Goal: Task Accomplishment & Management: Manage account settings

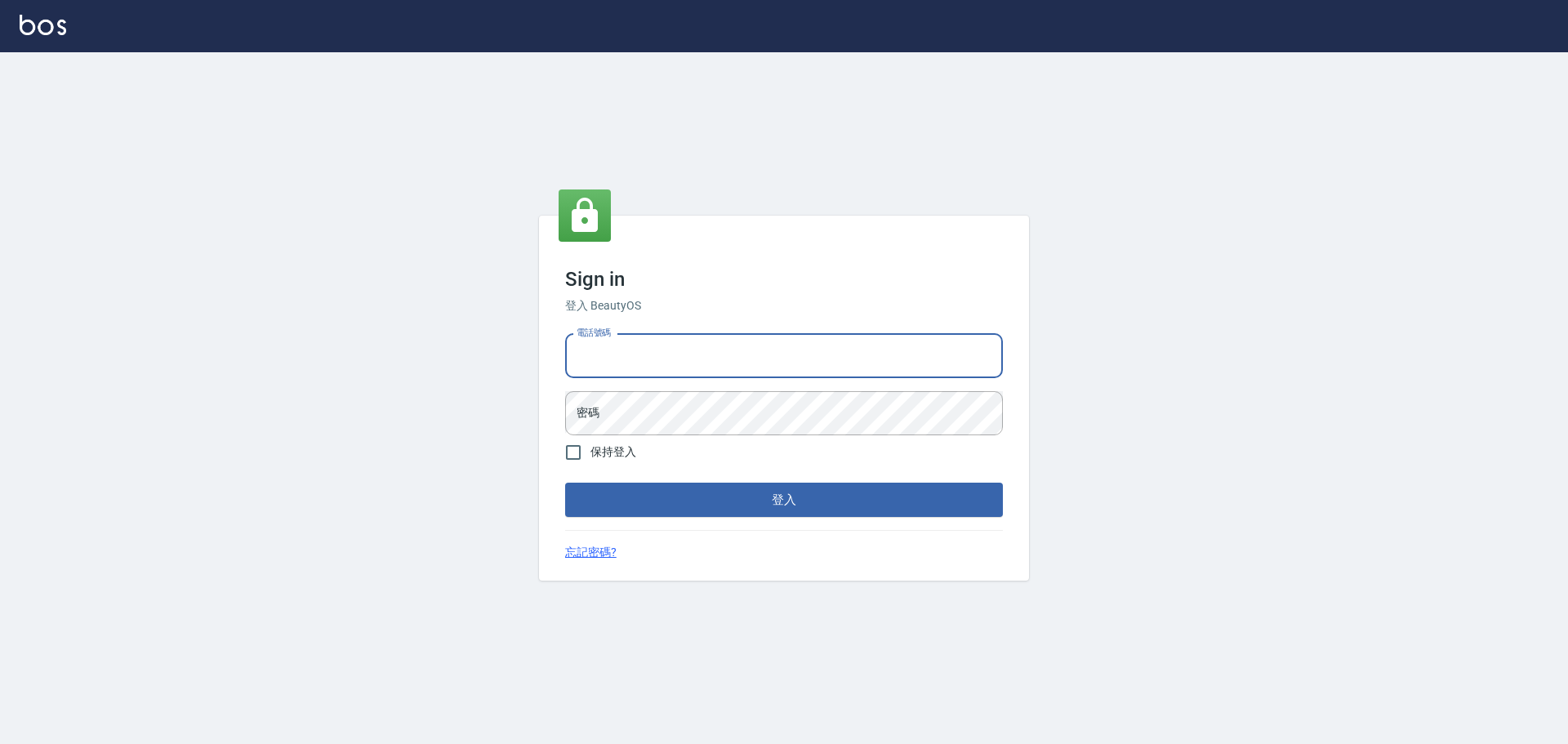
click at [694, 353] on input "電話號碼" at bounding box center [784, 355] width 438 height 44
type input "0981491131"
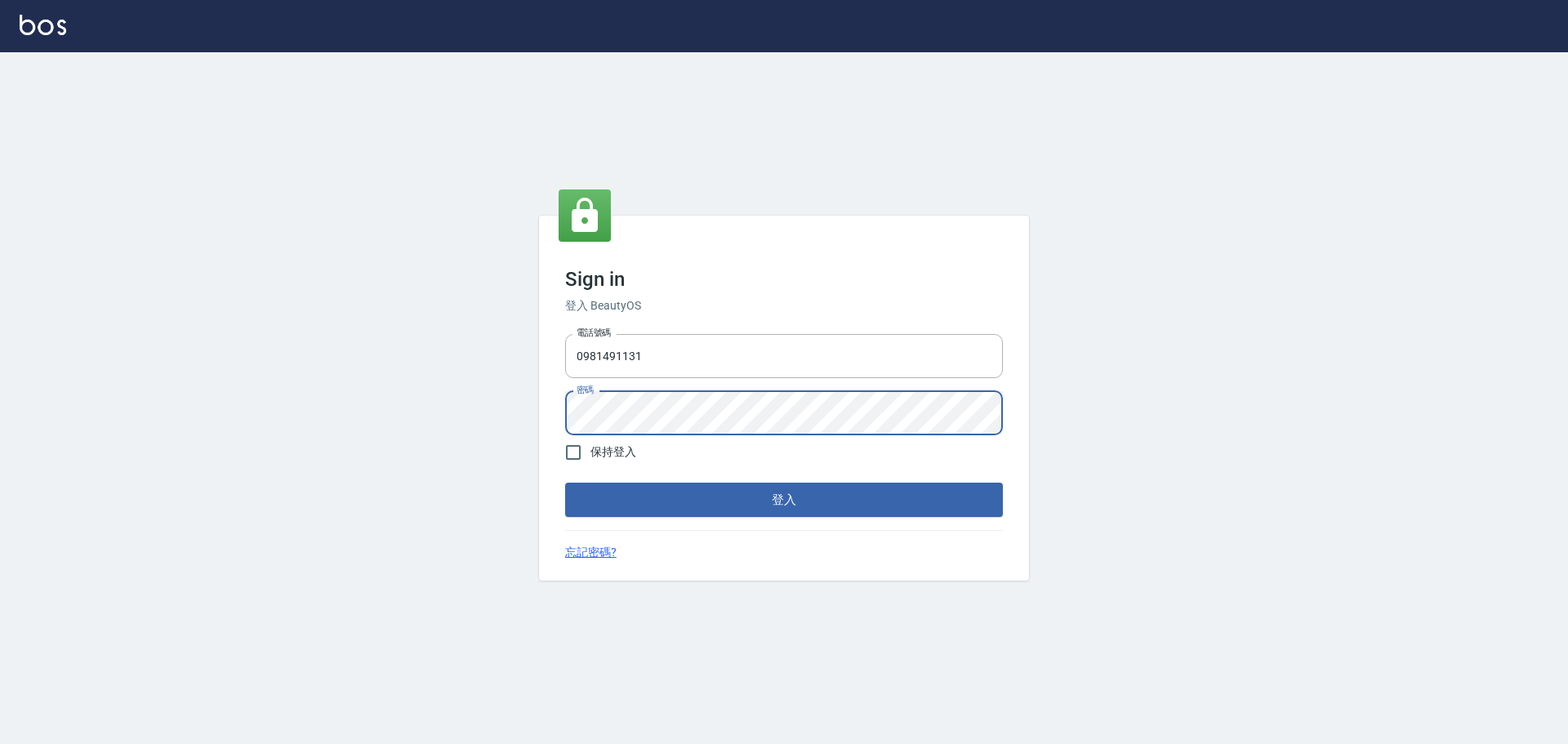
click at [565, 482] on button "登入" at bounding box center [784, 499] width 438 height 34
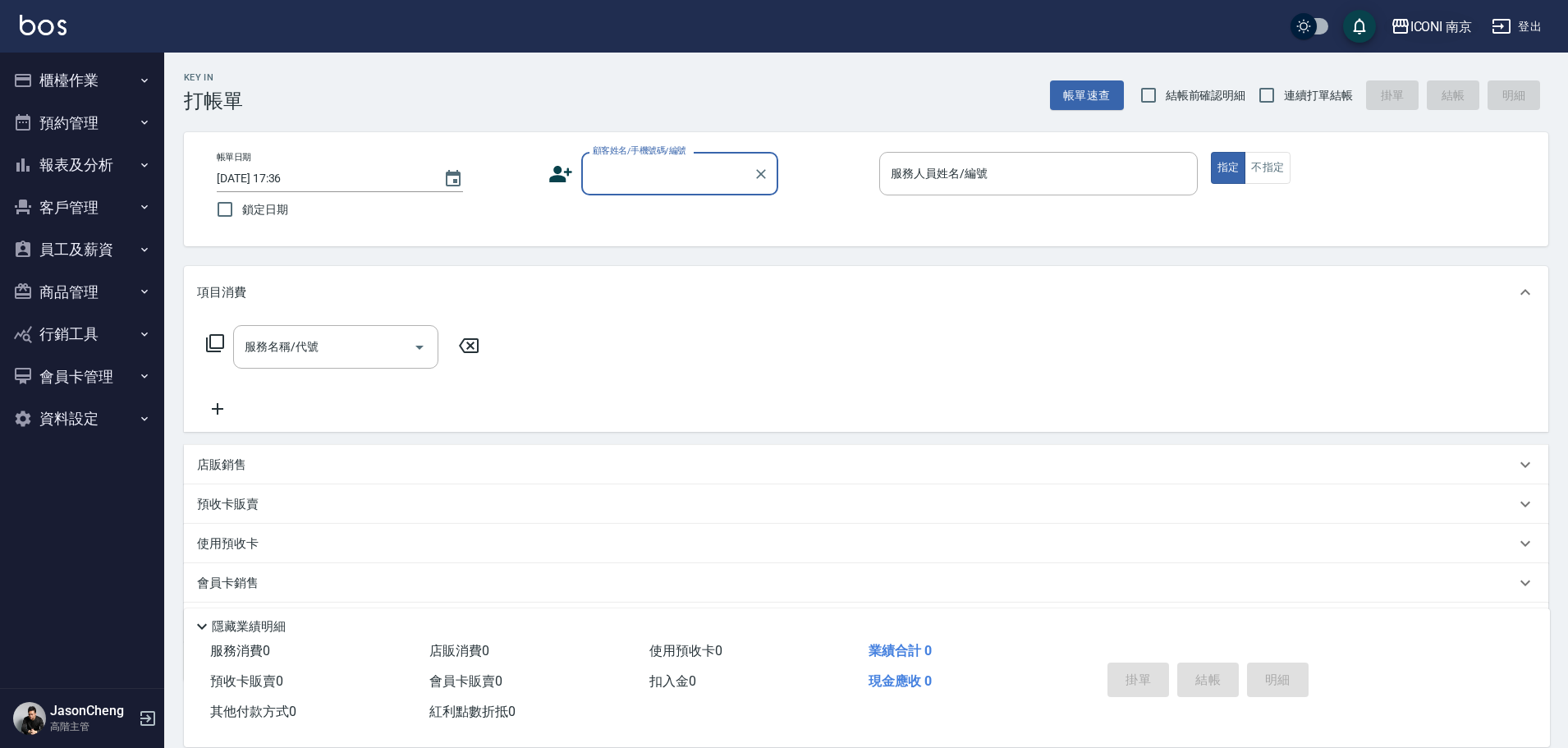
click at [1422, 32] on div "ICONI 南京" at bounding box center [1441, 27] width 62 height 21
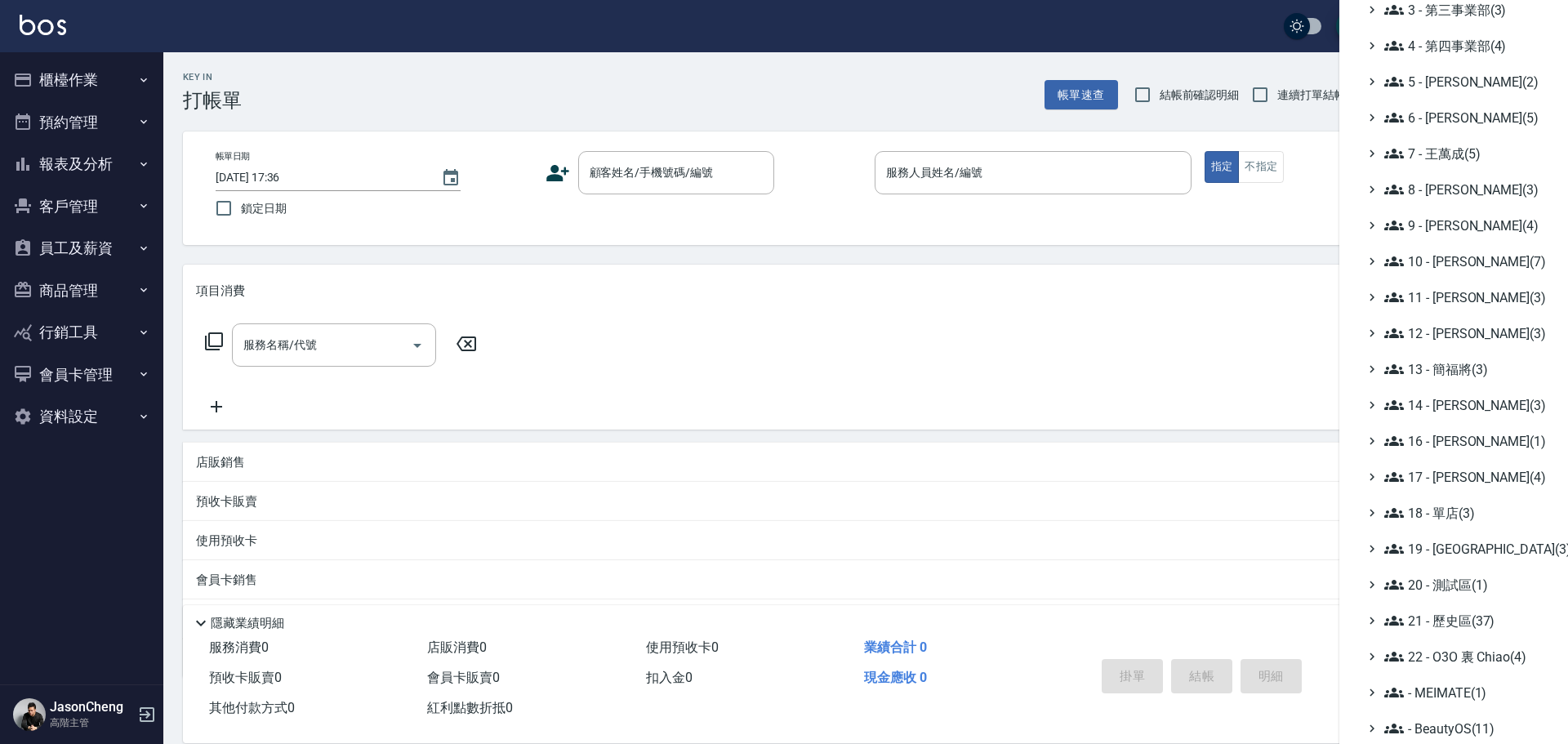
scroll to position [190, 0]
click at [1470, 511] on span "18 - 單店(3)" at bounding box center [1463, 512] width 157 height 20
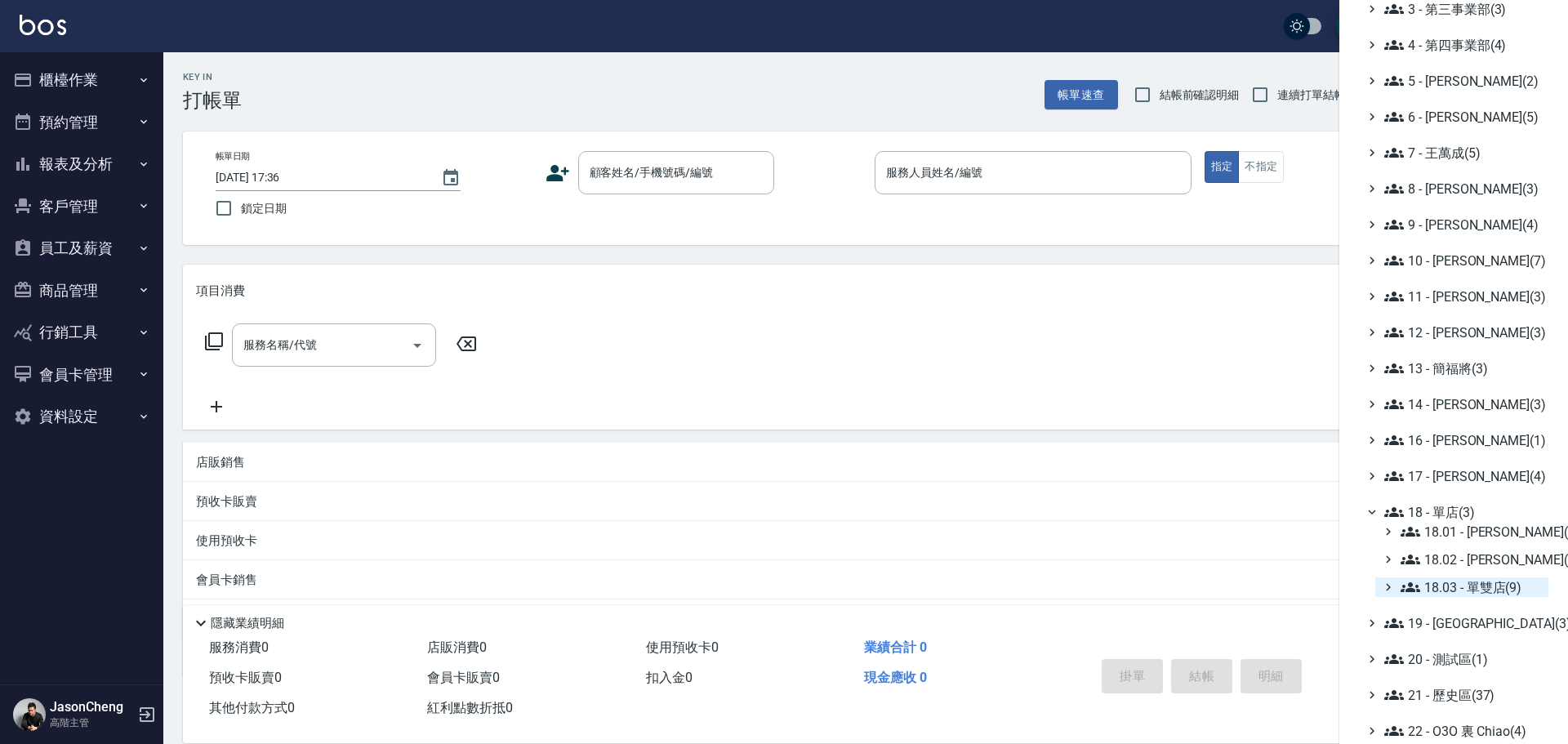
click at [1473, 584] on span "18.03 - 單雙店(9)" at bounding box center [1470, 587] width 142 height 20
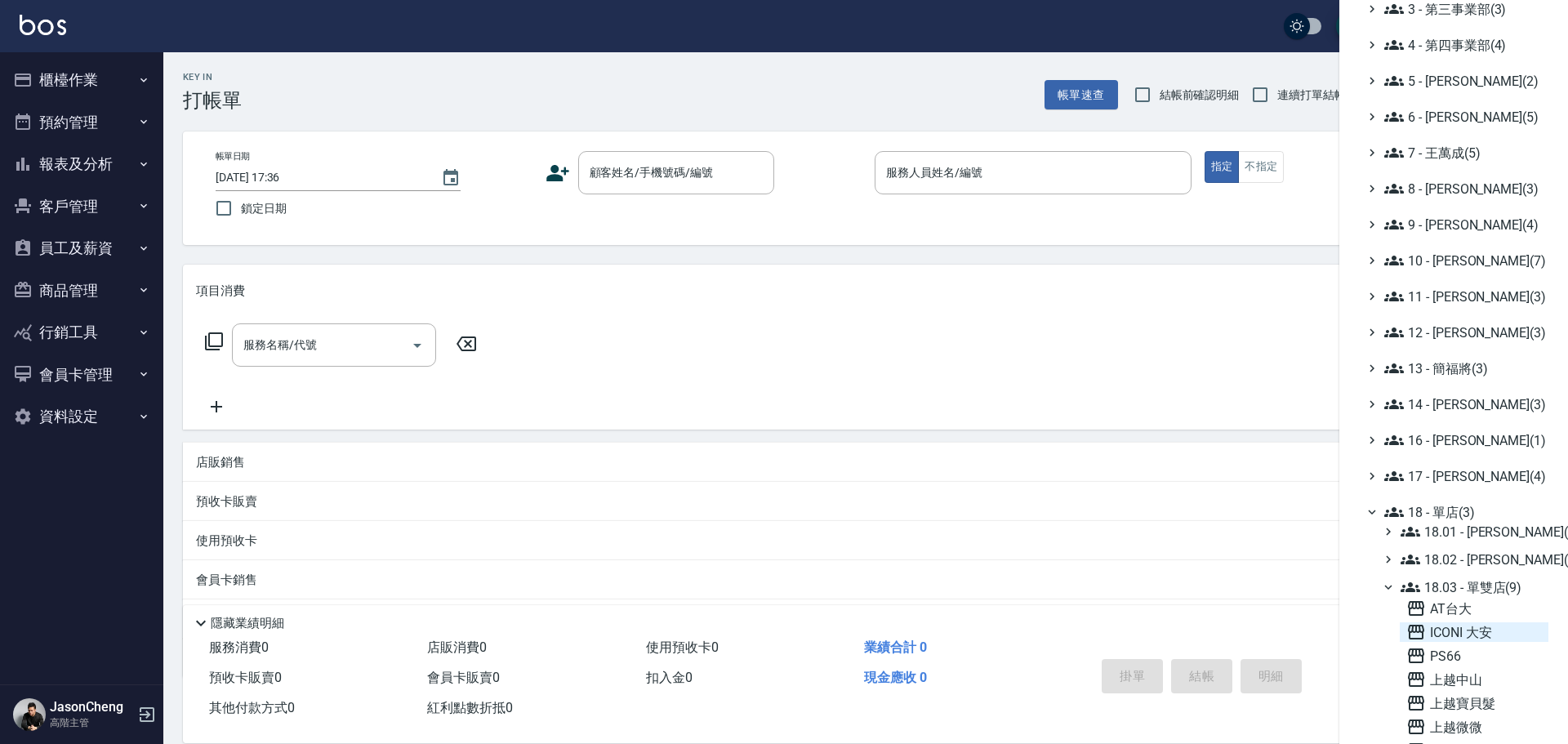
click at [1456, 634] on span "ICONI 大安" at bounding box center [1474, 632] width 136 height 20
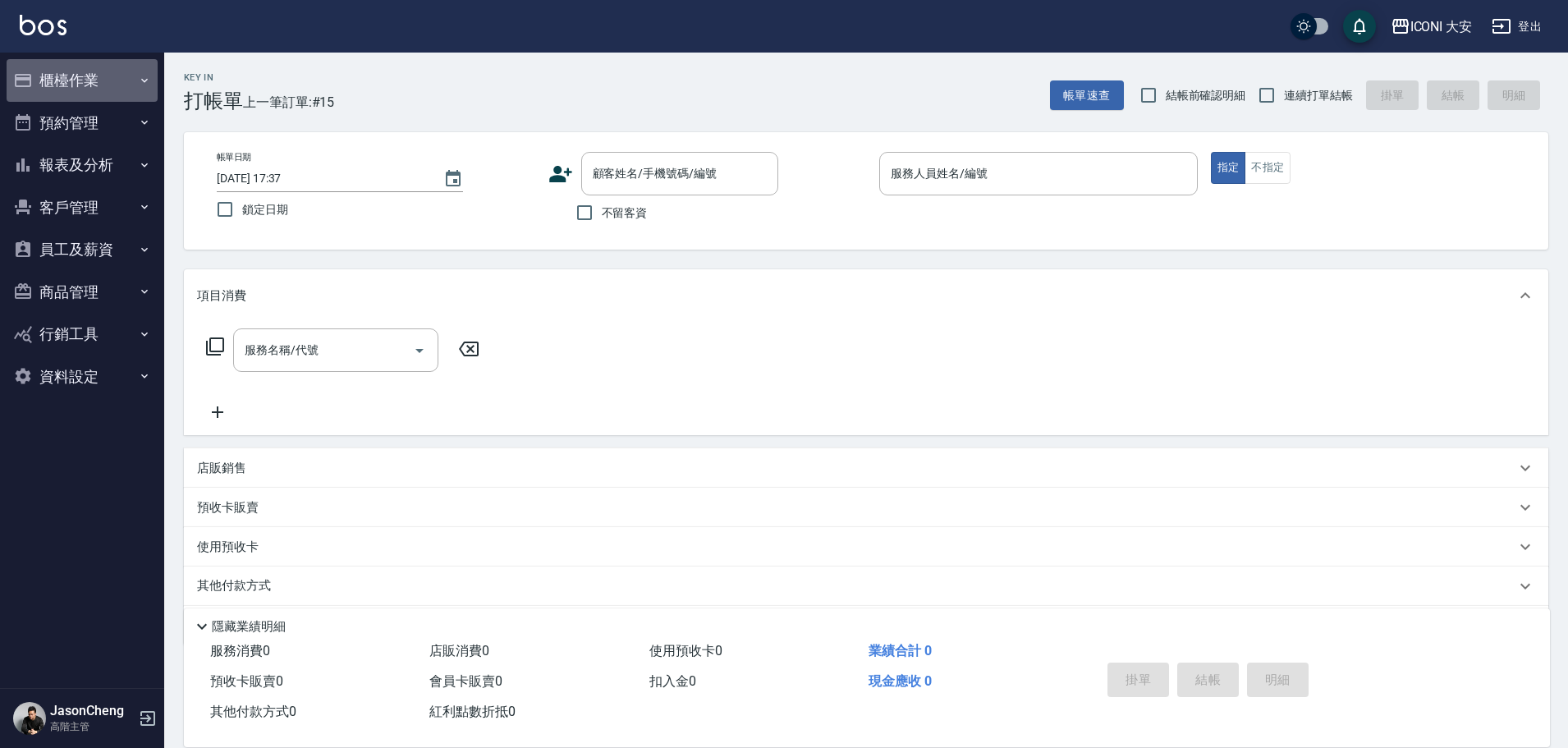
click at [72, 77] on button "櫃檯作業" at bounding box center [82, 80] width 151 height 42
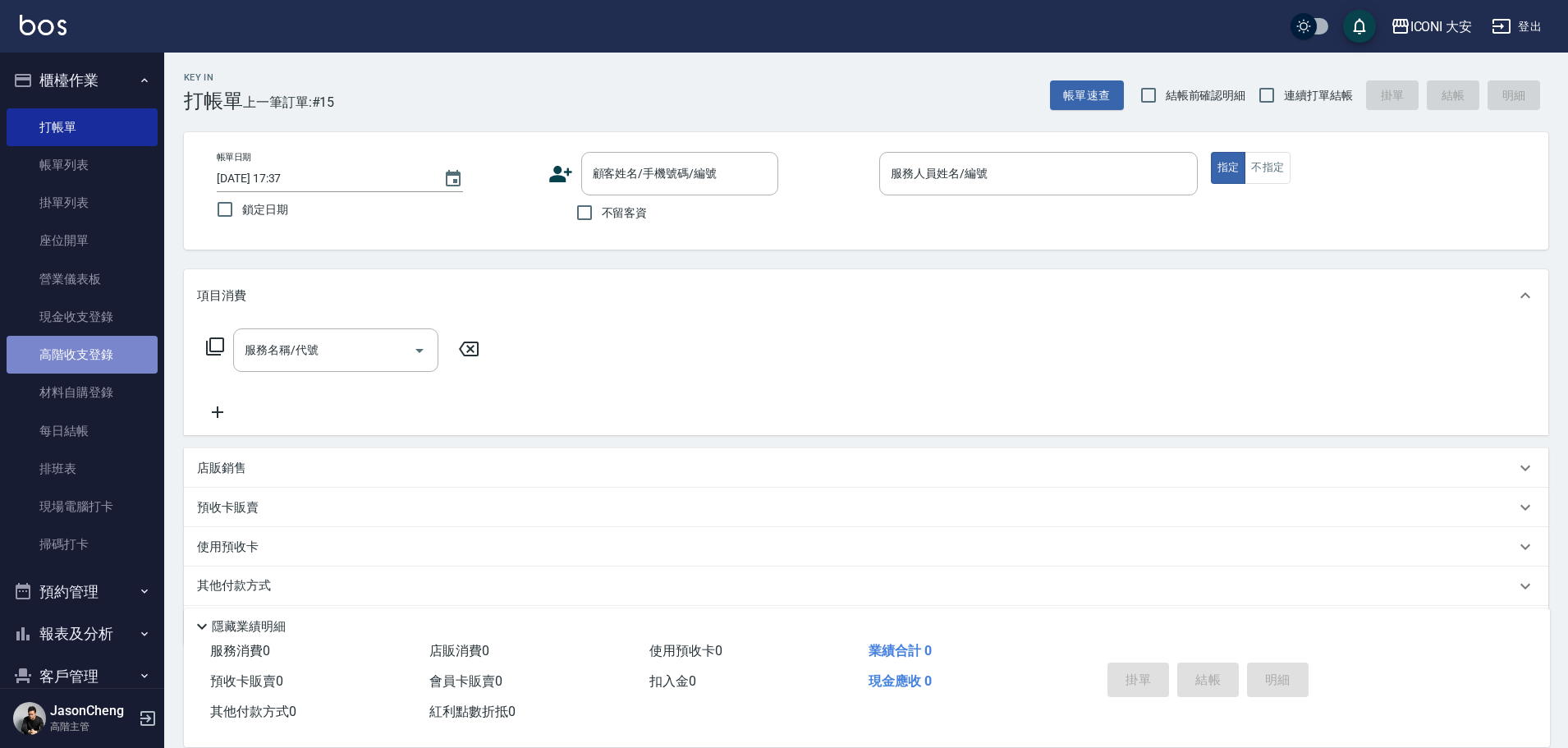
click at [112, 360] on link "高階收支登錄" at bounding box center [82, 354] width 151 height 37
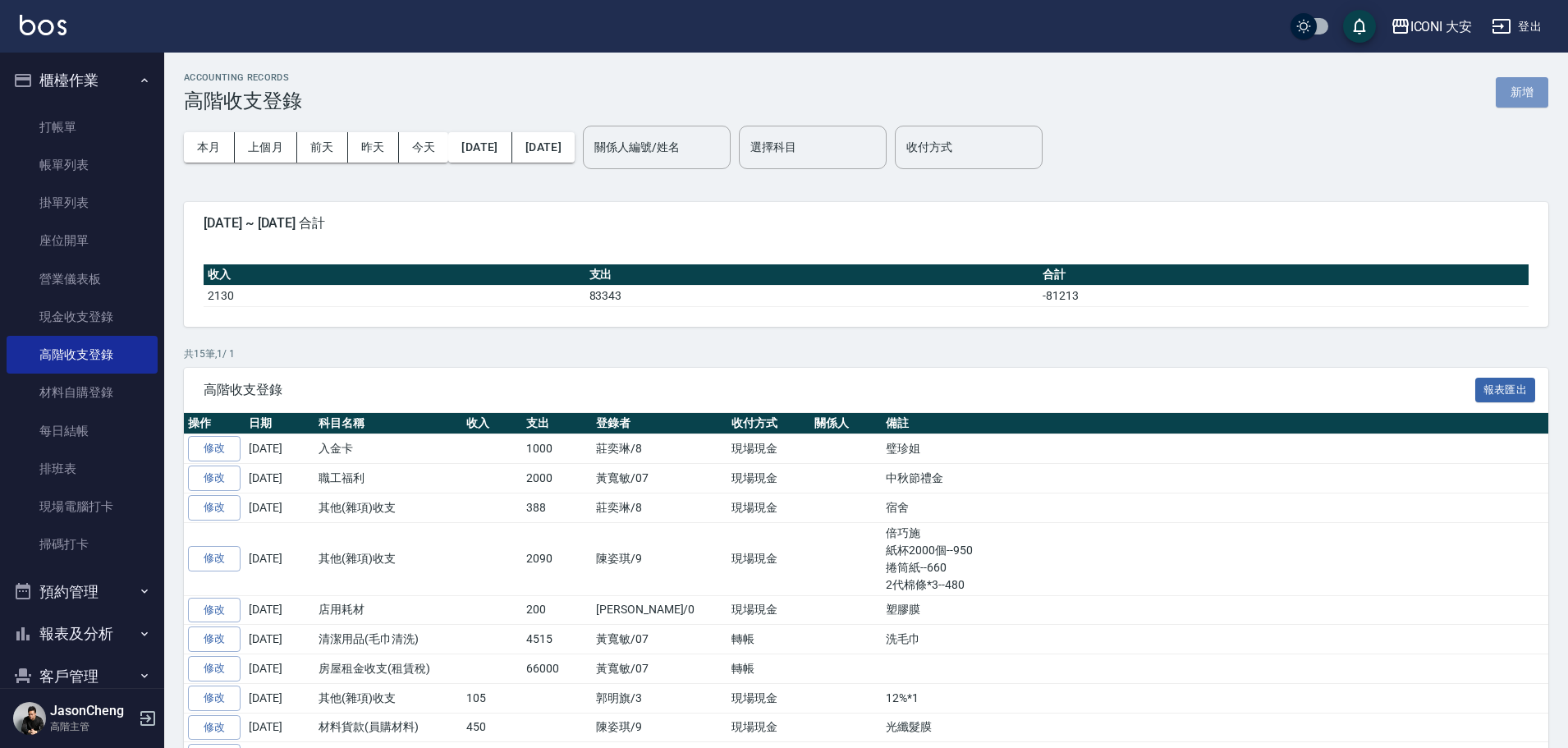
click at [1532, 92] on button "新增" at bounding box center [1521, 92] width 52 height 30
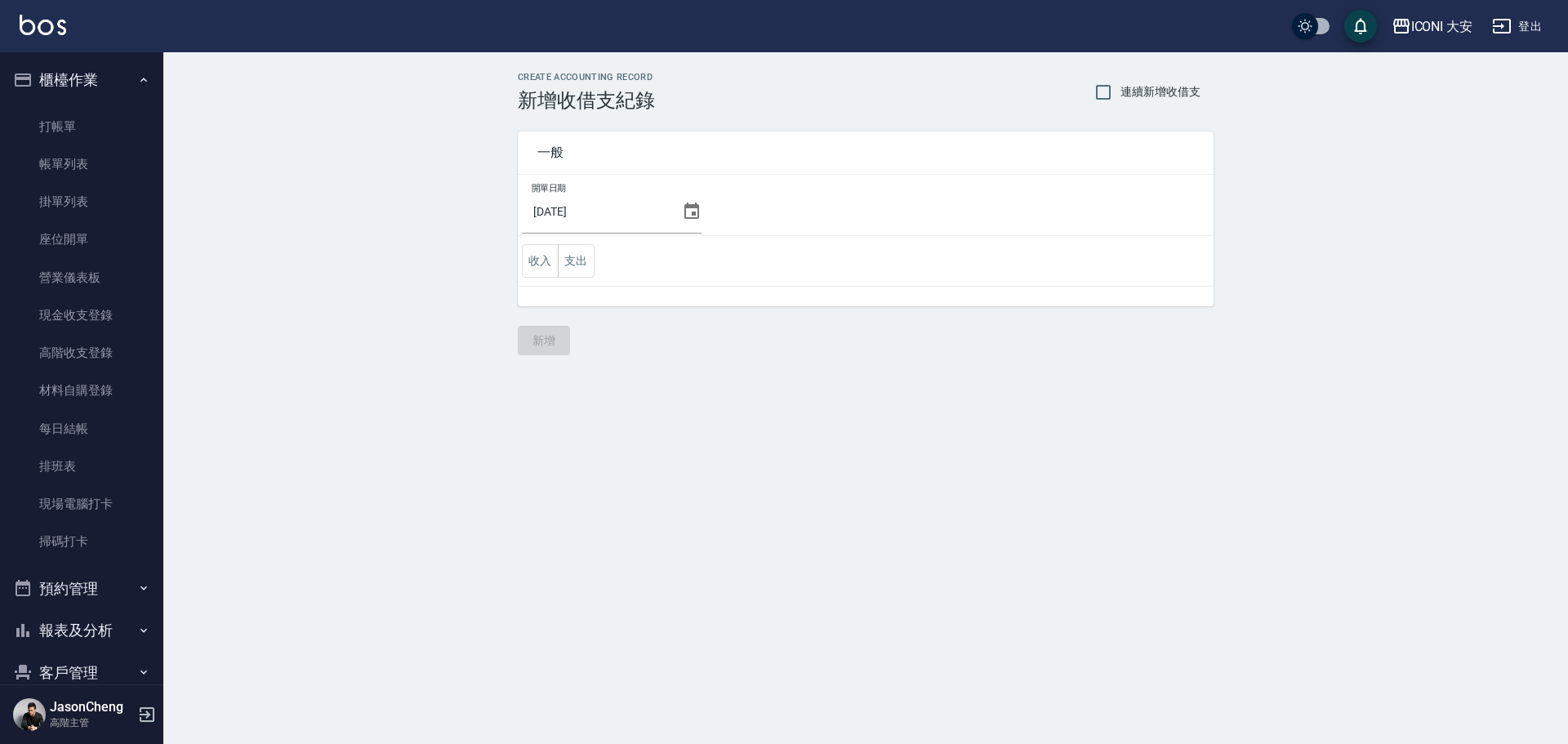
click at [690, 207] on icon at bounding box center [692, 211] width 15 height 17
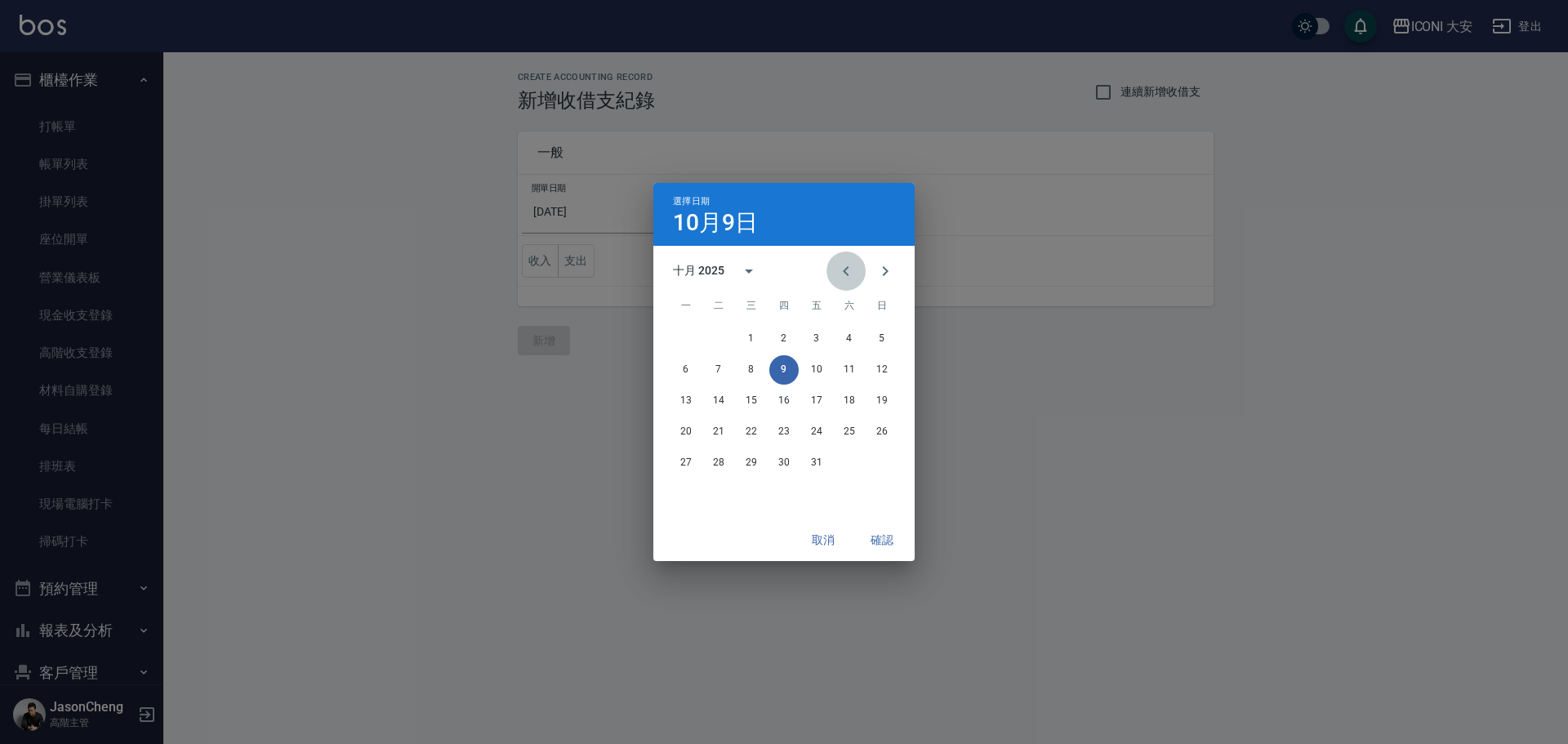
click at [839, 272] on icon "Previous month" at bounding box center [846, 271] width 20 height 20
click at [746, 367] on button "10" at bounding box center [752, 370] width 30 height 30
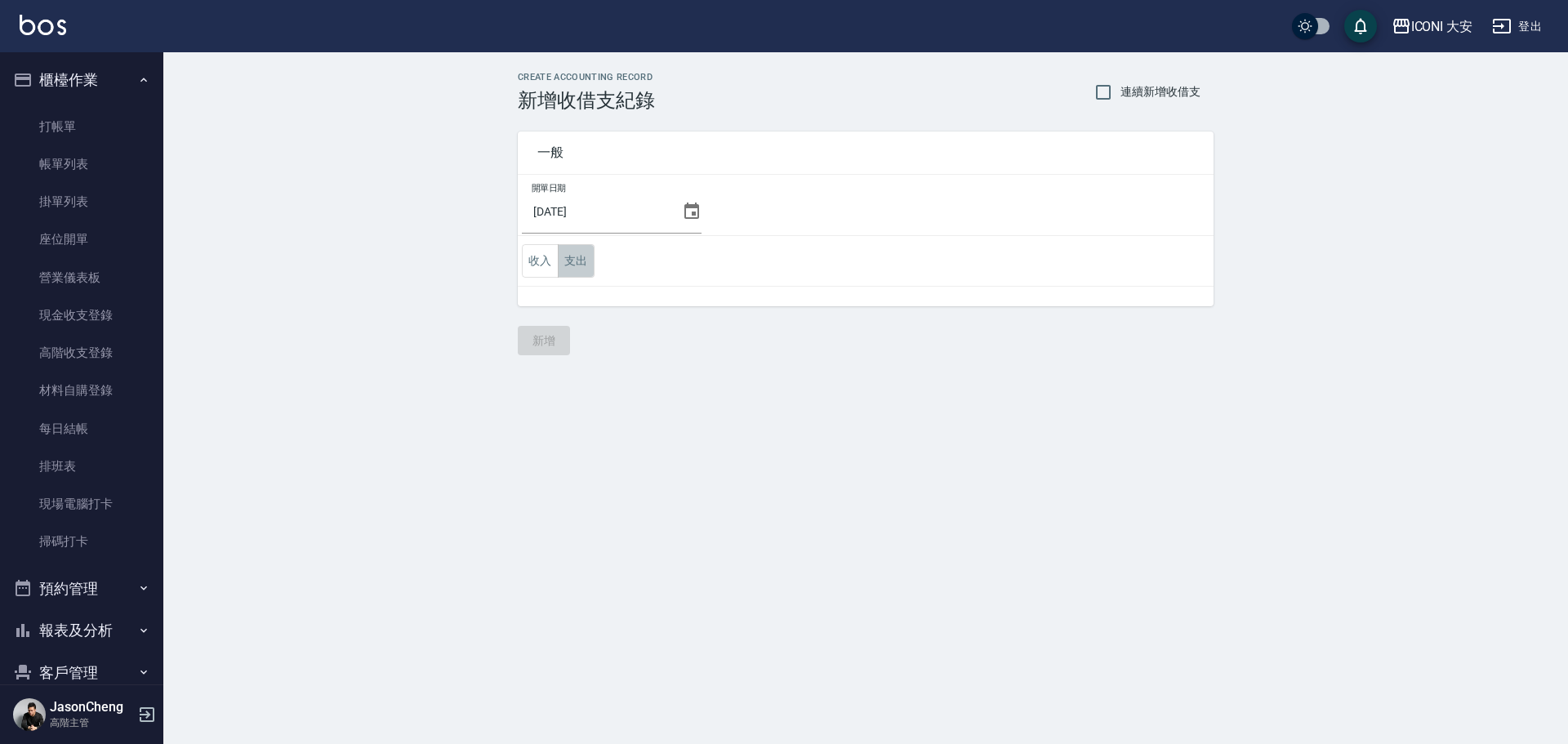
click at [570, 262] on button "支出" at bounding box center [576, 261] width 36 height 33
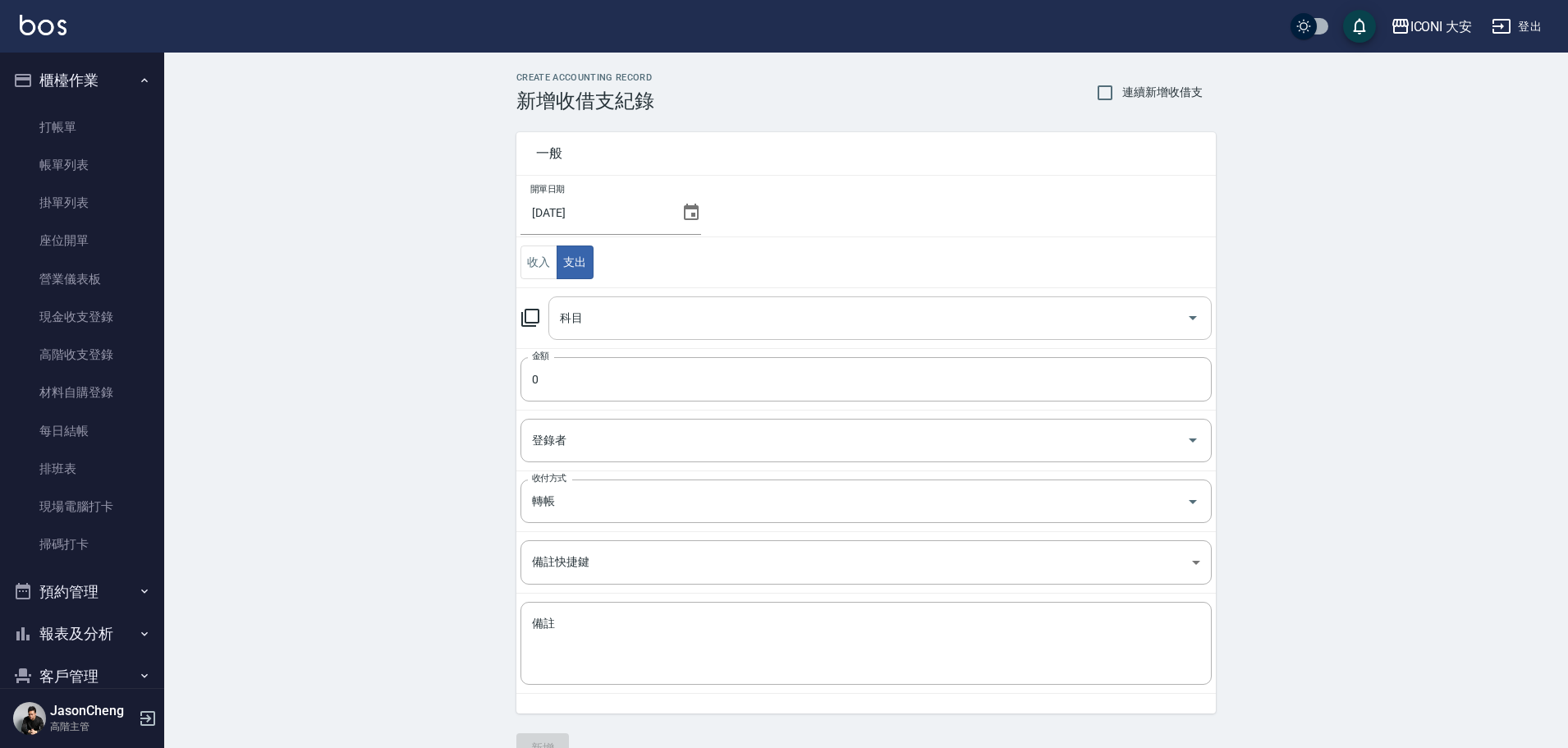
click at [593, 323] on input "科目" at bounding box center [868, 318] width 624 height 29
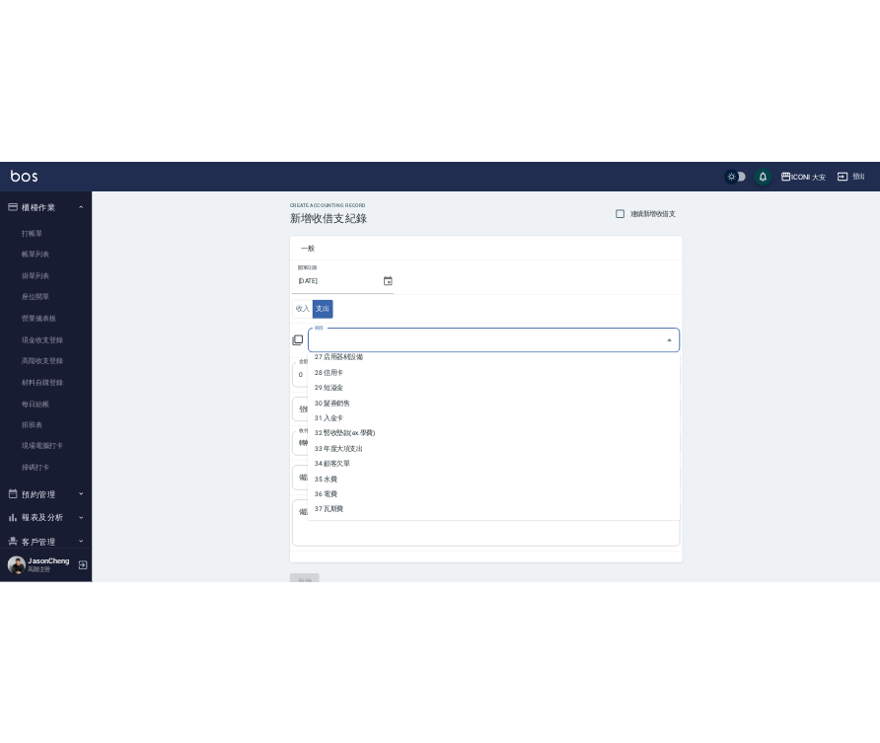
scroll to position [894, 0]
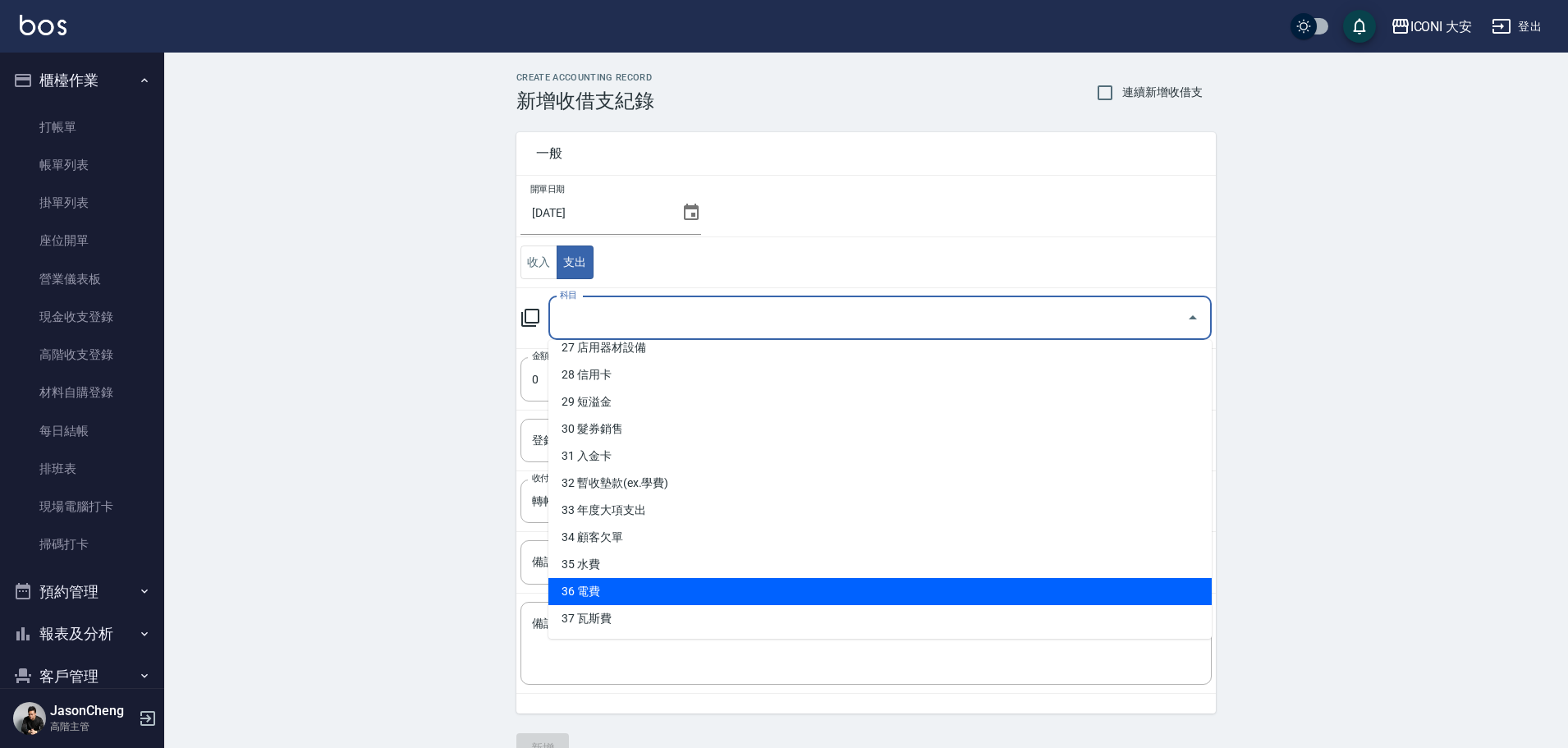
click at [590, 587] on li "36 電費" at bounding box center [880, 591] width 663 height 27
type input "36 電費"
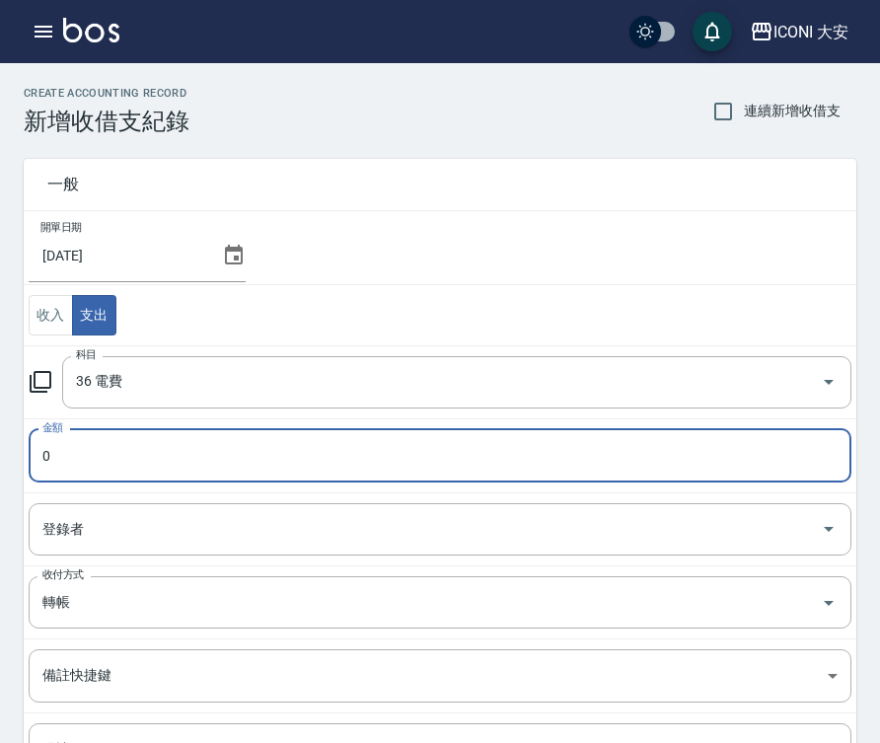
click at [96, 451] on input "0" at bounding box center [440, 455] width 823 height 53
type input "19539"
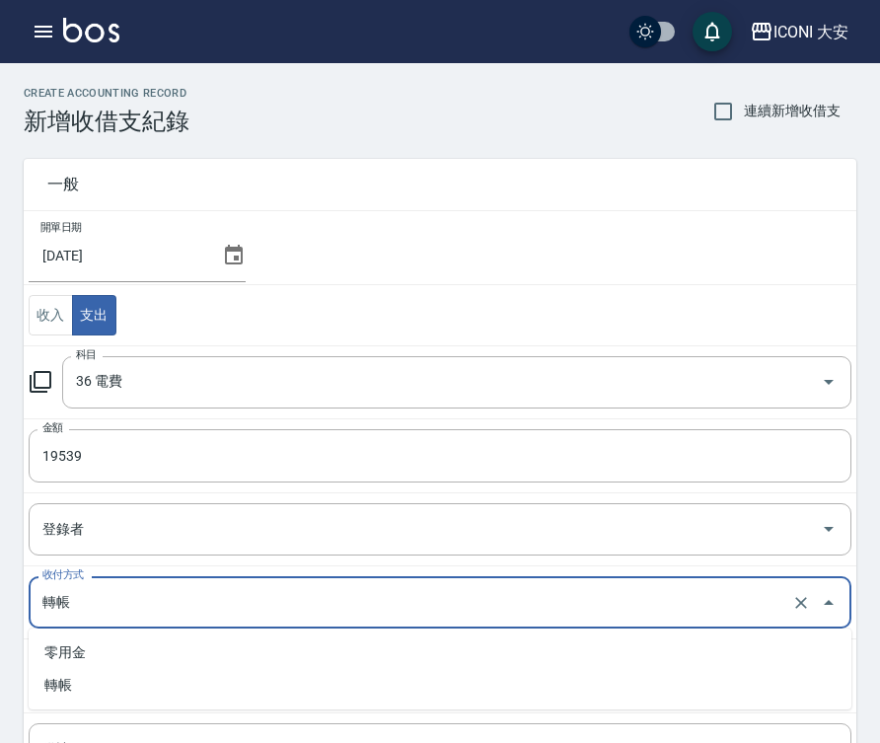
click at [97, 601] on input "轉帳" at bounding box center [412, 602] width 750 height 35
click at [98, 600] on input "轉帳" at bounding box center [412, 602] width 750 height 35
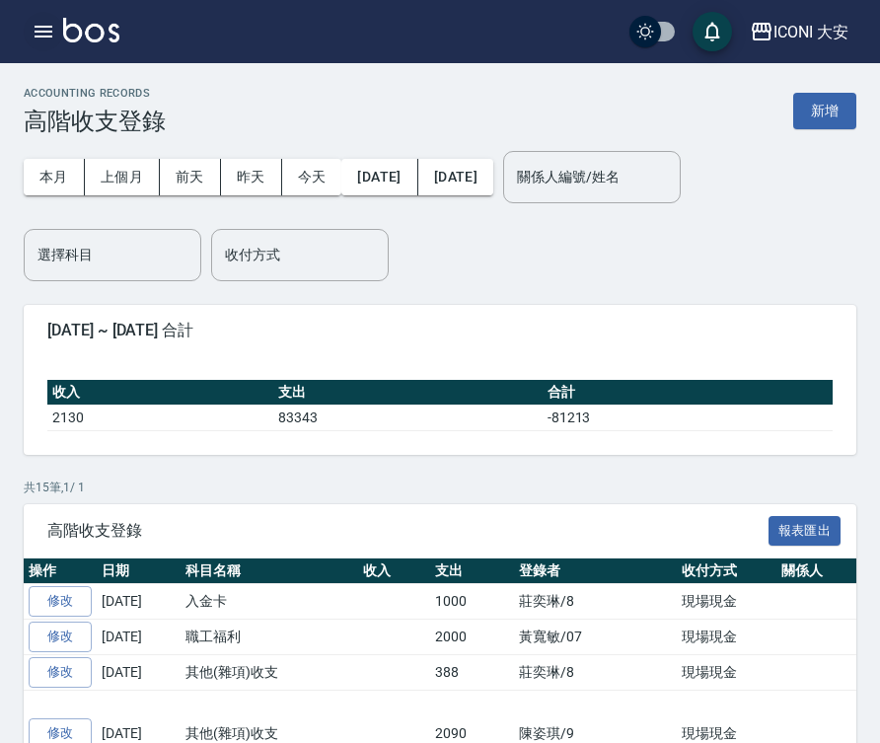
click at [43, 30] on icon "button" at bounding box center [44, 32] width 24 height 24
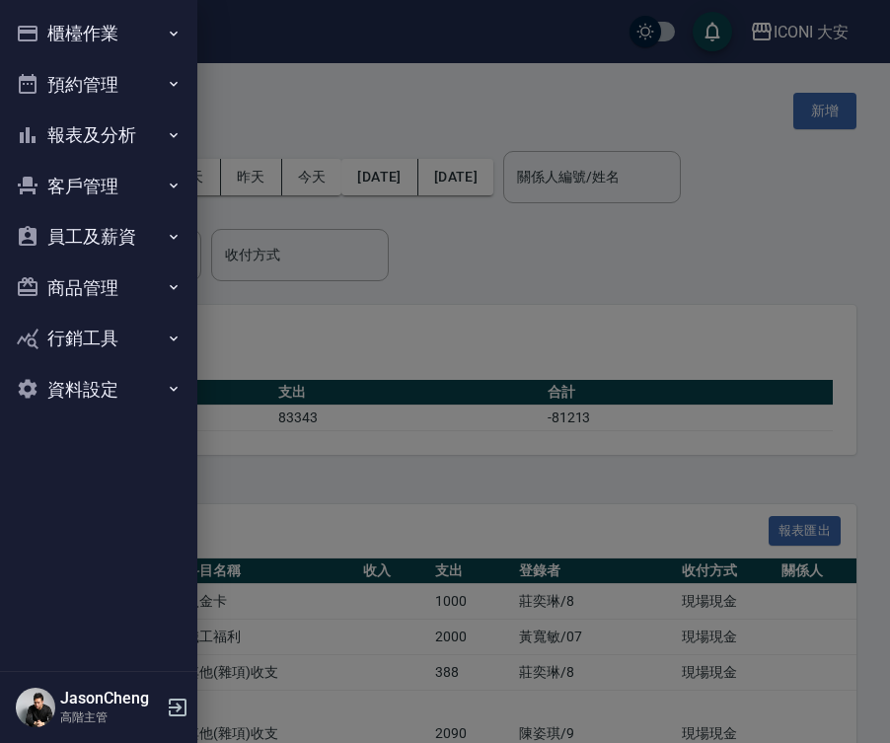
click at [93, 29] on button "櫃檯作業" at bounding box center [98, 33] width 181 height 51
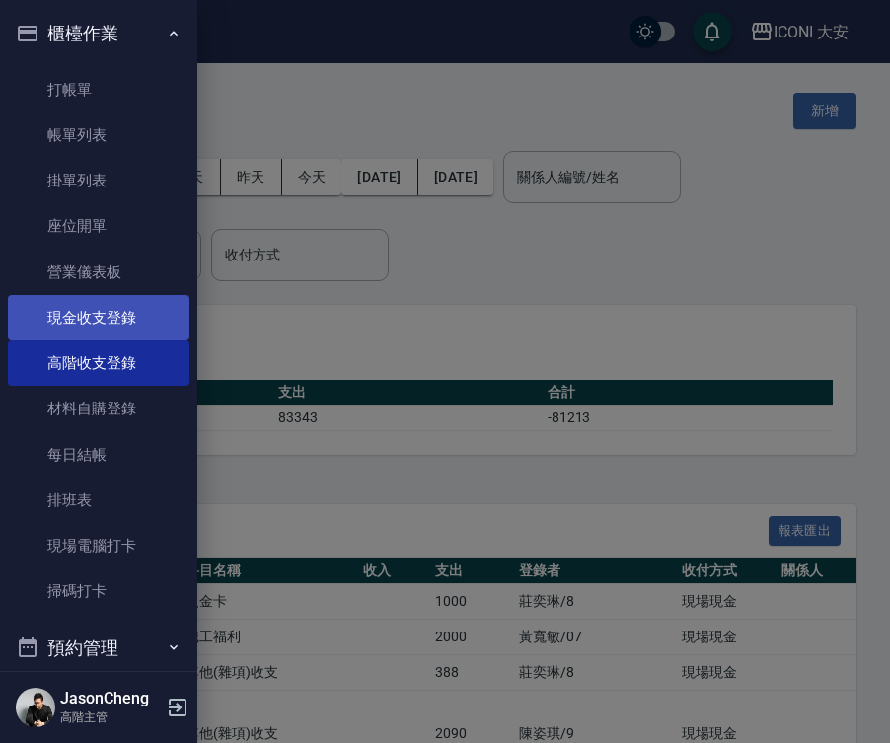
click at [117, 325] on link "現金收支登錄" at bounding box center [98, 317] width 181 height 45
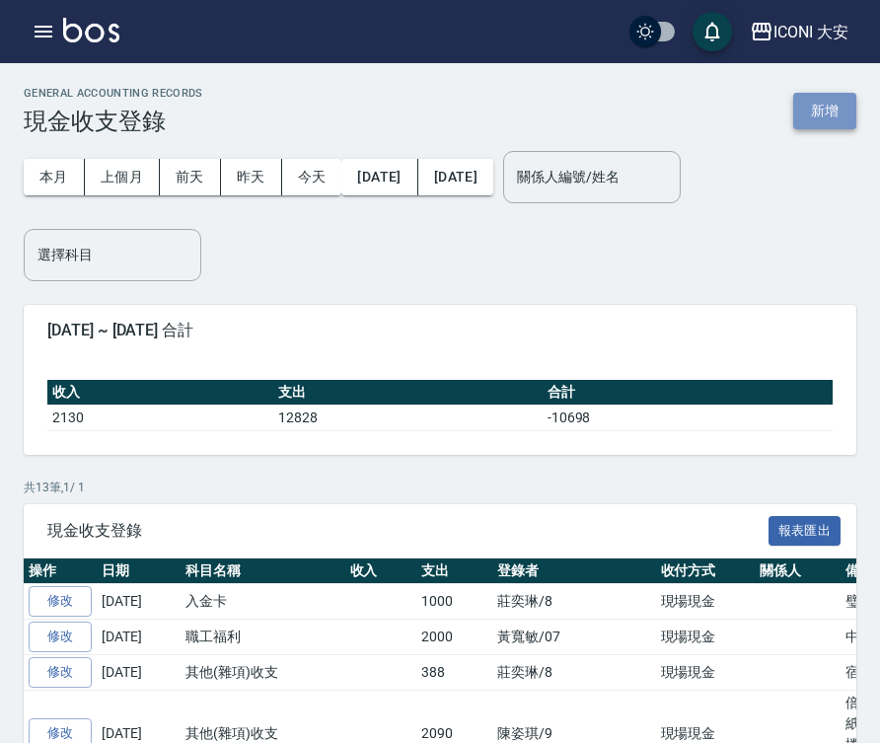
click at [829, 106] on button "新增" at bounding box center [824, 111] width 63 height 36
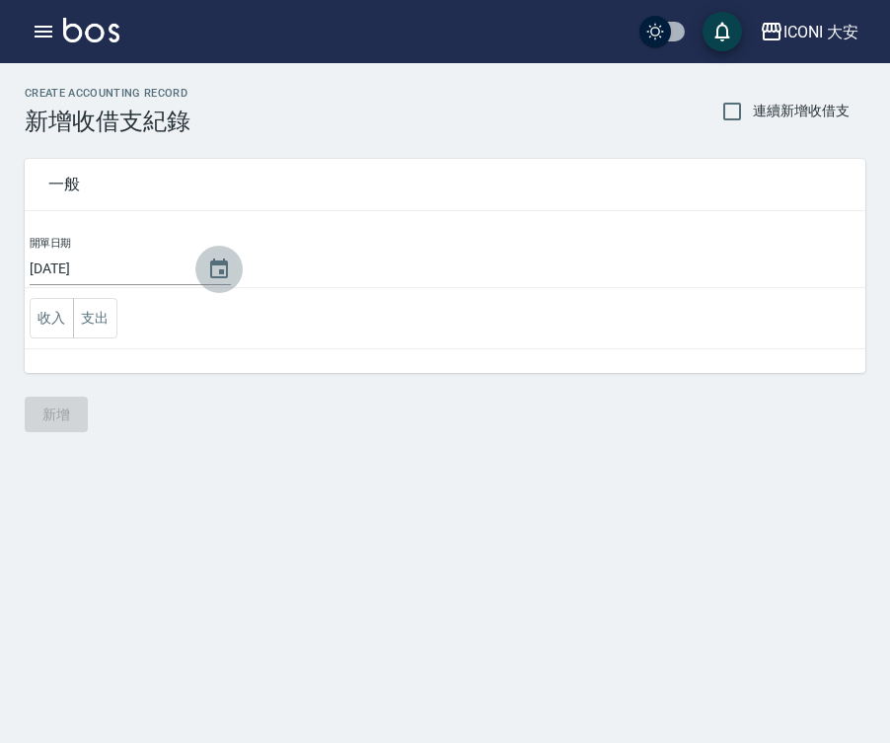
click at [217, 263] on icon "Choose date, selected date is 2025-10-09" at bounding box center [219, 268] width 18 height 20
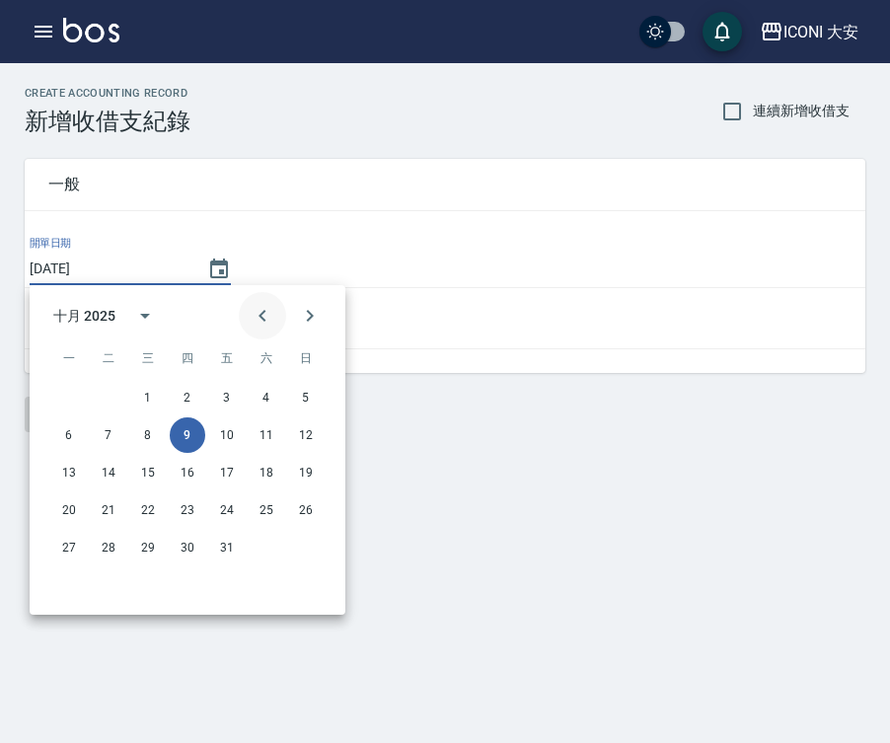
click at [268, 310] on icon "Previous month" at bounding box center [263, 316] width 24 height 24
click at [307, 313] on icon "Next month" at bounding box center [310, 316] width 24 height 24
click at [162, 436] on button "10" at bounding box center [148, 435] width 36 height 36
type input "[DATE]"
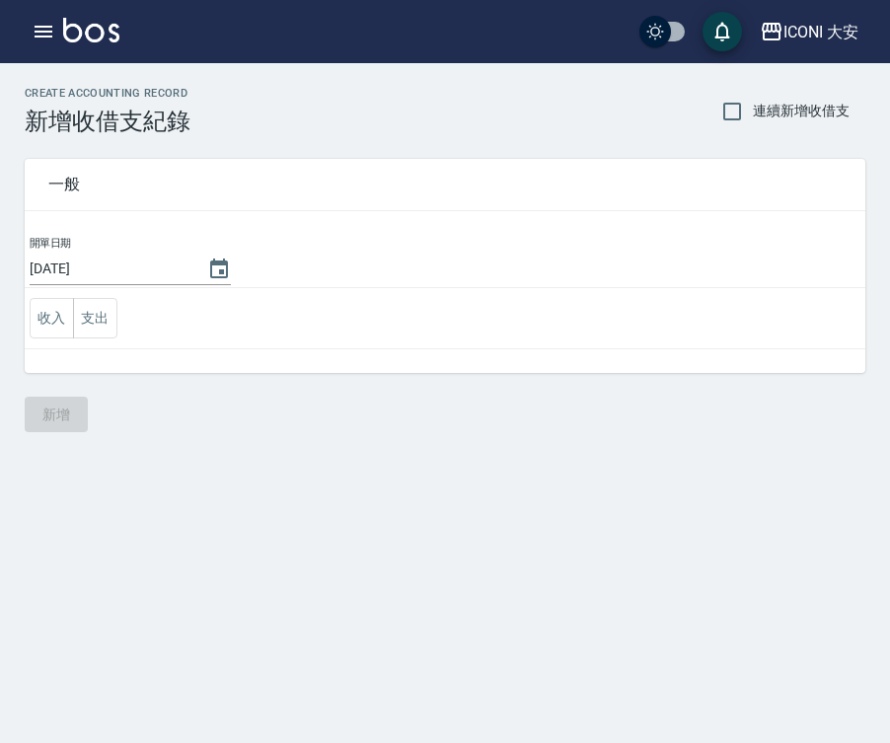
click at [123, 310] on td "收入 支出" at bounding box center [445, 318] width 840 height 61
click at [103, 314] on button "支出" at bounding box center [95, 318] width 44 height 40
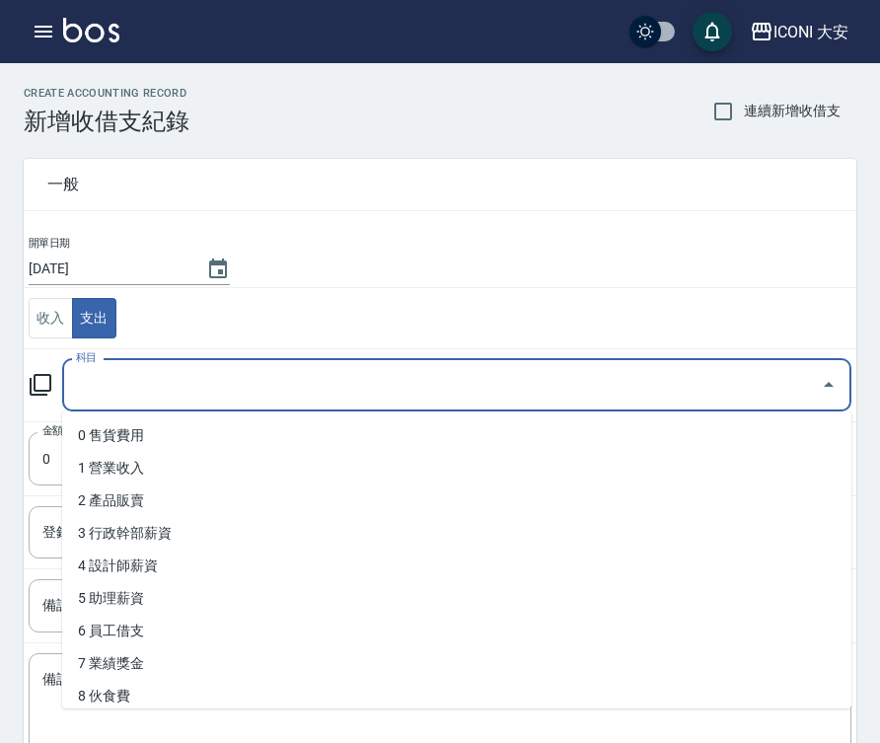
click at [108, 382] on input "科目" at bounding box center [442, 385] width 742 height 35
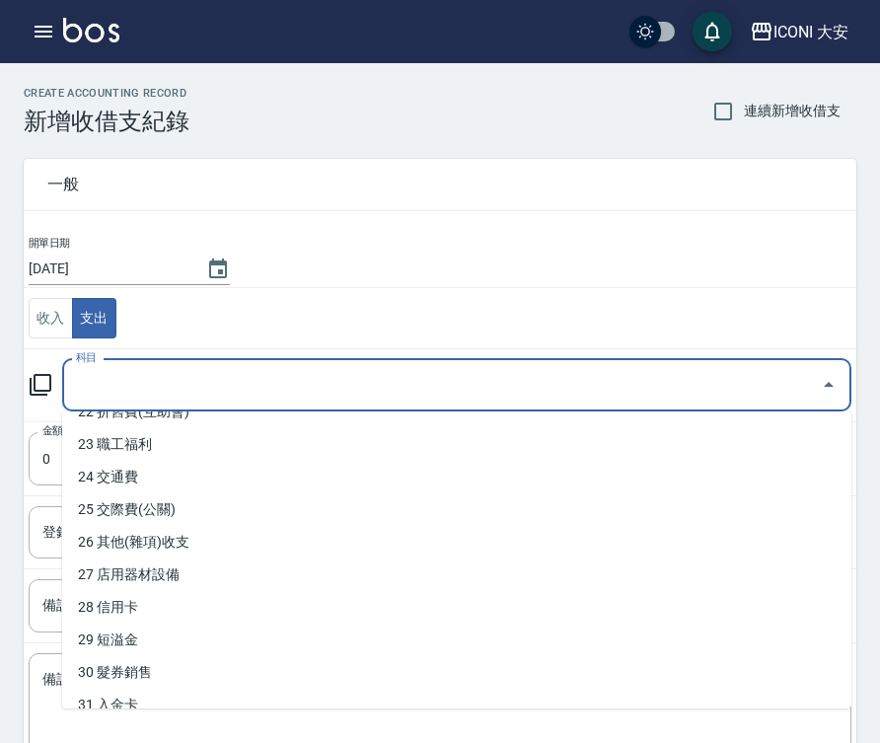
scroll to position [956, 0]
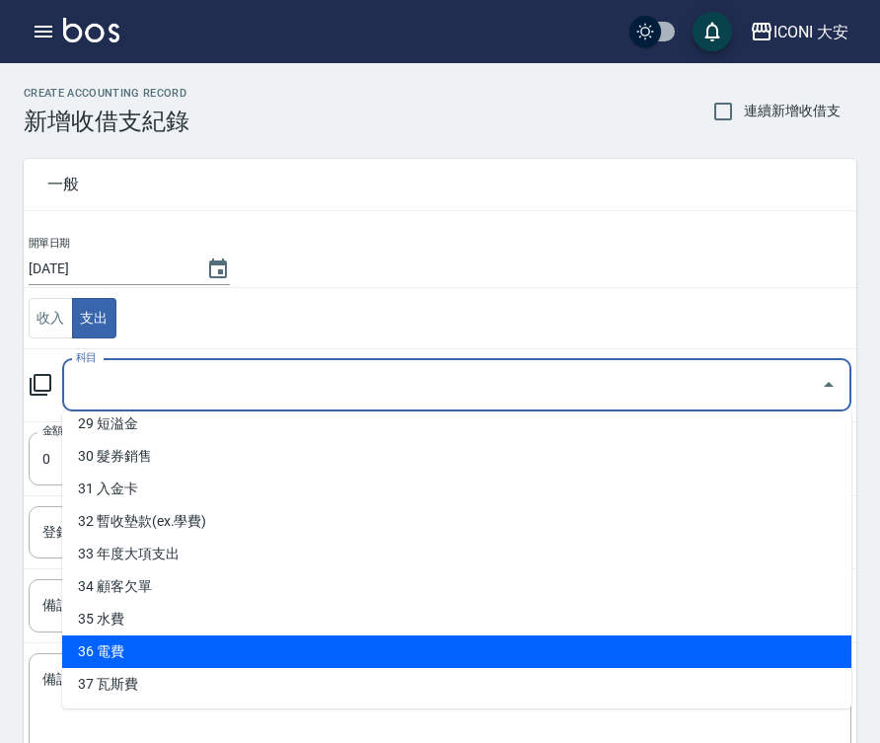
click at [101, 655] on li "36 電費" at bounding box center [456, 651] width 789 height 33
type input "36 電費"
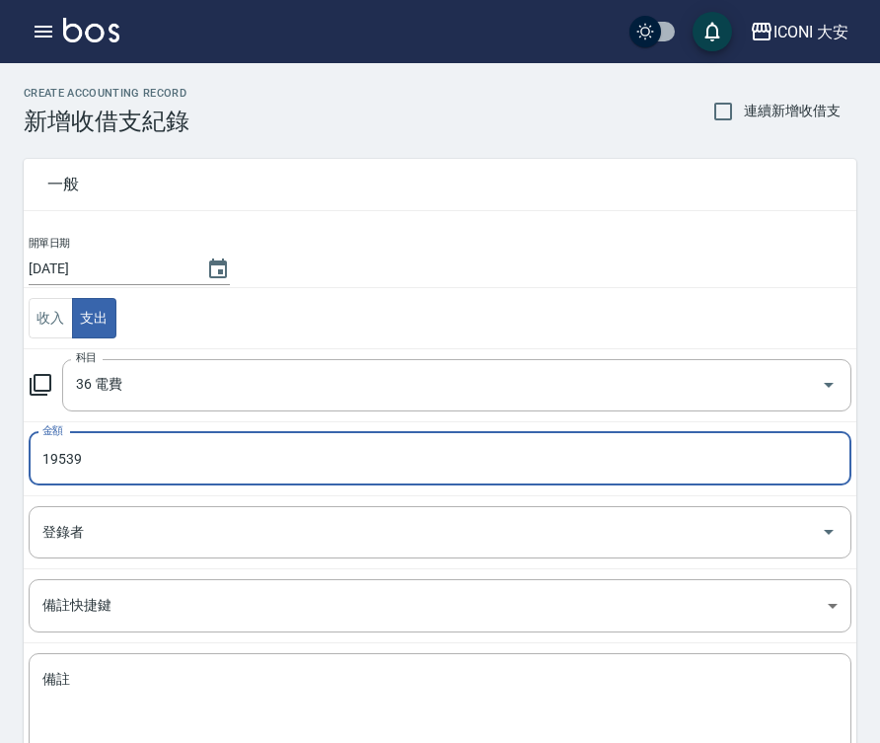
type input "19539"
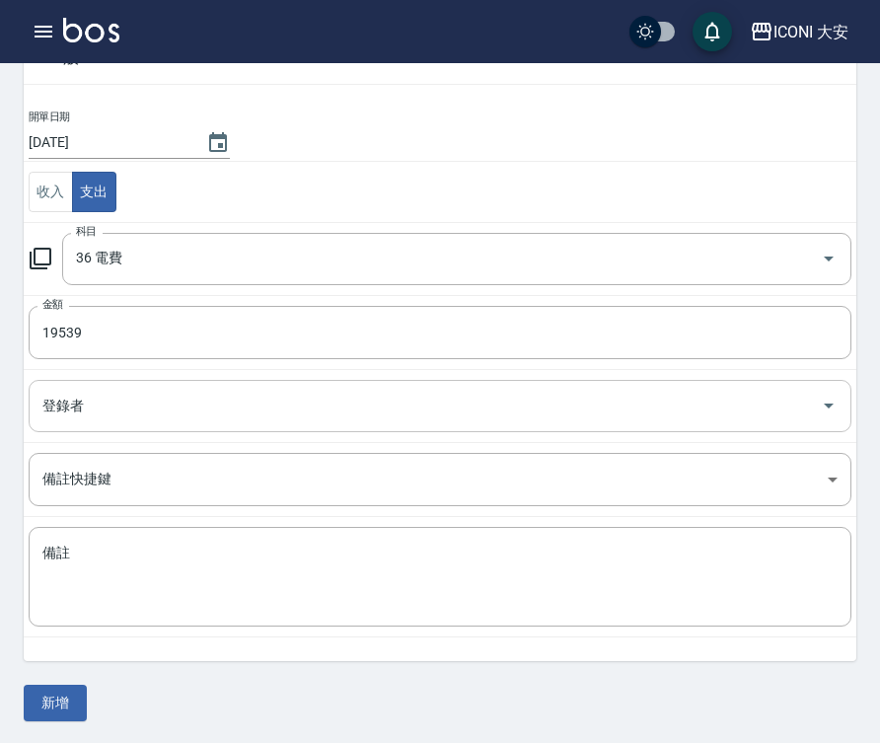
scroll to position [128, 0]
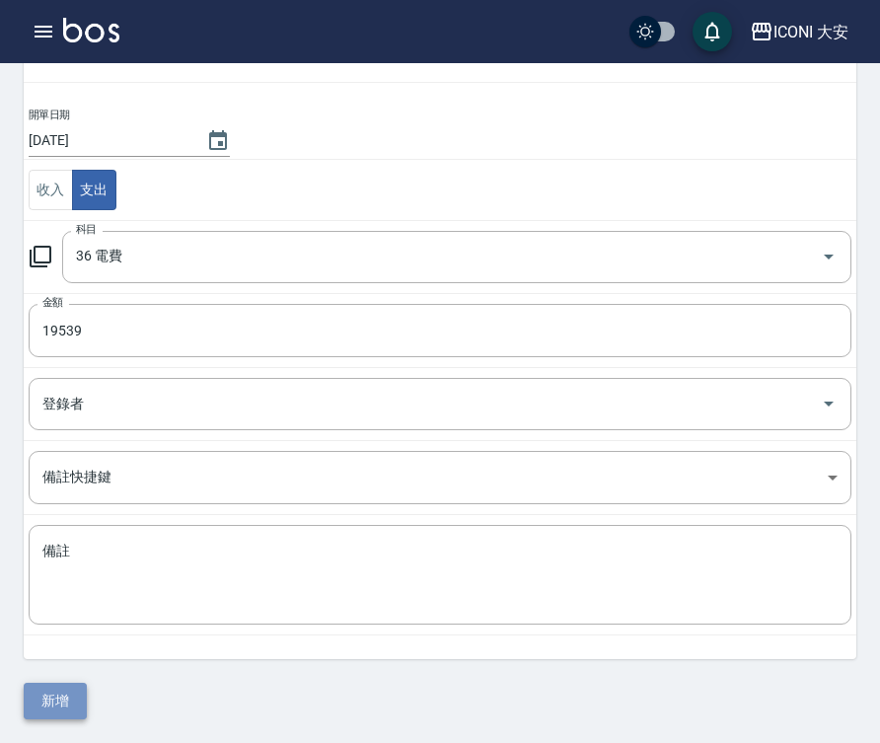
click at [58, 690] on button "新增" at bounding box center [55, 701] width 63 height 36
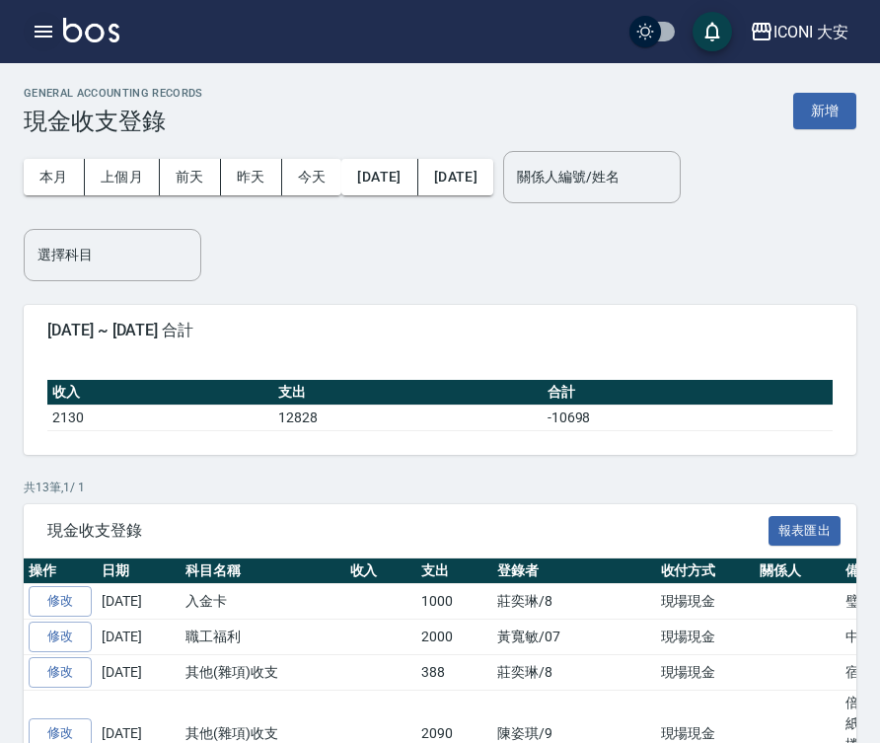
click at [33, 23] on icon "button" at bounding box center [44, 32] width 24 height 24
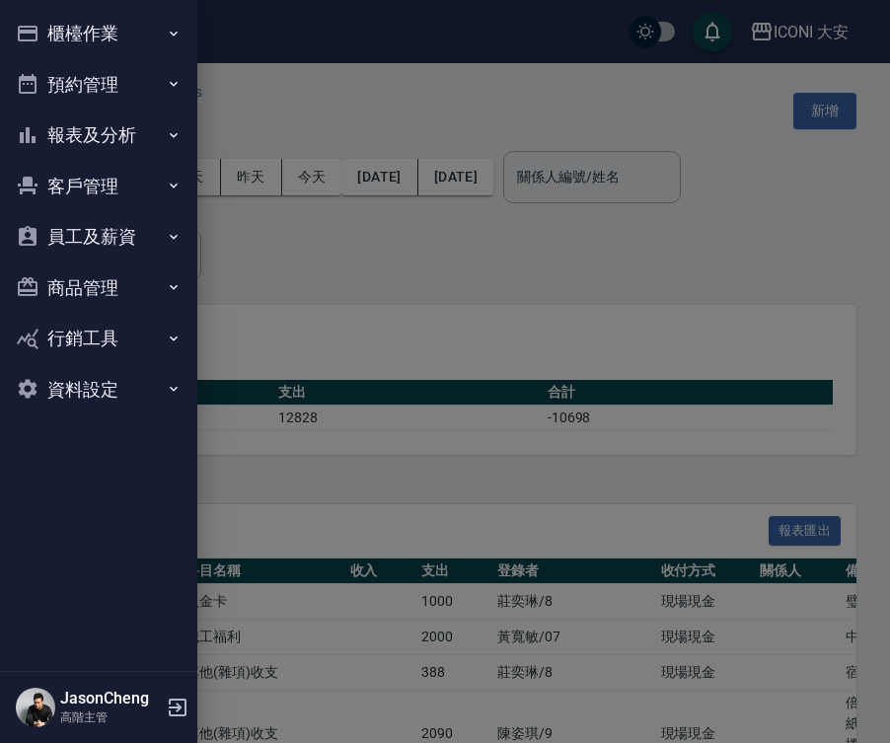
click at [75, 36] on button "櫃檯作業" at bounding box center [98, 33] width 181 height 51
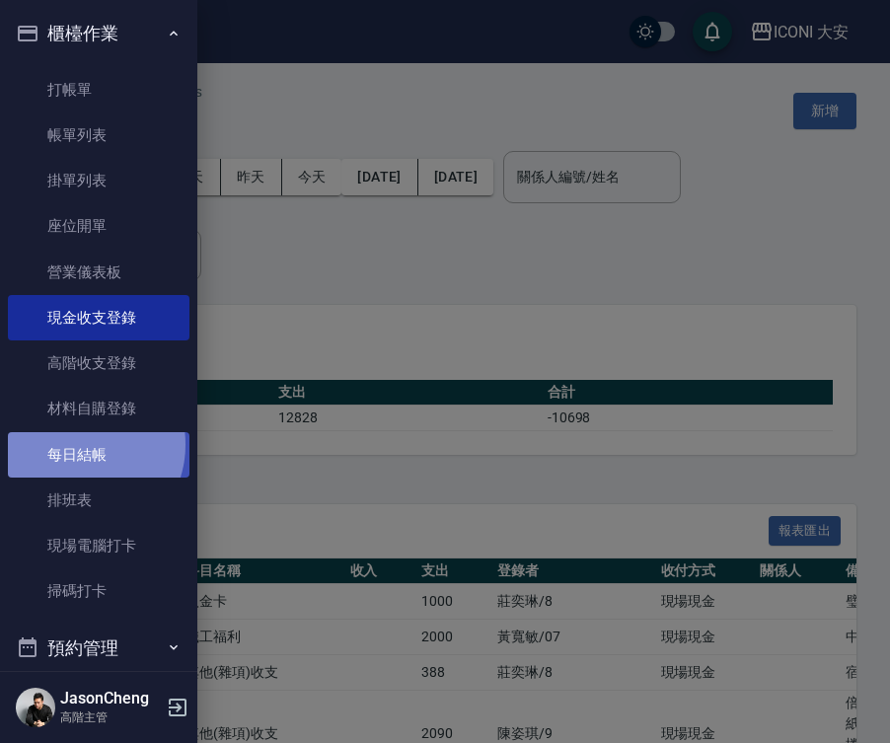
click at [78, 444] on link "每日結帳" at bounding box center [98, 454] width 181 height 45
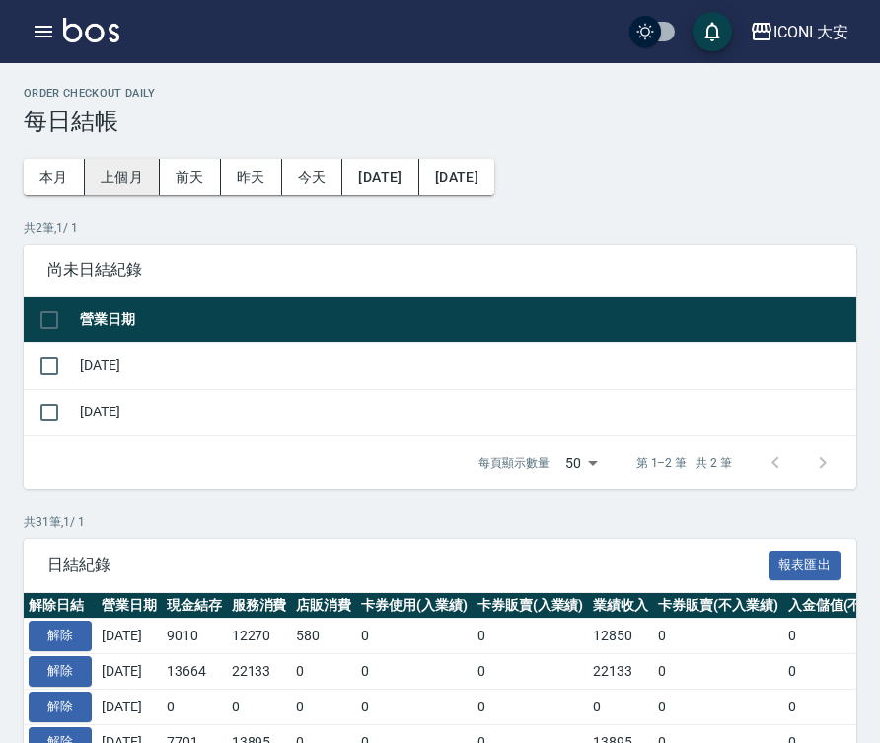
click at [128, 171] on button "上個月" at bounding box center [122, 177] width 75 height 36
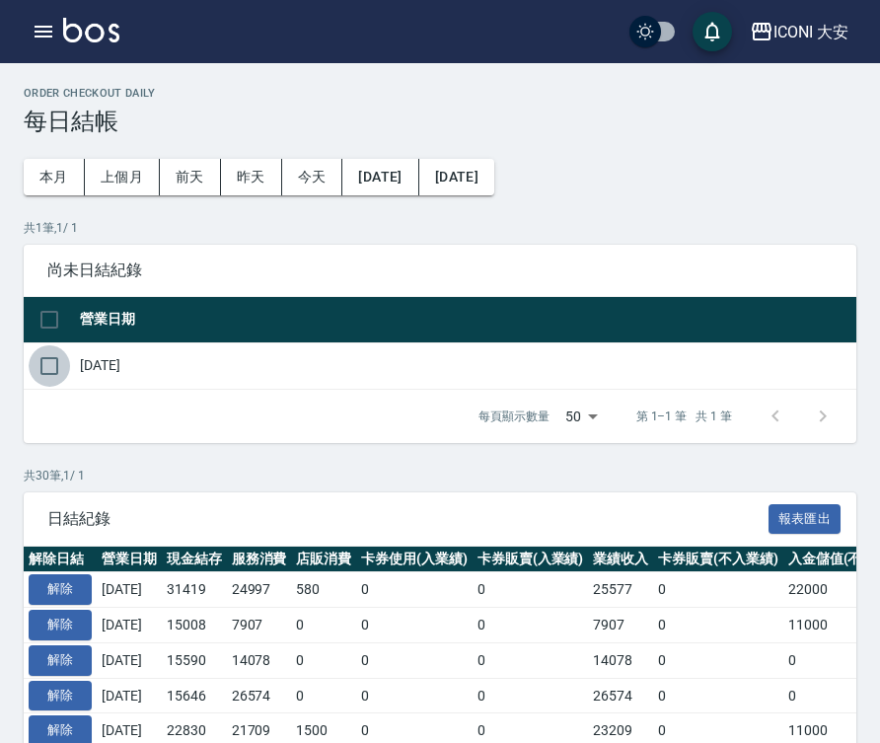
click at [48, 364] on input "checkbox" at bounding box center [49, 365] width 41 height 41
checkbox input "true"
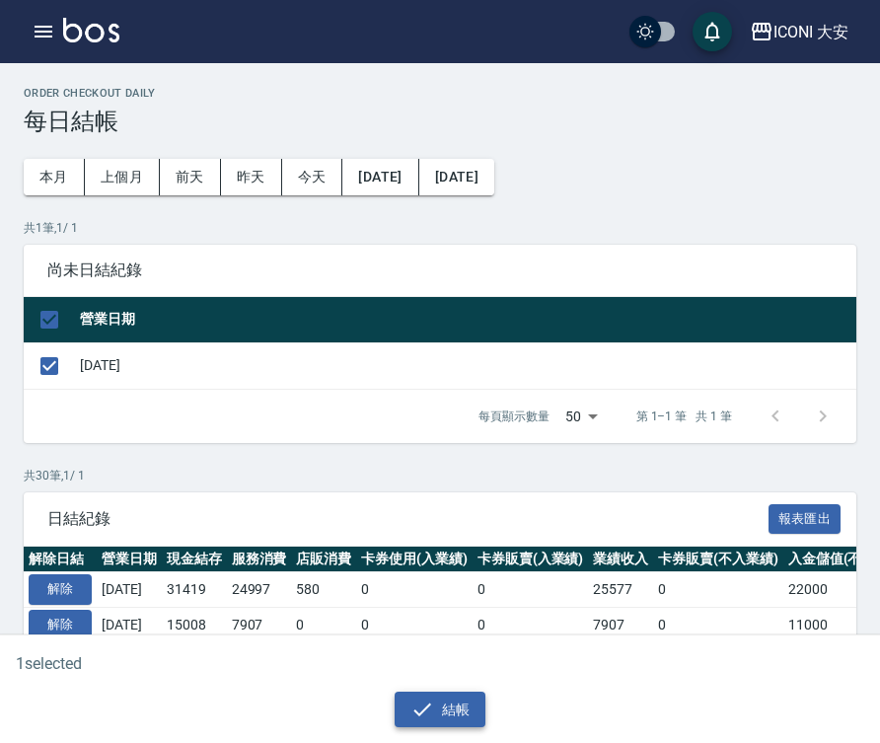
click at [454, 712] on button "結帳" at bounding box center [441, 709] width 92 height 36
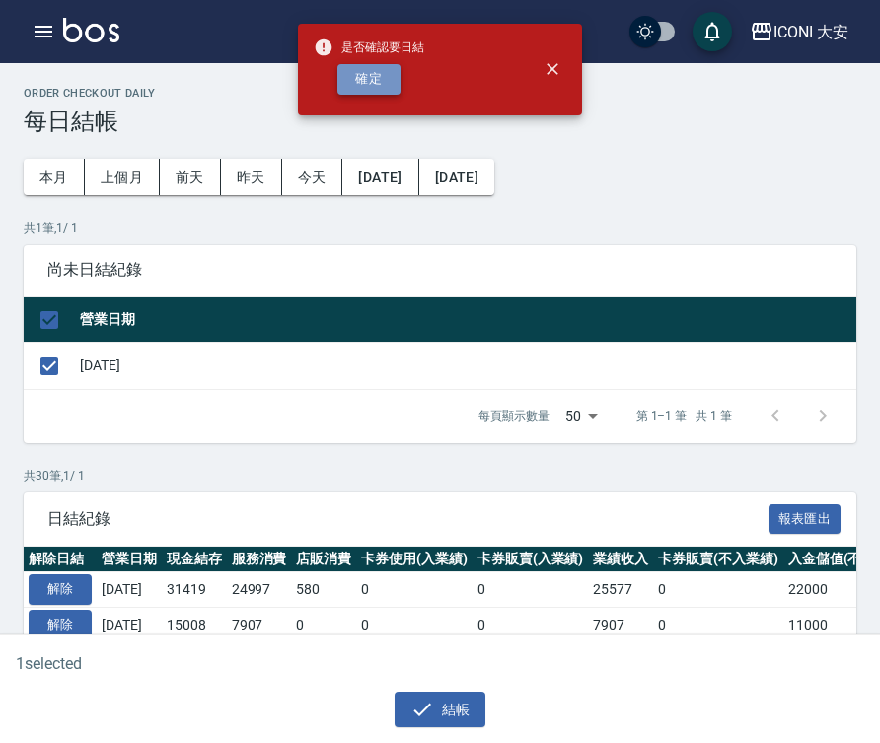
click at [371, 84] on button "確定" at bounding box center [368, 79] width 63 height 31
checkbox input "false"
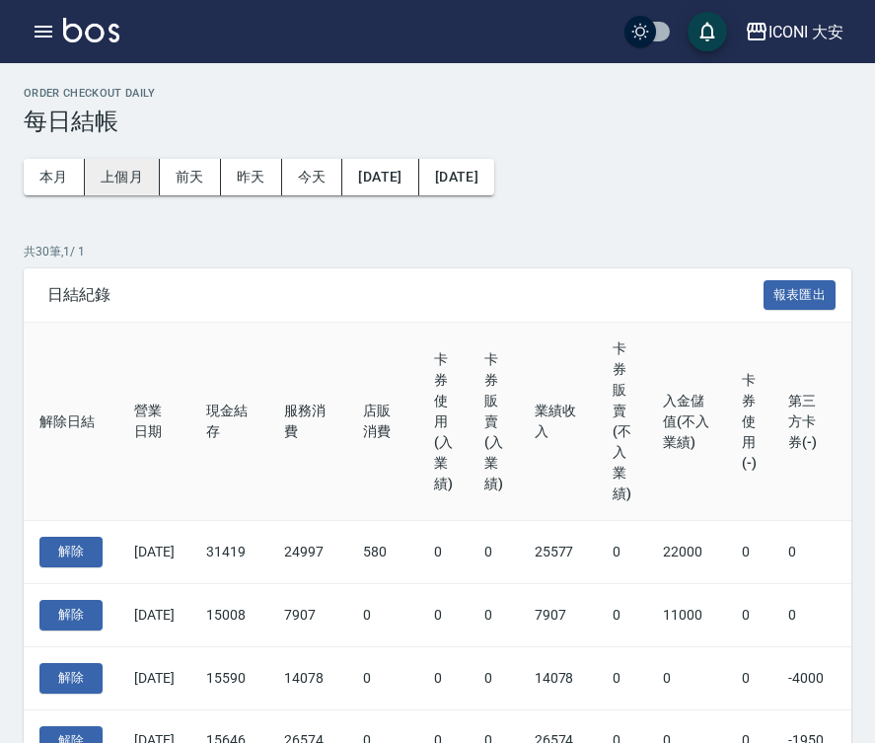
click at [142, 167] on button "上個月" at bounding box center [122, 177] width 75 height 36
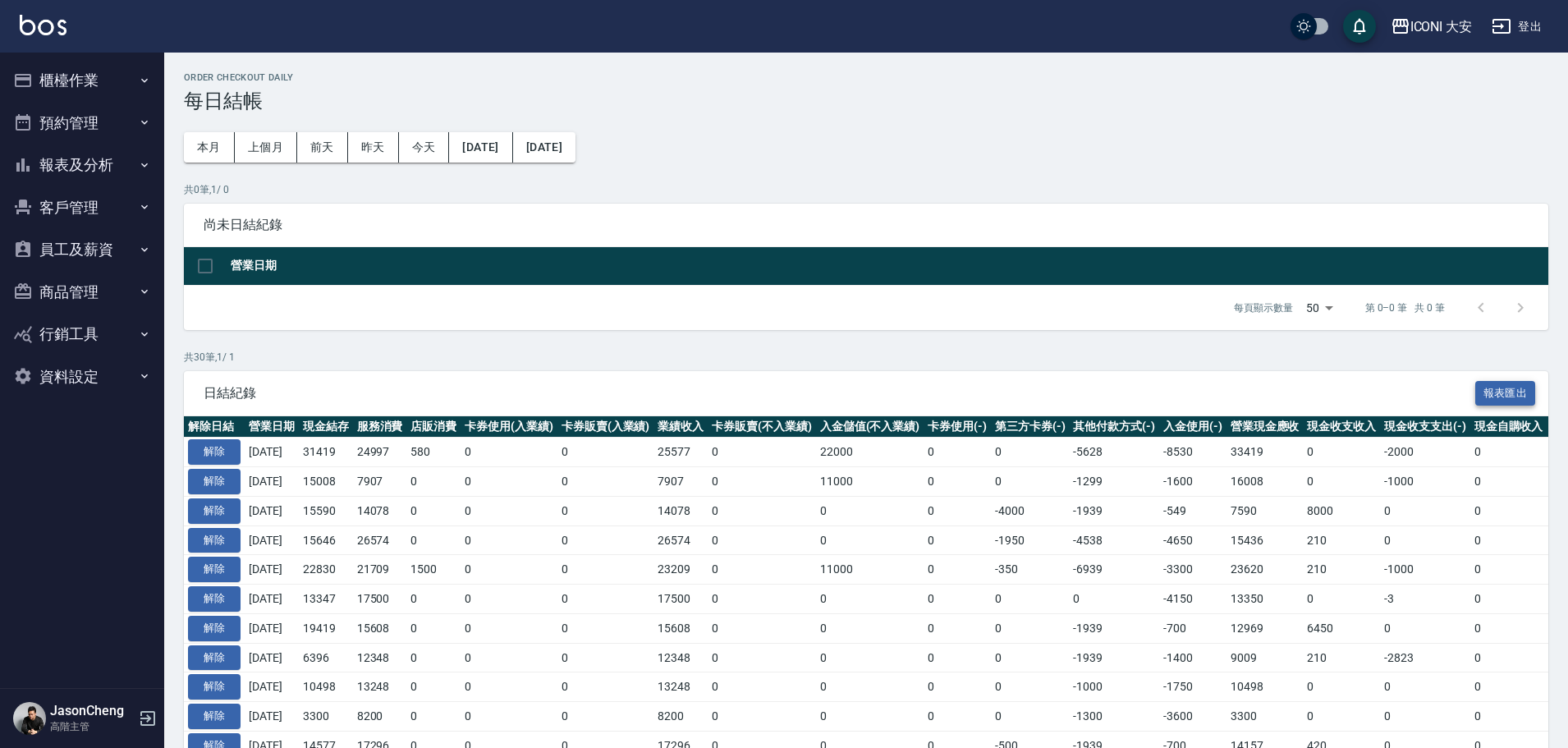
click at [740, 396] on button "報表匯出" at bounding box center [1505, 394] width 61 height 26
click at [83, 168] on button "報表及分析" at bounding box center [82, 165] width 151 height 42
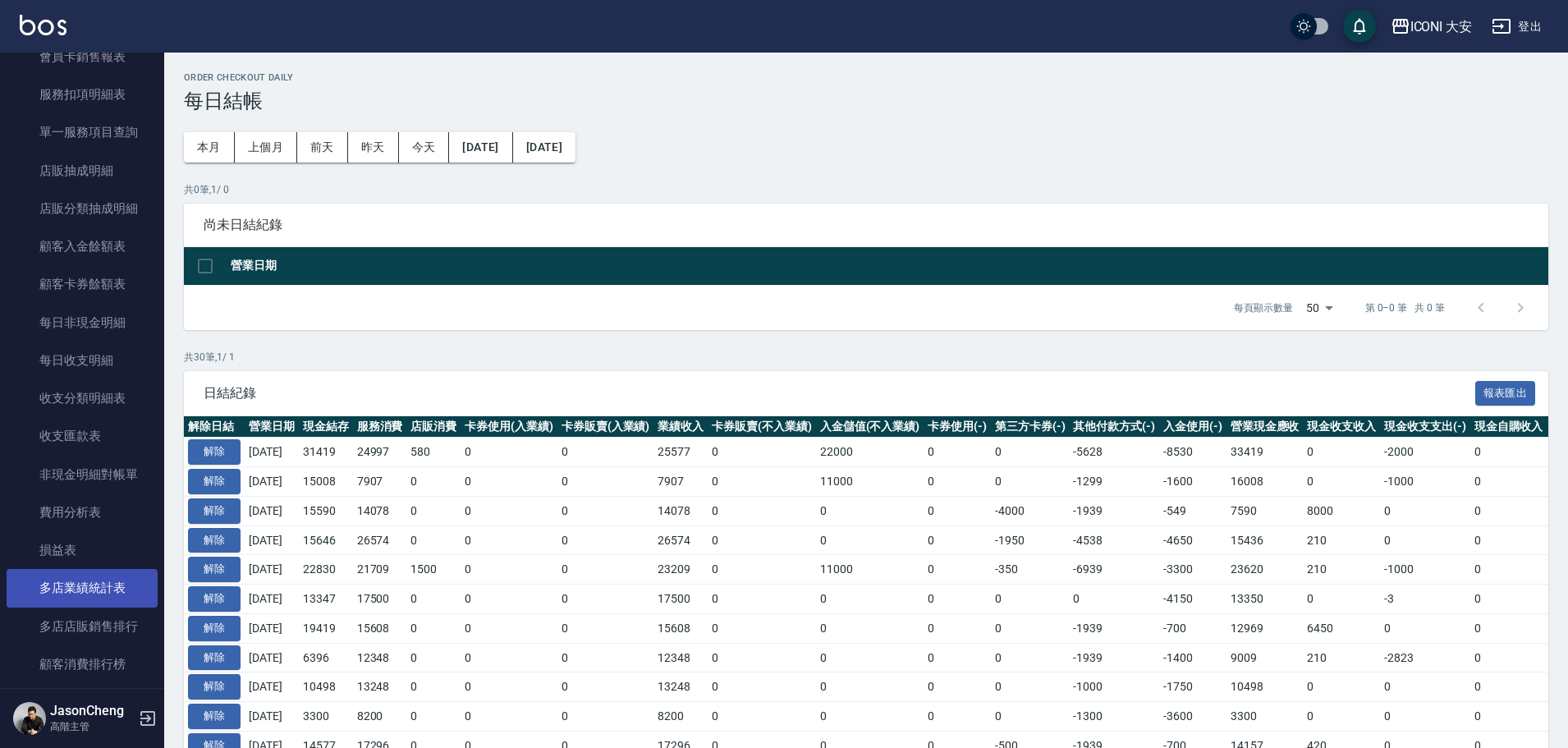
scroll to position [1313, 0]
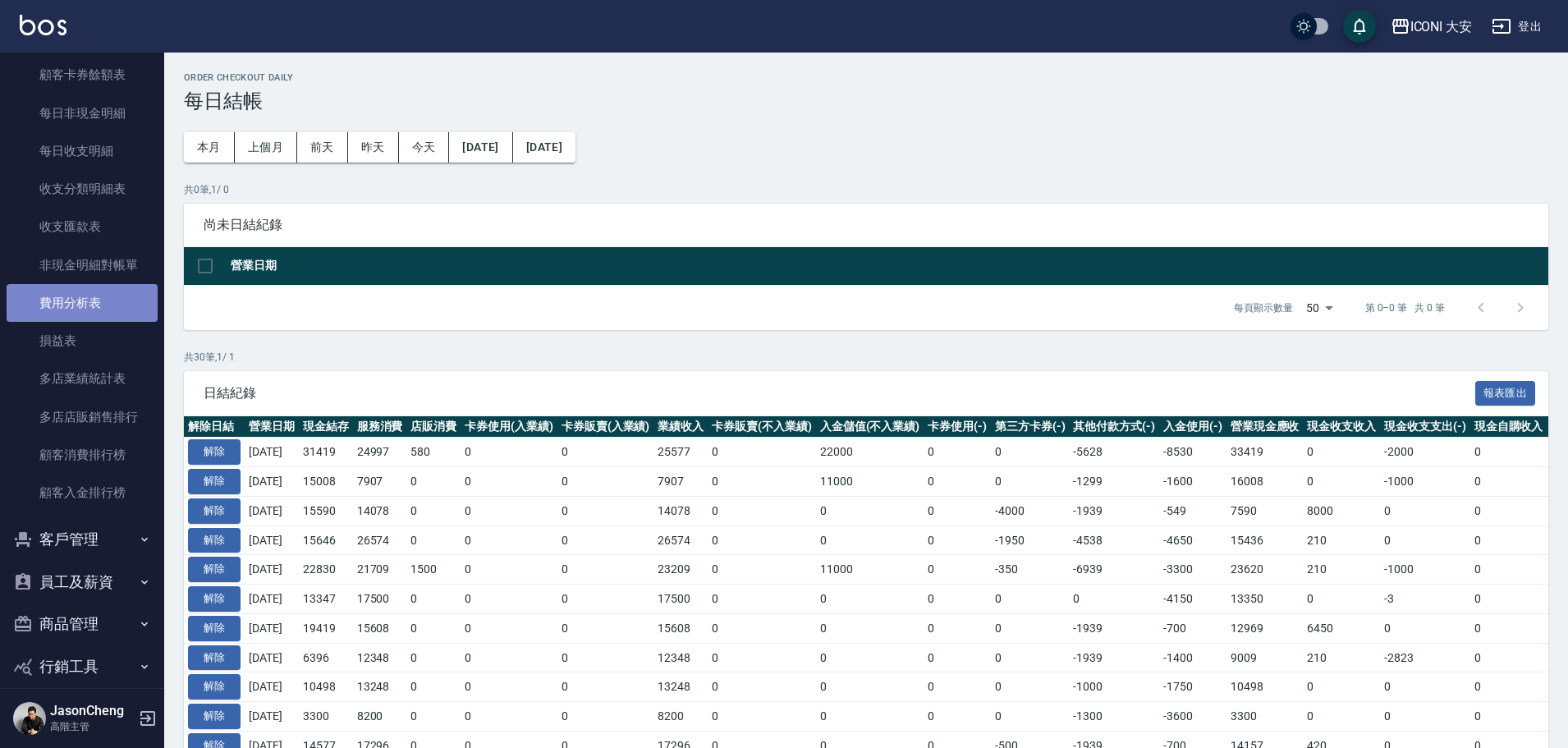
click at [90, 303] on link "費用分析表" at bounding box center [82, 302] width 151 height 37
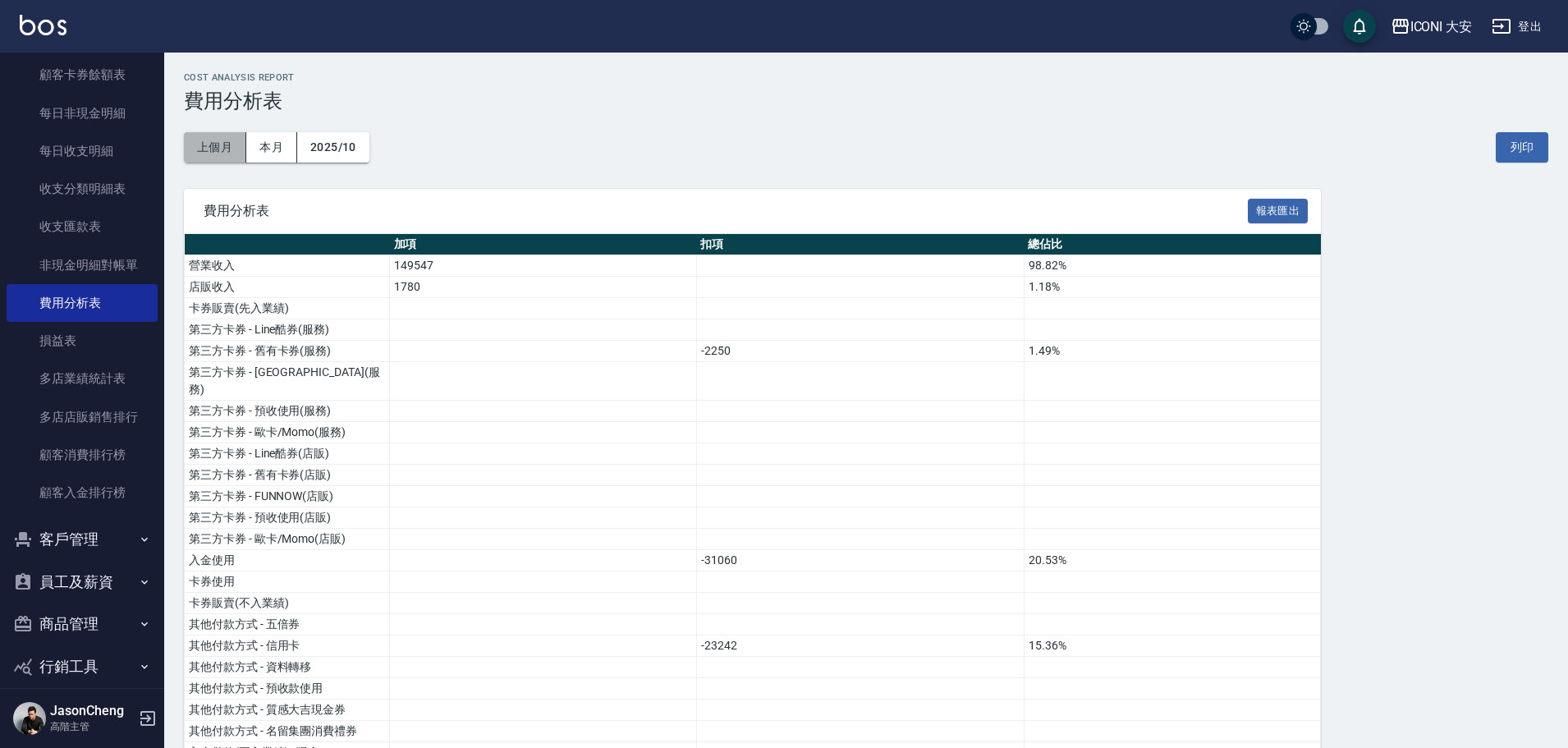
click at [222, 154] on button "上個月" at bounding box center [215, 147] width 62 height 30
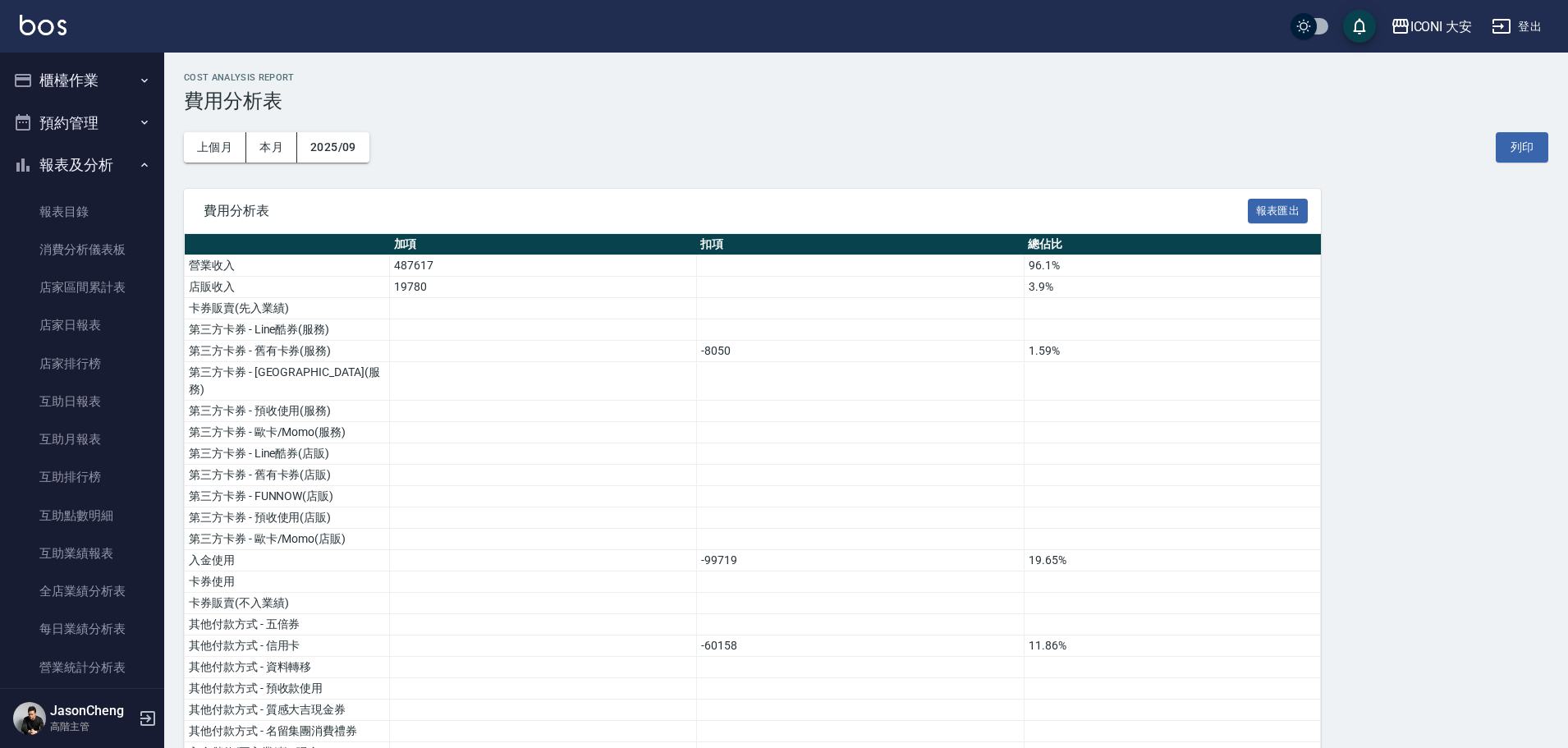
click at [75, 79] on button "櫃檯作業" at bounding box center [82, 80] width 151 height 42
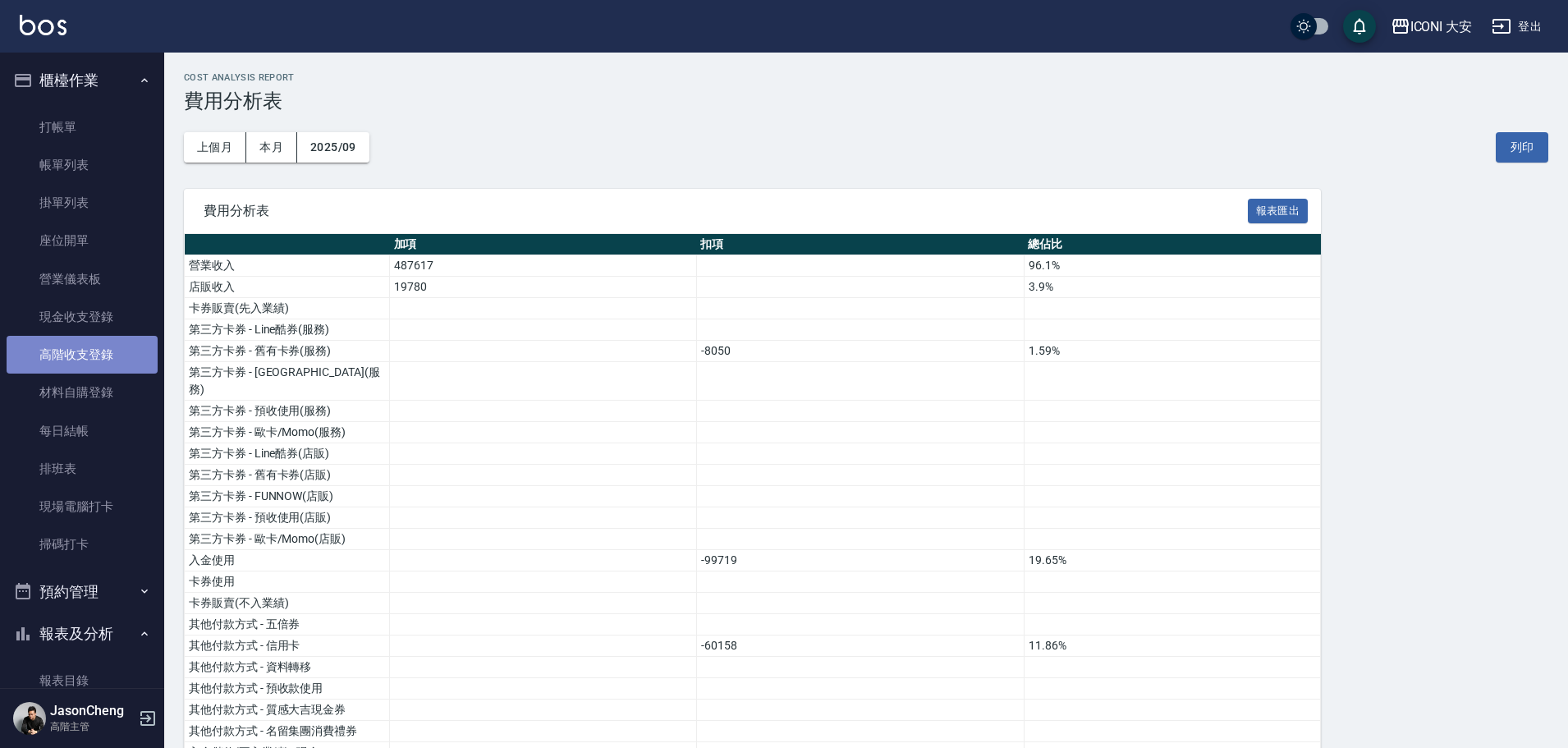
click at [87, 349] on link "高階收支登錄" at bounding box center [82, 354] width 151 height 37
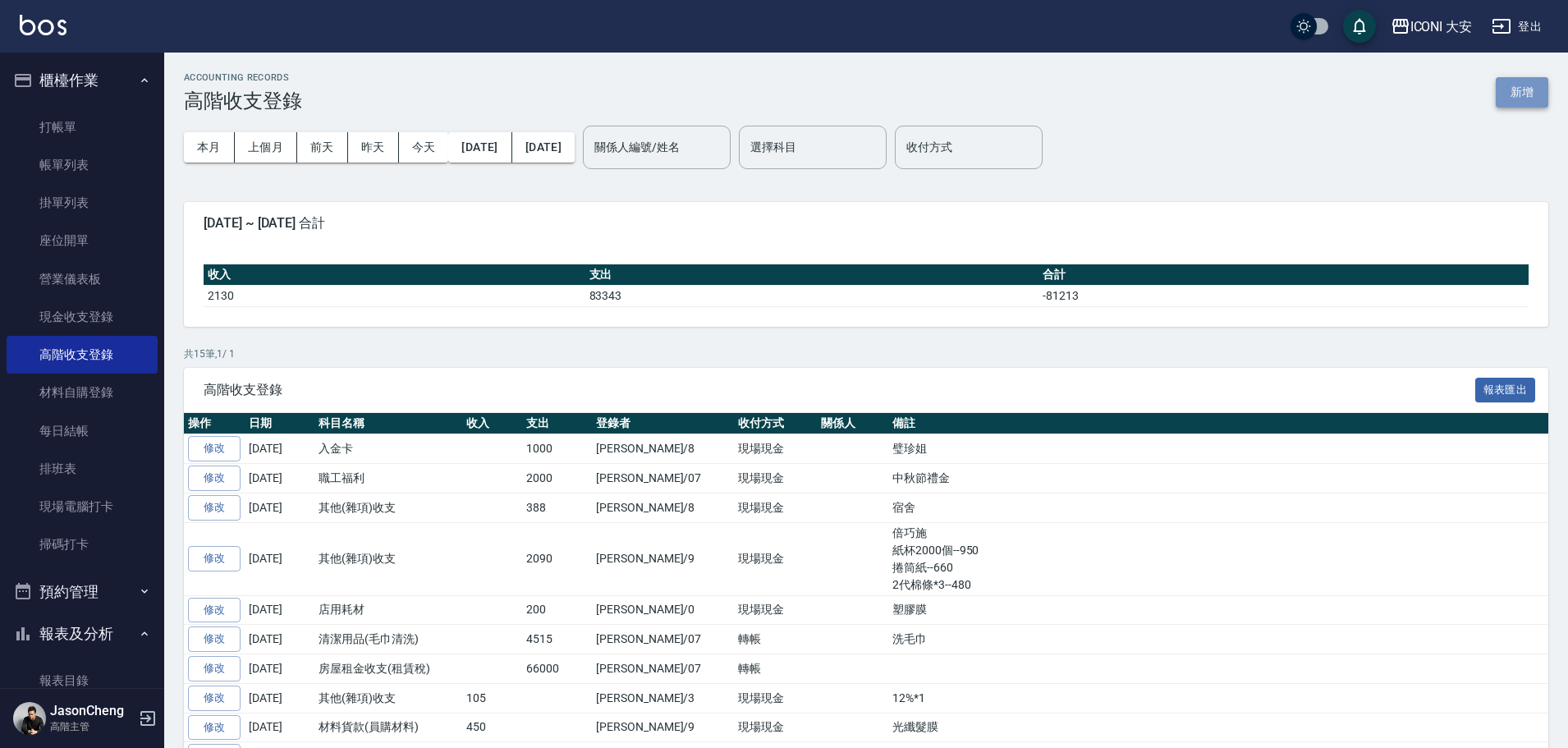
click at [740, 86] on button "新增" at bounding box center [1521, 92] width 52 height 30
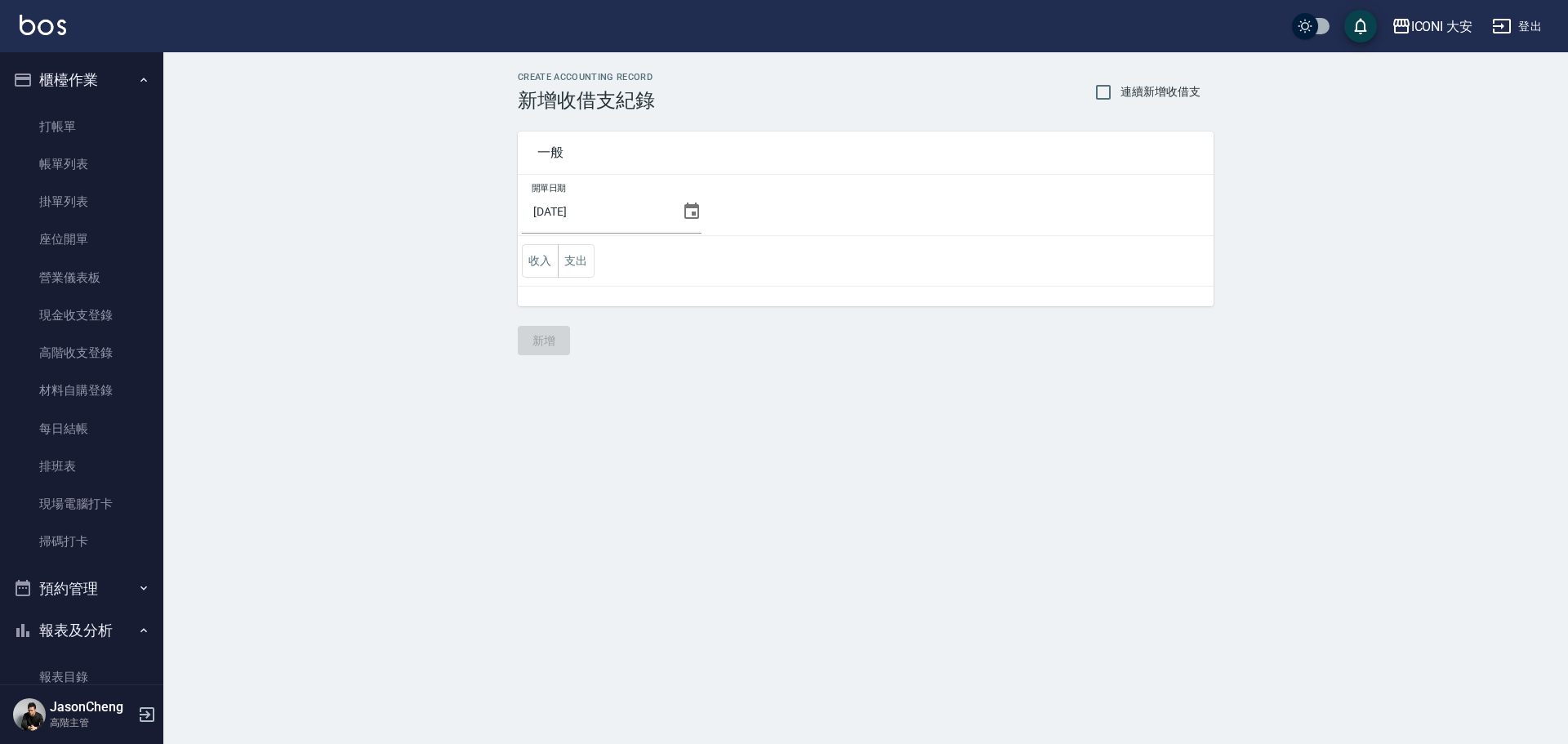
click at [698, 201] on td "開單日期 2025/10/09" at bounding box center [865, 205] width 695 height 61
click at [687, 213] on icon at bounding box center [692, 211] width 15 height 17
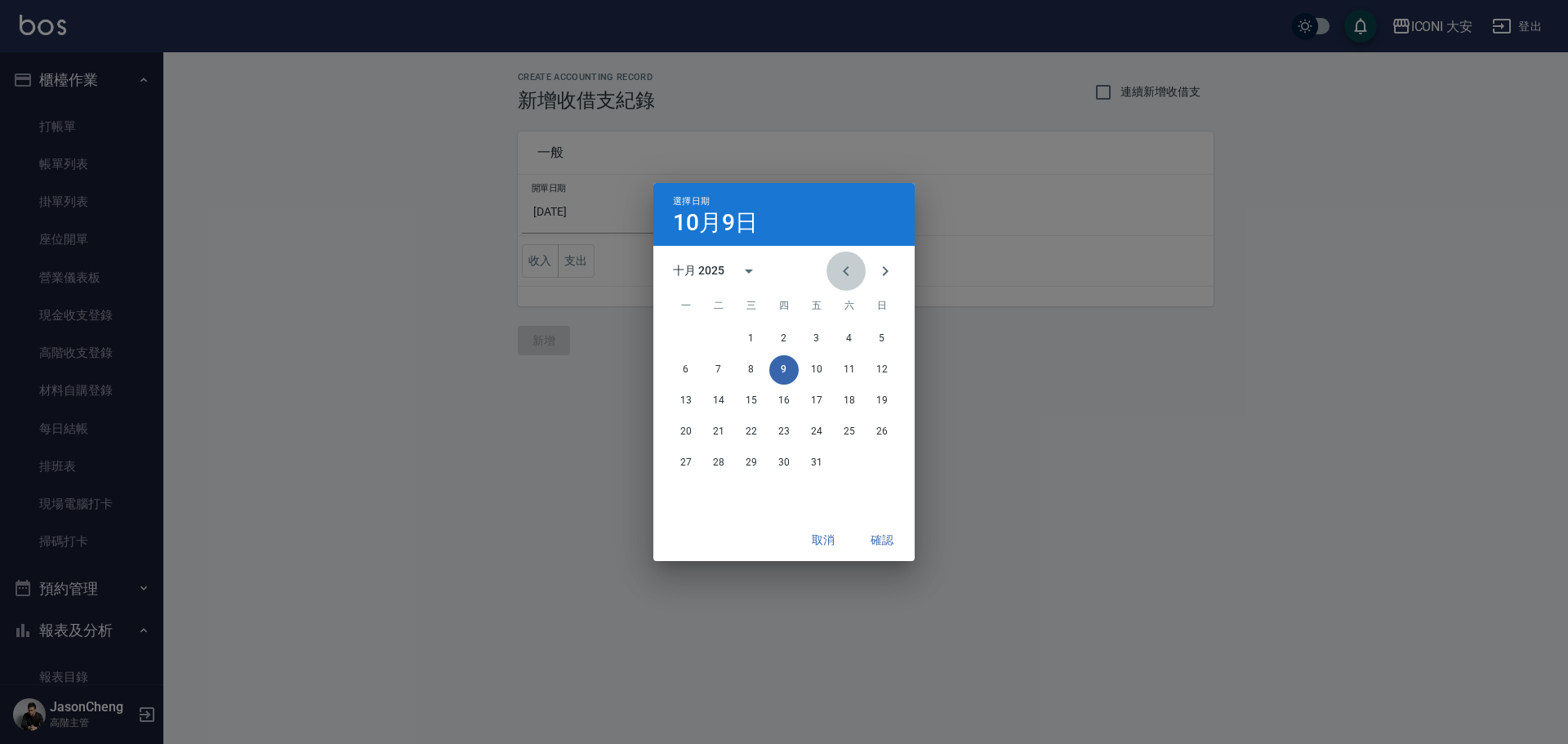
click at [736, 272] on icon "Previous month" at bounding box center [845, 271] width 6 height 10
click at [719, 458] on button "30" at bounding box center [719, 463] width 30 height 30
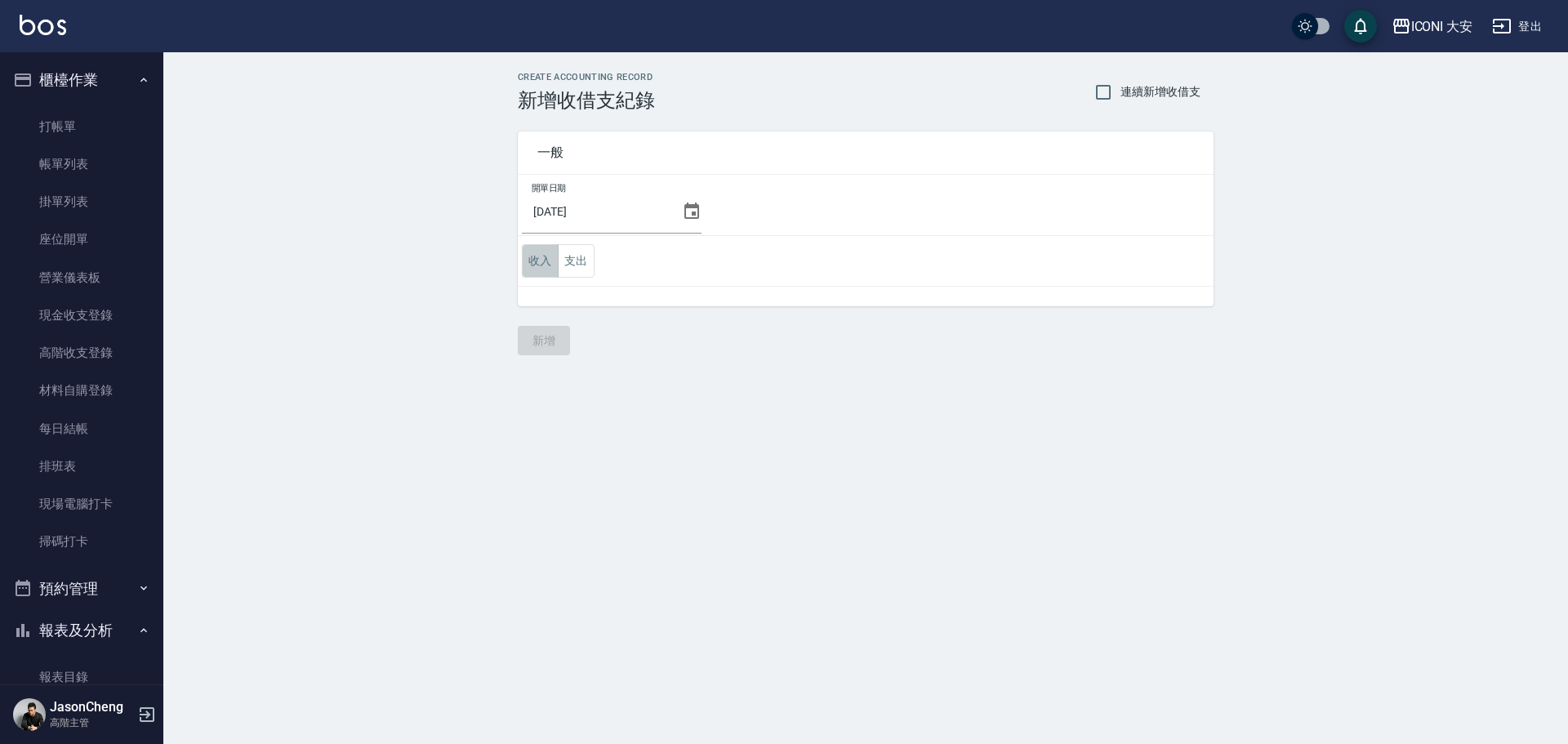
click at [535, 270] on button "收入" at bounding box center [540, 261] width 36 height 33
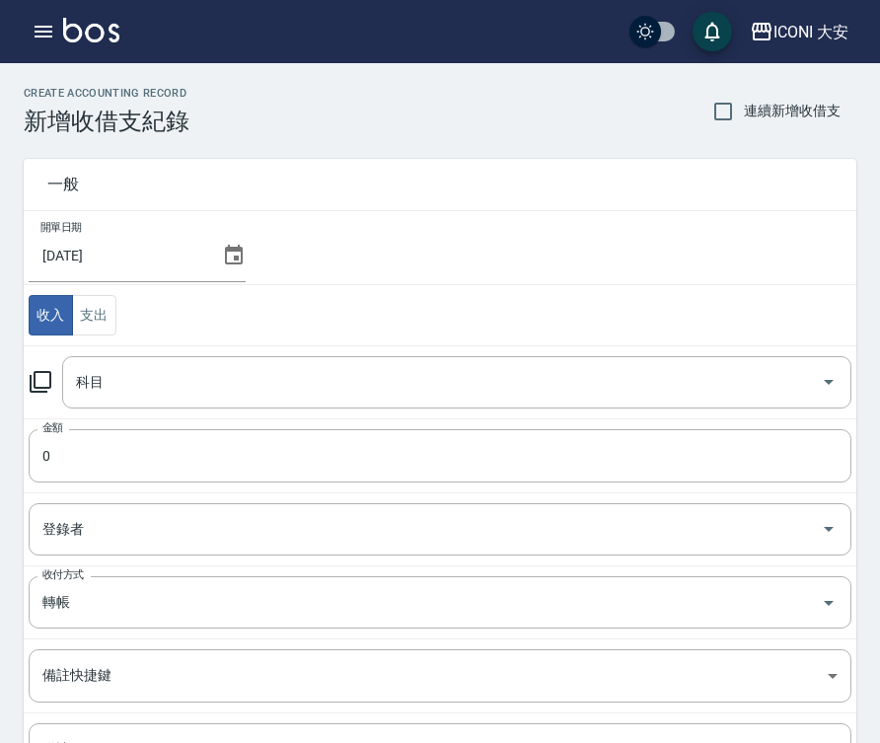
click at [318, 311] on td "收入 支出" at bounding box center [440, 315] width 832 height 61
click at [109, 401] on div "科目" at bounding box center [456, 382] width 789 height 52
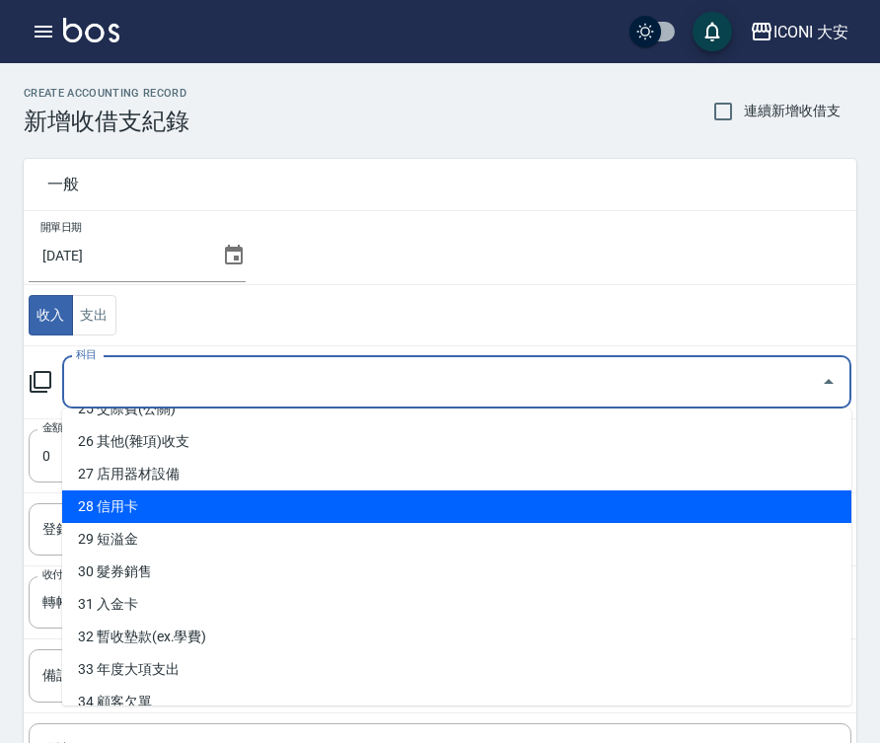
scroll to position [858, 0]
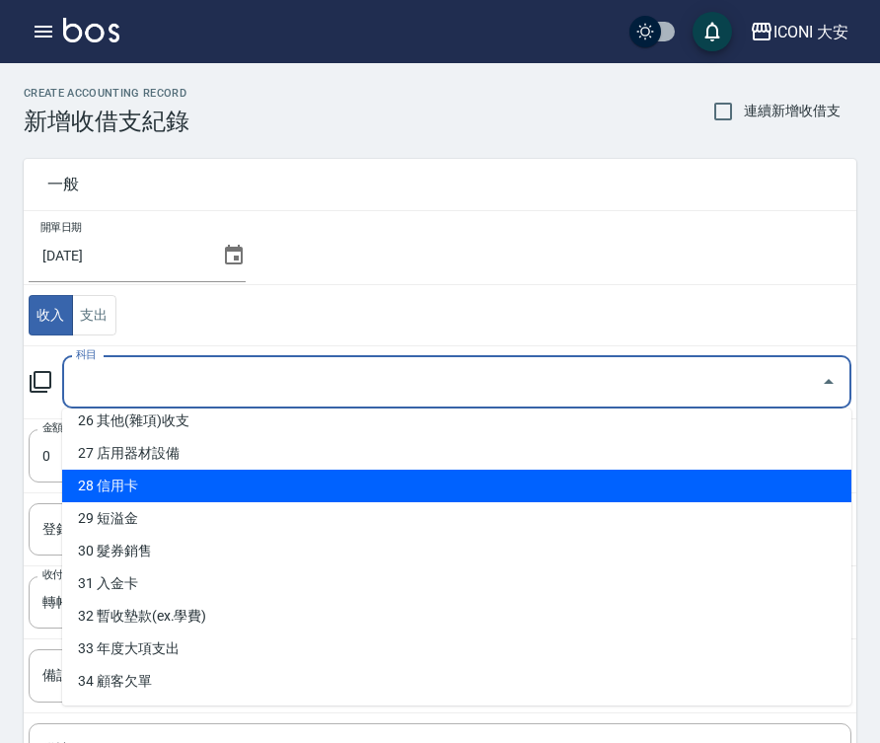
click at [119, 481] on li "28 信用卡" at bounding box center [456, 485] width 789 height 33
type input "28 信用卡"
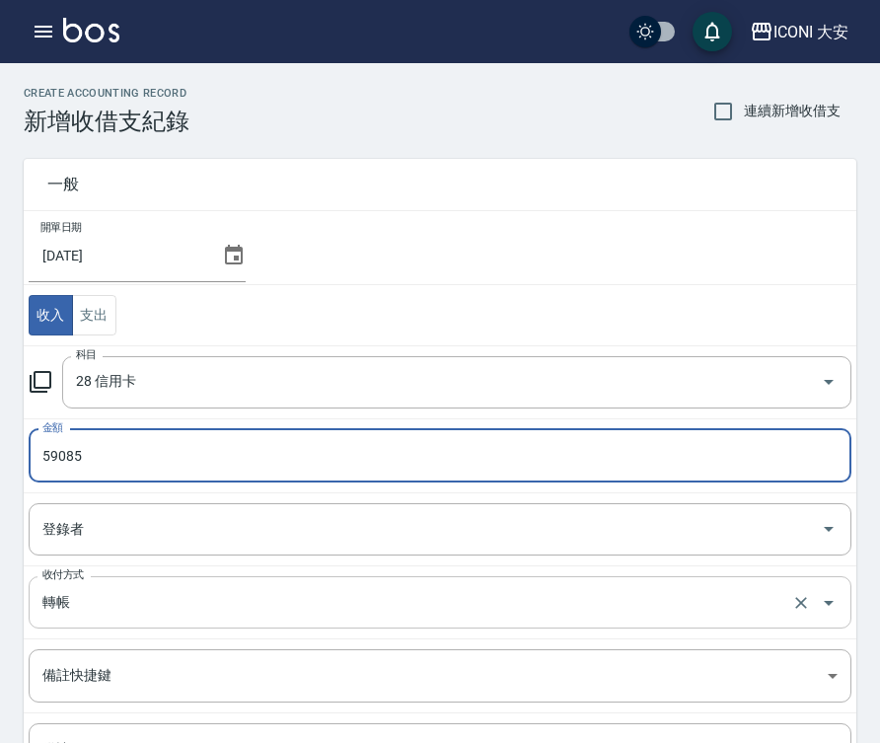
type input "59085"
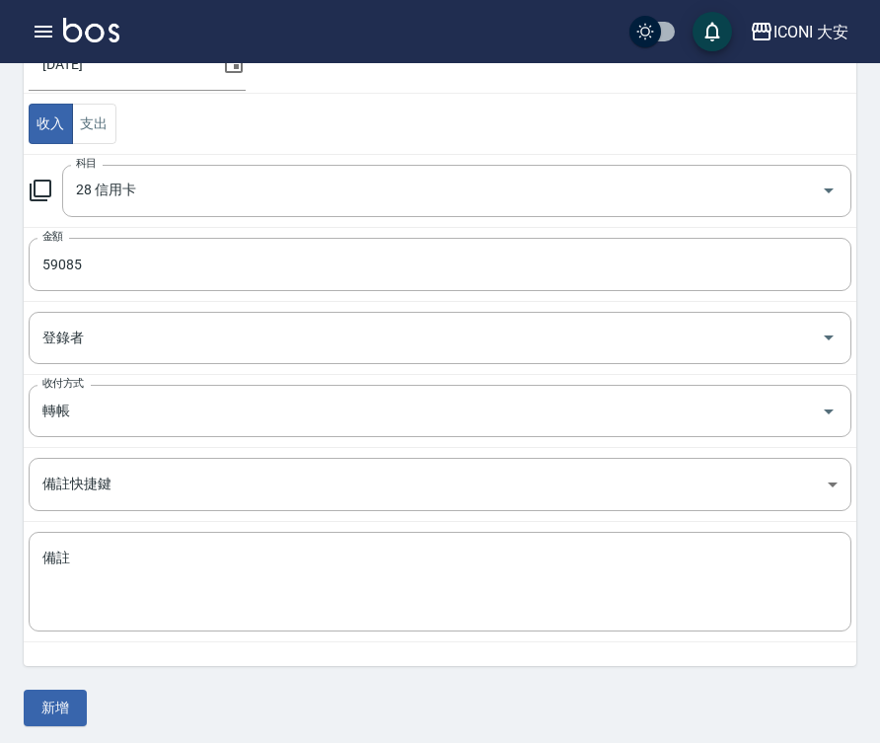
scroll to position [198, 0]
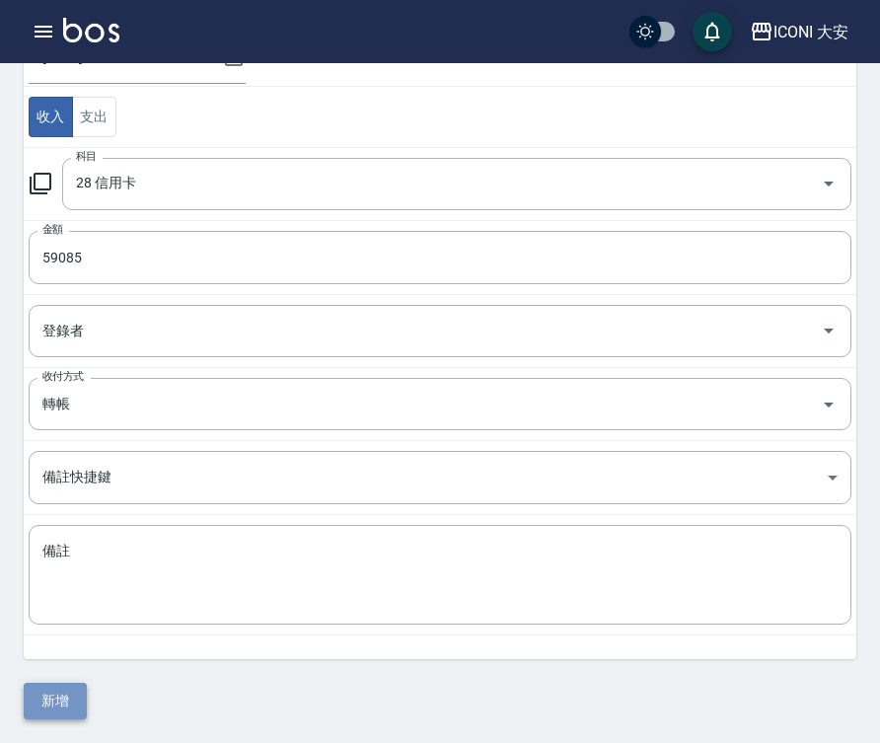
click at [53, 701] on button "新增" at bounding box center [55, 701] width 63 height 36
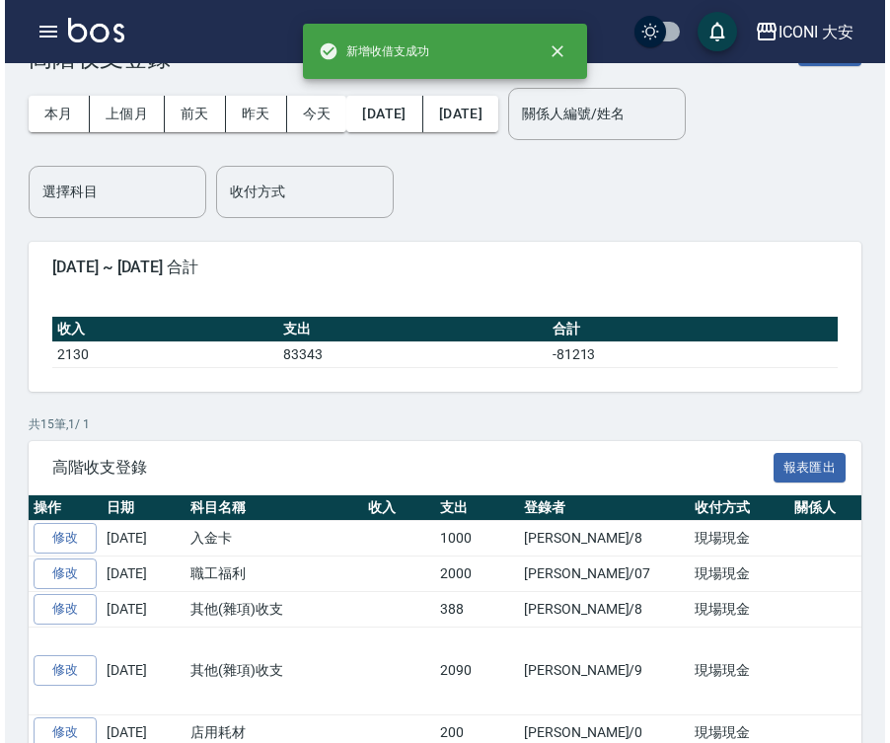
scroll to position [99, 0]
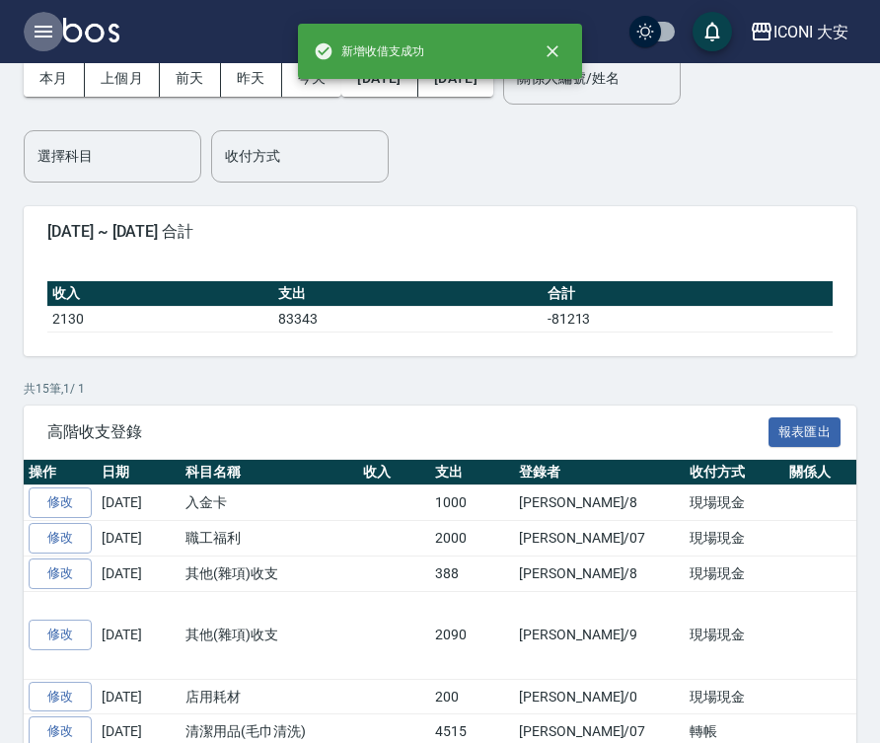
click at [36, 32] on icon "button" at bounding box center [44, 32] width 18 height 12
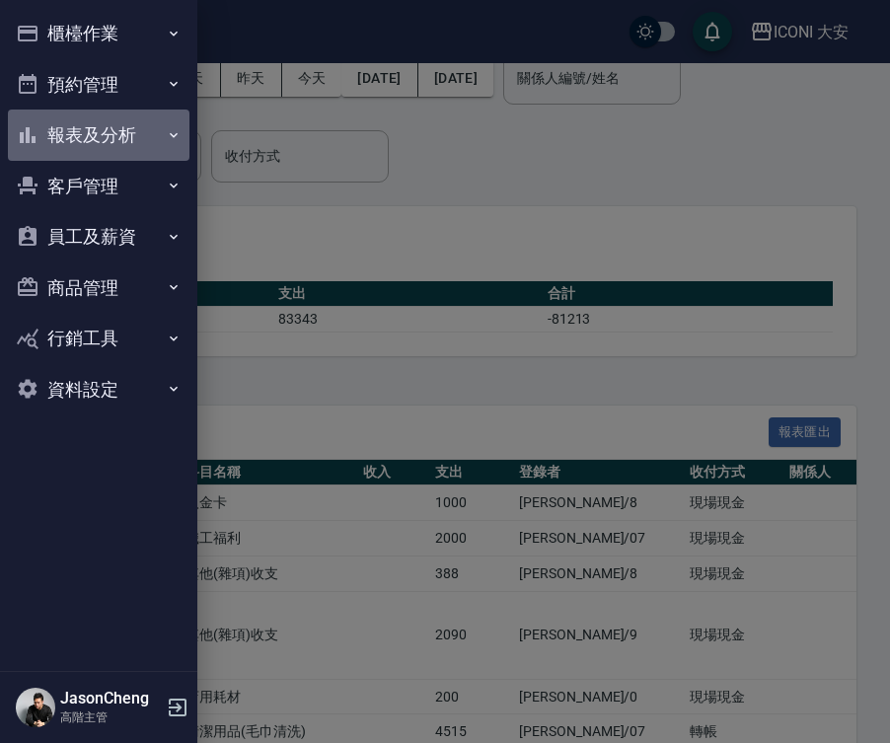
click at [104, 131] on button "報表及分析" at bounding box center [98, 134] width 181 height 51
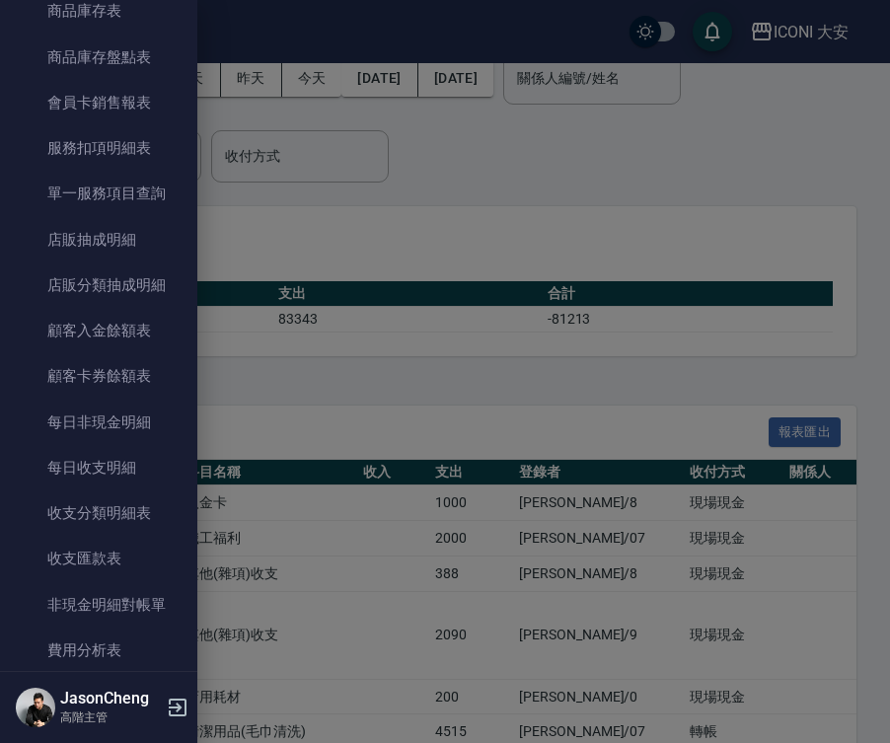
scroll to position [1479, 0]
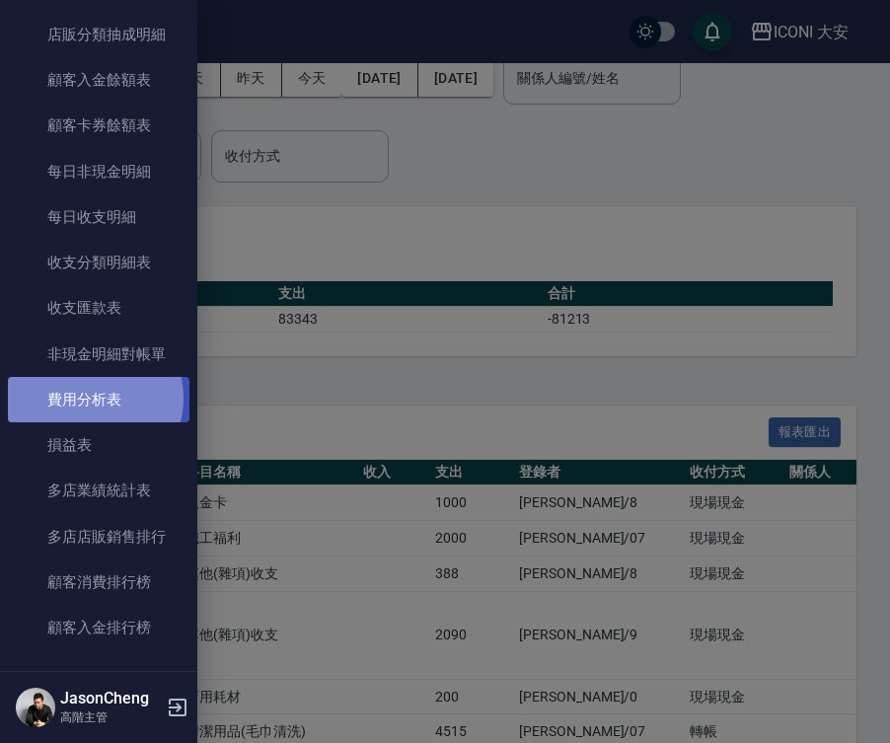
click at [93, 398] on link "費用分析表" at bounding box center [98, 399] width 181 height 45
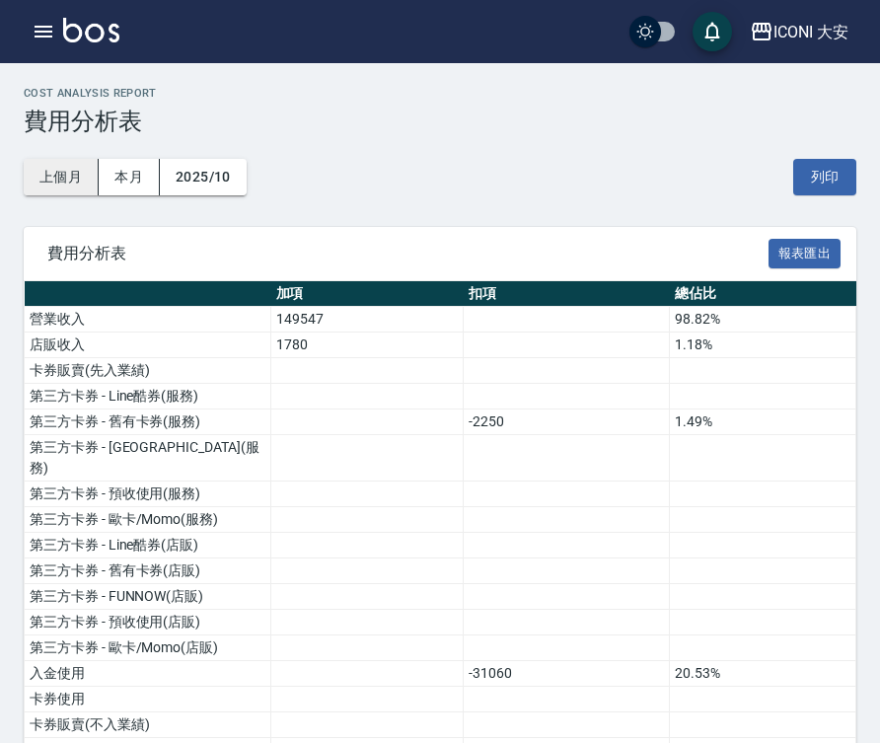
click at [65, 174] on button "上個月" at bounding box center [61, 177] width 75 height 36
click at [47, 30] on icon "button" at bounding box center [44, 32] width 24 height 24
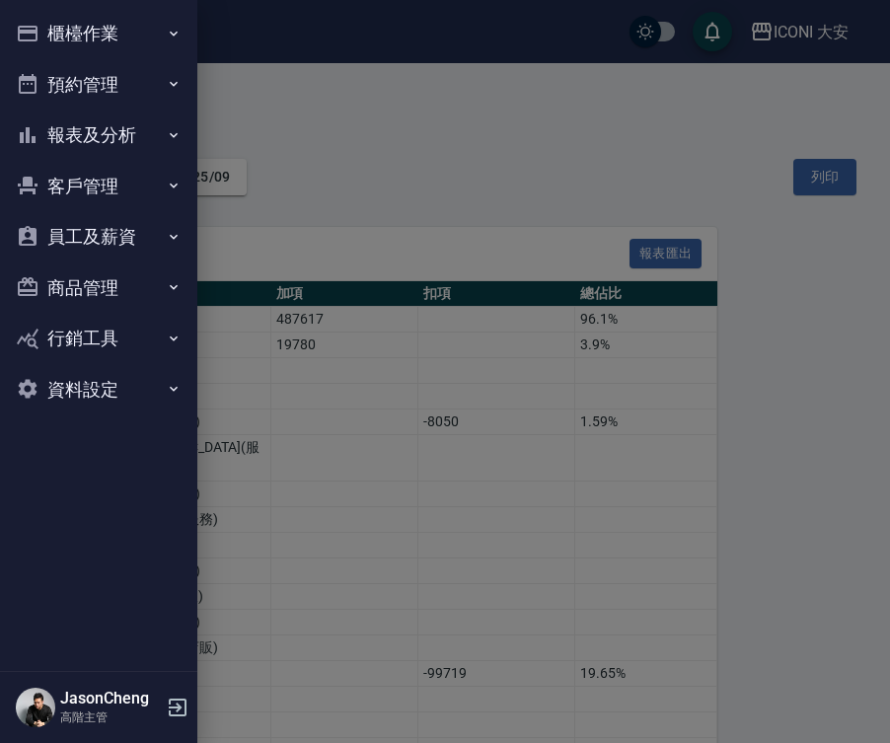
click at [111, 133] on button "報表及分析" at bounding box center [98, 134] width 181 height 51
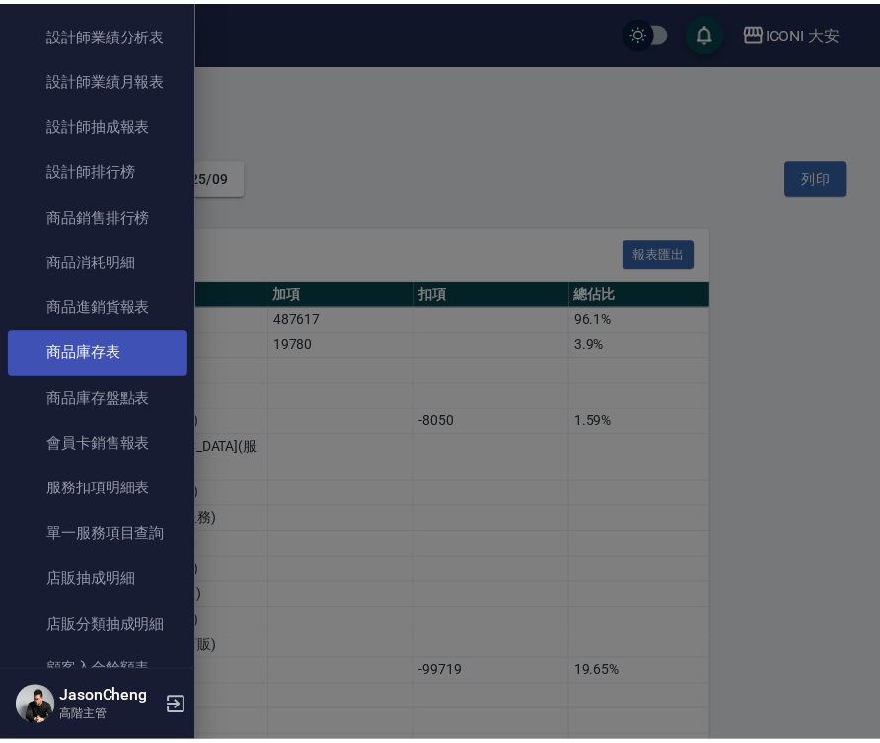
scroll to position [1479, 0]
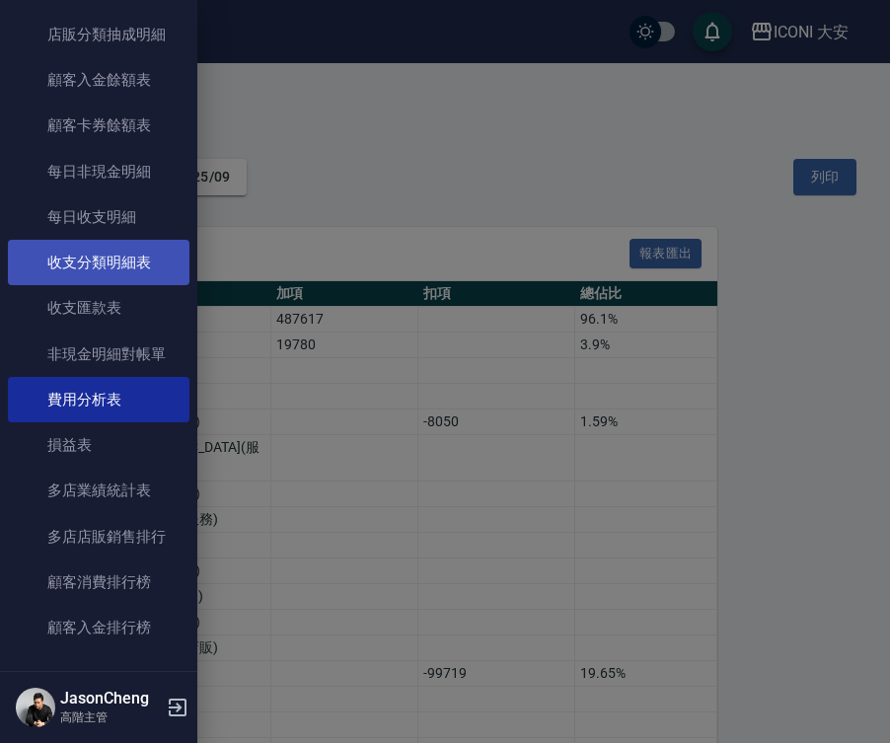
click at [125, 266] on link "收支分類明細表" at bounding box center [98, 262] width 181 height 45
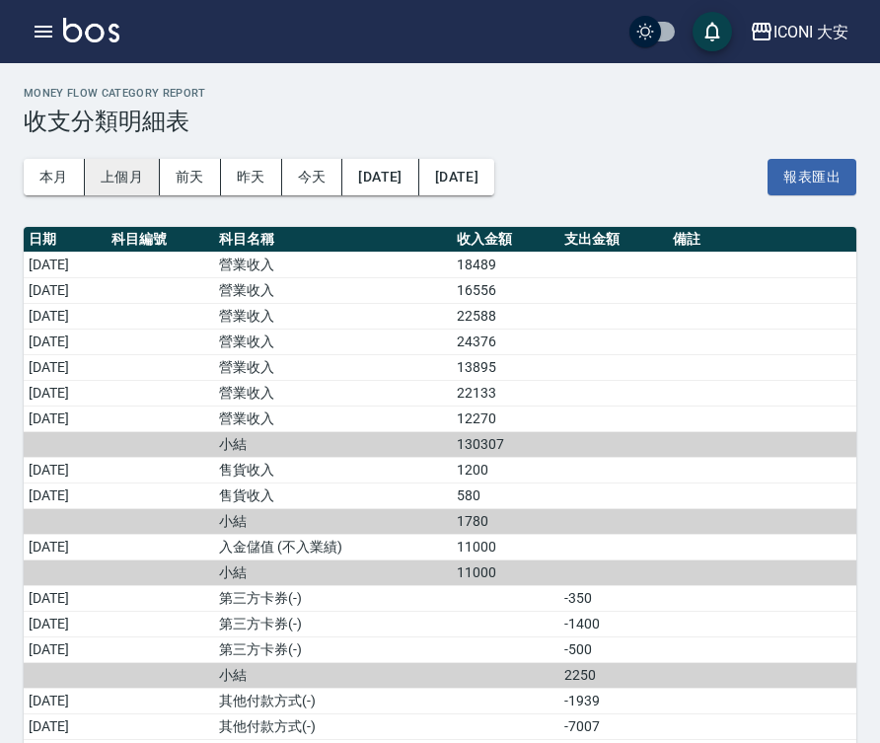
click at [127, 162] on button "上個月" at bounding box center [122, 177] width 75 height 36
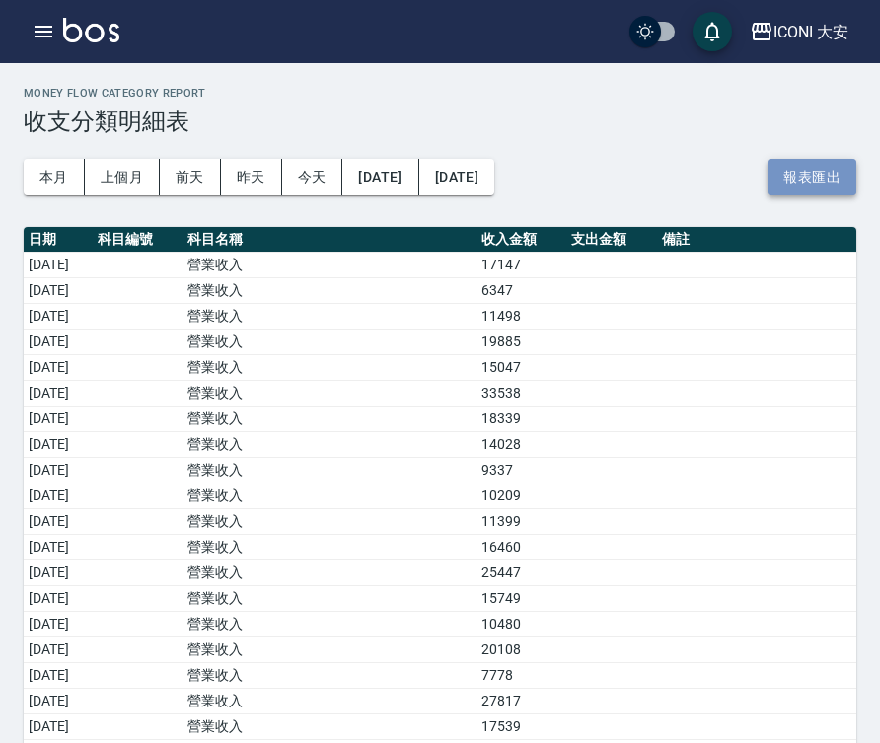
click at [788, 180] on button "報表匯出" at bounding box center [811, 177] width 89 height 36
click at [798, 28] on div "ICONI 大安" at bounding box center [810, 32] width 75 height 25
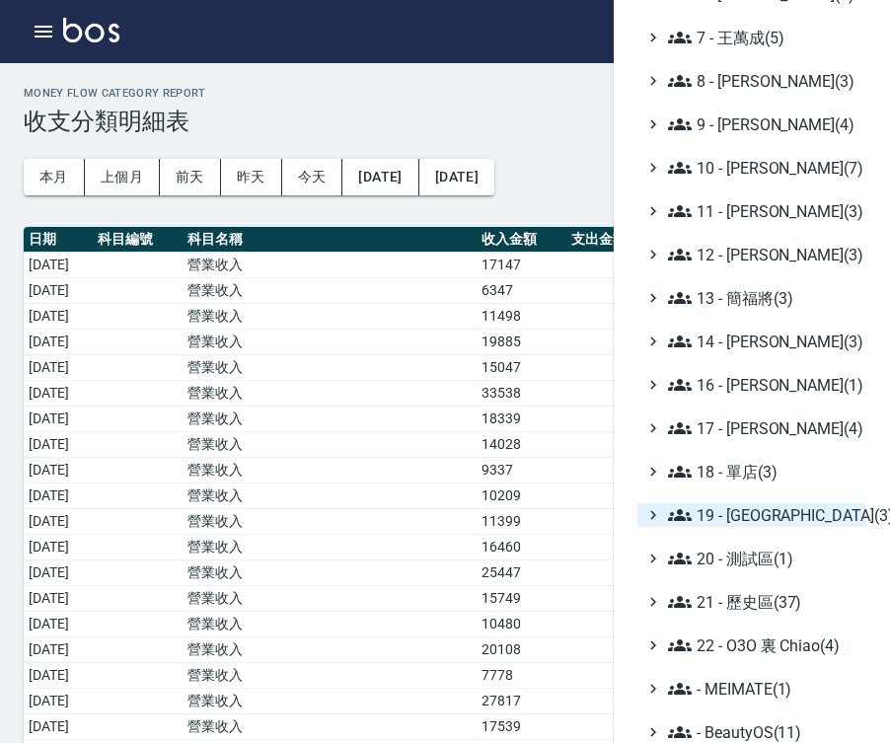
scroll to position [386, 0]
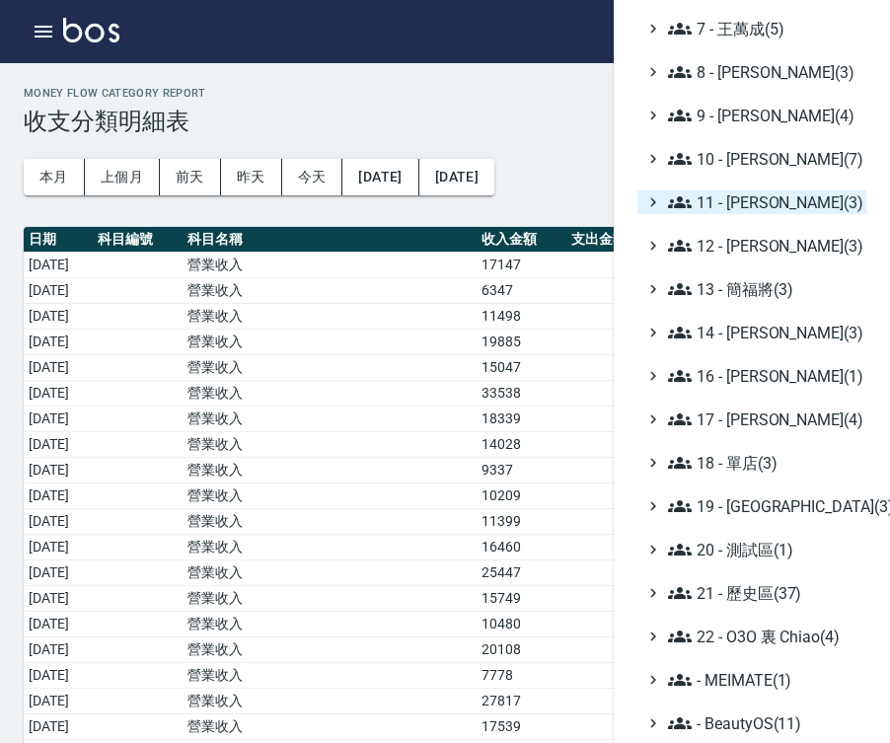
click at [762, 202] on span "11 - 陳清江(3)" at bounding box center [763, 202] width 190 height 24
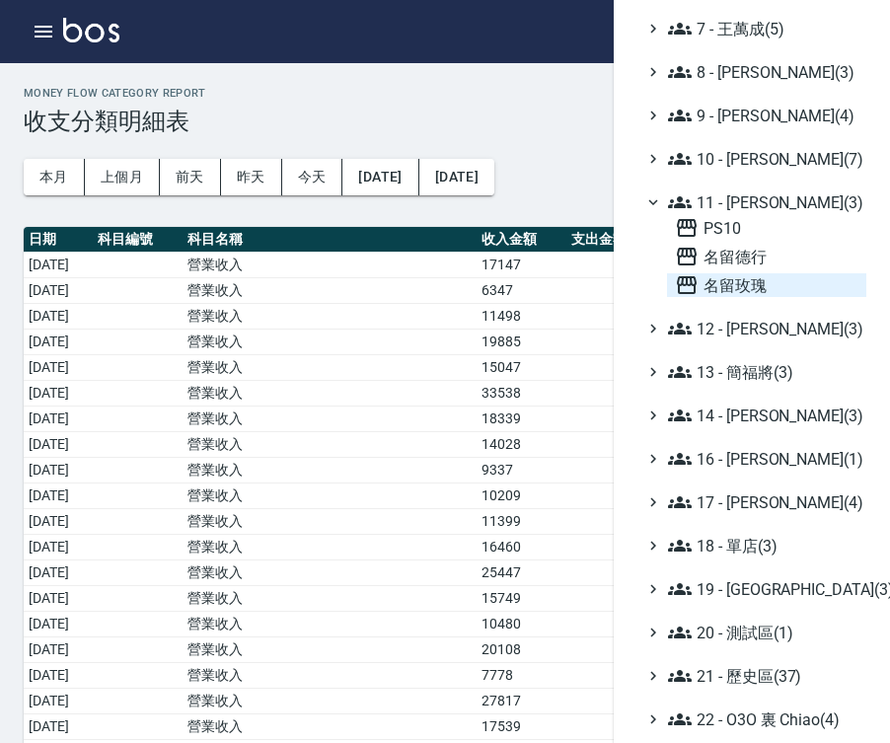
click at [741, 289] on span "名留玫瑰" at bounding box center [766, 285] width 183 height 24
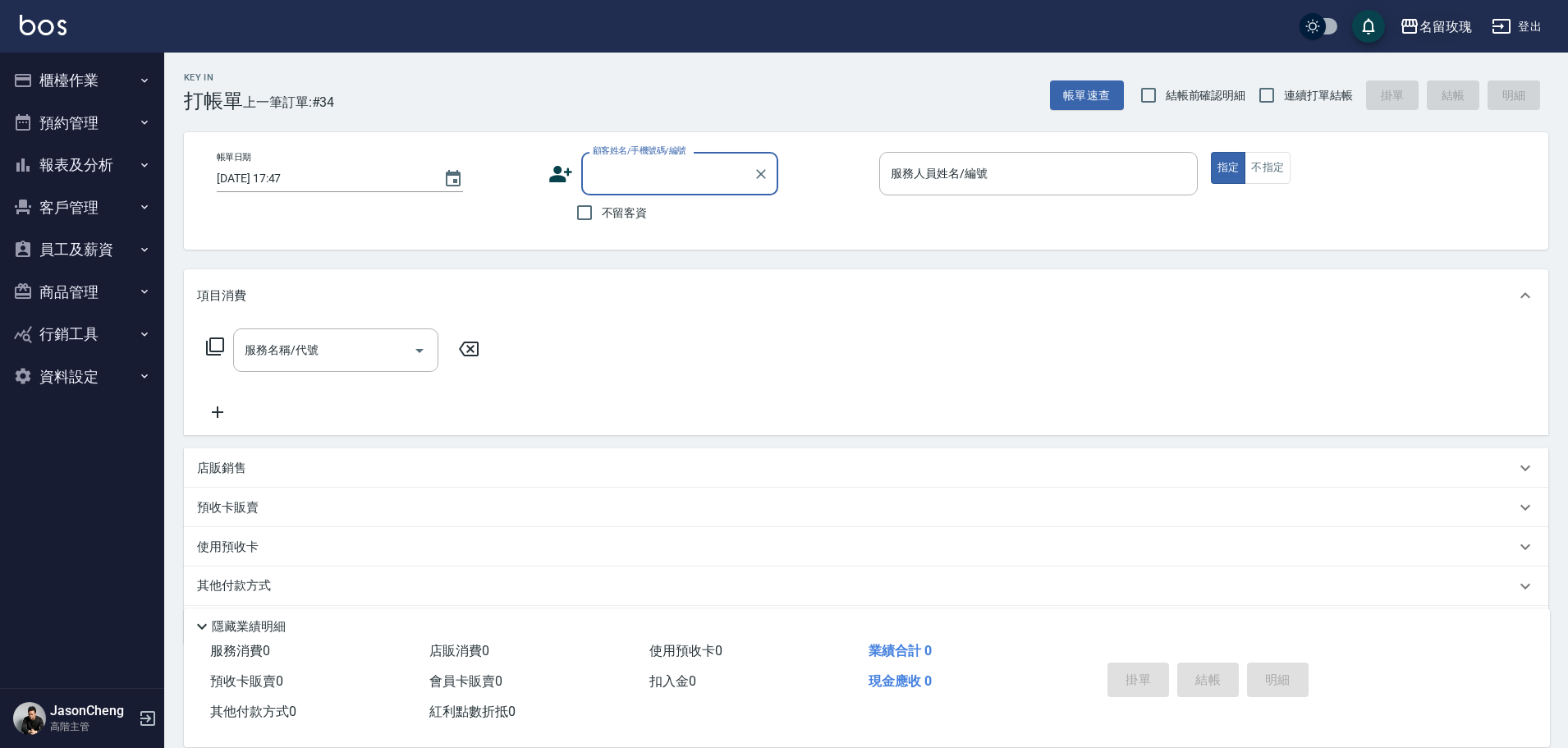
click at [740, 27] on div "名留玫瑰" at bounding box center [1445, 27] width 52 height 21
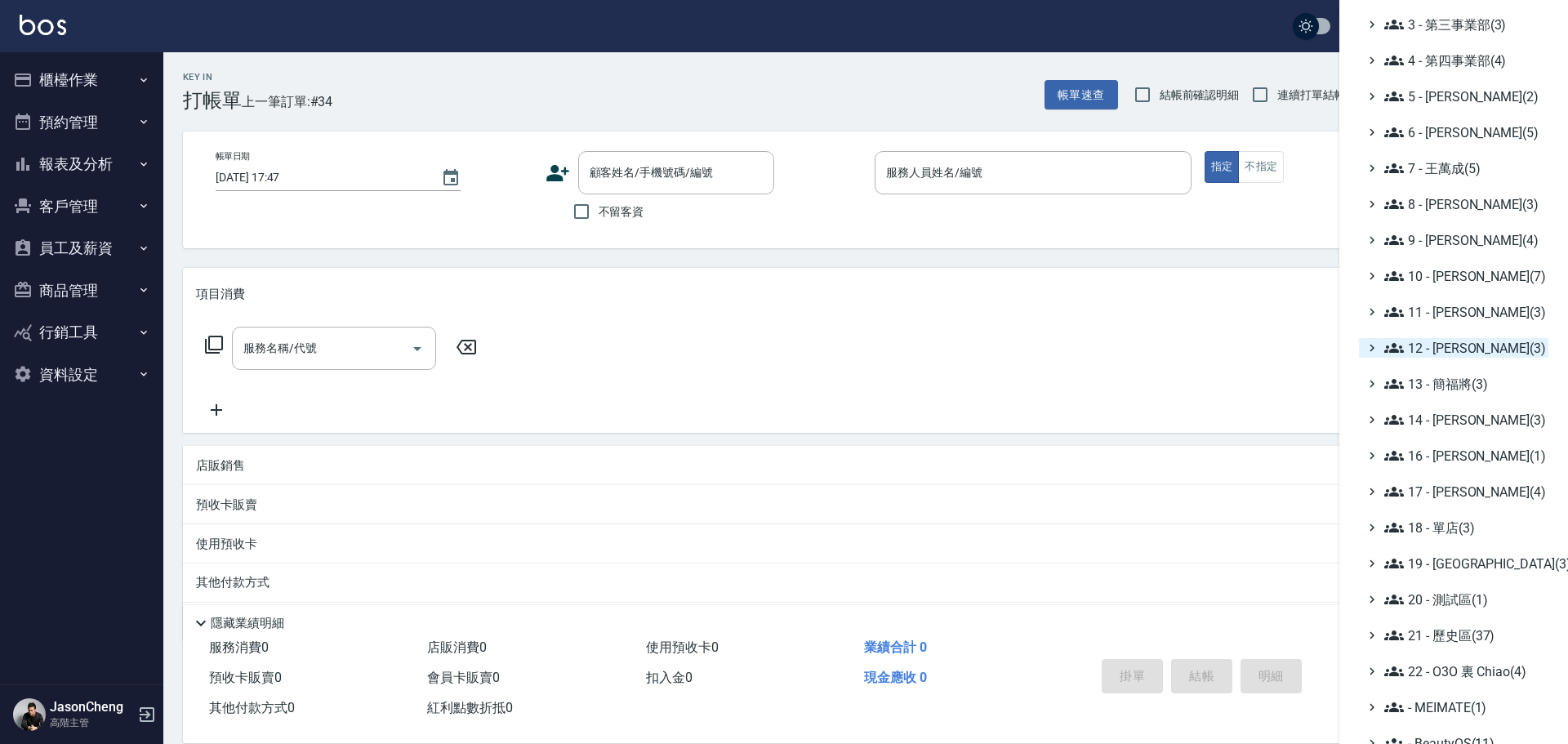
scroll to position [190, 0]
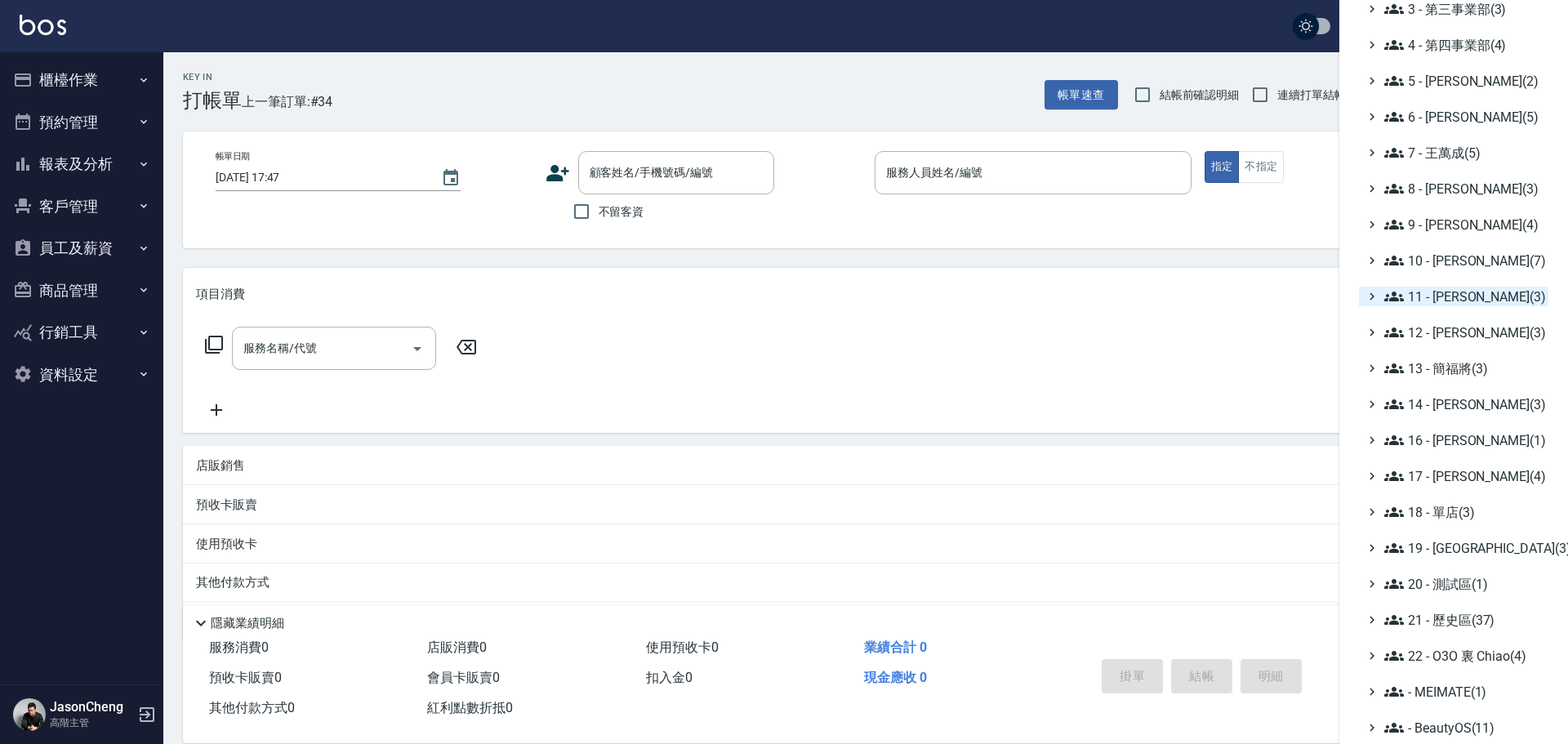
click at [736, 298] on span "11 - [PERSON_NAME](3)" at bounding box center [1463, 296] width 157 height 20
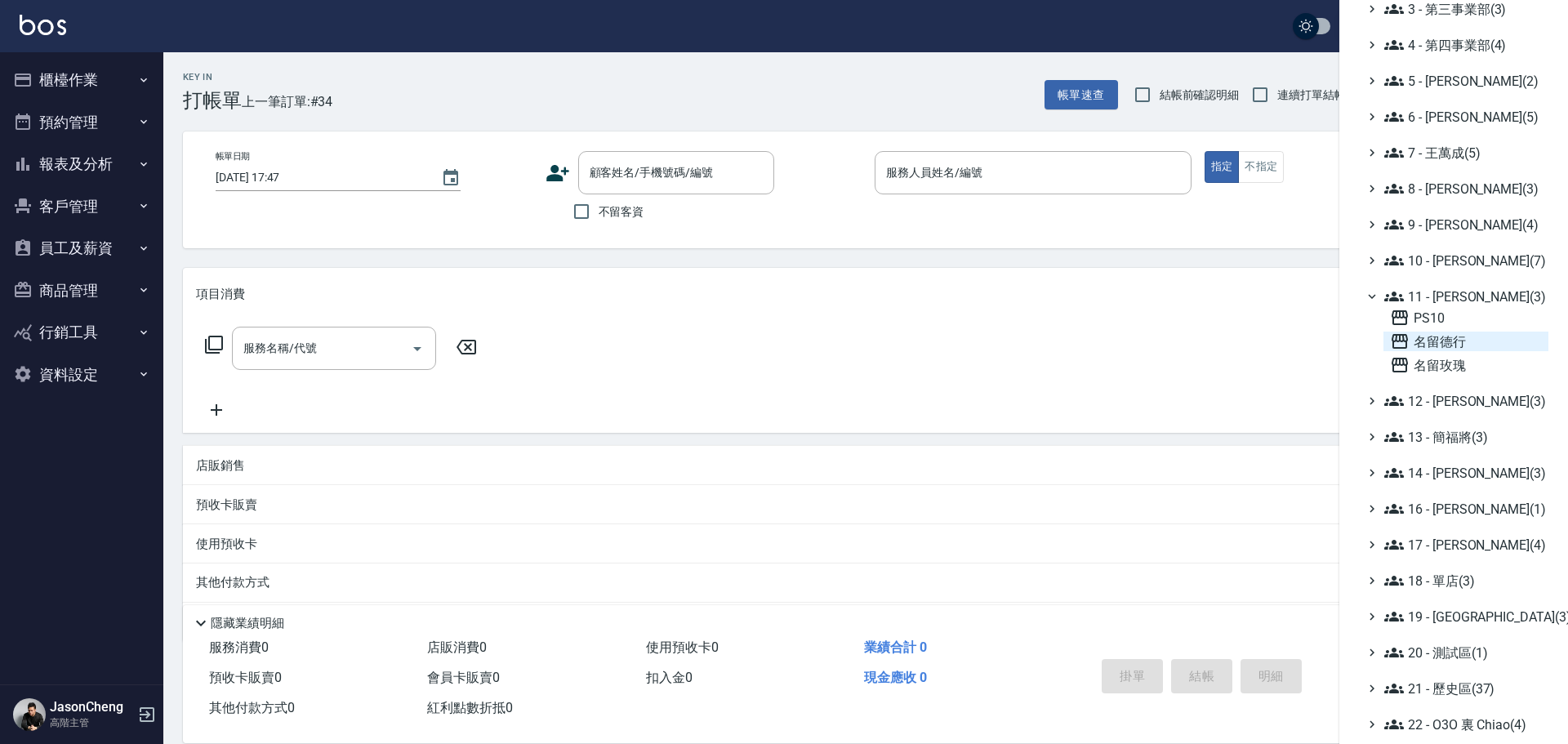
click at [736, 337] on span "名留德行" at bounding box center [1465, 341] width 152 height 20
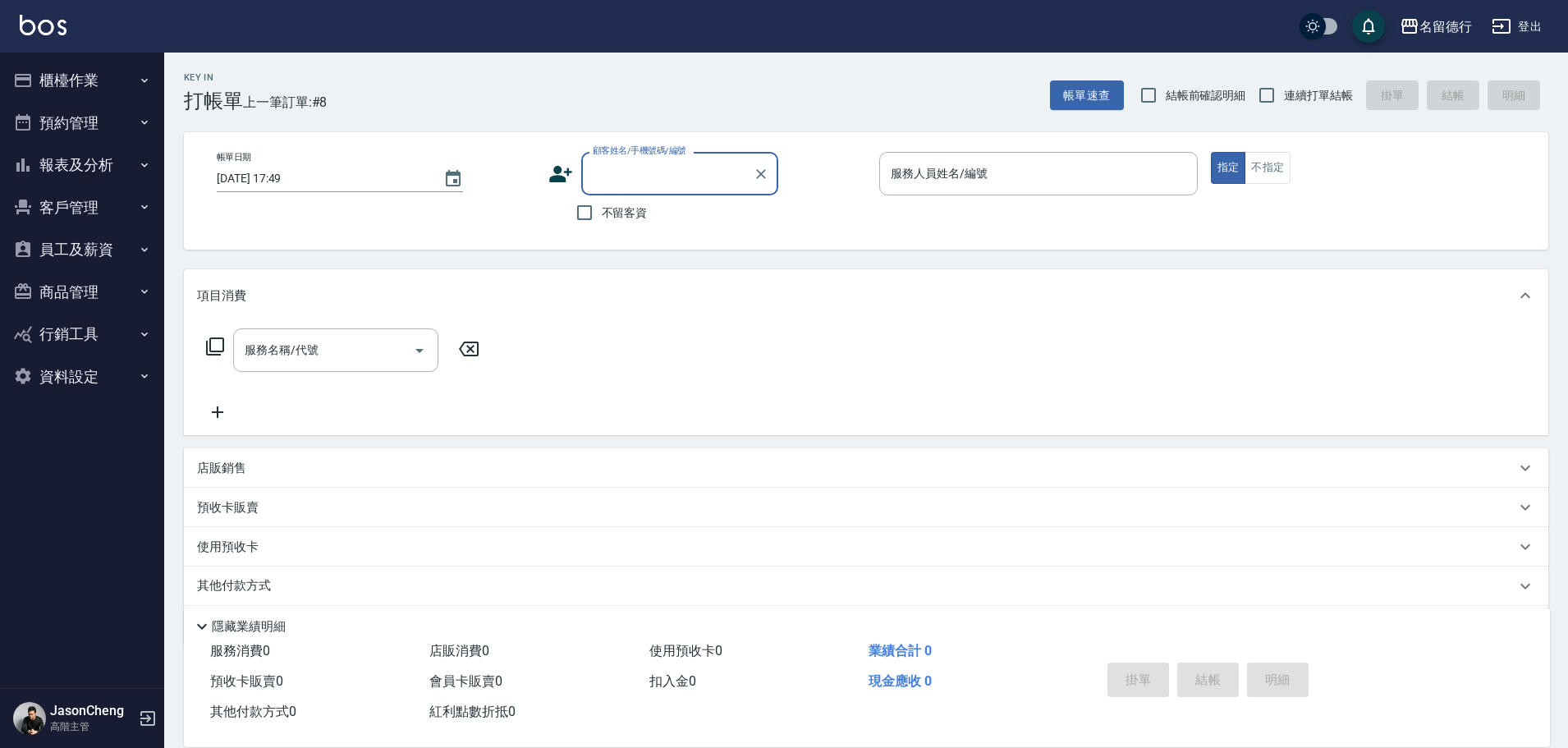
click at [64, 82] on button "櫃檯作業" at bounding box center [82, 80] width 151 height 42
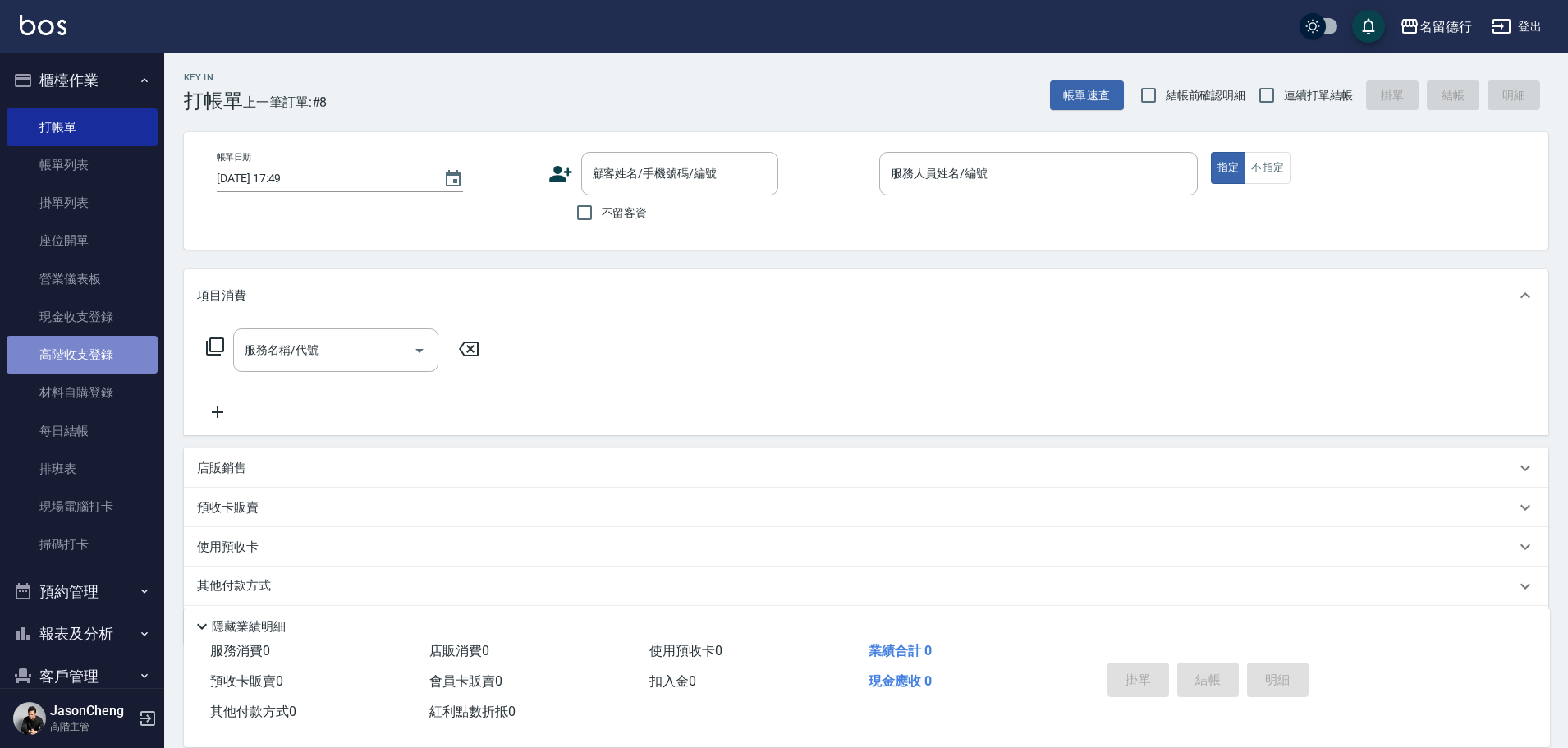
click at [88, 350] on link "高階收支登錄" at bounding box center [82, 354] width 151 height 37
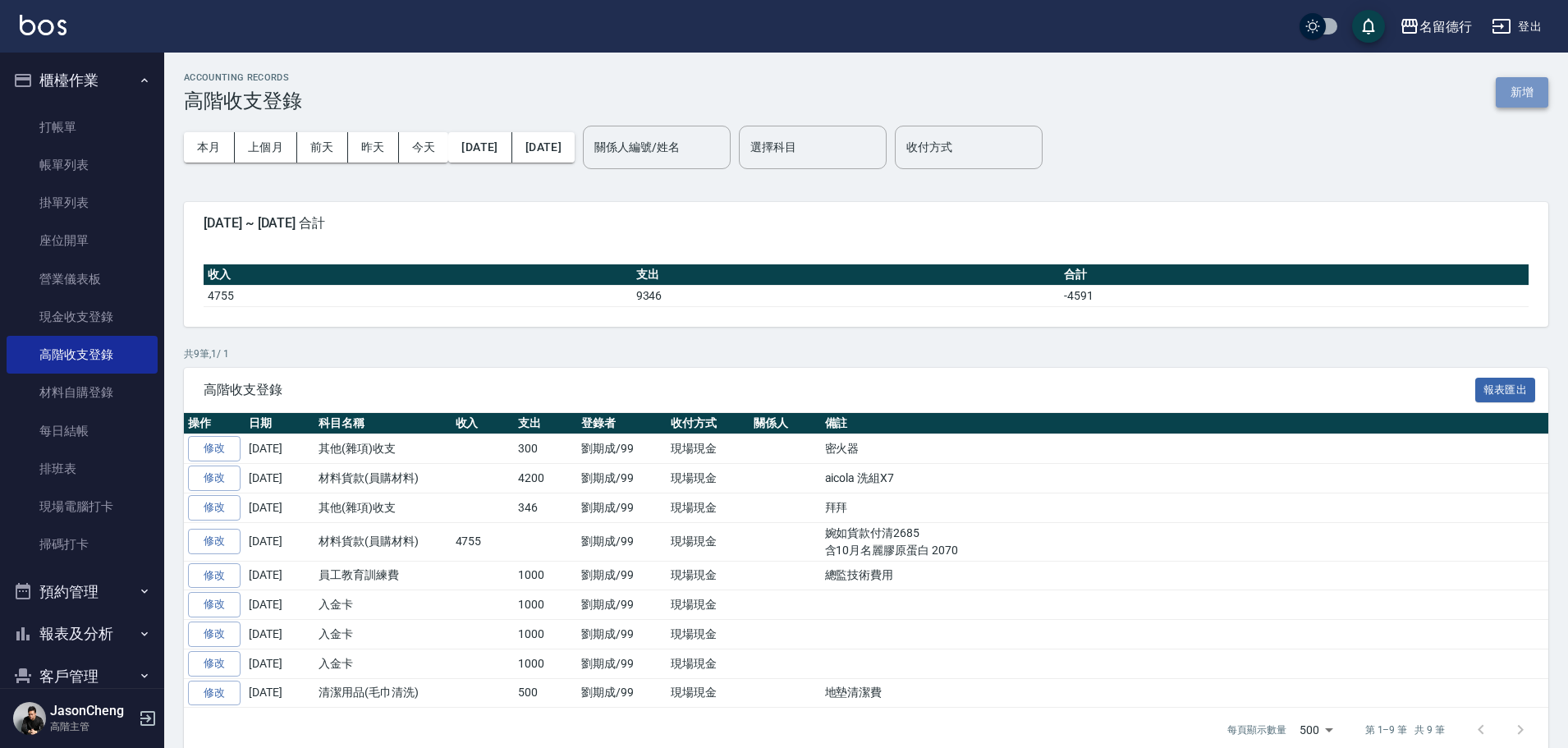
click at [1501, 95] on button "新增" at bounding box center [1521, 92] width 52 height 30
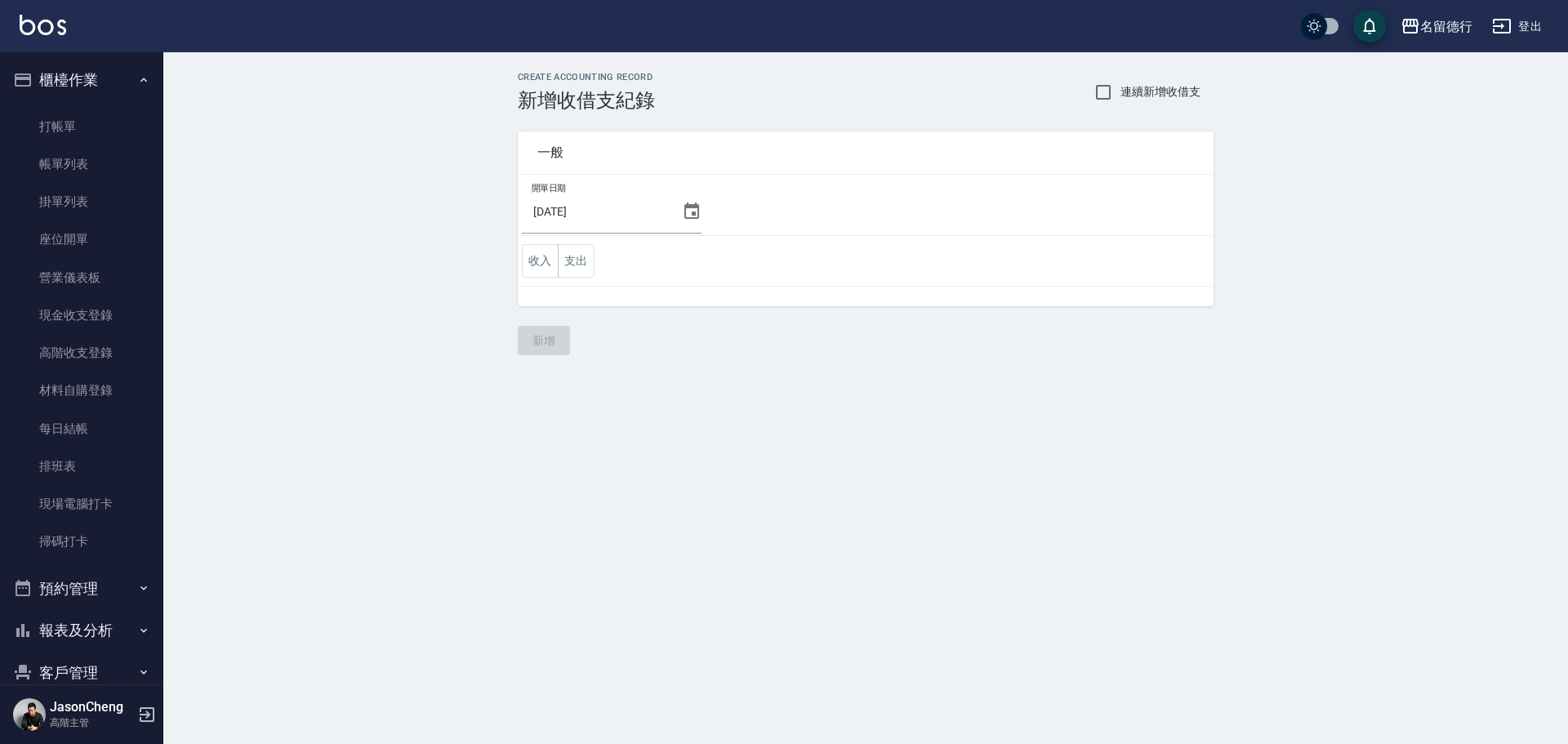
click at [689, 215] on icon at bounding box center [692, 211] width 15 height 17
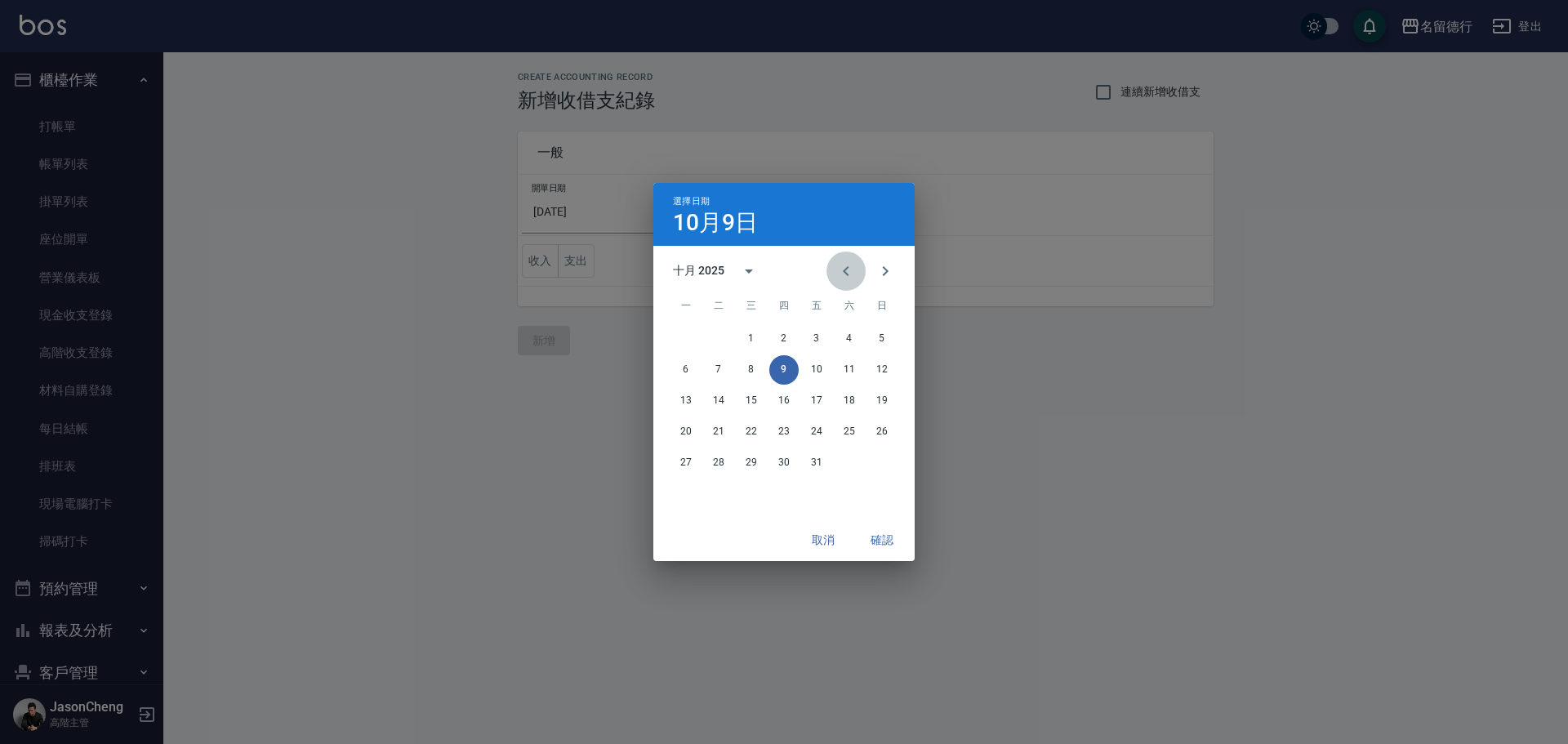
click at [845, 270] on icon "Previous month" at bounding box center [845, 271] width 6 height 10
click at [712, 462] on button "30" at bounding box center [719, 463] width 30 height 30
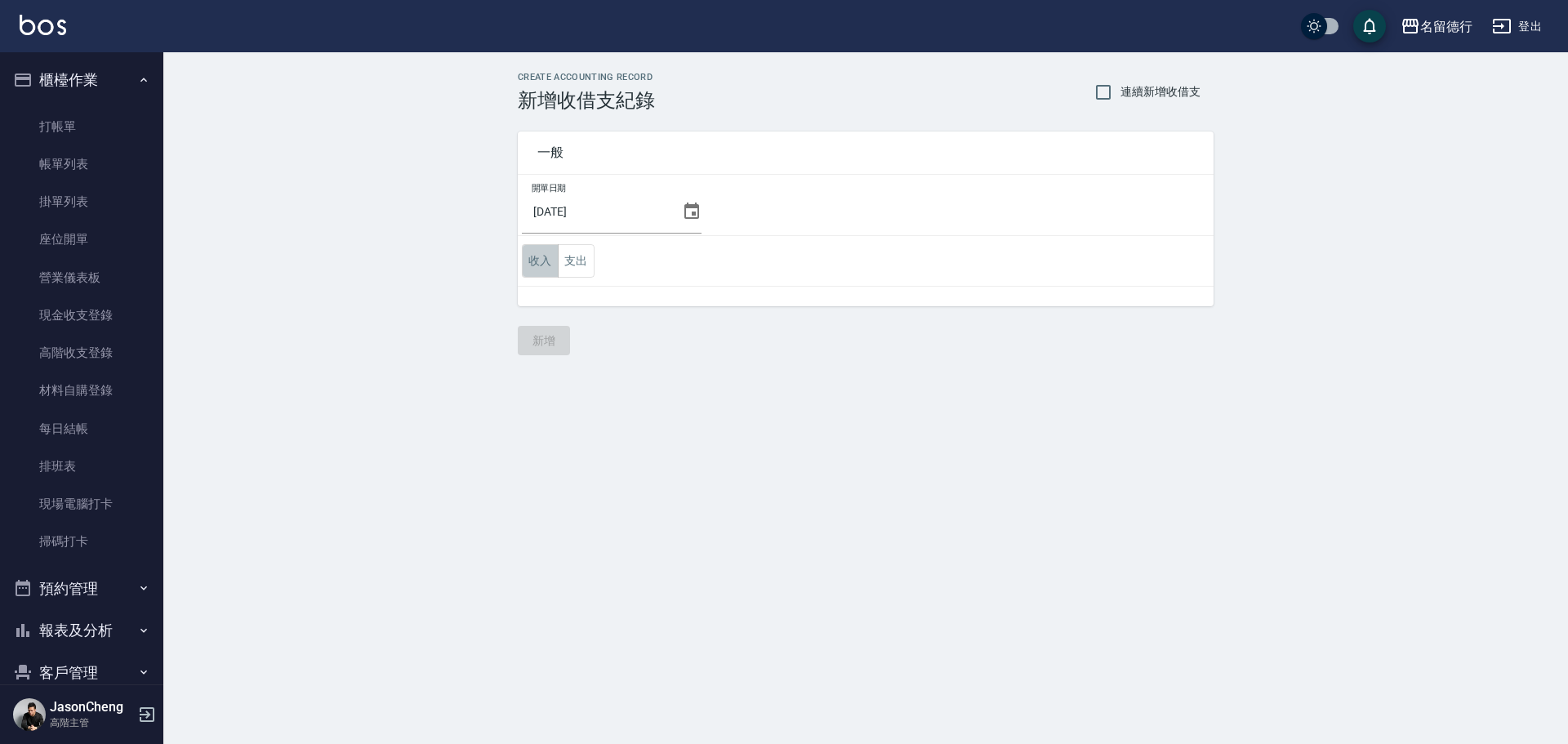
click at [543, 263] on button "收入" at bounding box center [540, 261] width 36 height 33
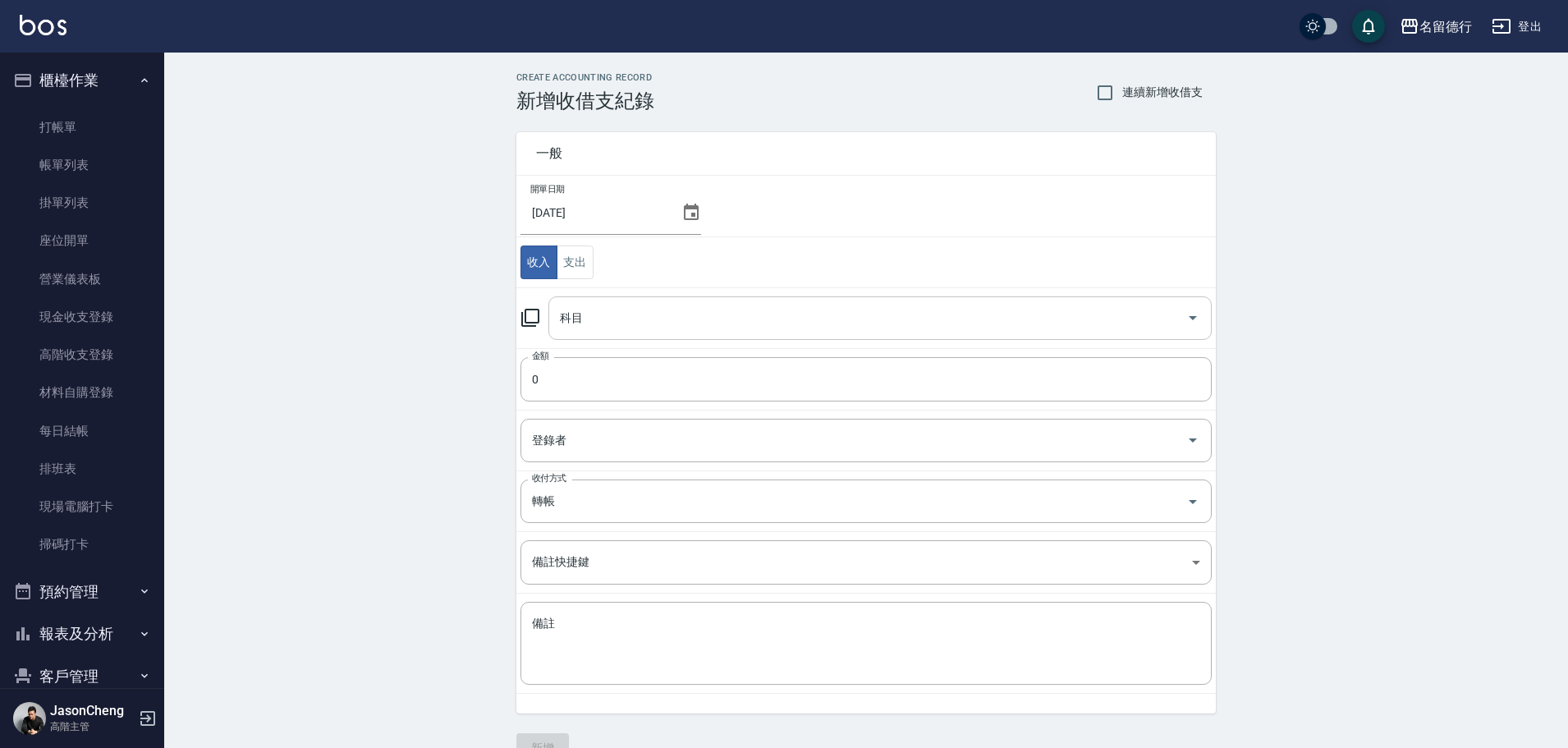
click at [651, 324] on input "科目" at bounding box center [868, 318] width 624 height 29
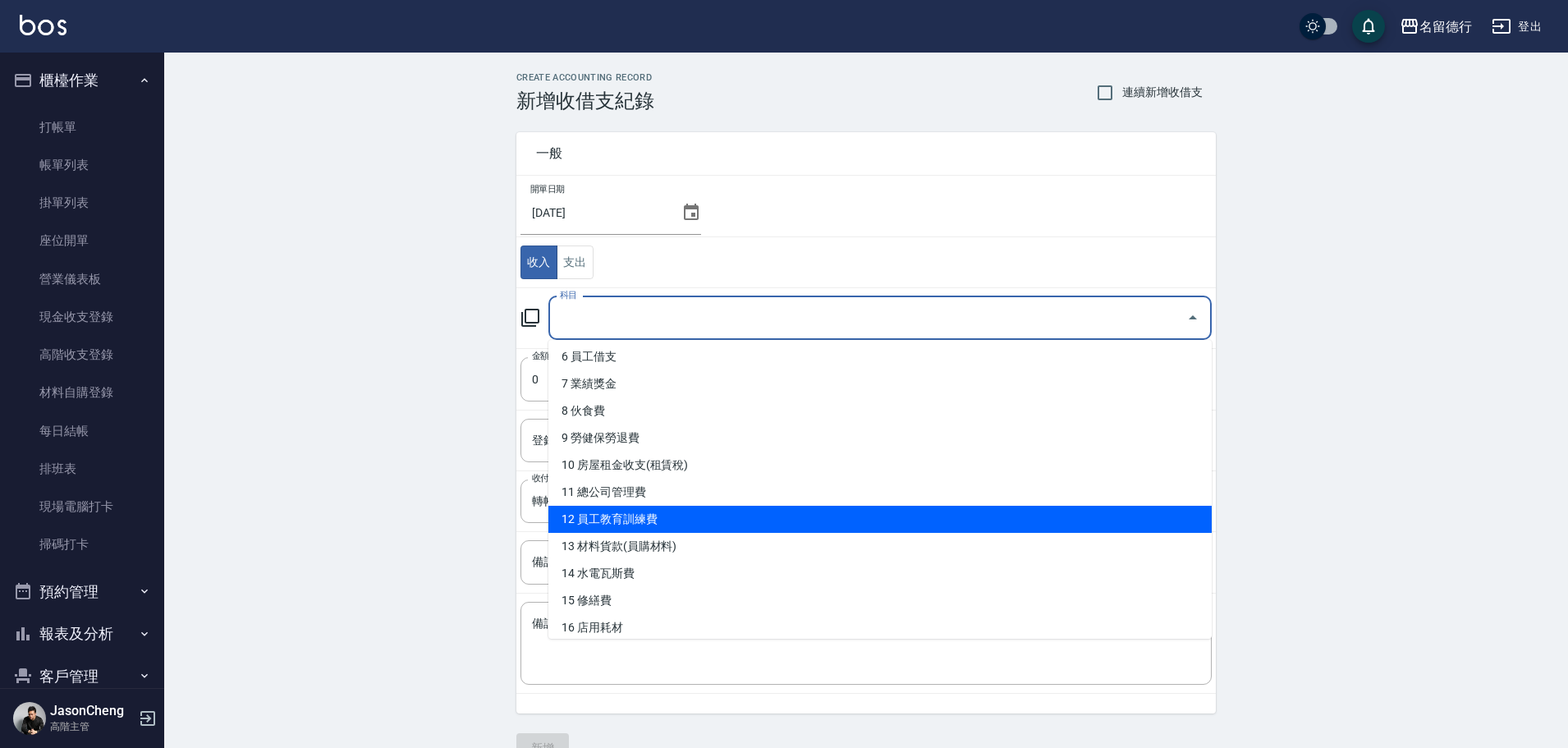
scroll to position [164, 0]
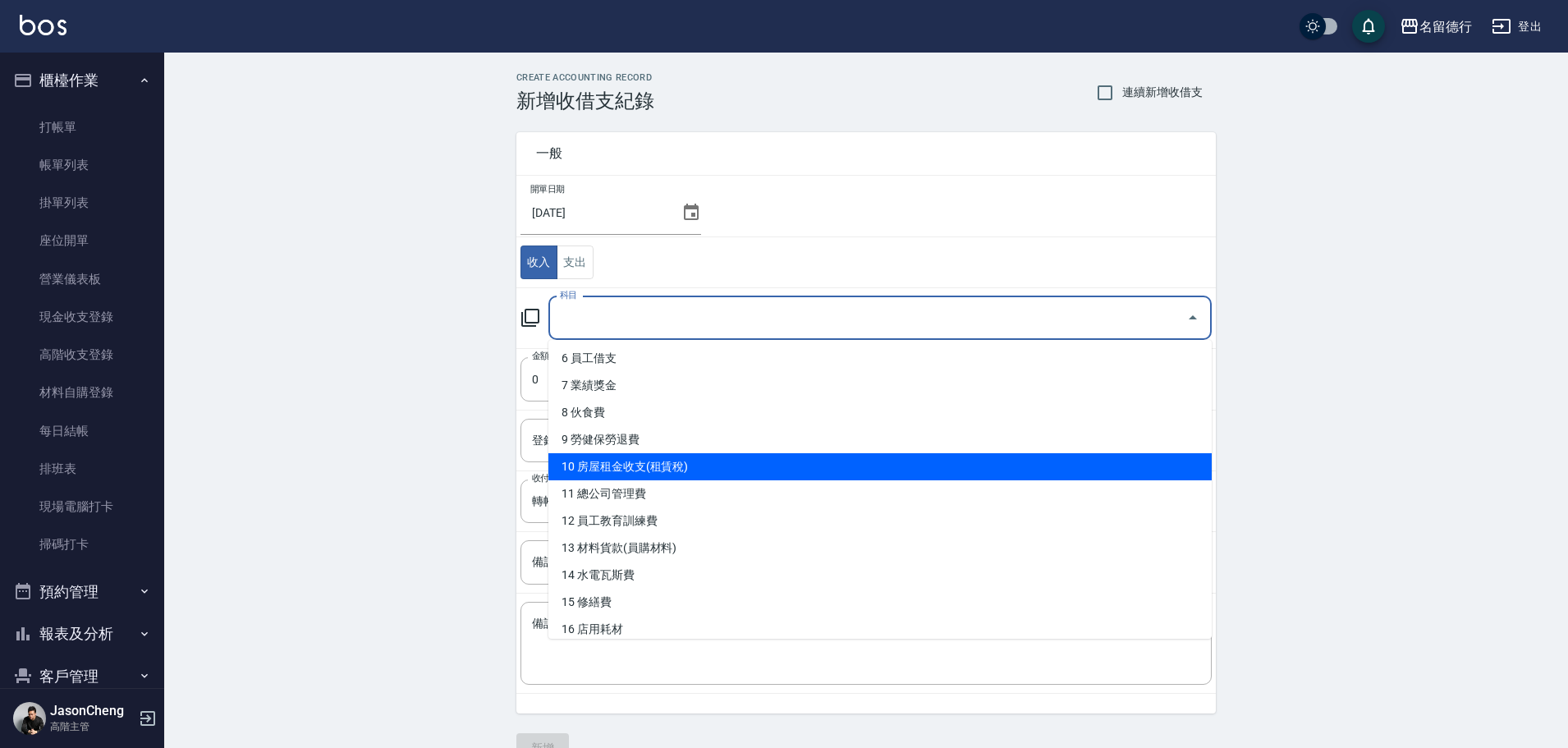
click at [671, 465] on li "10 房屋租金收支(租賃稅)" at bounding box center [880, 466] width 663 height 27
type input "10 房屋租金收支(租賃稅)"
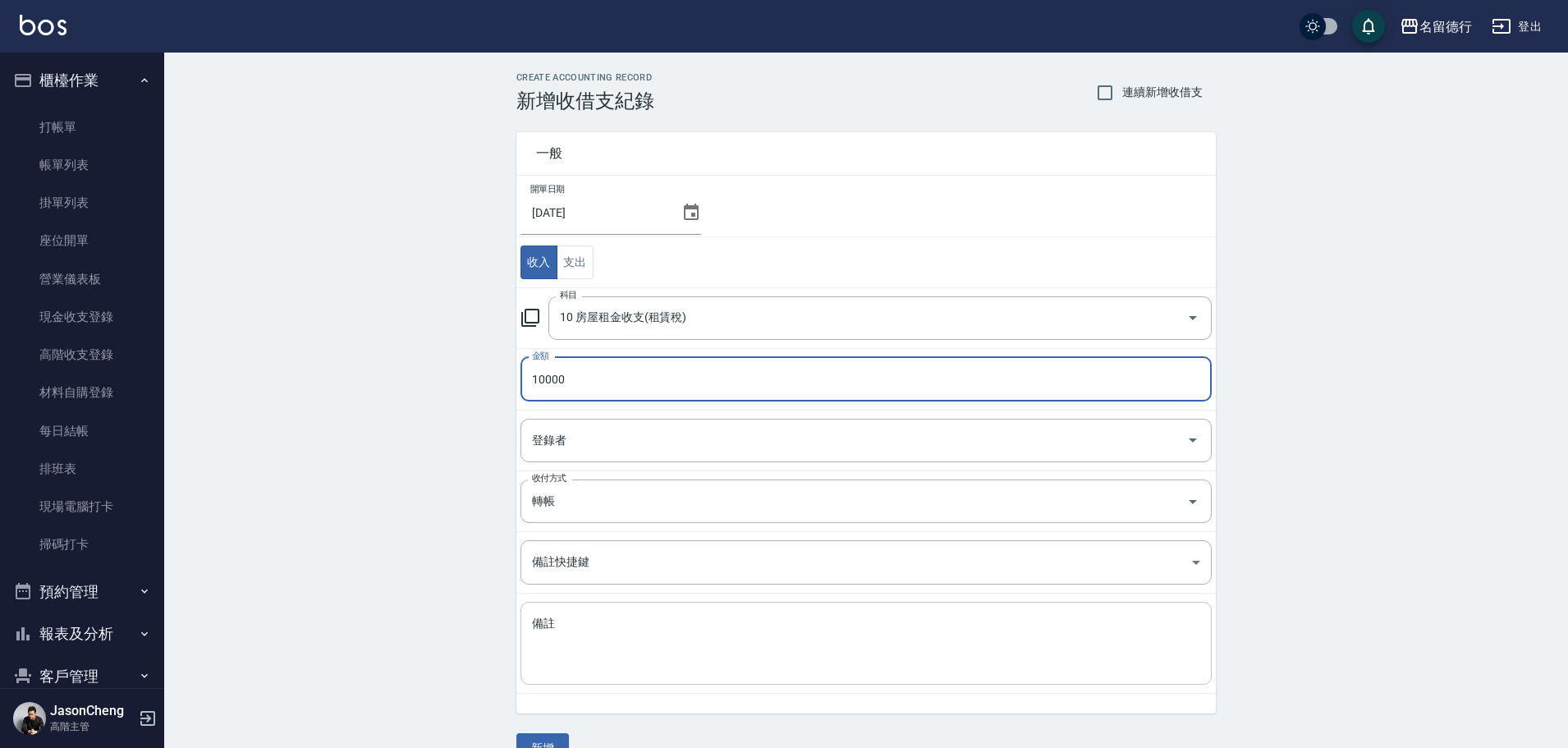
type input "10000"
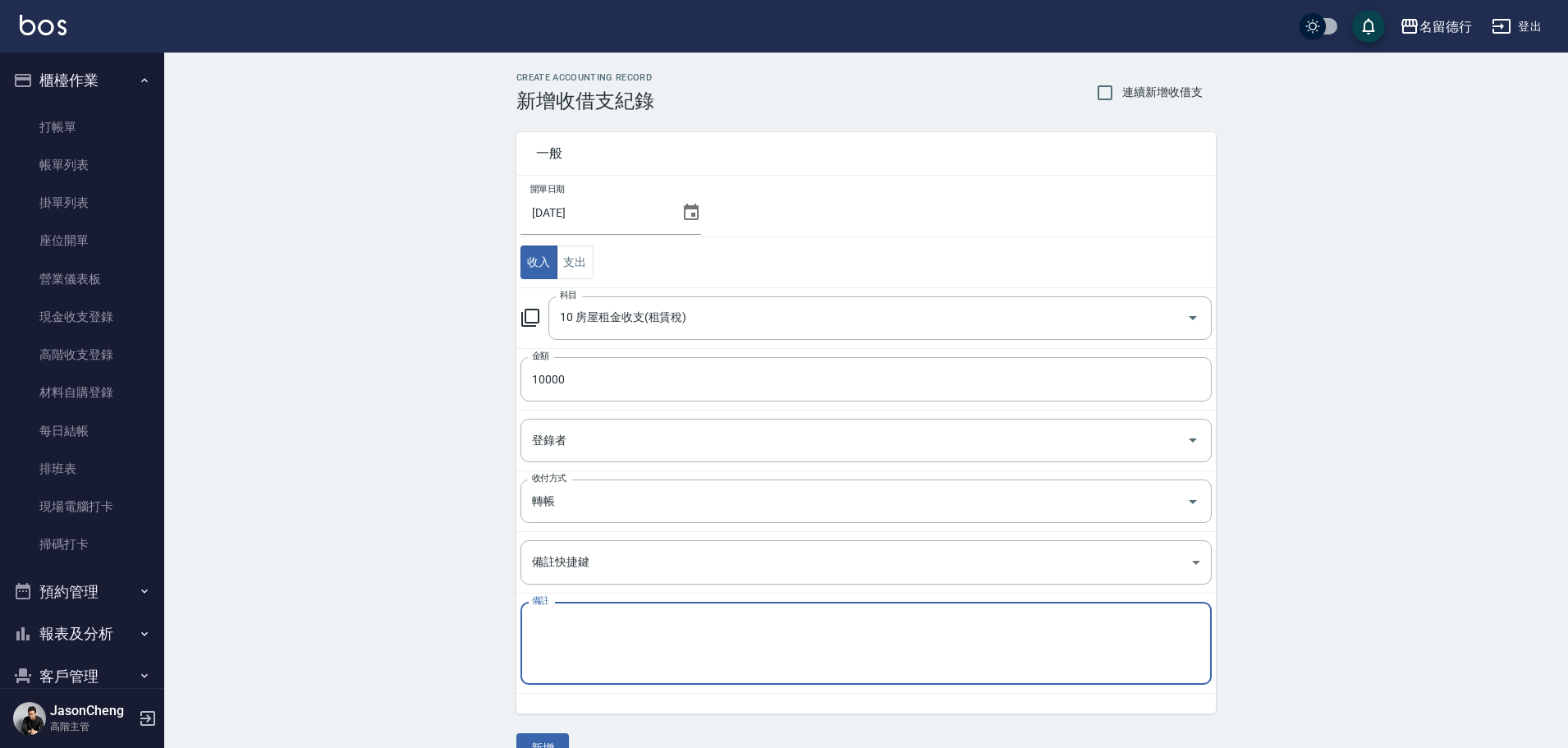
click at [648, 658] on textarea "備註" at bounding box center [866, 643] width 668 height 56
type textarea "A"
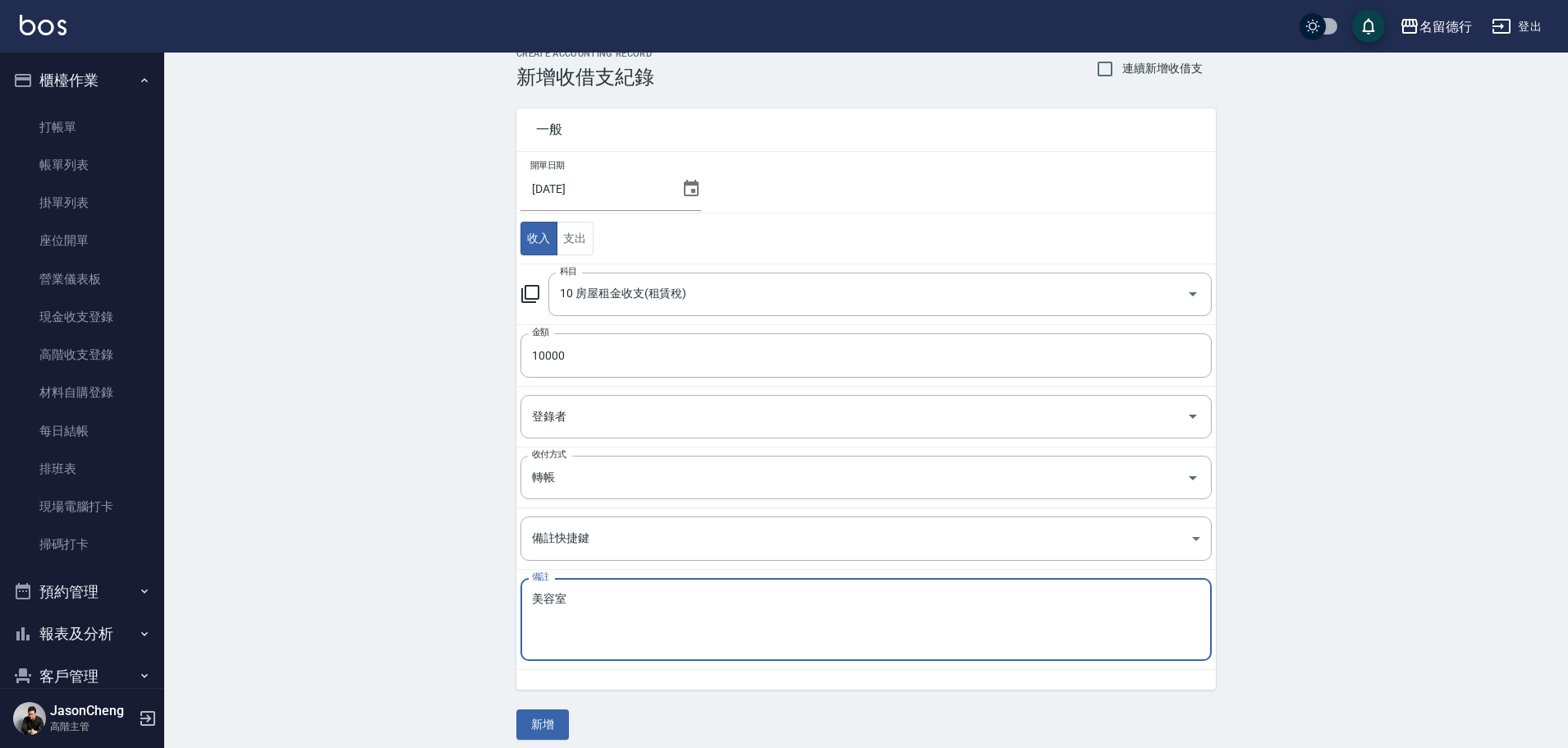
scroll to position [35, 0]
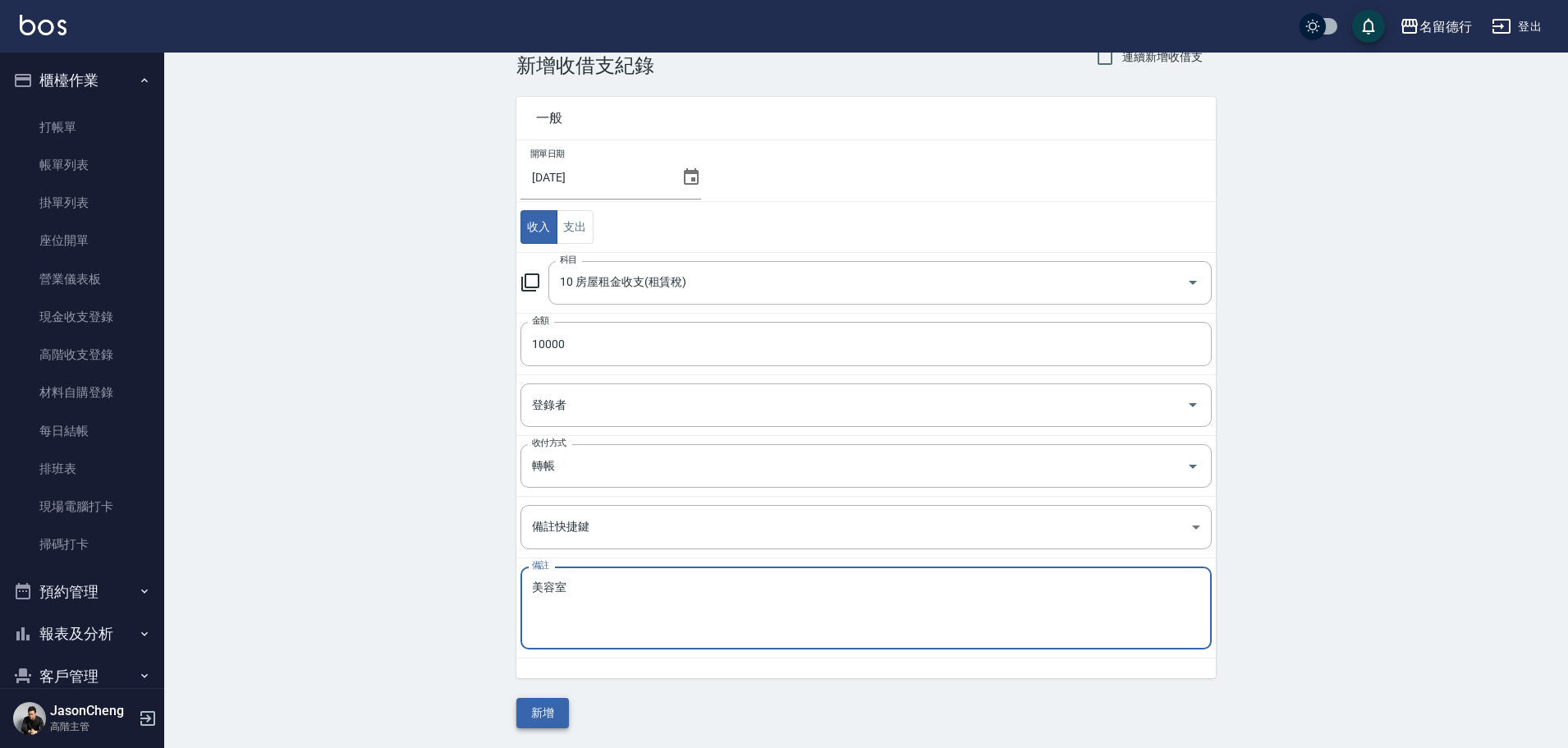
type textarea "美容室"
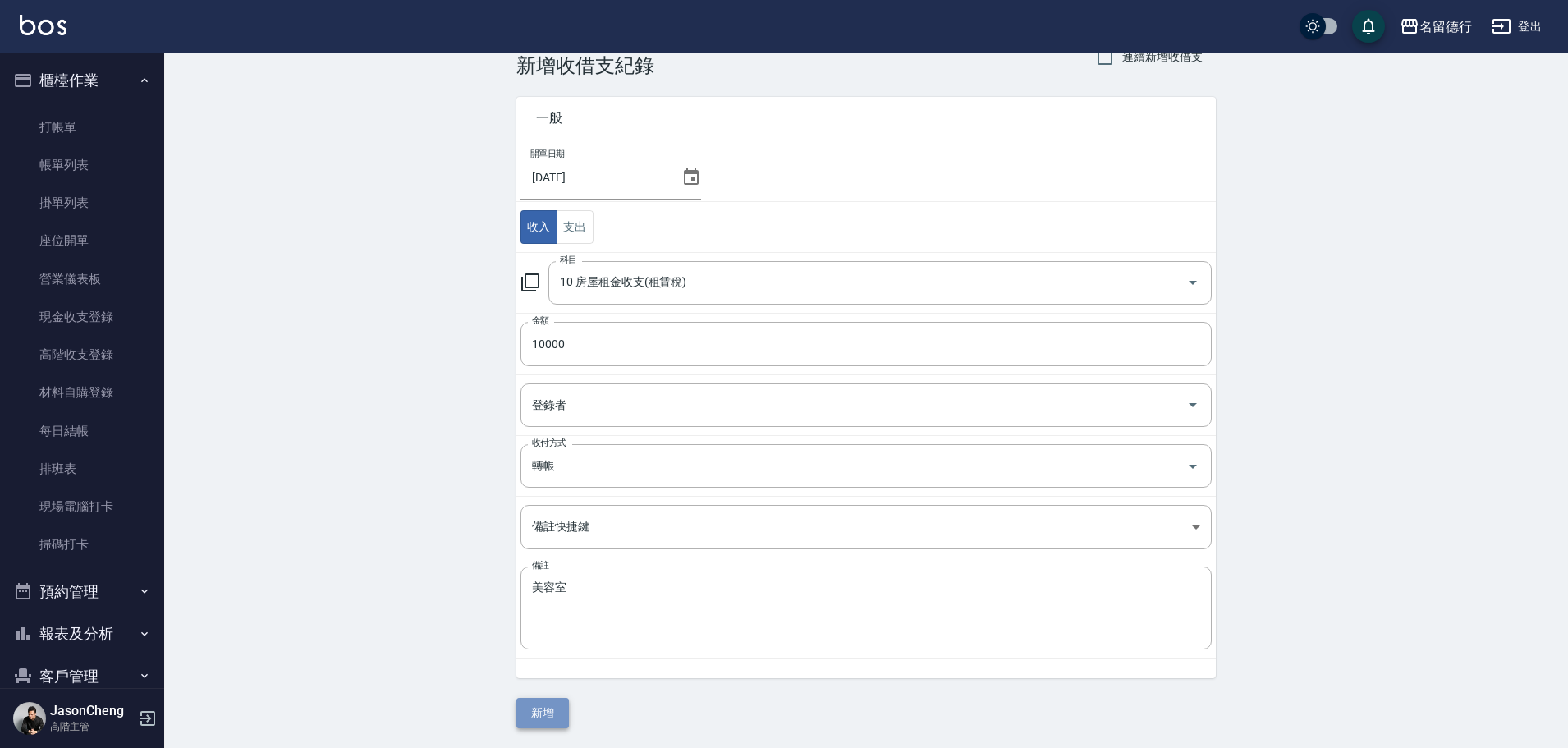
click at [544, 717] on button "新增" at bounding box center [542, 712] width 52 height 30
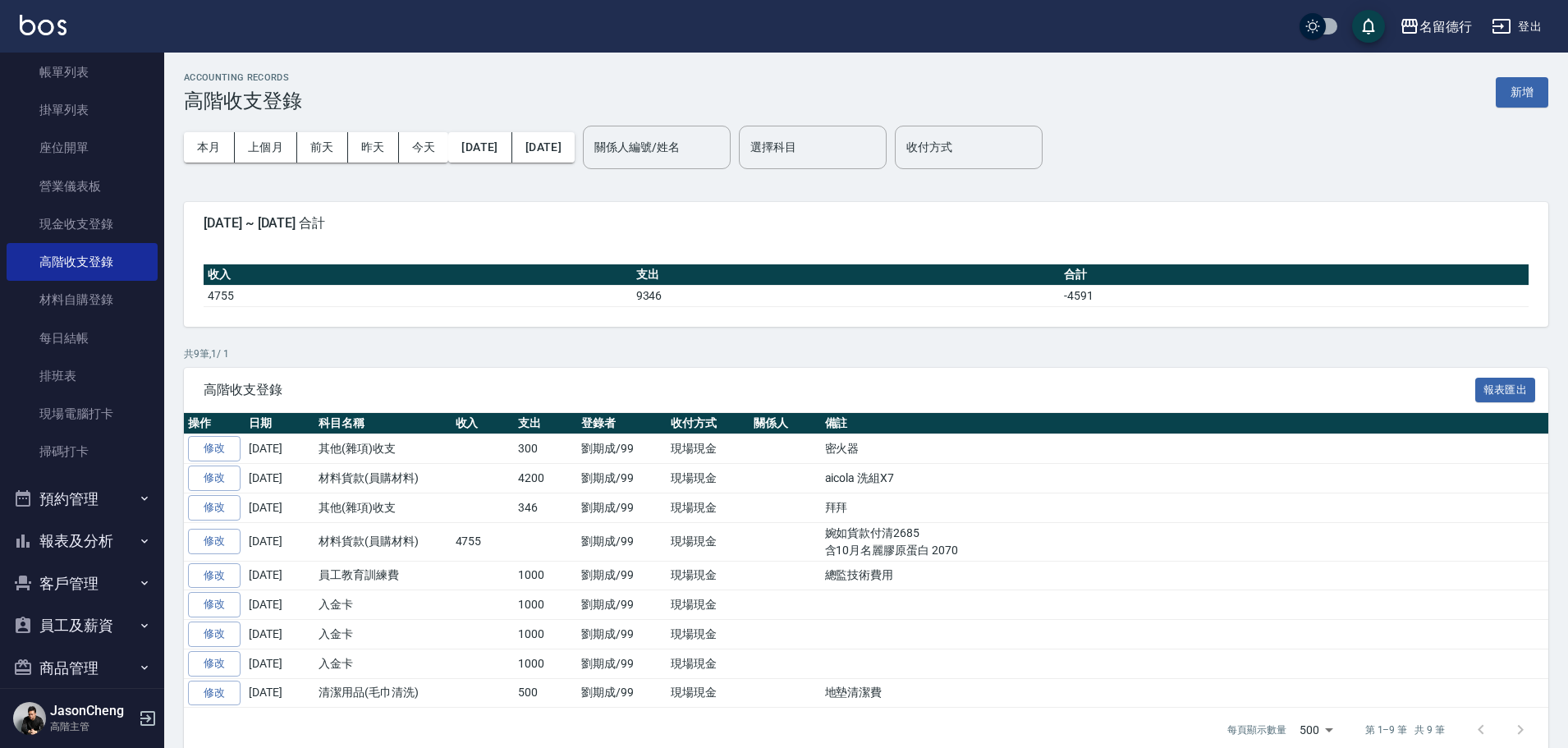
scroll to position [198, 0]
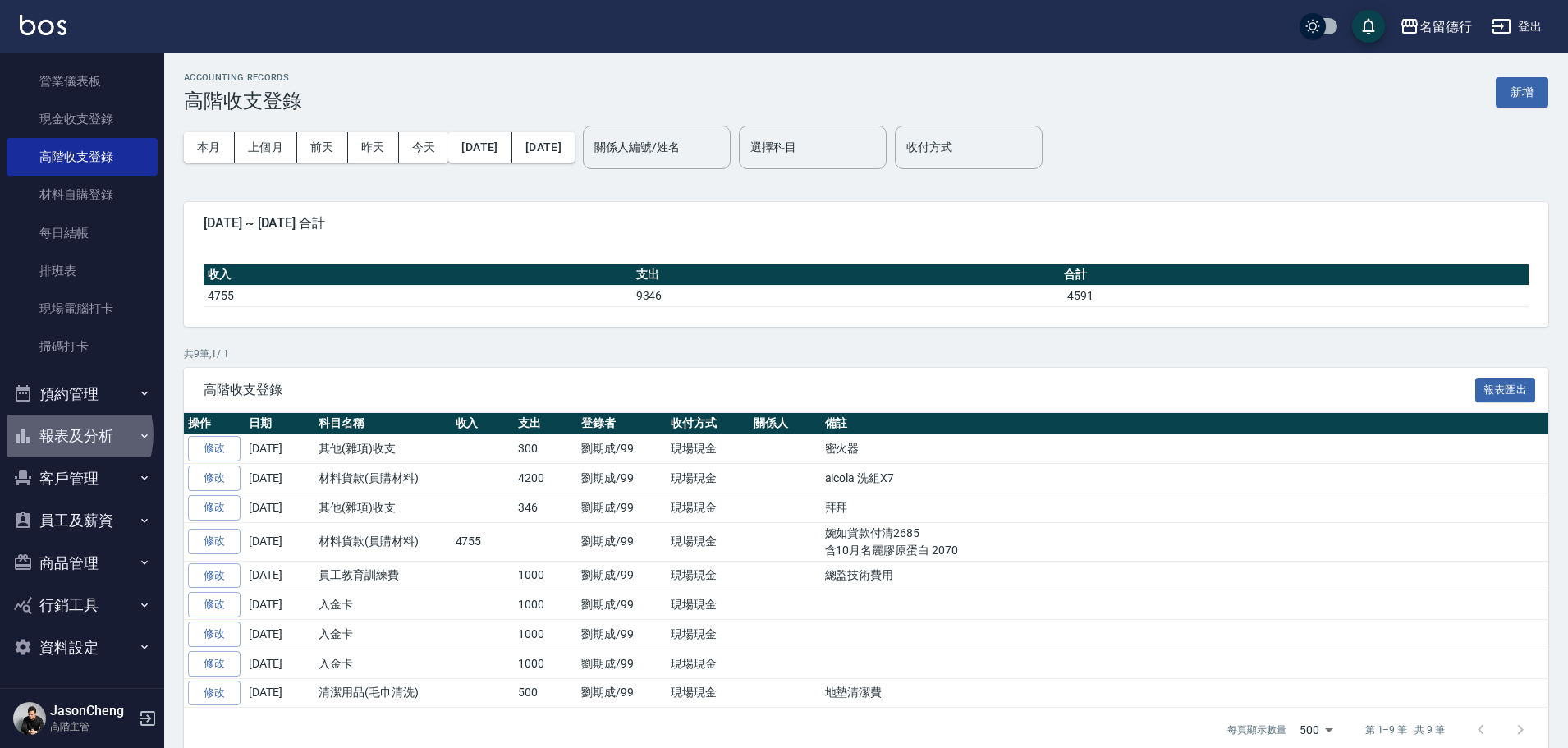
click at [63, 434] on button "報表及分析" at bounding box center [82, 435] width 151 height 42
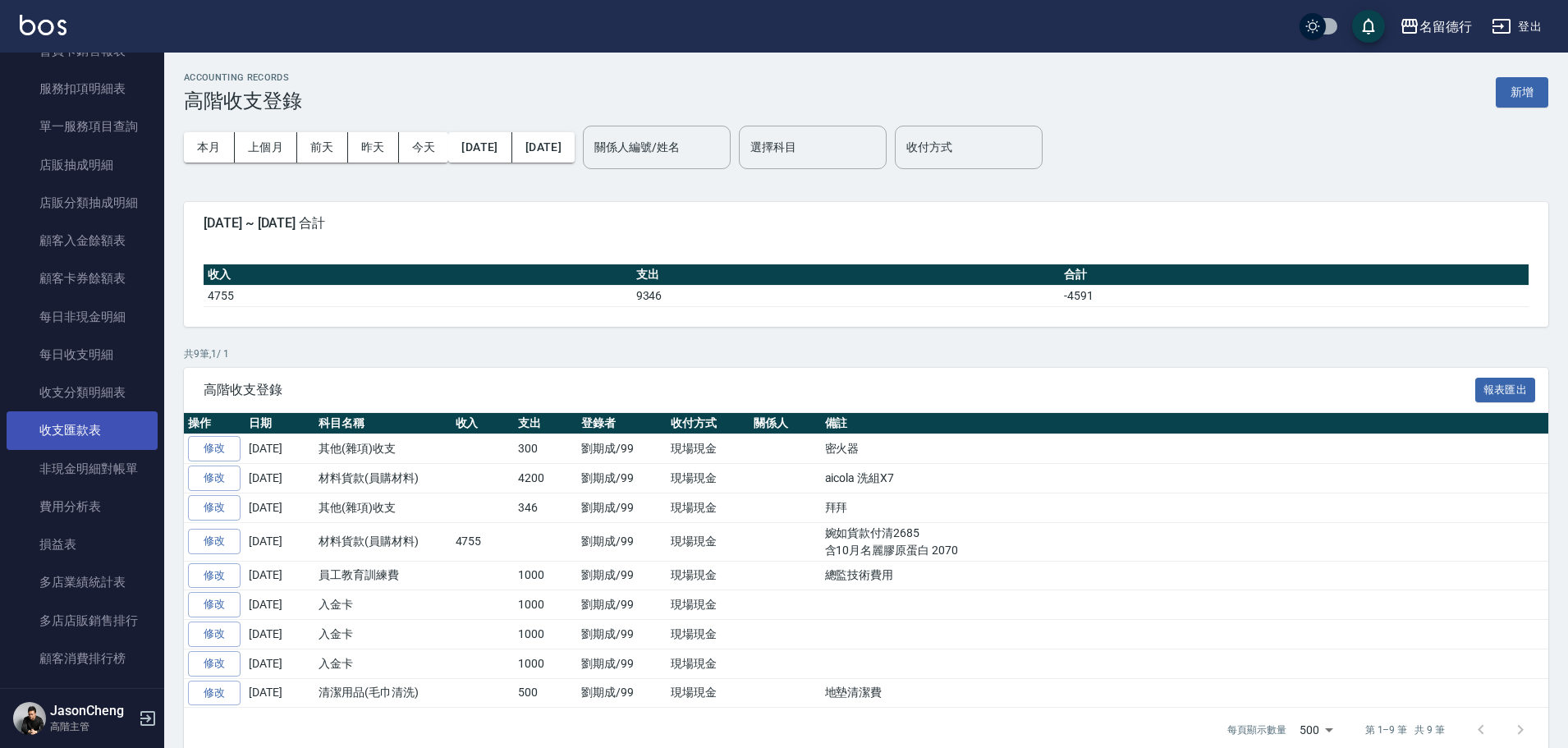
scroll to position [1757, 0]
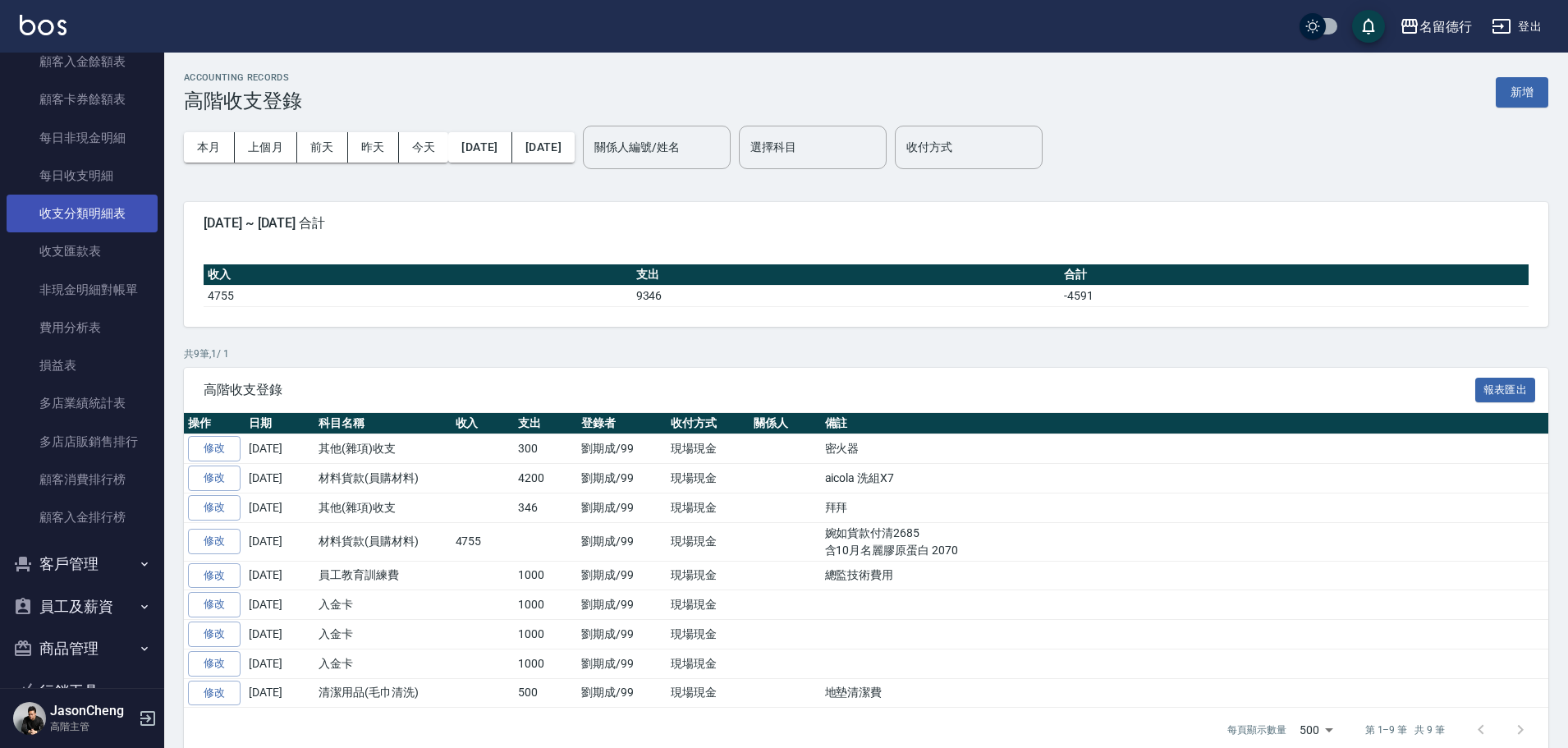
click at [97, 218] on link "收支分類明細表" at bounding box center [82, 213] width 151 height 37
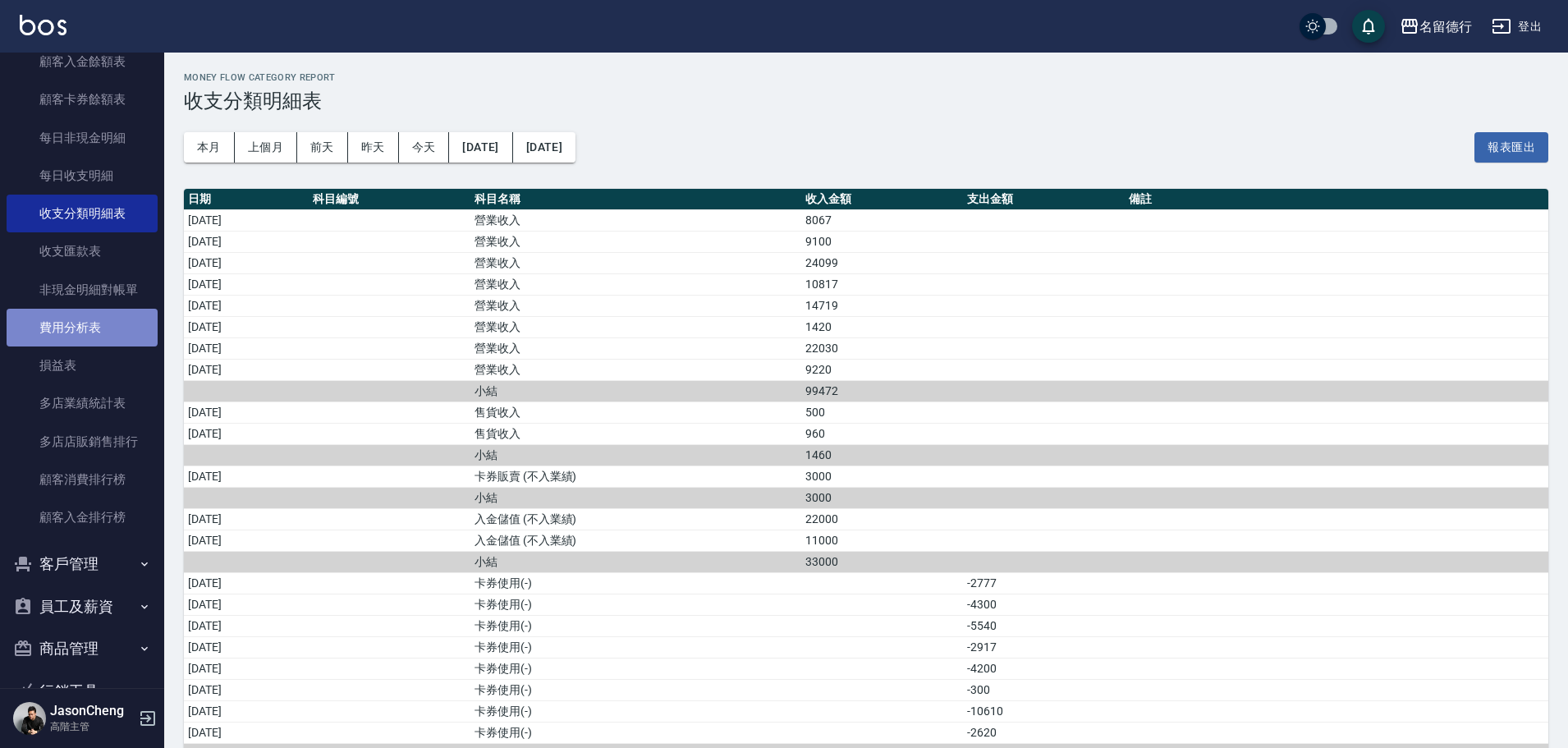
click at [82, 321] on link "費用分析表" at bounding box center [82, 327] width 151 height 37
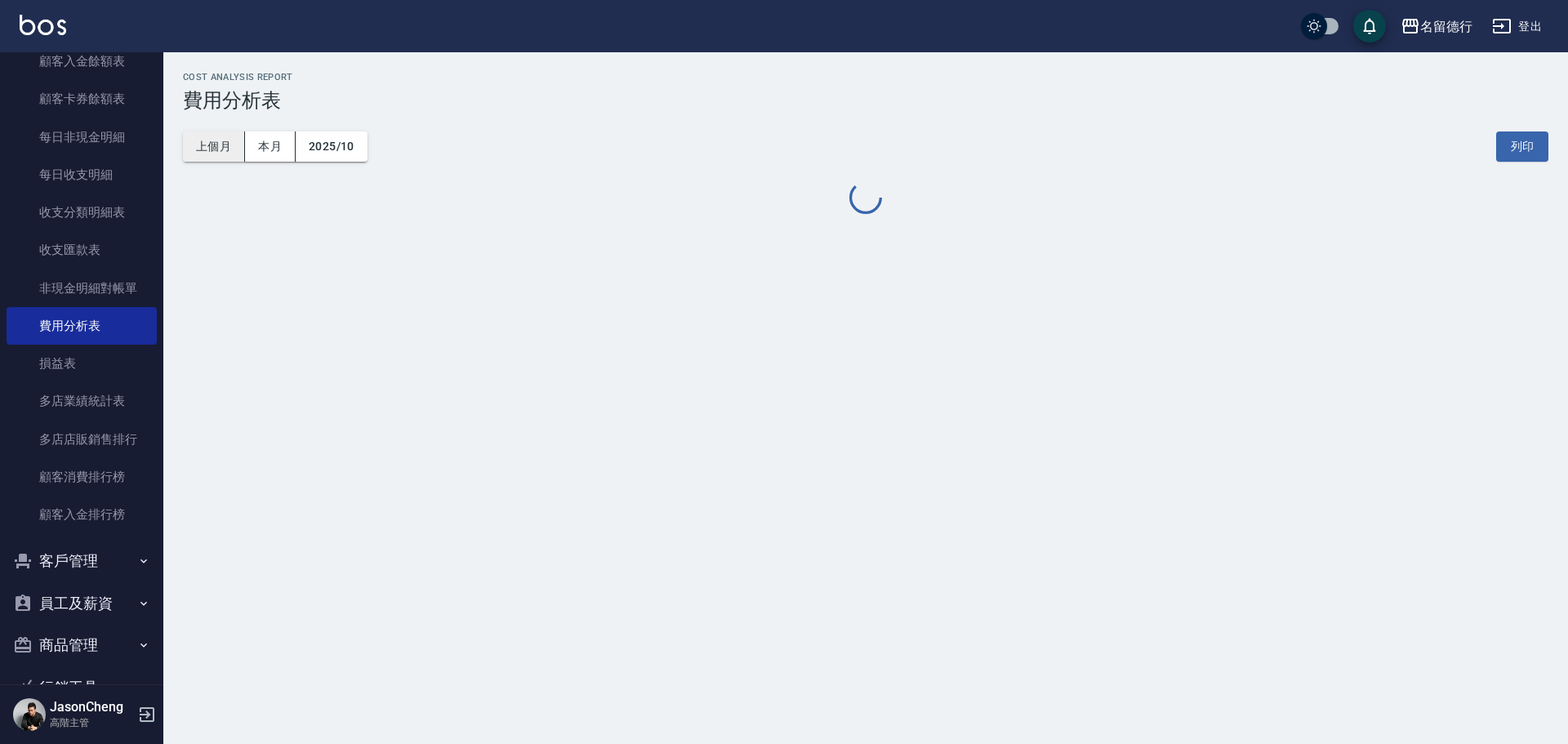
click at [200, 143] on button "上個月" at bounding box center [214, 146] width 62 height 30
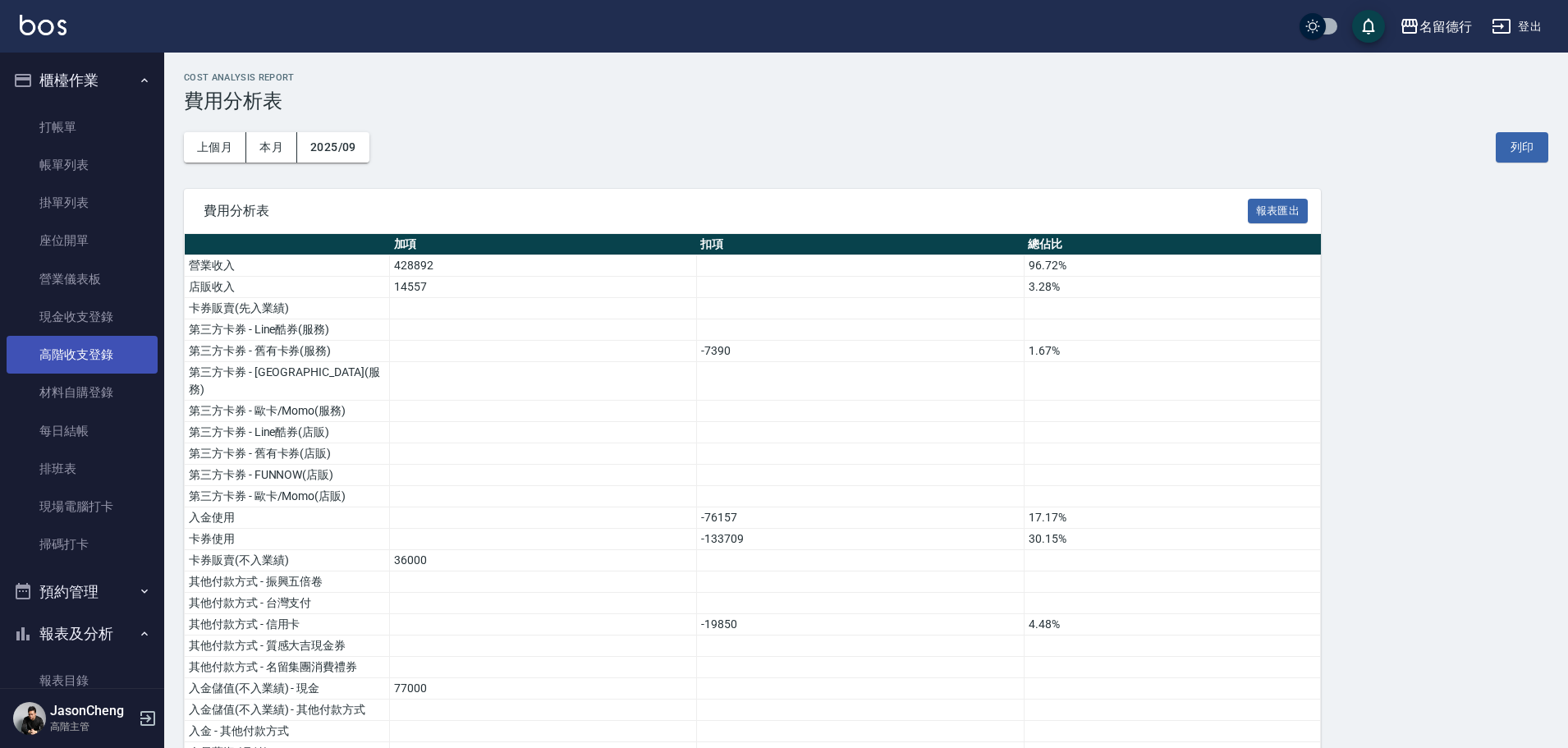
click at [102, 354] on link "高階收支登錄" at bounding box center [82, 354] width 151 height 37
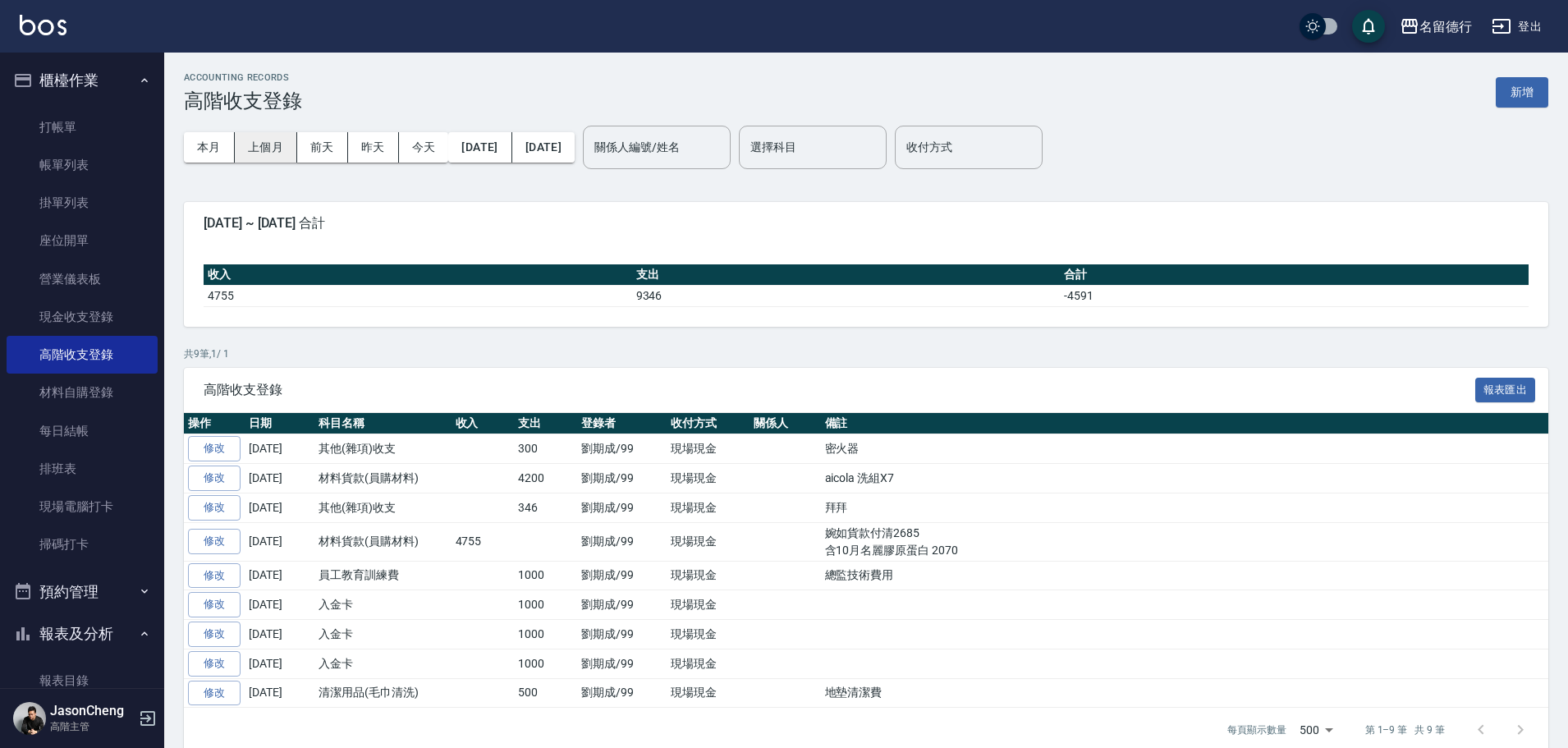
click at [256, 149] on button "上個月" at bounding box center [265, 147] width 62 height 30
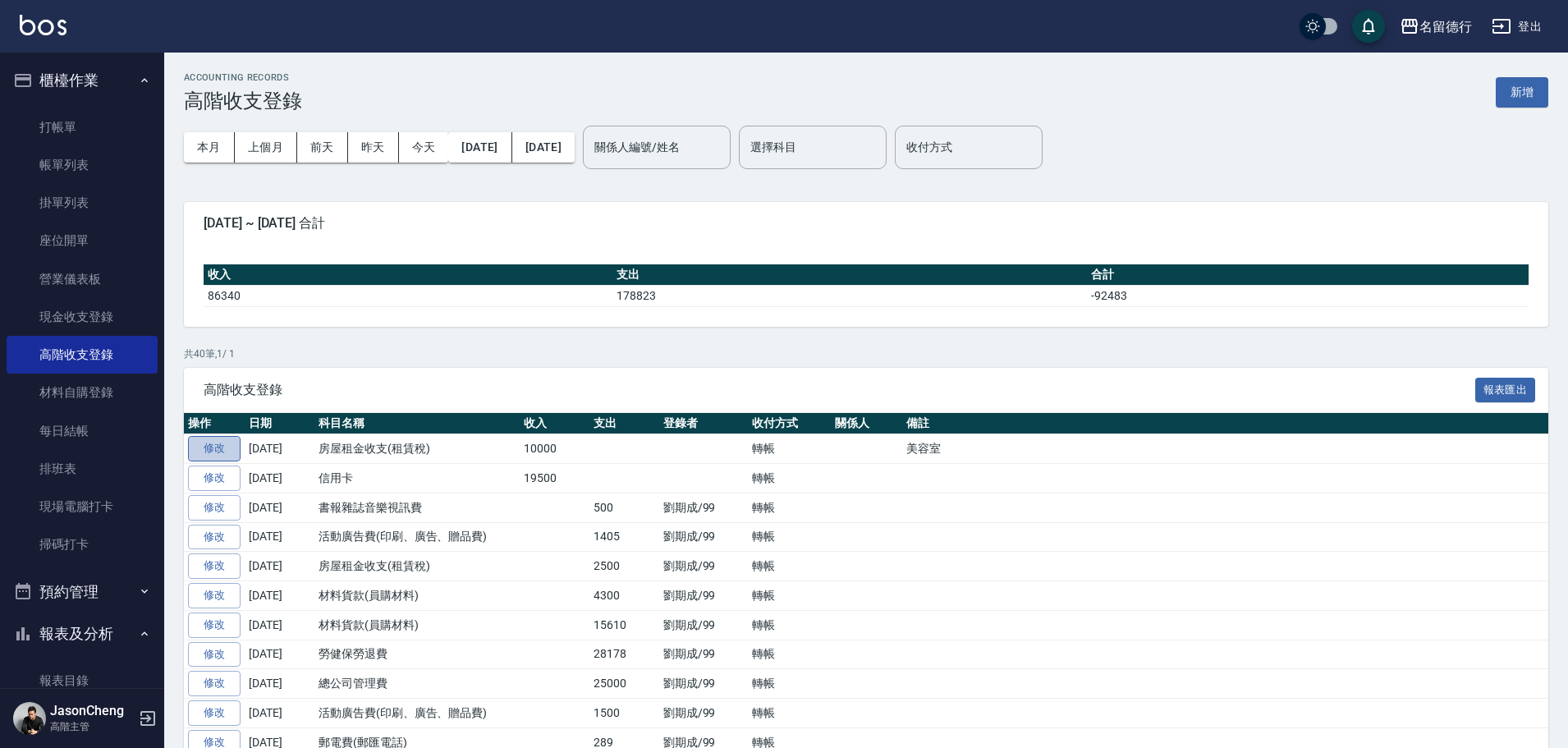
click at [219, 449] on link "修改" at bounding box center [214, 448] width 52 height 26
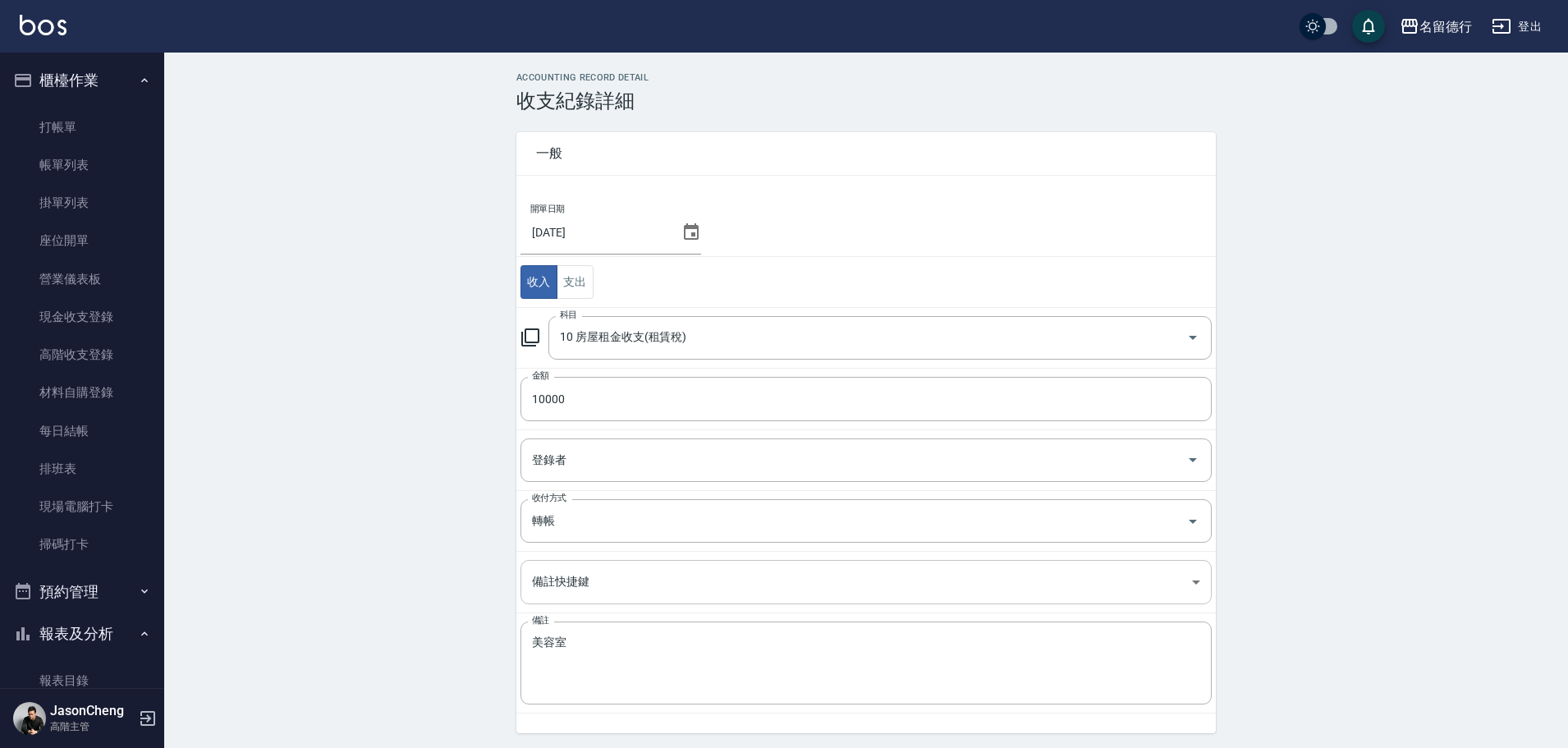
scroll to position [55, 0]
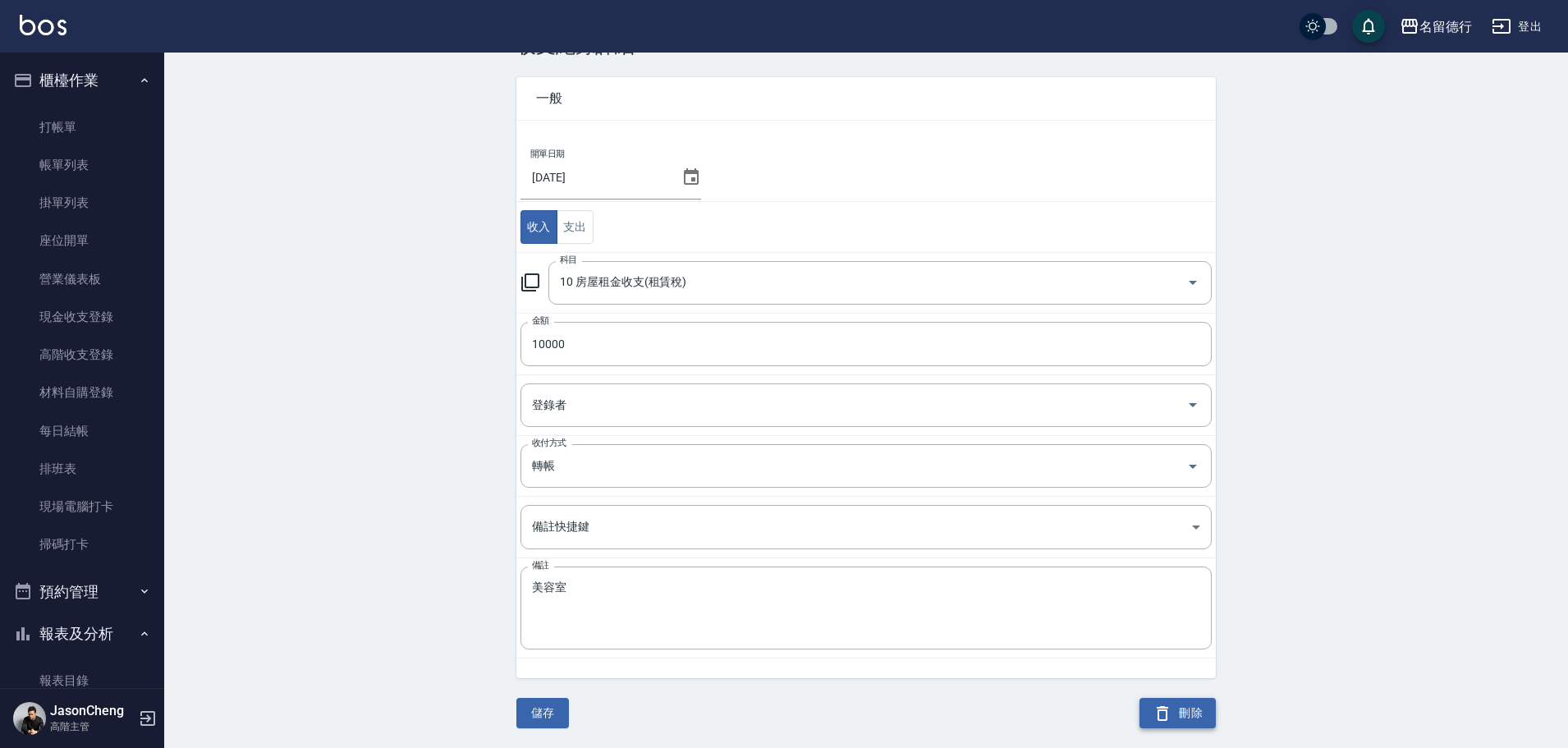
click at [1175, 701] on button "刪除" at bounding box center [1178, 712] width 77 height 30
click at [97, 428] on link "每日結帳" at bounding box center [82, 430] width 151 height 37
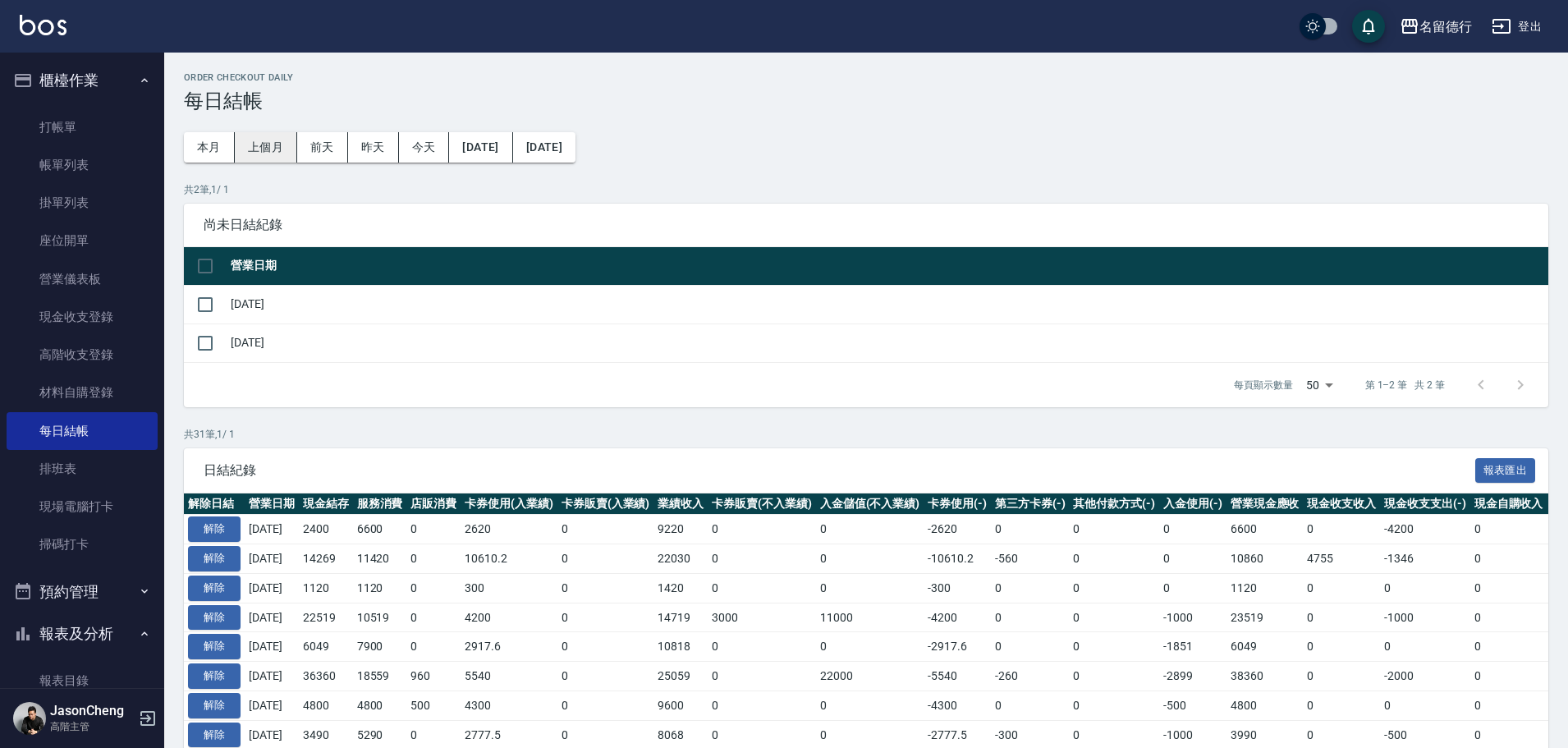
click at [270, 136] on button "上個月" at bounding box center [265, 147] width 62 height 30
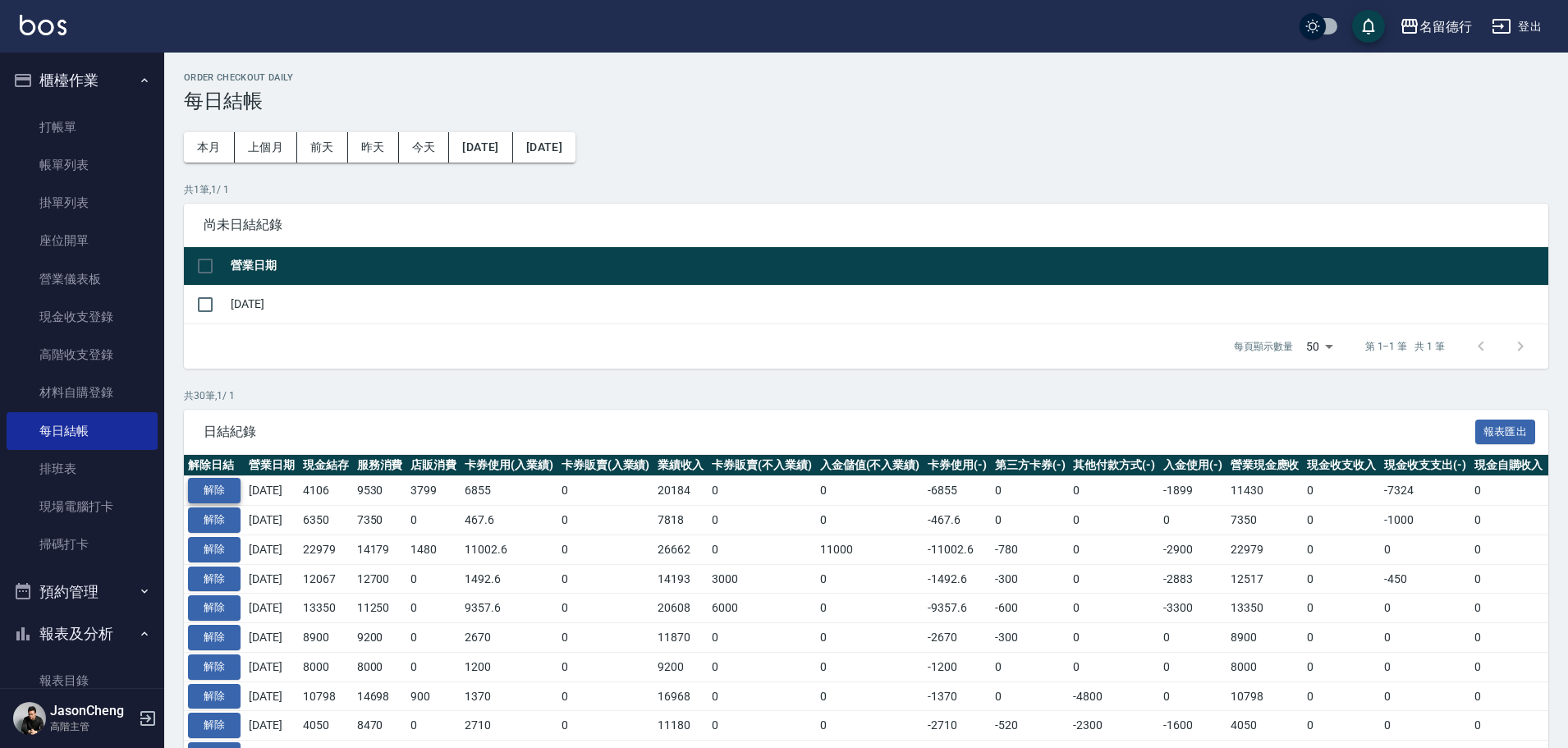
click at [193, 485] on button "解除" at bounding box center [214, 490] width 52 height 26
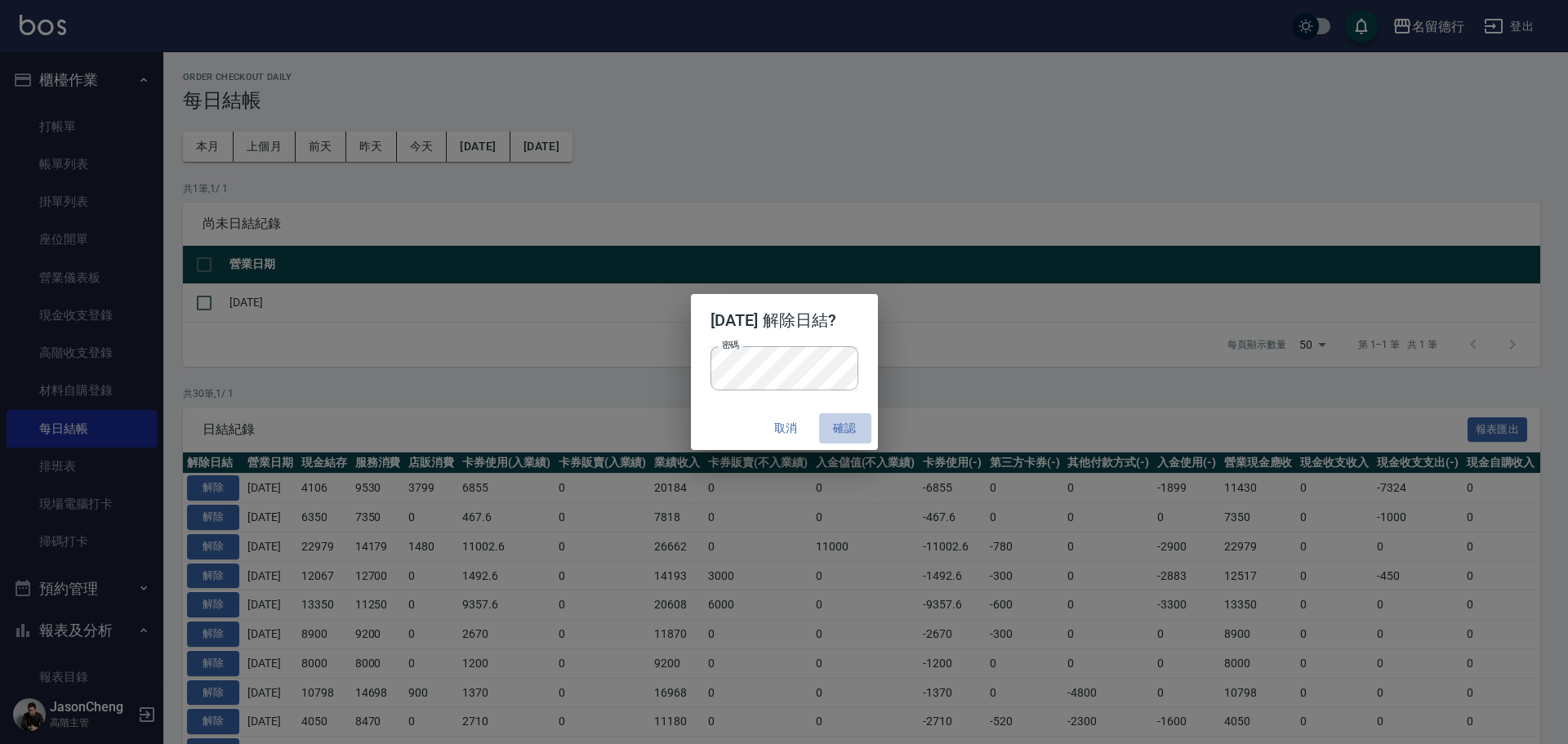
click at [858, 427] on button "確認" at bounding box center [844, 428] width 52 height 30
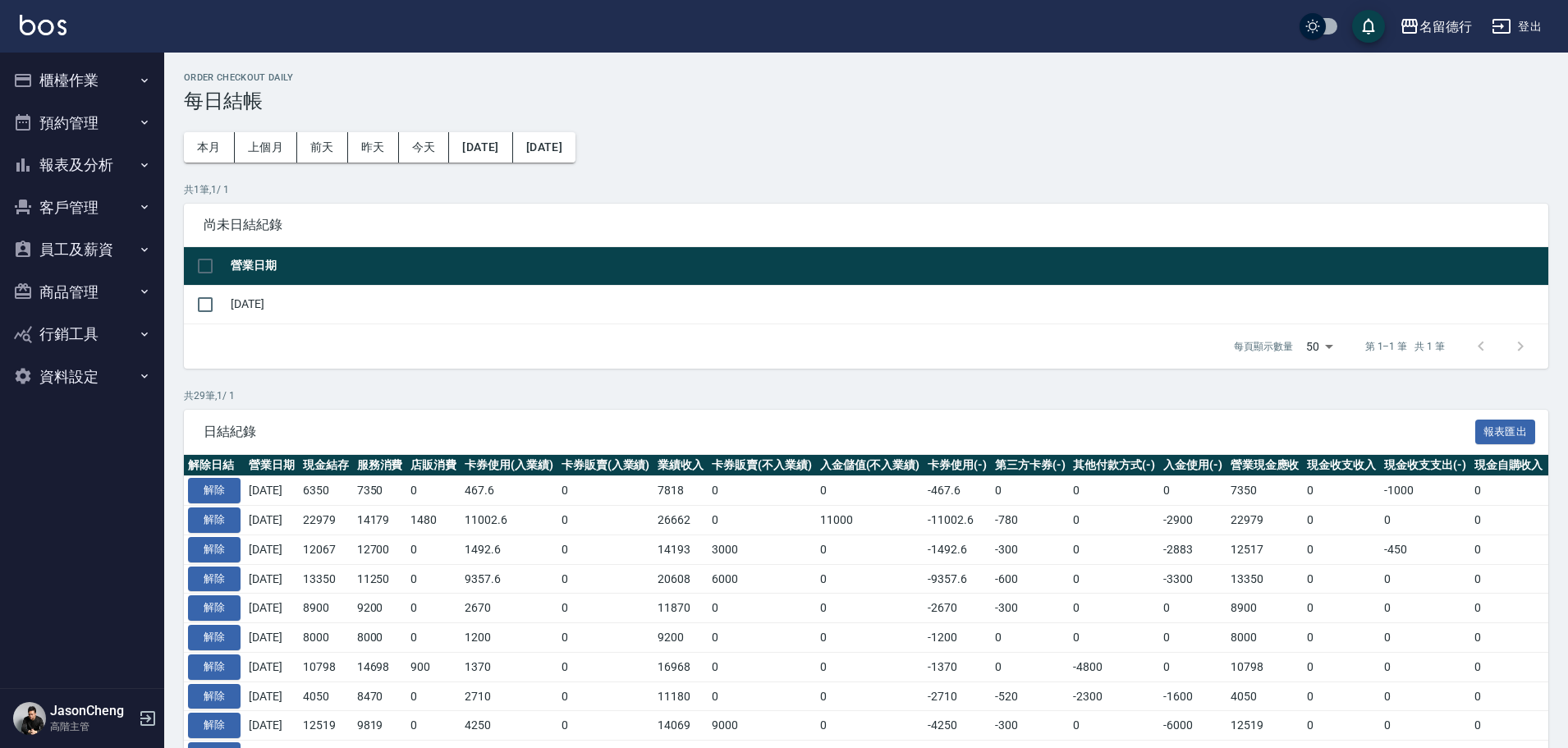
click at [78, 77] on button "櫃檯作業" at bounding box center [82, 80] width 151 height 42
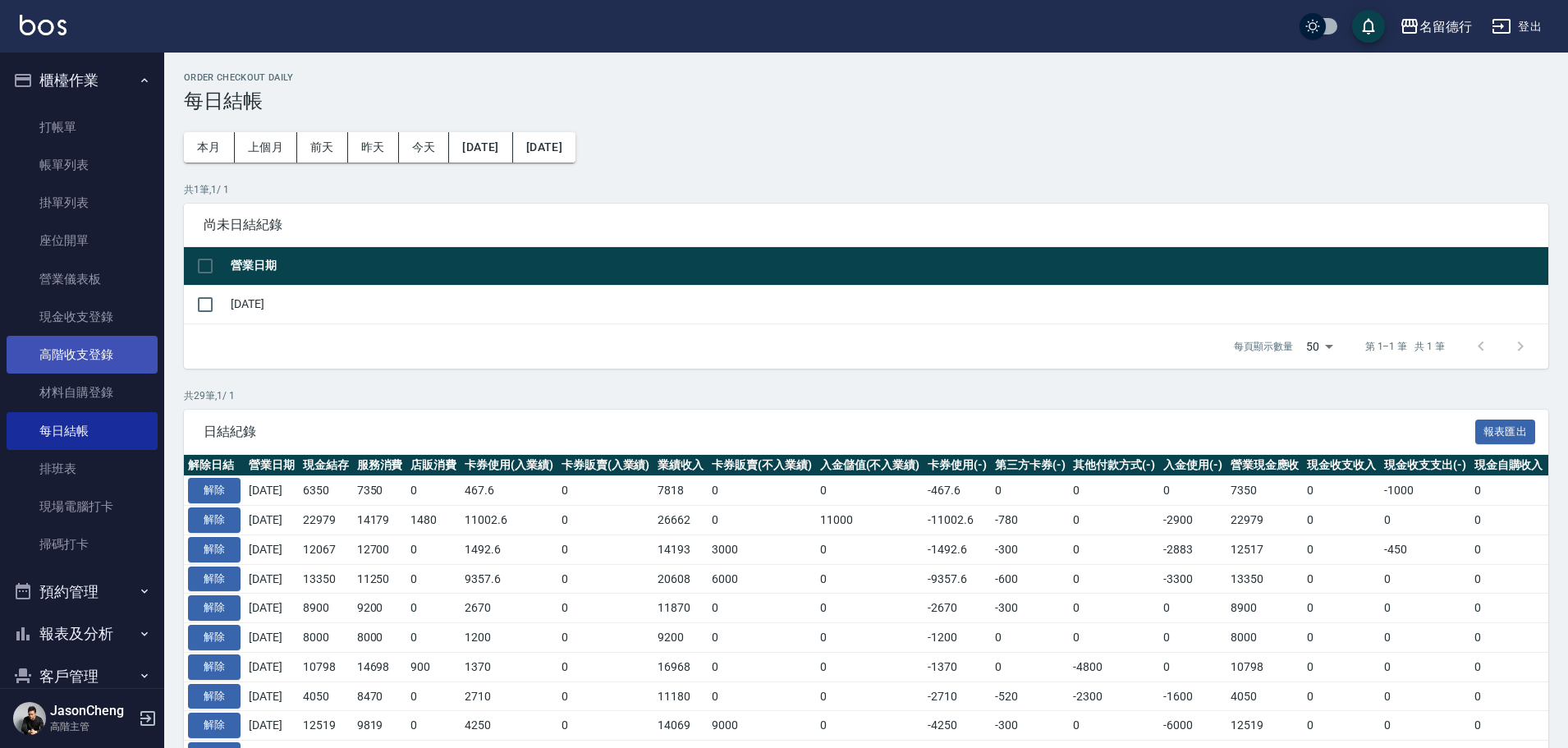
click at [78, 352] on link "高階收支登錄" at bounding box center [82, 354] width 151 height 37
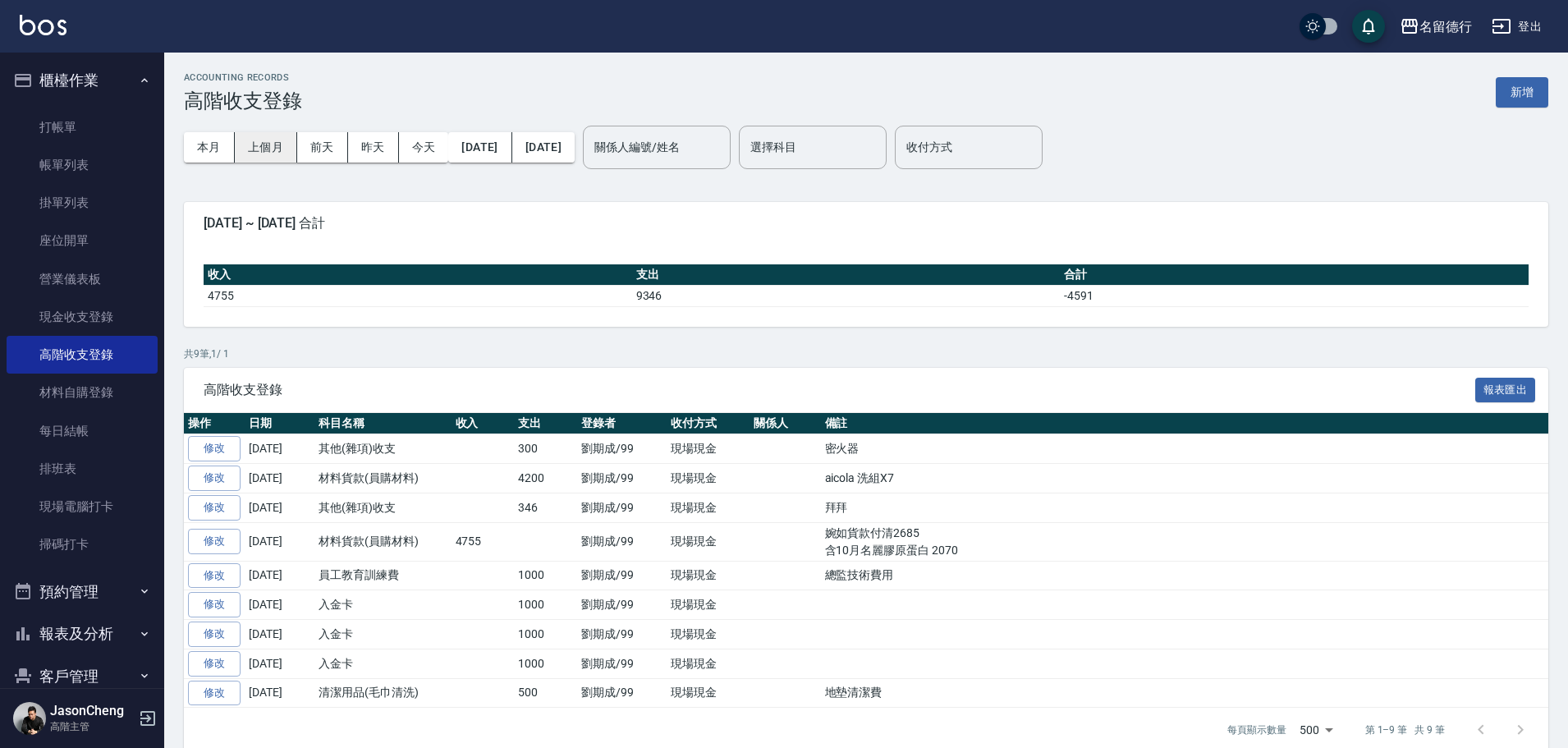
click at [272, 150] on button "上個月" at bounding box center [265, 147] width 62 height 30
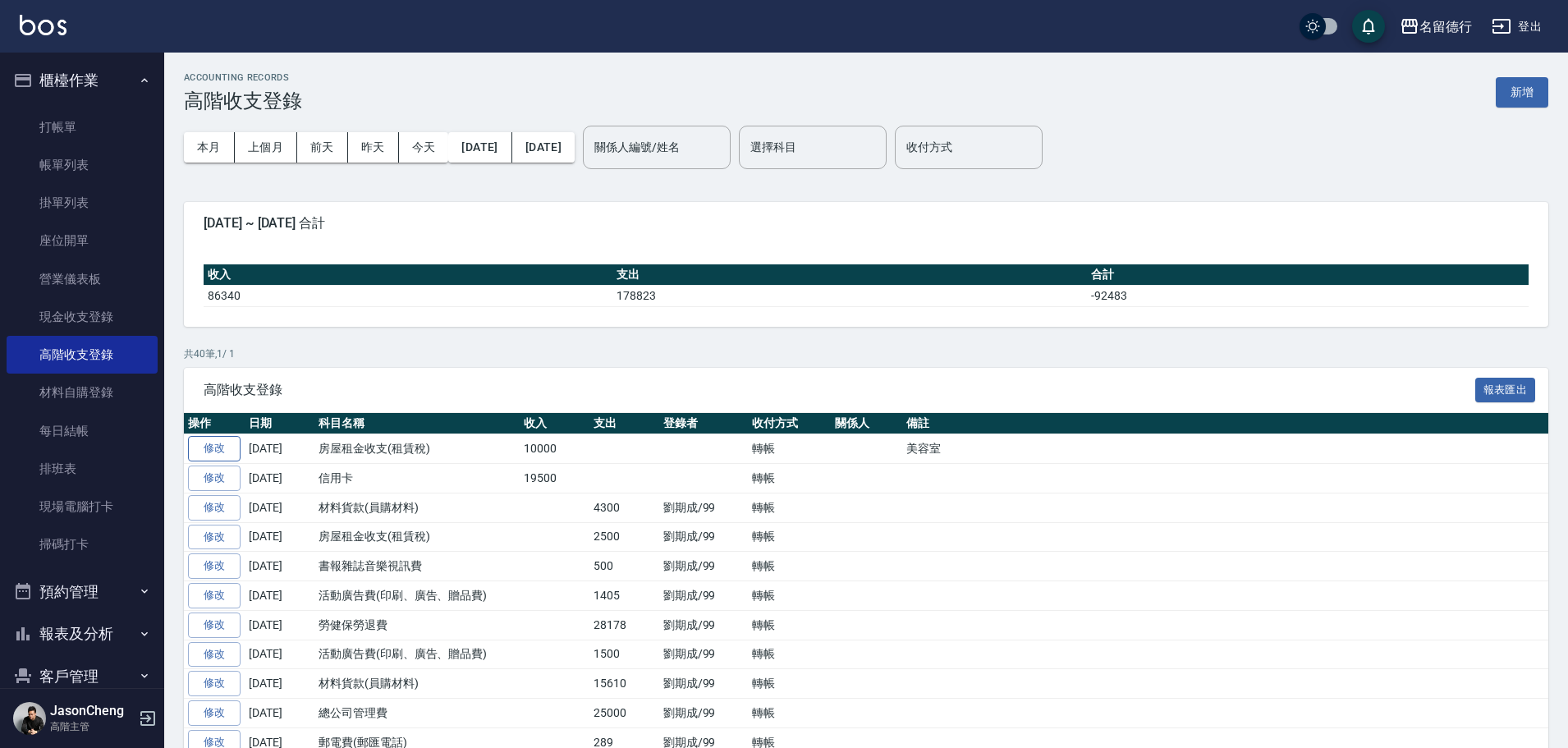
click at [222, 448] on link "修改" at bounding box center [214, 448] width 52 height 26
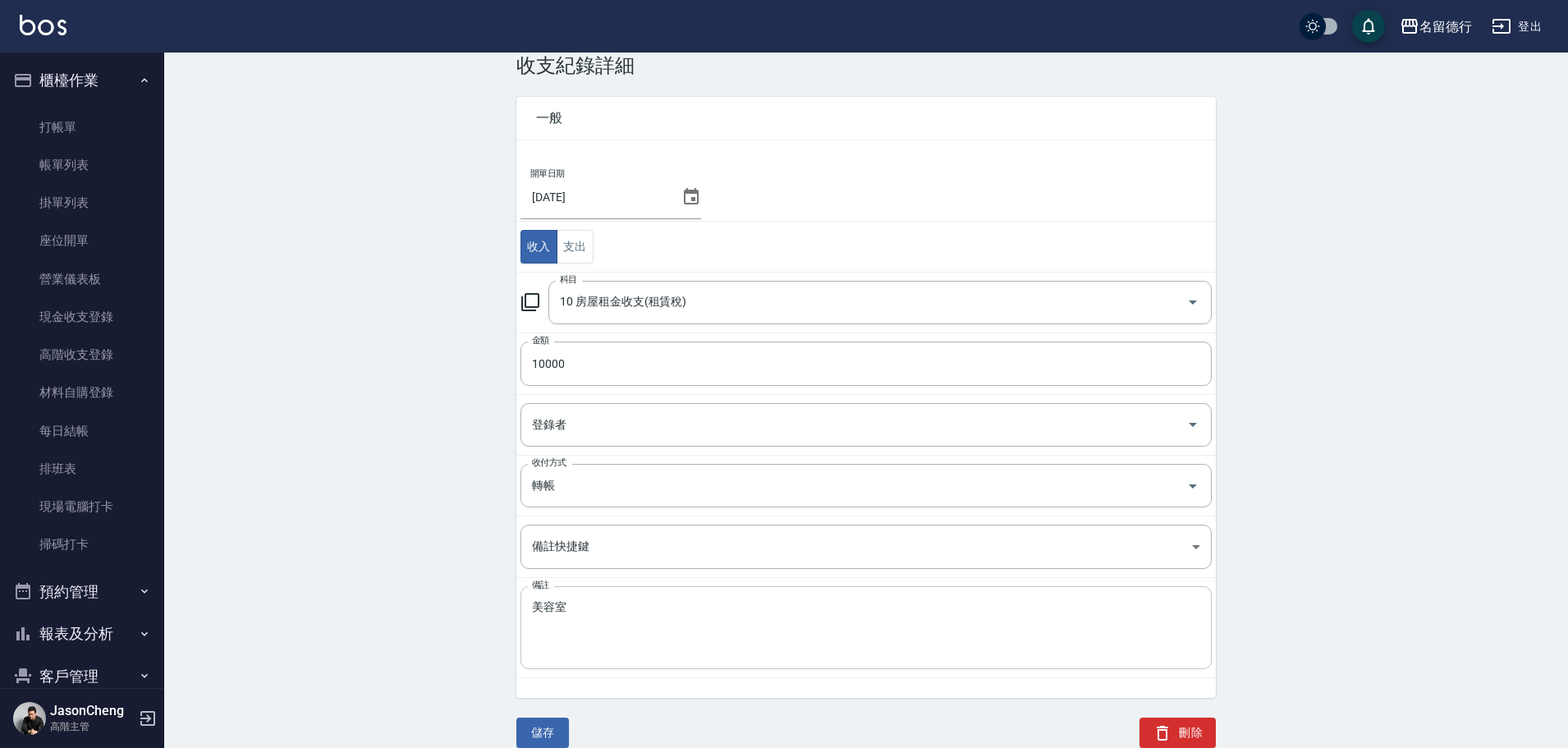
scroll to position [55, 0]
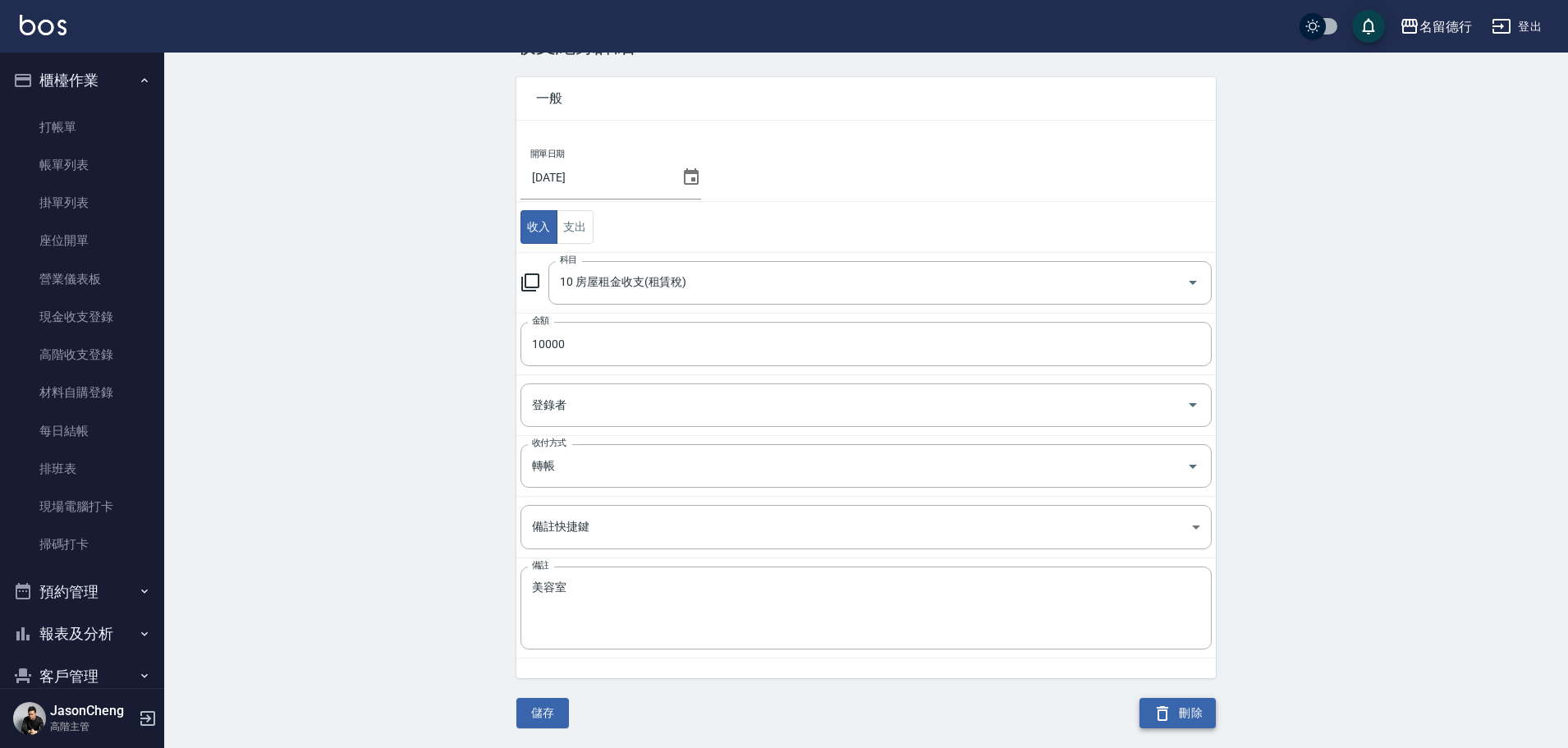
click at [1190, 716] on button "刪除" at bounding box center [1178, 712] width 77 height 30
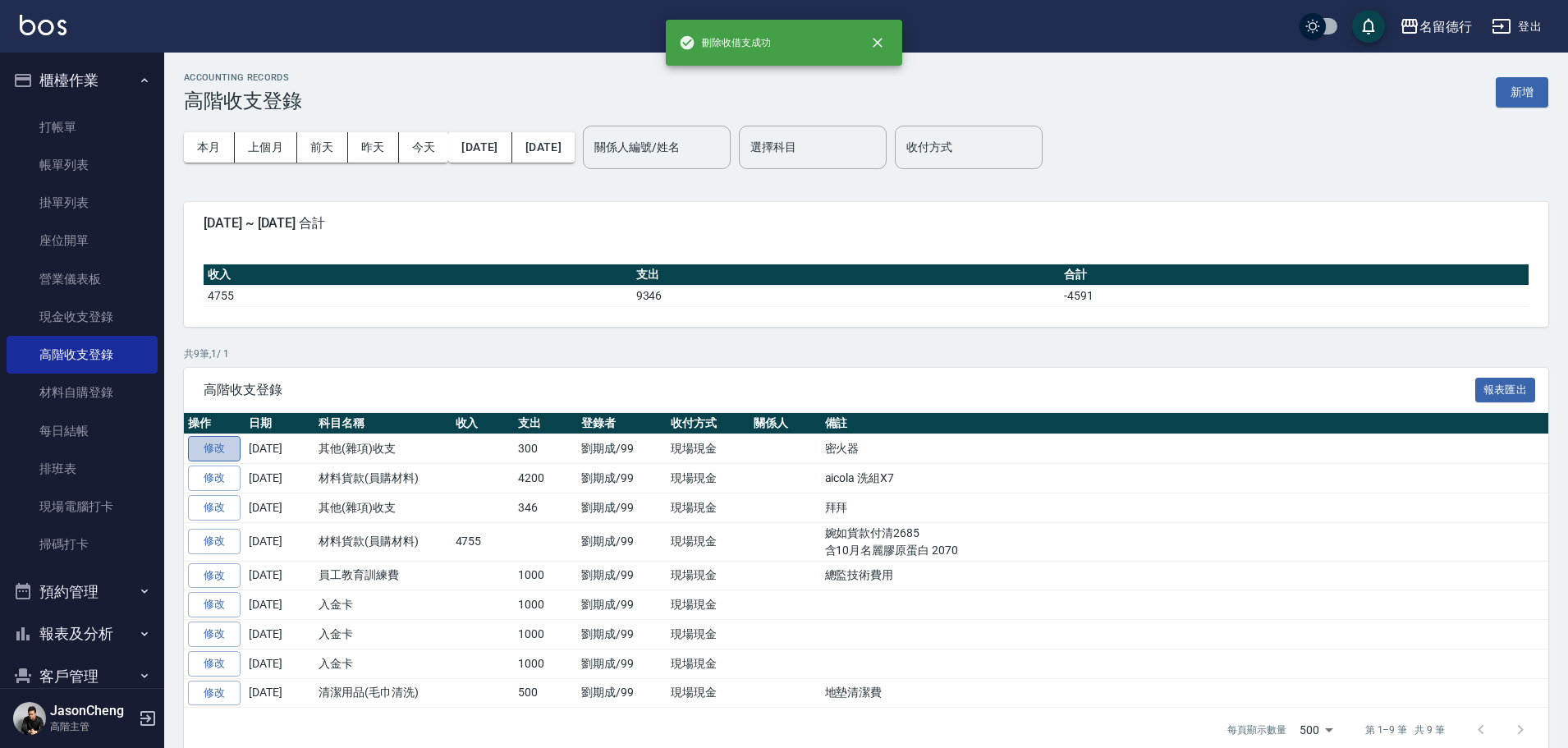
click at [196, 442] on link "修改" at bounding box center [214, 448] width 52 height 26
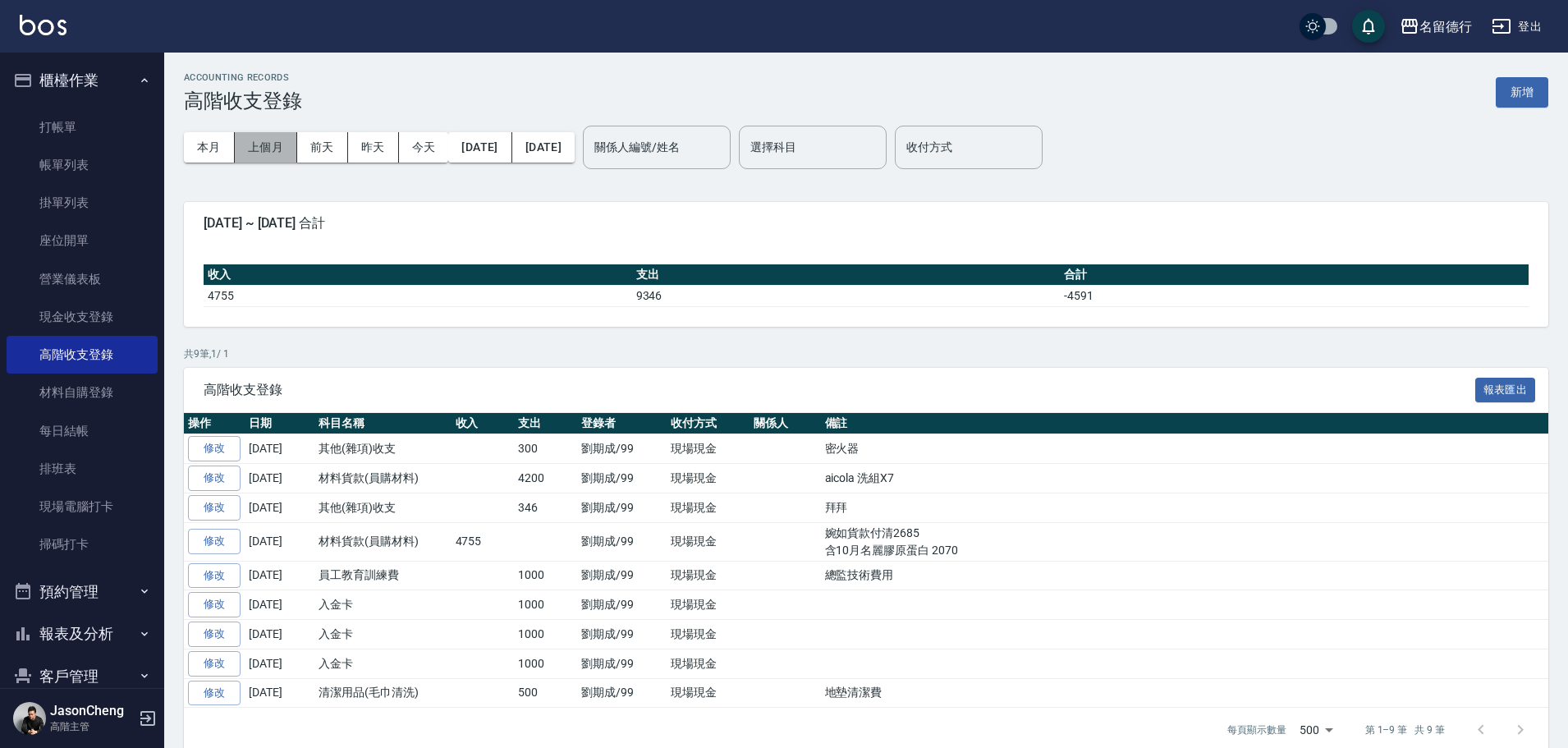
click at [281, 141] on button "上個月" at bounding box center [265, 147] width 62 height 30
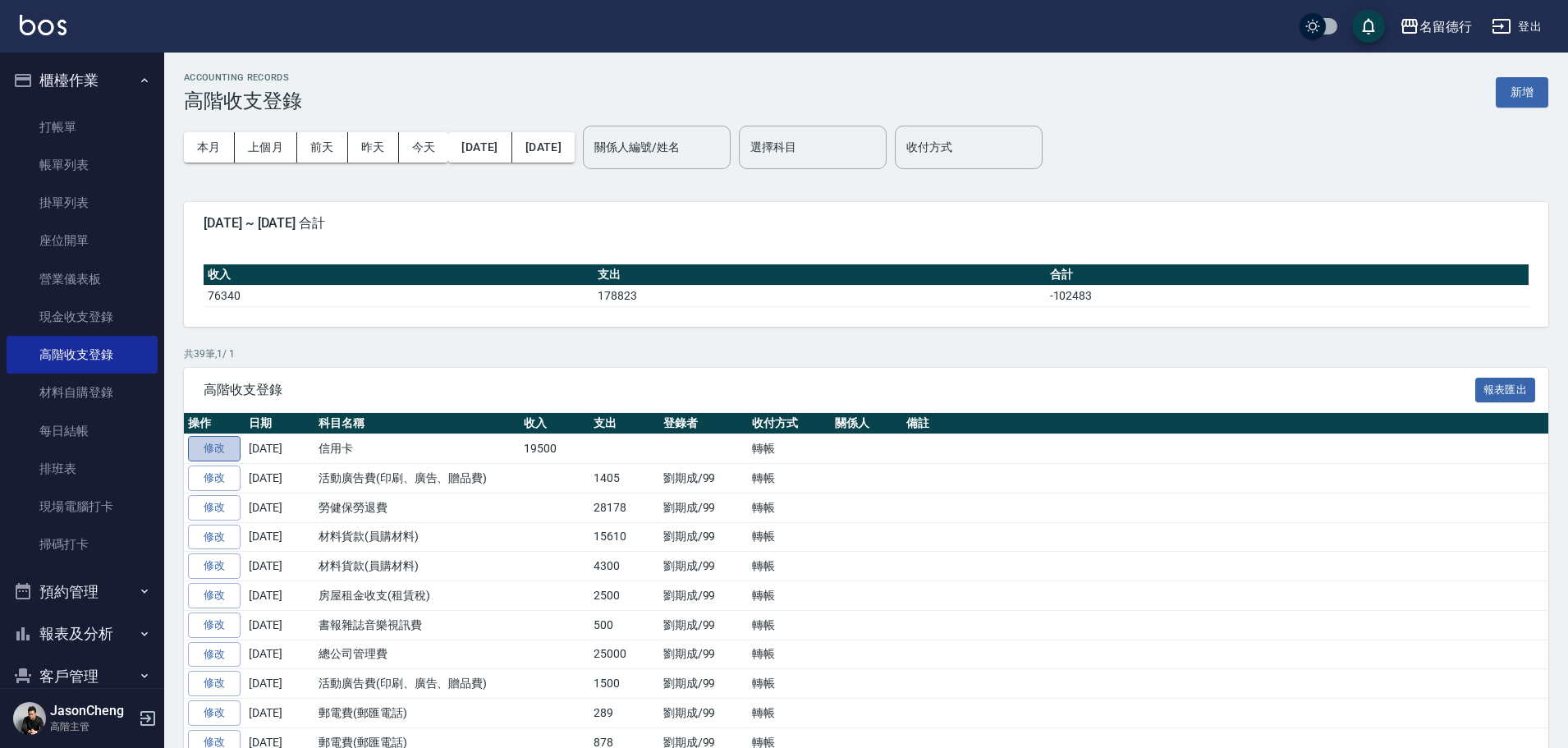
click at [223, 447] on link "修改" at bounding box center [214, 448] width 52 height 26
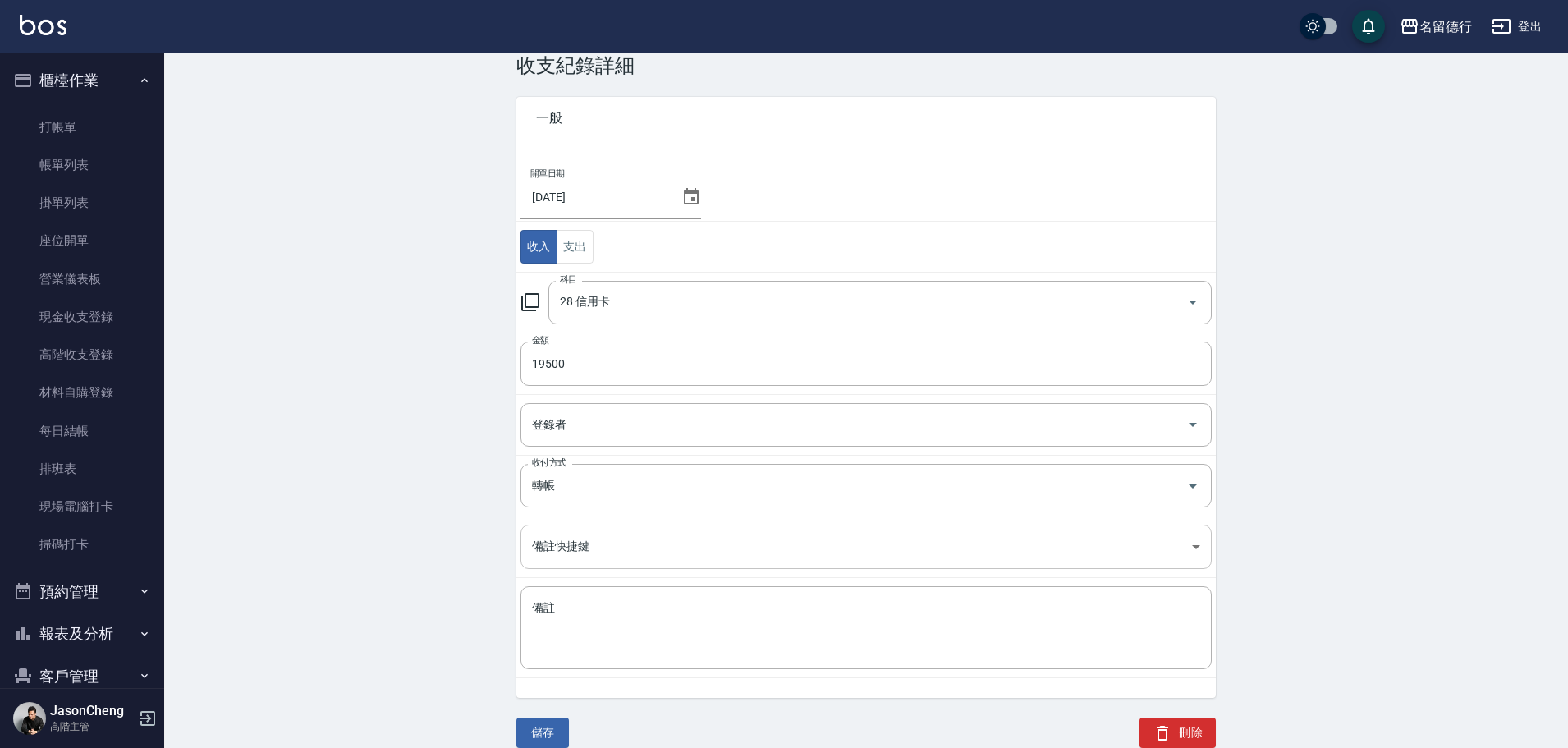
scroll to position [55, 0]
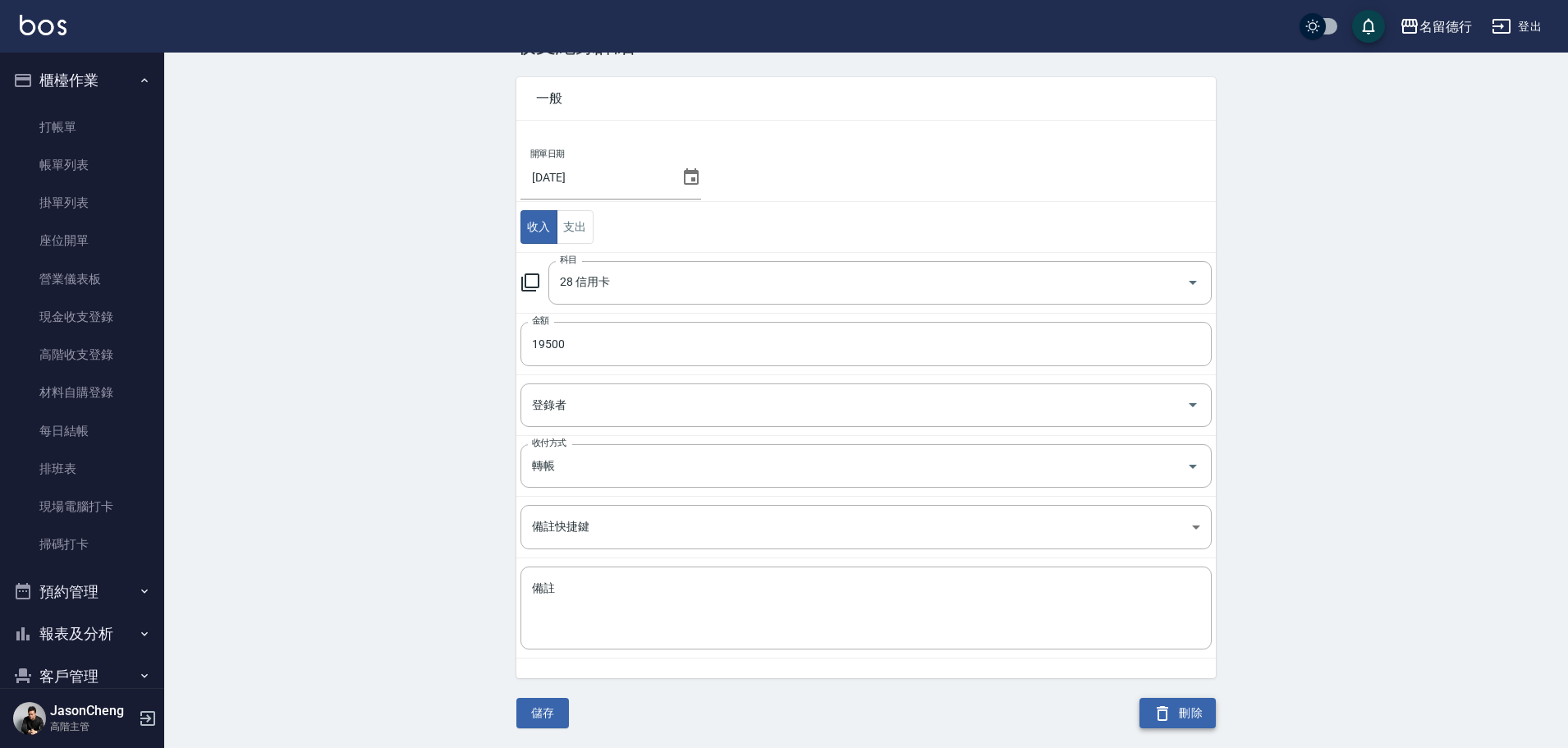
click at [1183, 716] on button "刪除" at bounding box center [1178, 712] width 77 height 30
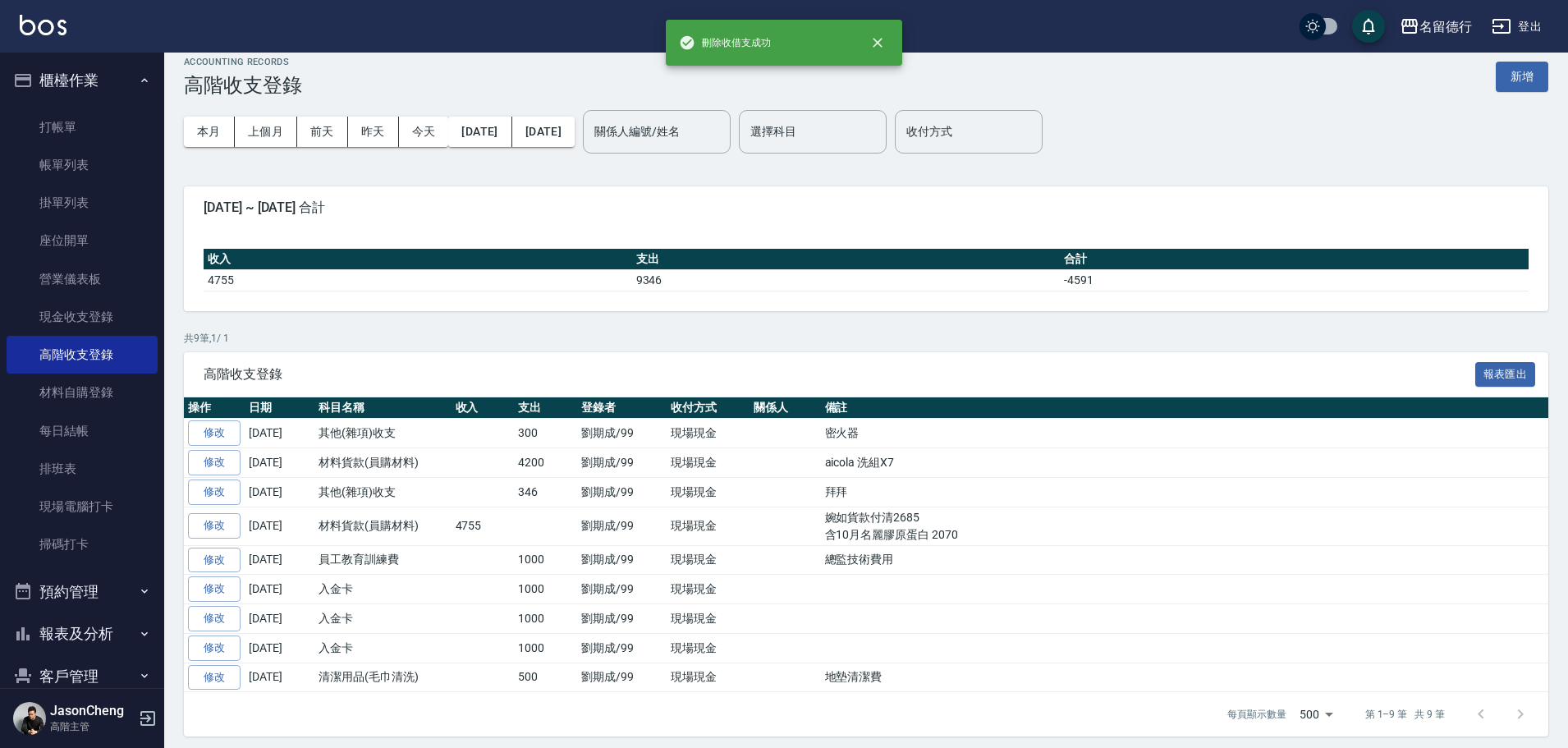
scroll to position [24, 0]
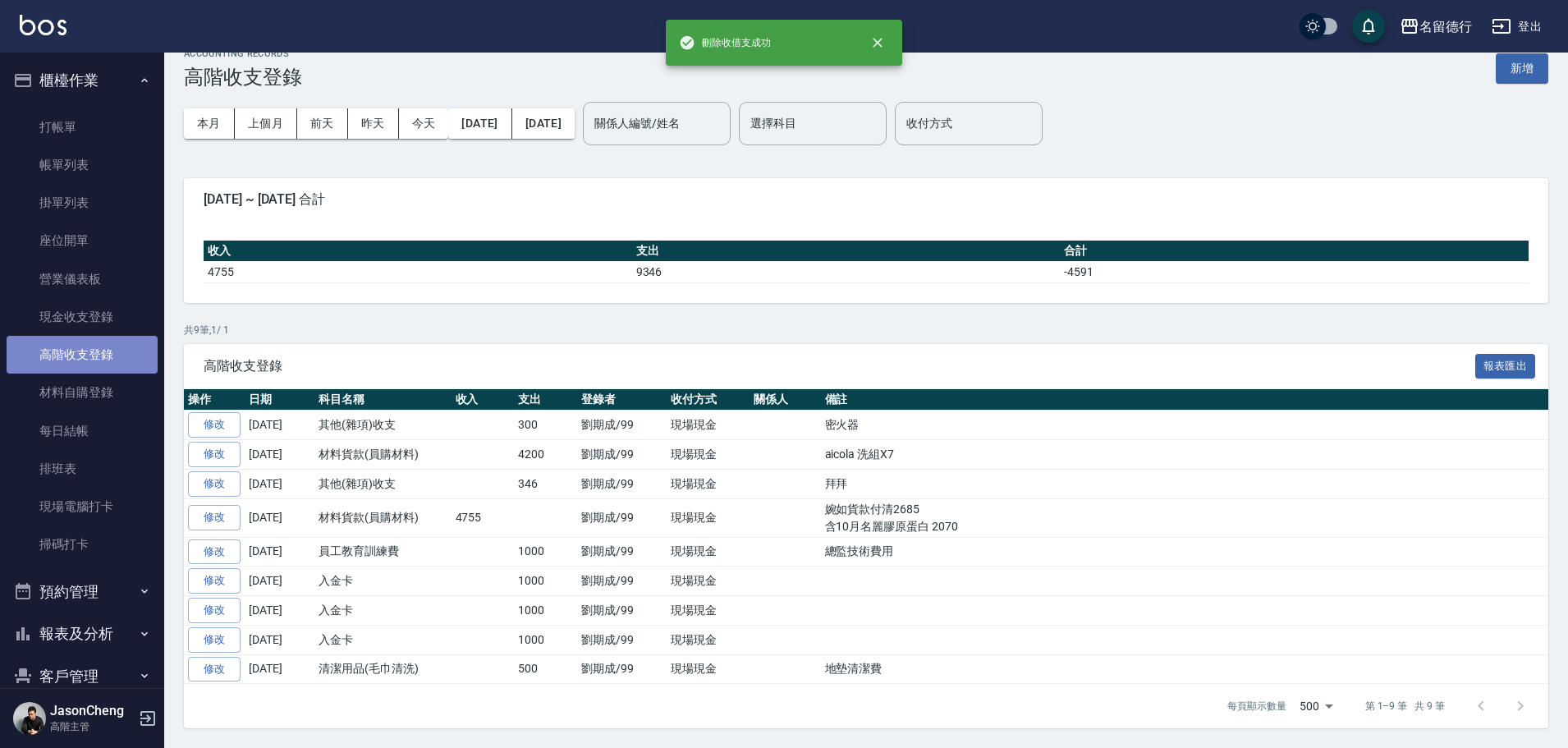
click at [106, 359] on link "高階收支登錄" at bounding box center [82, 354] width 151 height 37
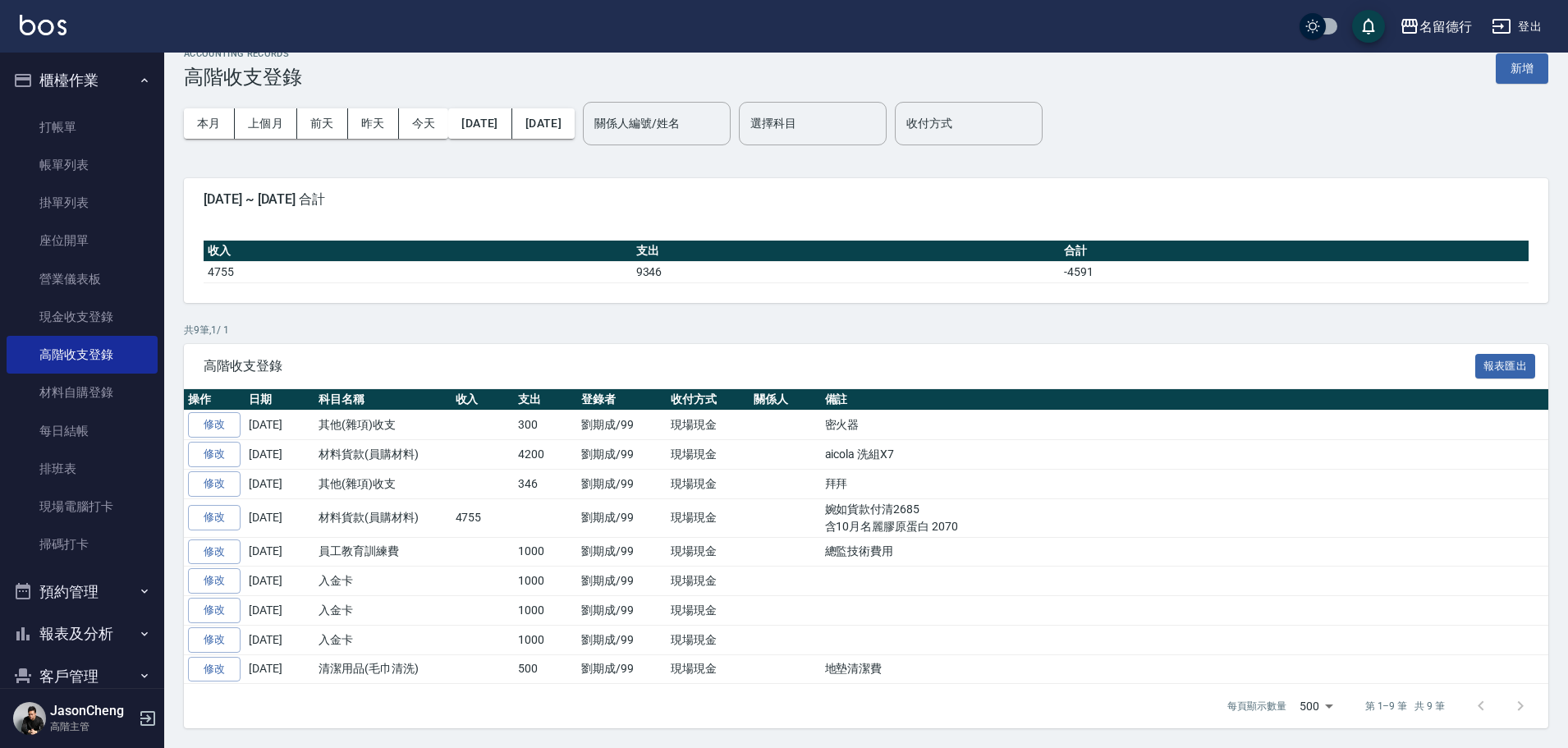
click at [1077, 359] on span "高階收支登錄" at bounding box center [840, 366] width 1272 height 17
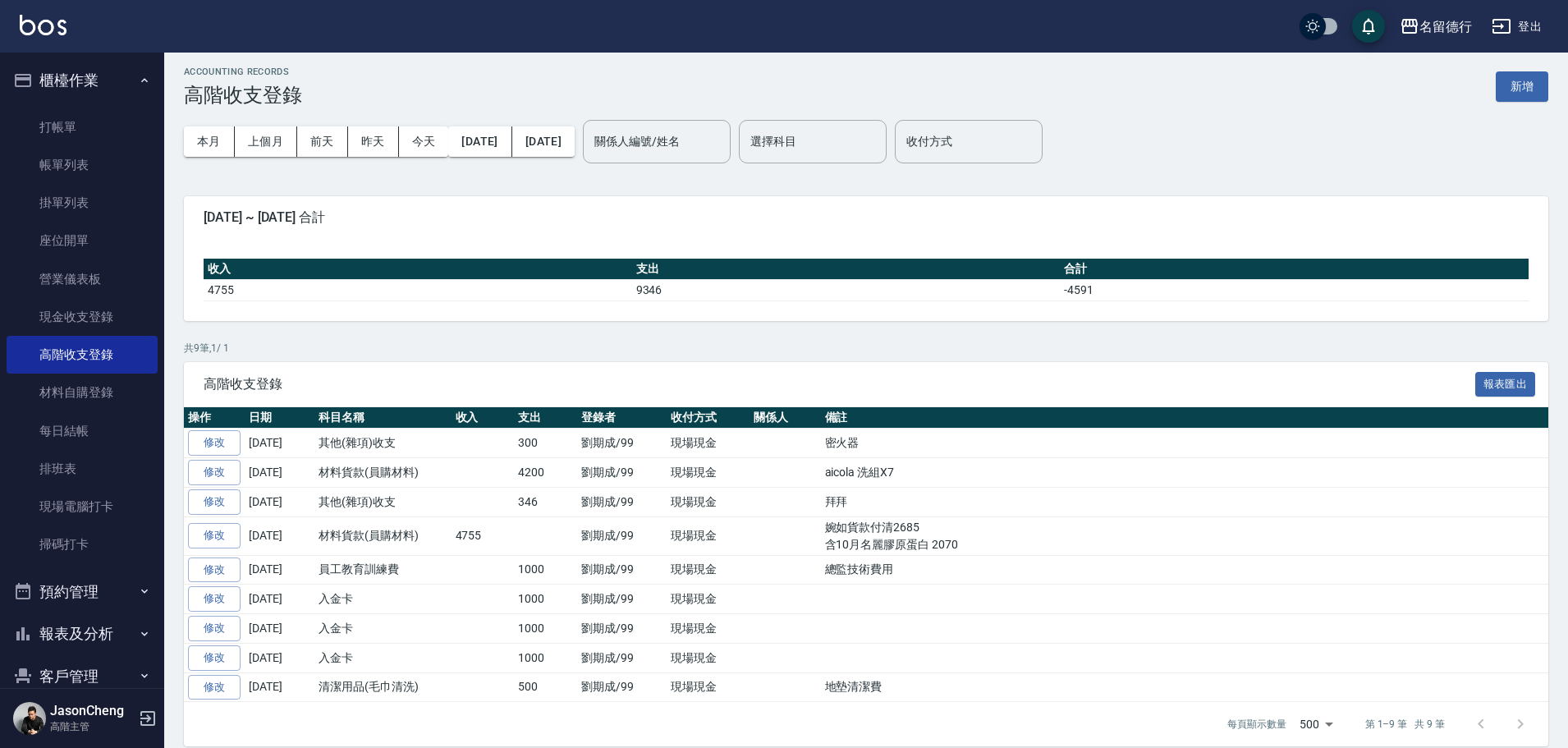
scroll to position [0, 0]
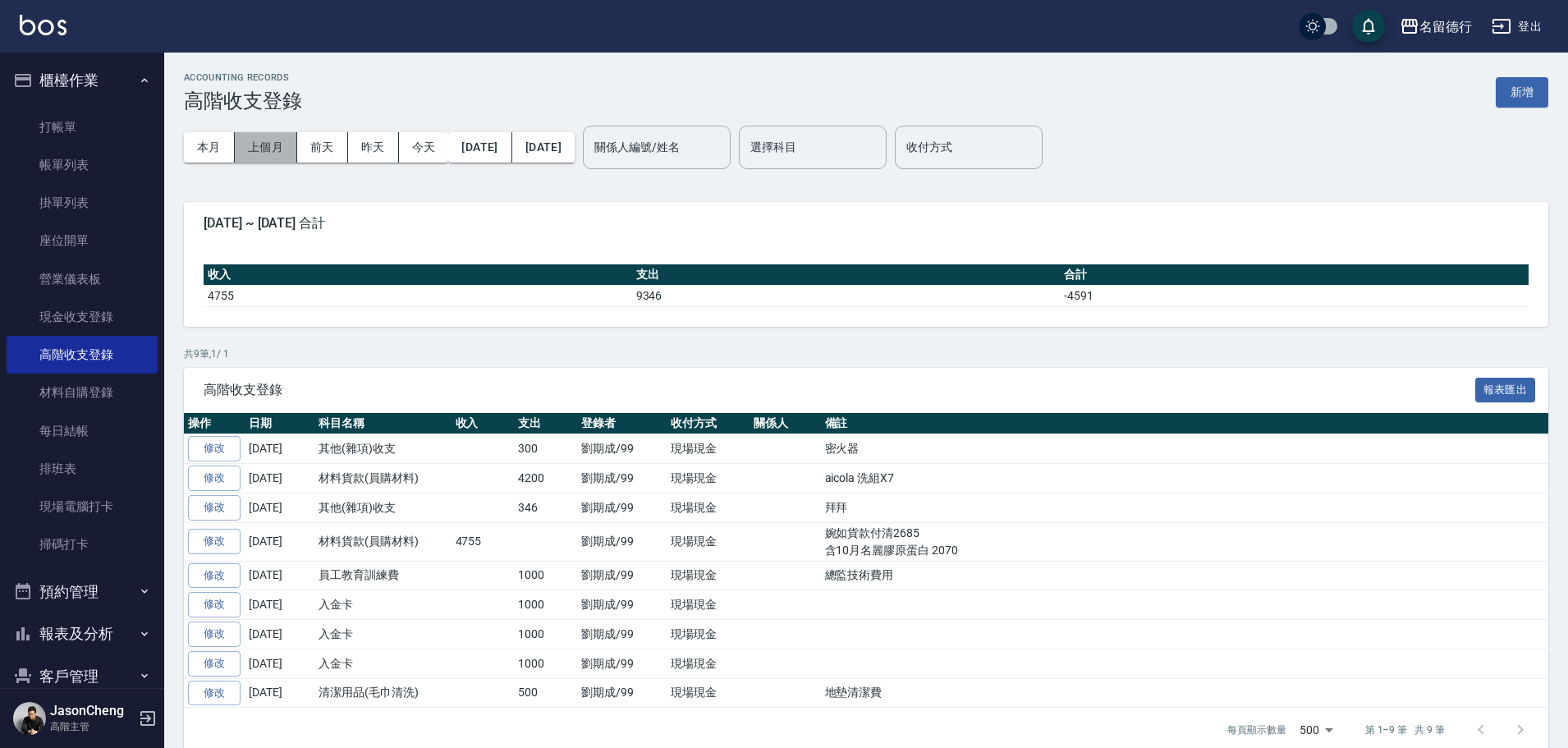
click at [260, 143] on button "上個月" at bounding box center [265, 147] width 62 height 30
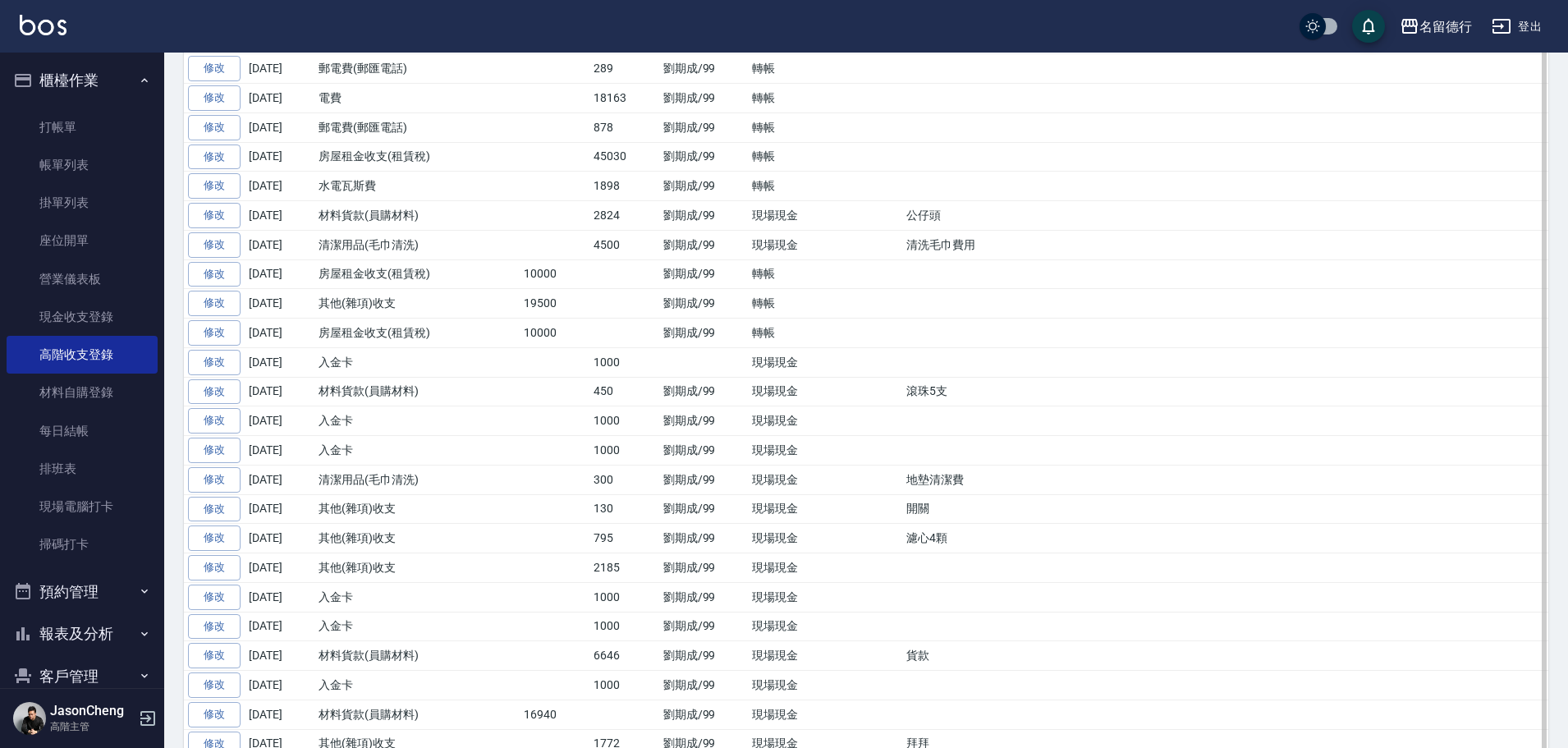
scroll to position [537, 0]
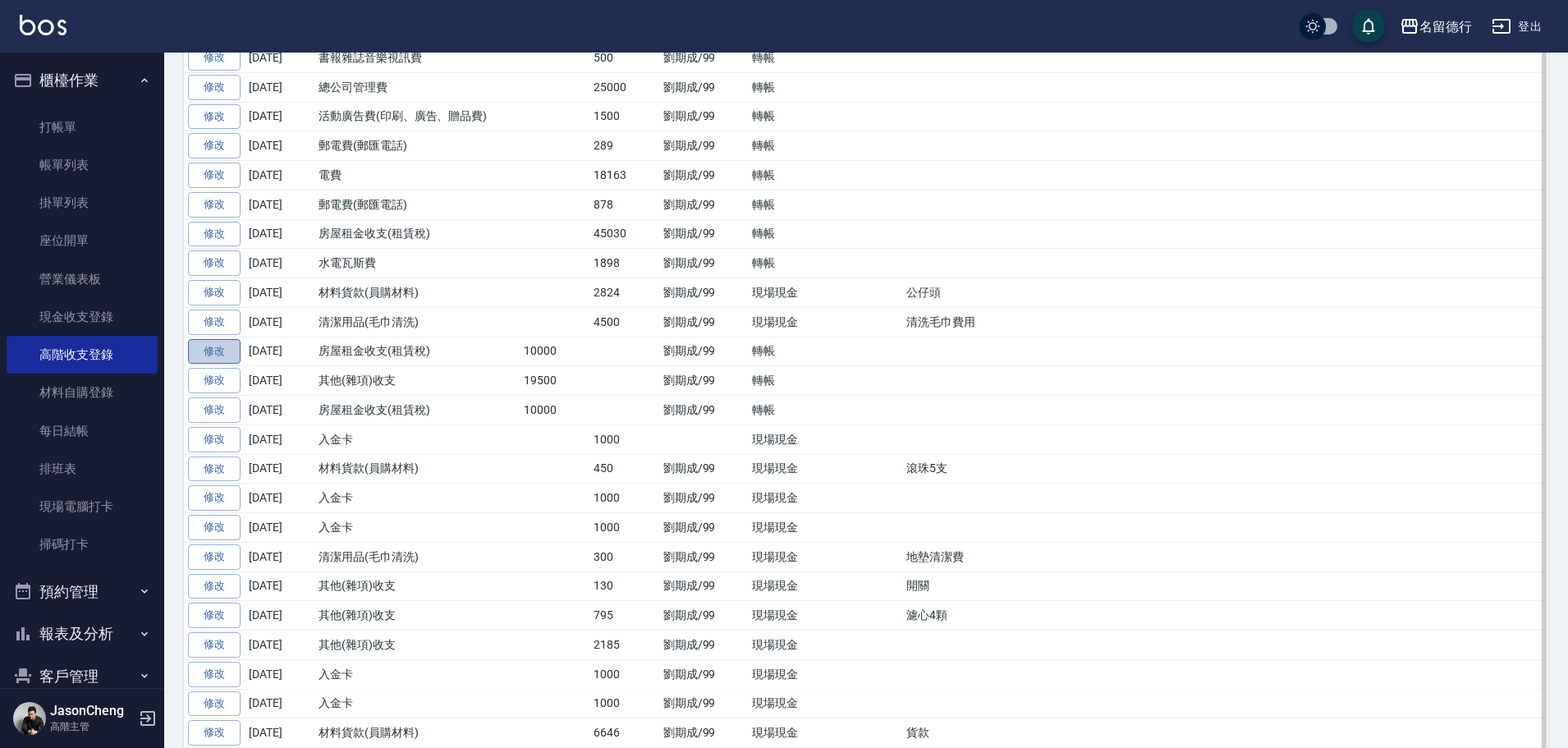
click at [231, 354] on link "修改" at bounding box center [214, 351] width 52 height 26
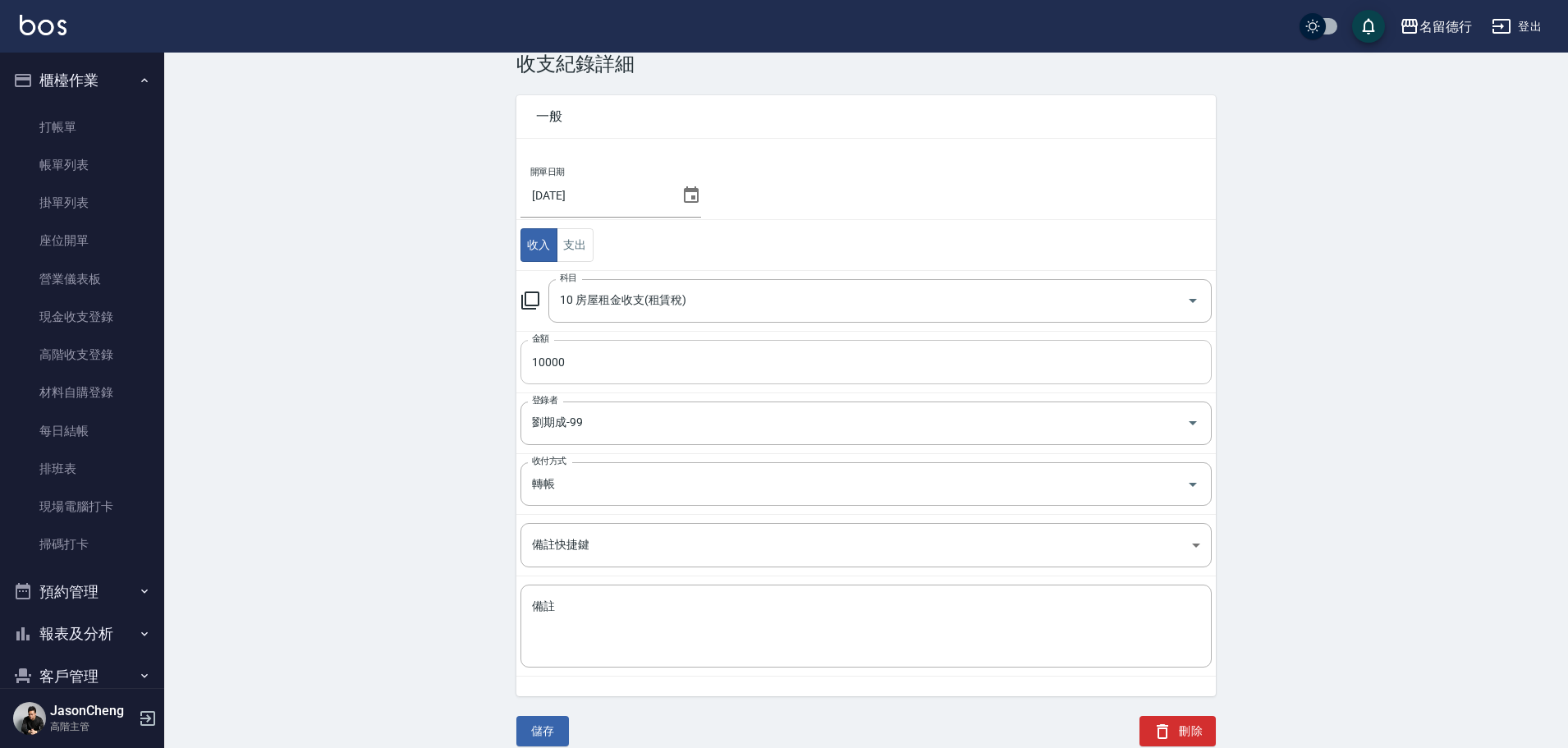
scroll to position [55, 0]
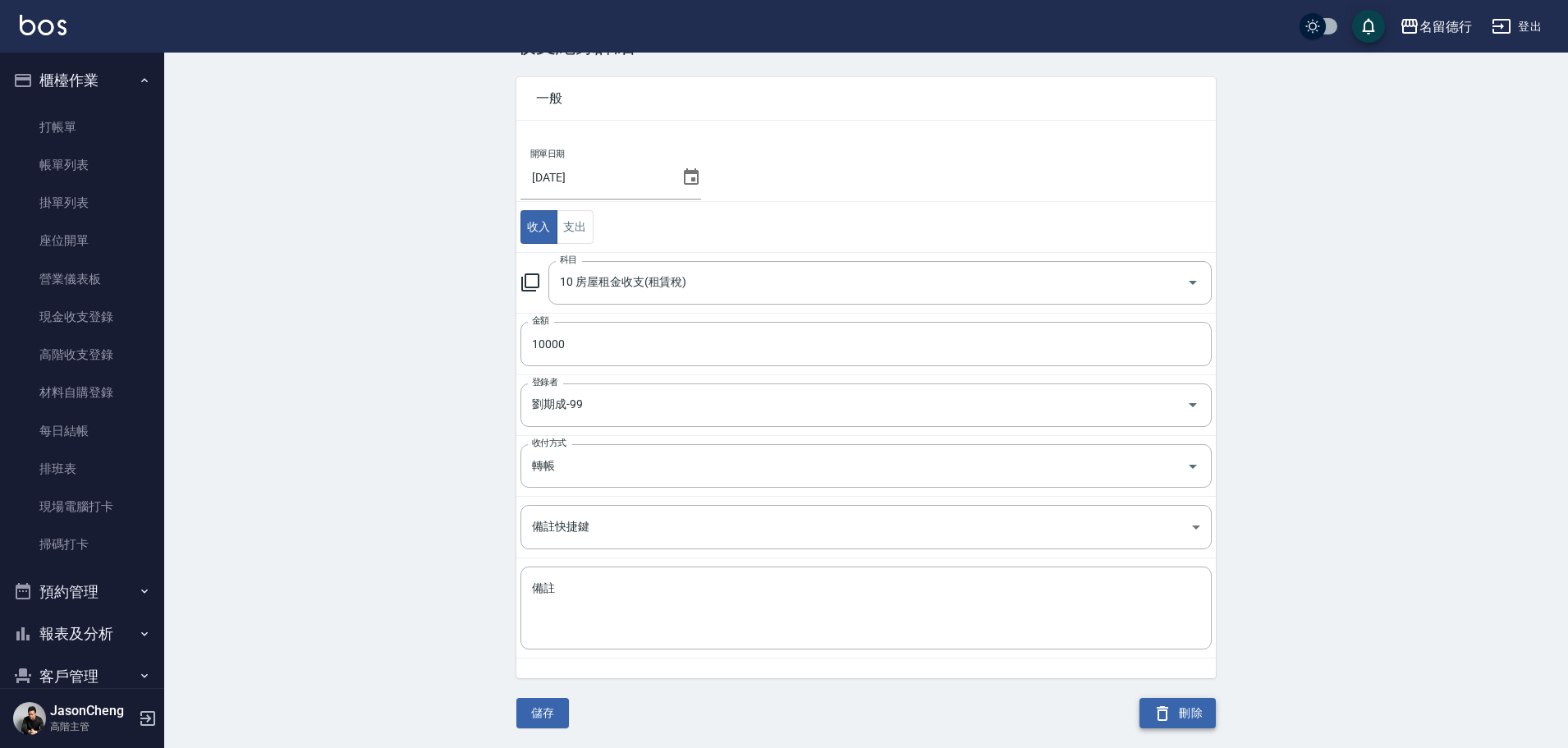
click at [1182, 721] on button "刪除" at bounding box center [1178, 712] width 77 height 30
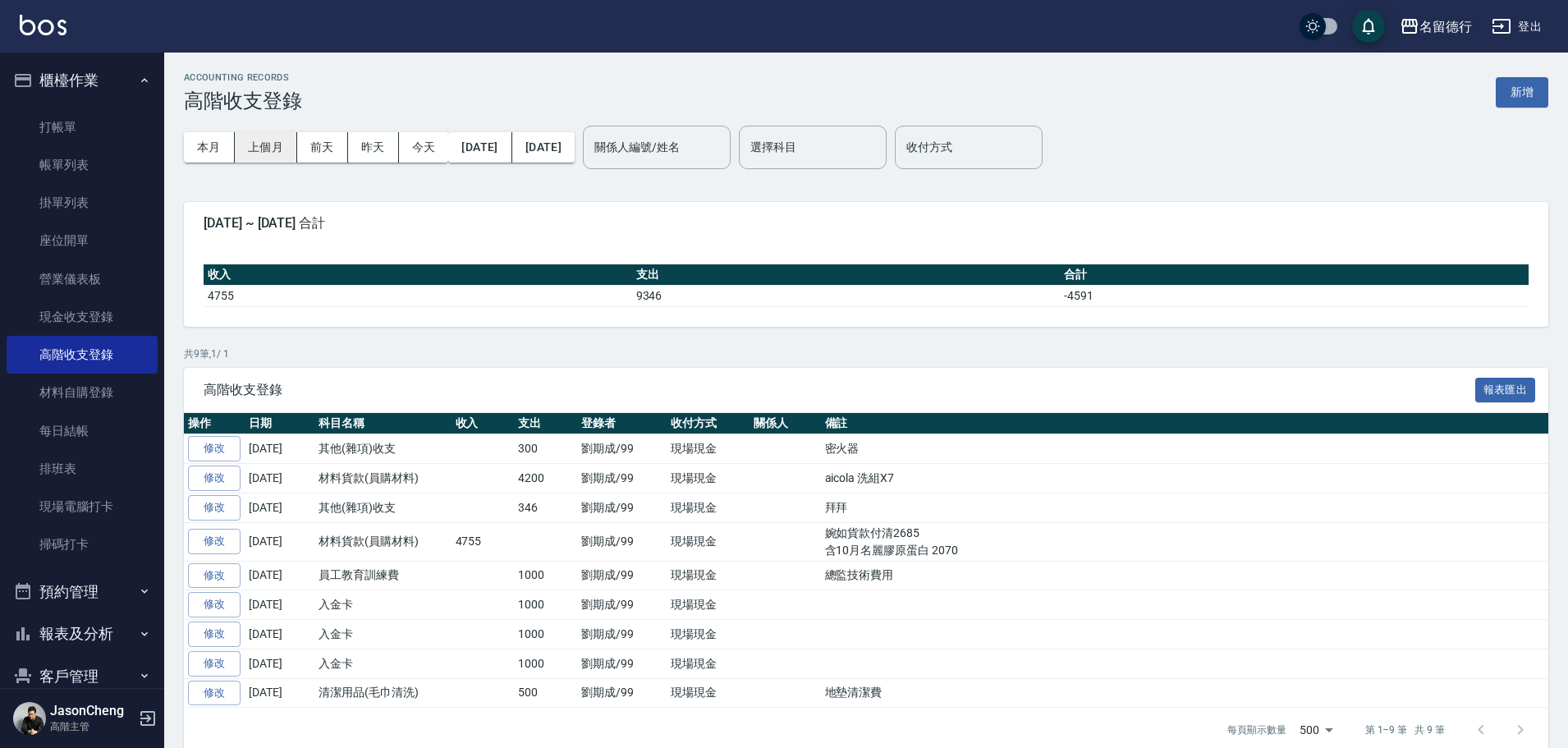
click at [275, 144] on button "上個月" at bounding box center [265, 147] width 62 height 30
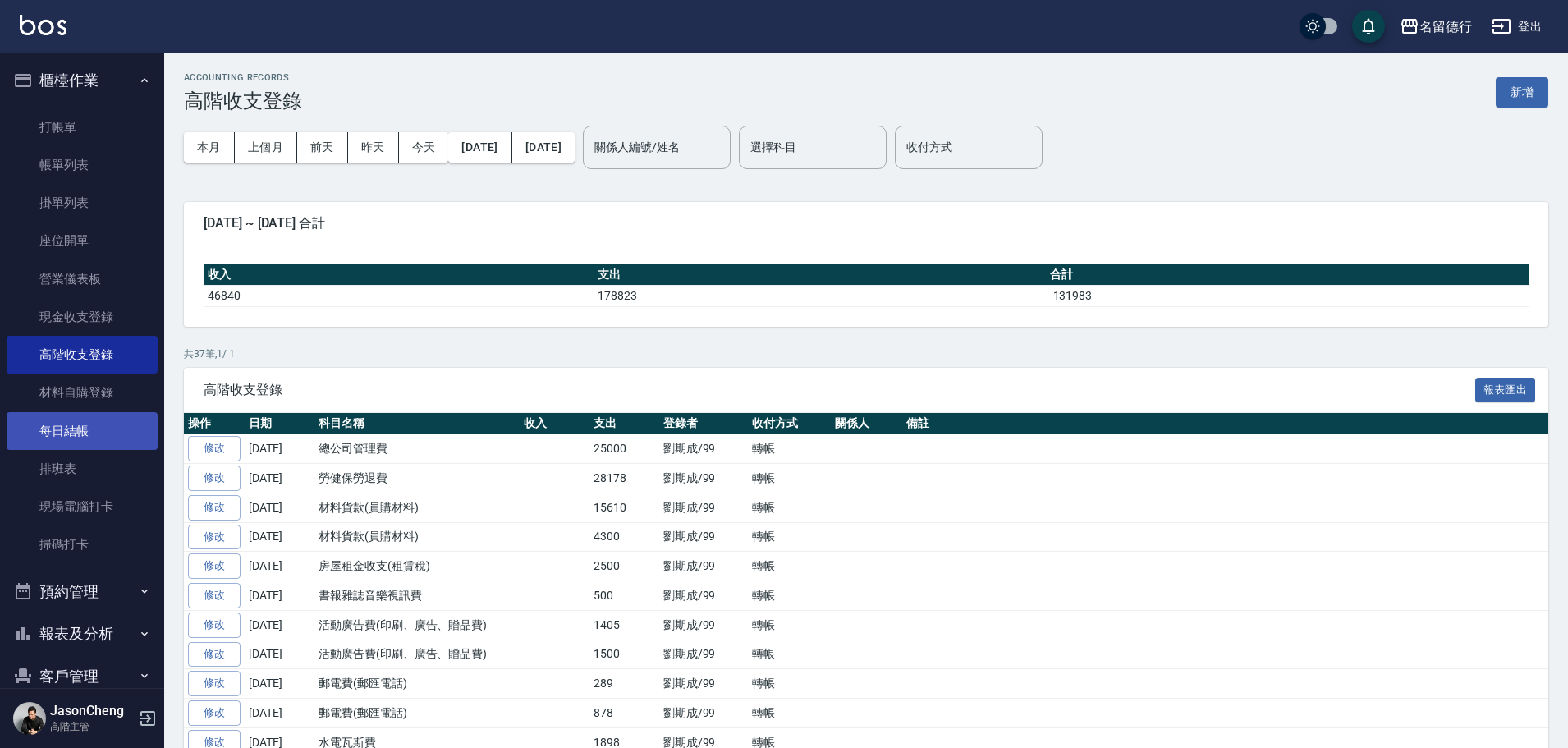
click at [69, 431] on link "每日結帳" at bounding box center [82, 430] width 151 height 37
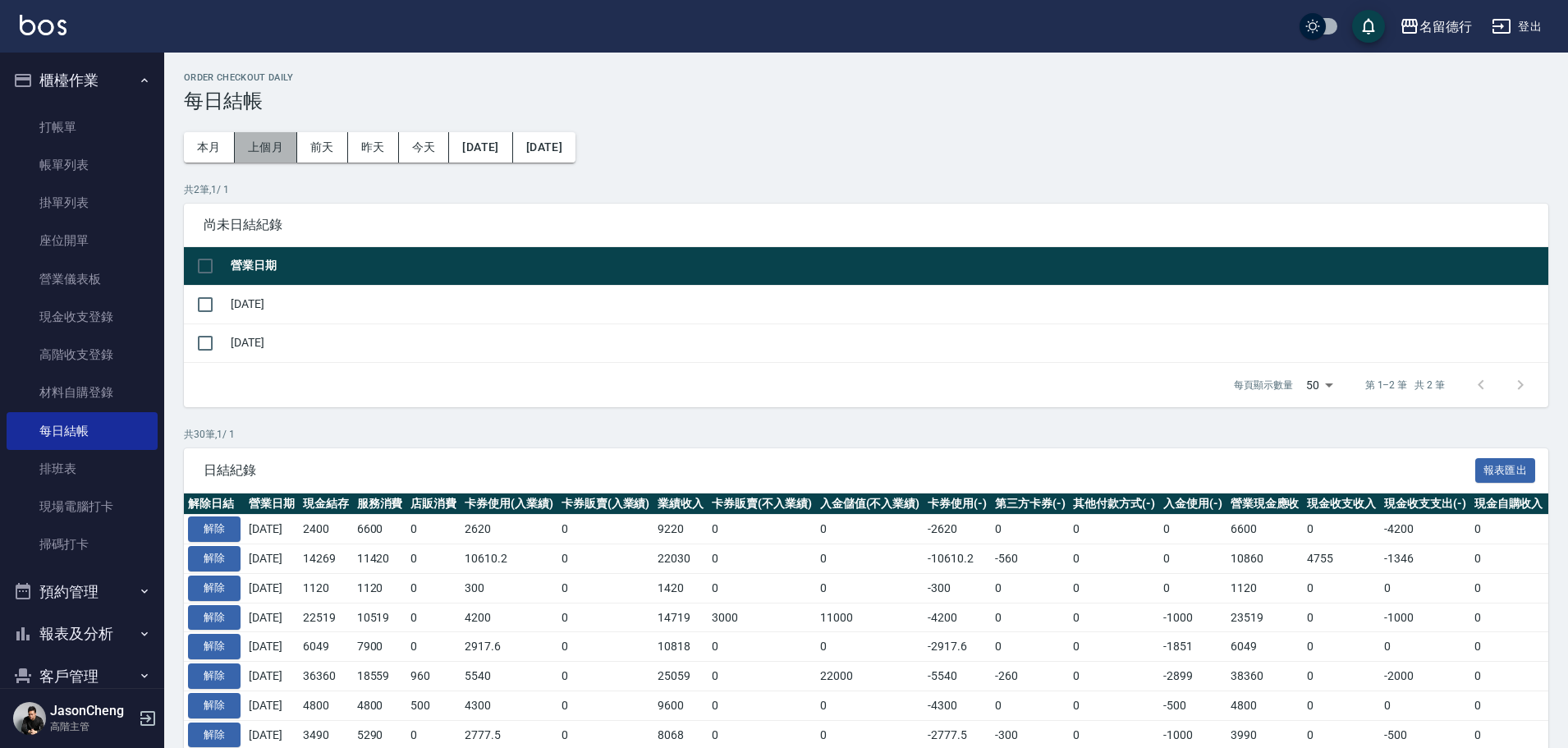
click at [262, 146] on button "上個月" at bounding box center [265, 147] width 62 height 30
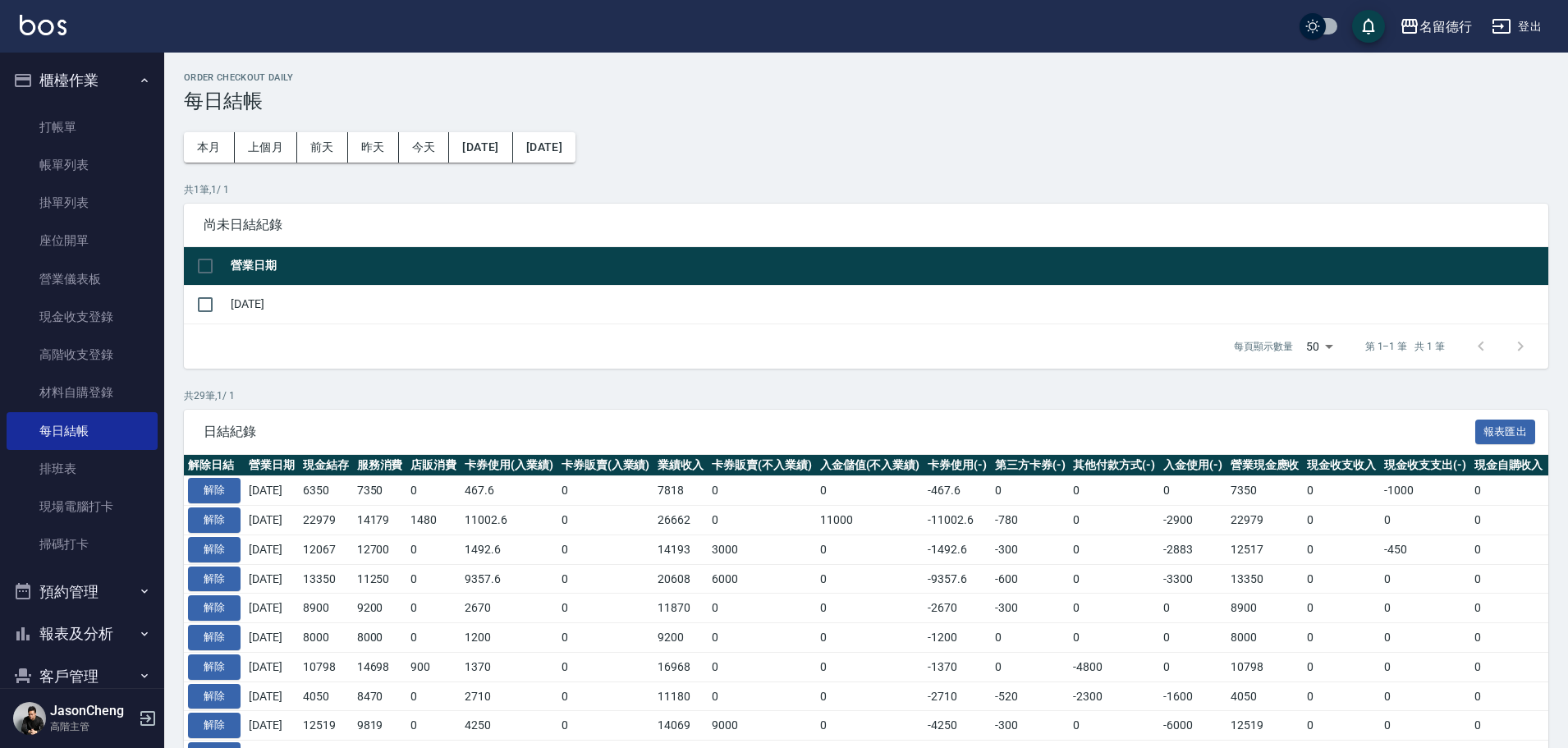
click at [225, 305] on td at bounding box center [205, 304] width 42 height 38
click at [202, 304] on input "checkbox" at bounding box center [205, 304] width 34 height 34
checkbox input "true"
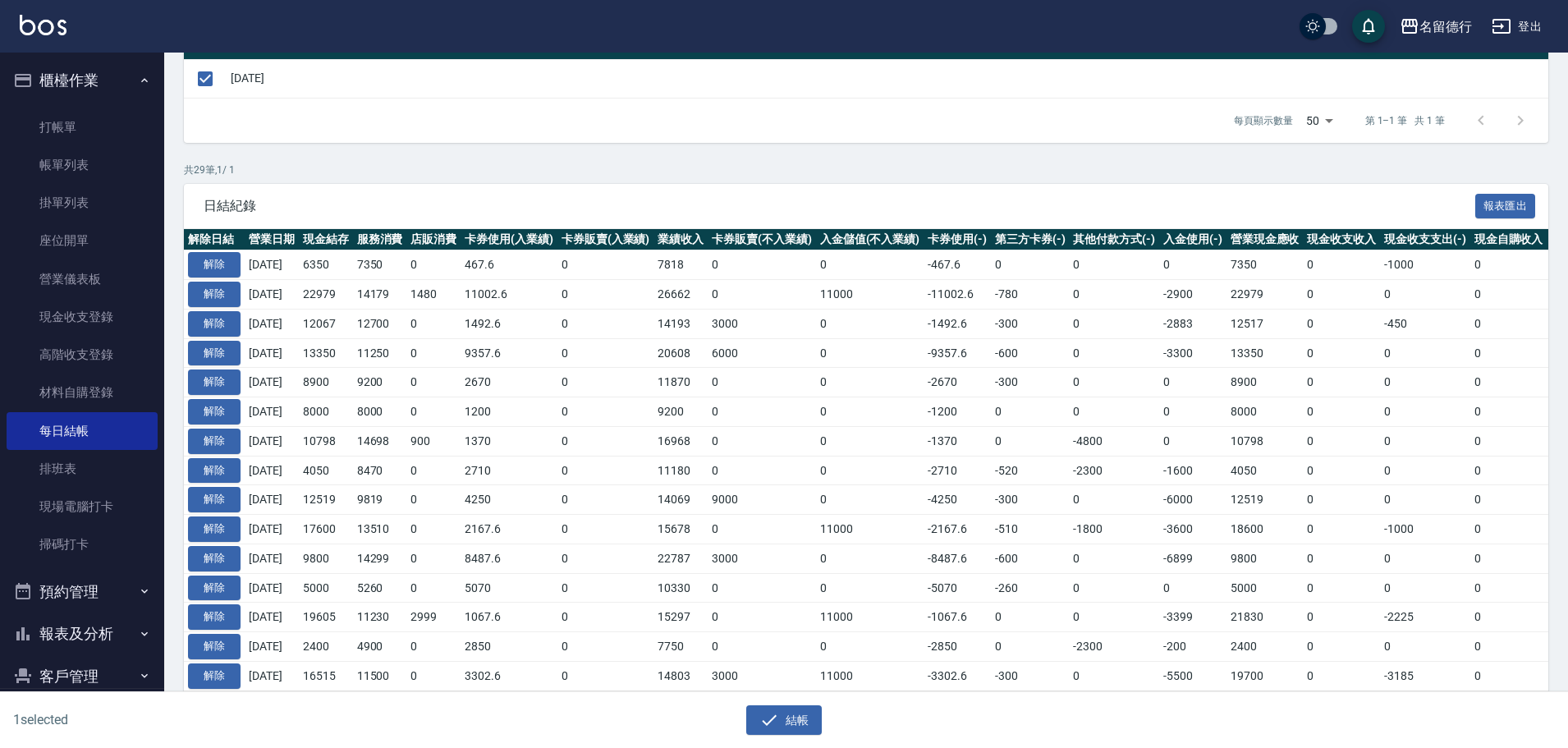
scroll to position [246, 0]
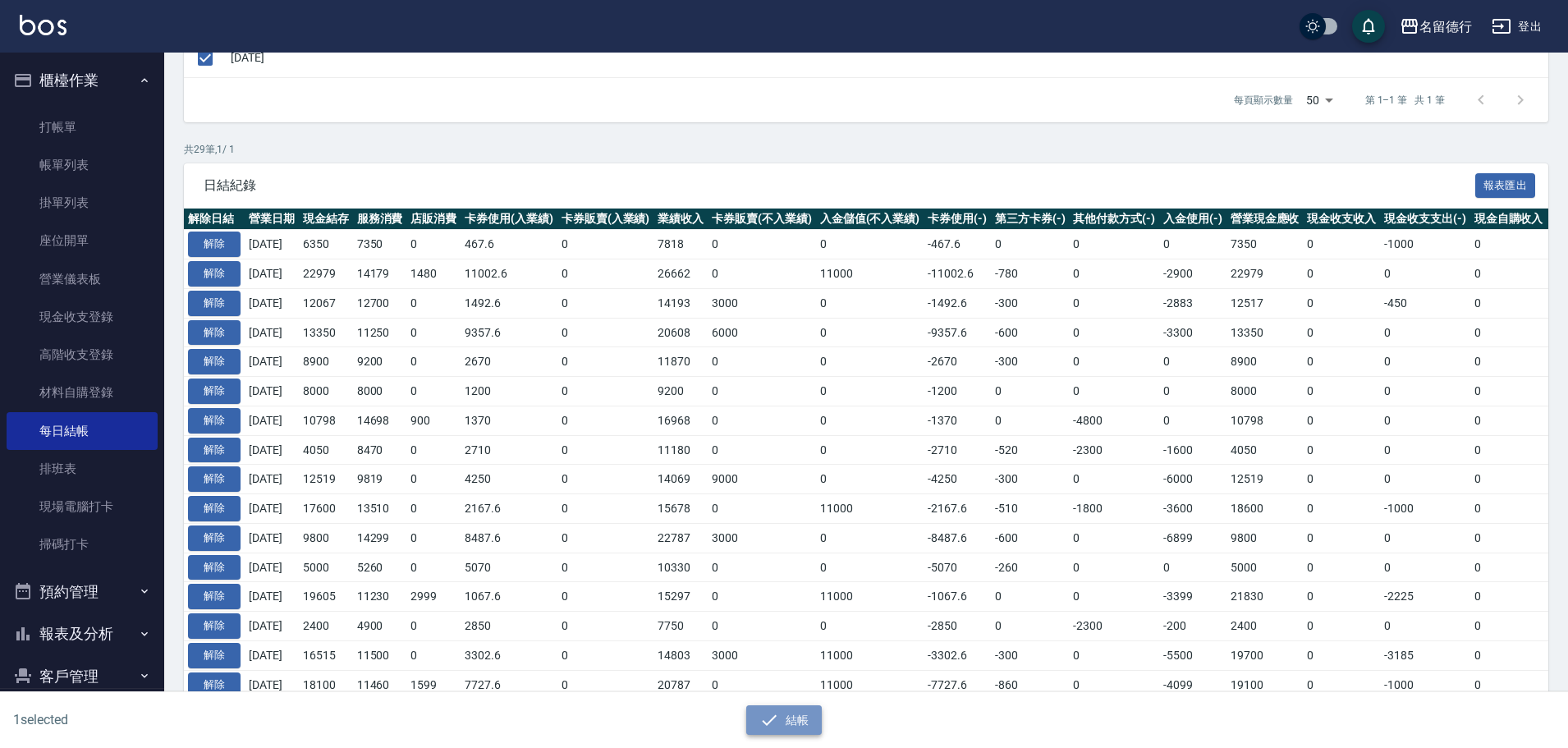
click at [769, 718] on icon "button" at bounding box center [769, 720] width 20 height 20
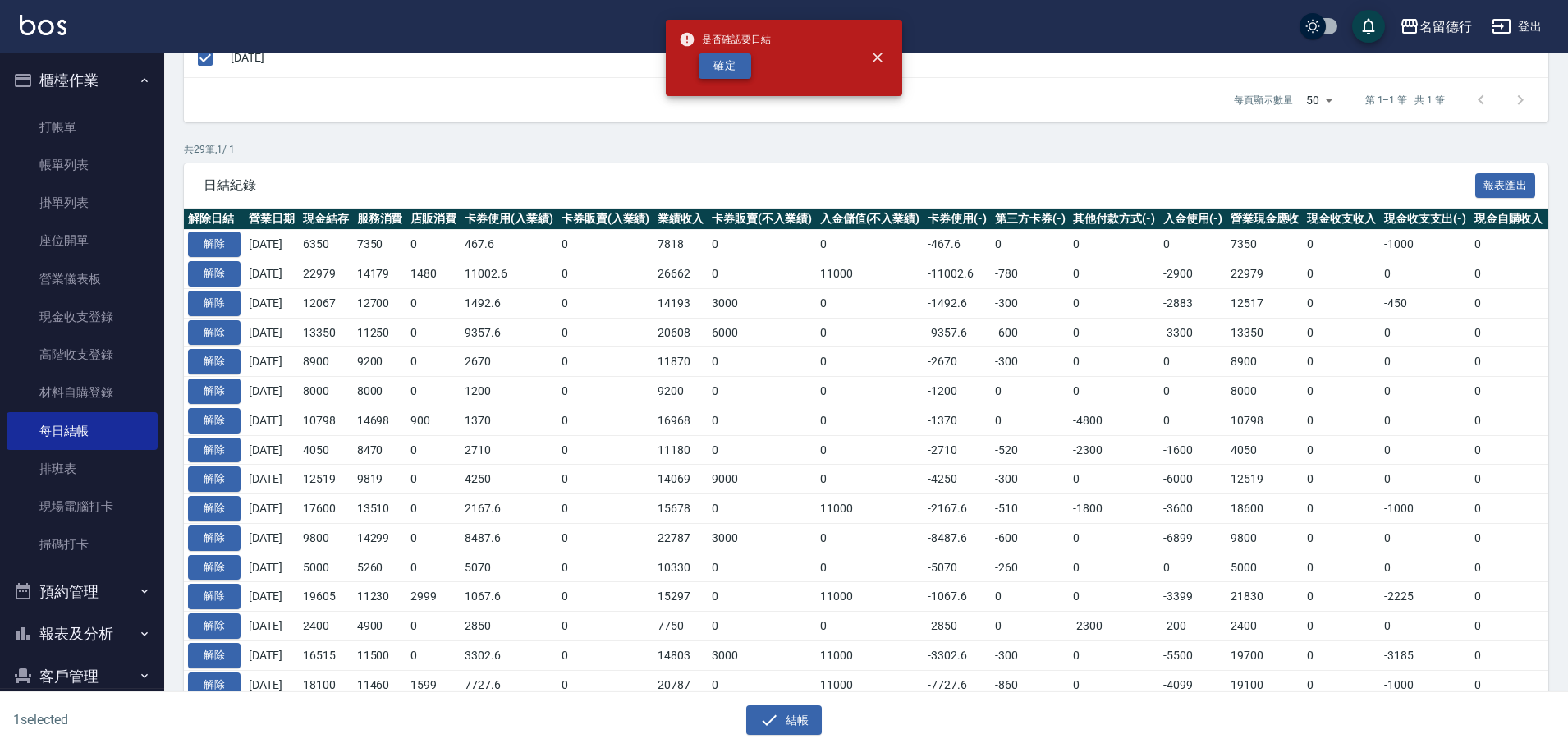
click at [735, 72] on button "確定" at bounding box center [724, 66] width 52 height 26
checkbox input "false"
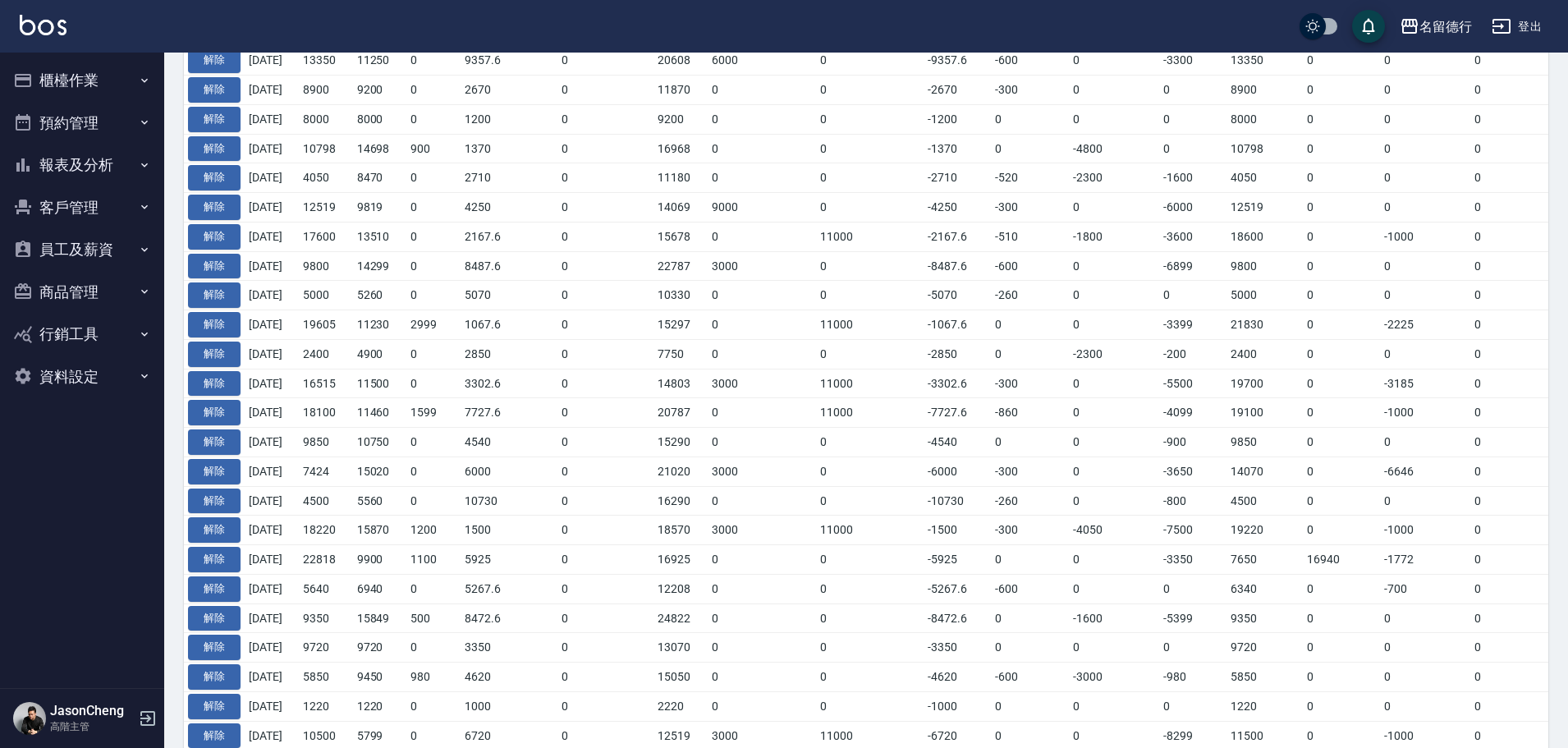
scroll to position [668, 0]
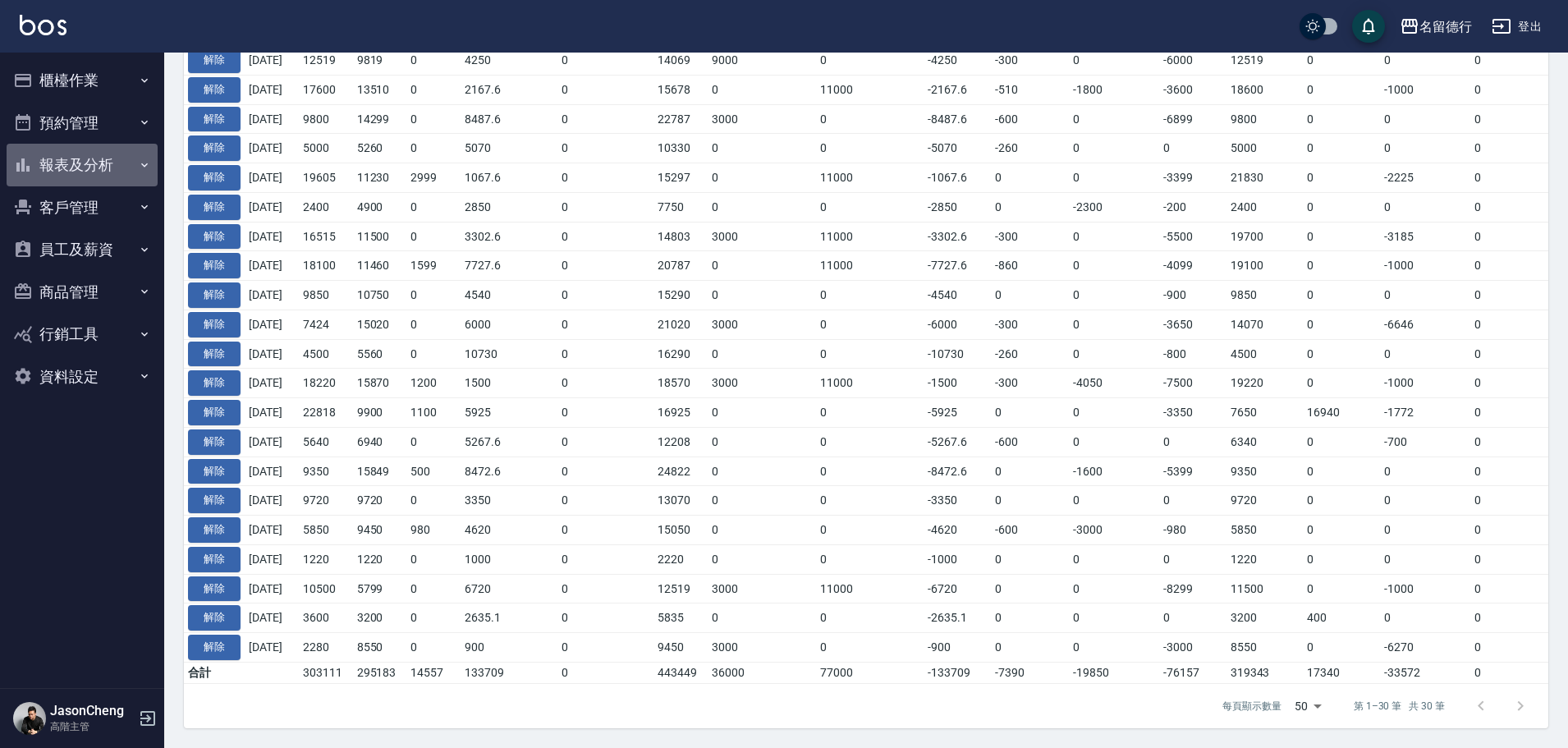
click at [79, 166] on button "報表及分析" at bounding box center [82, 165] width 151 height 42
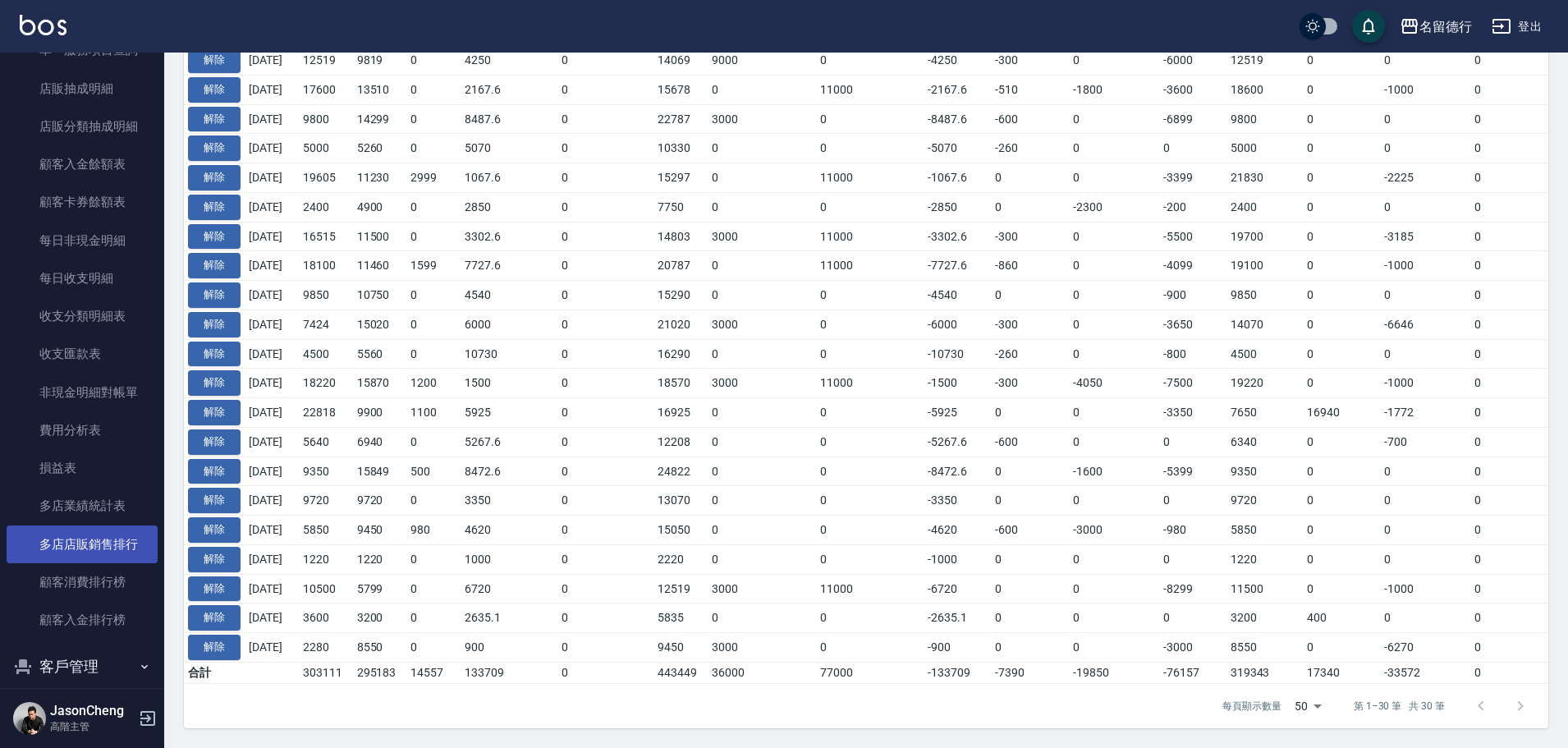
scroll to position [1375, 0]
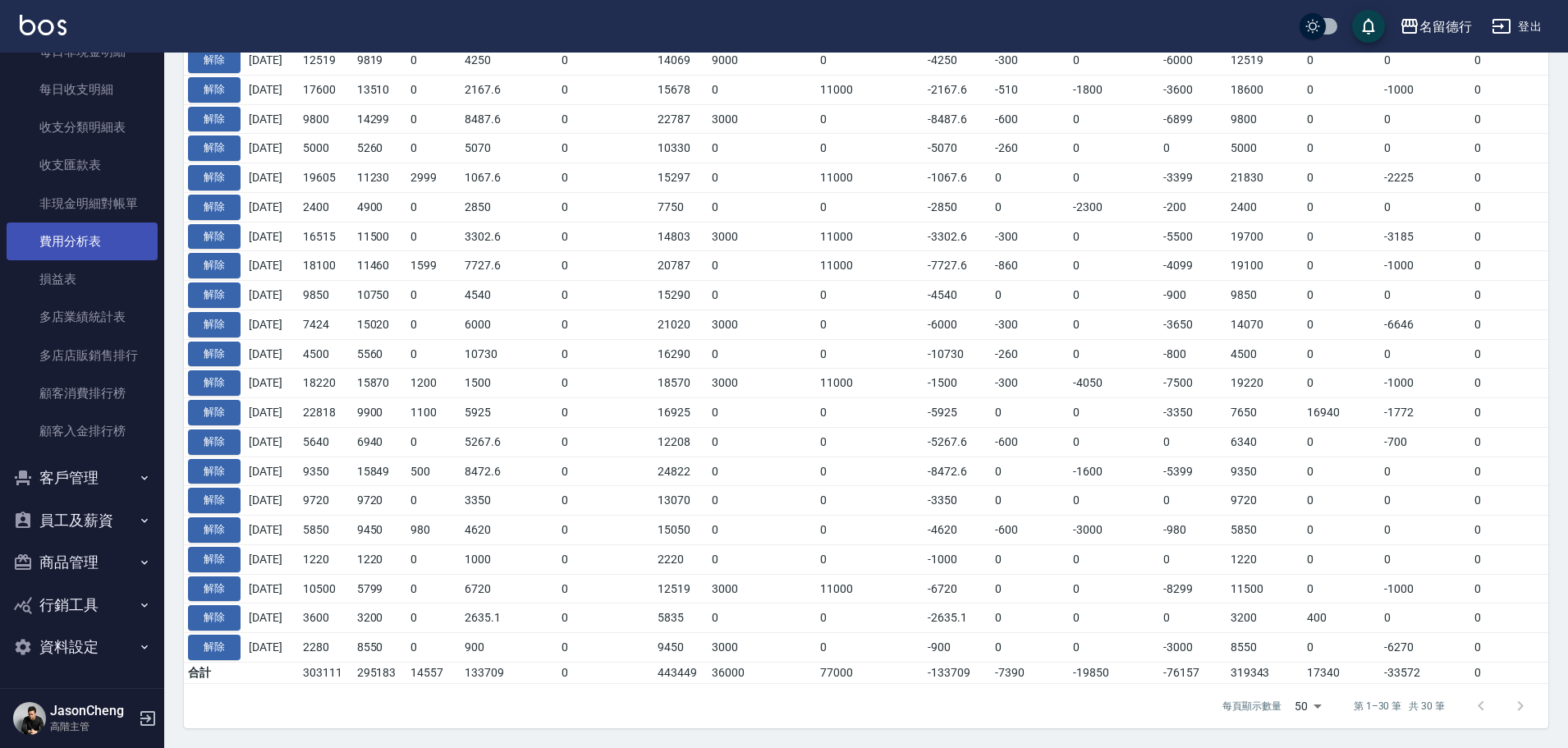
click at [90, 241] on link "費用分析表" at bounding box center [82, 240] width 151 height 37
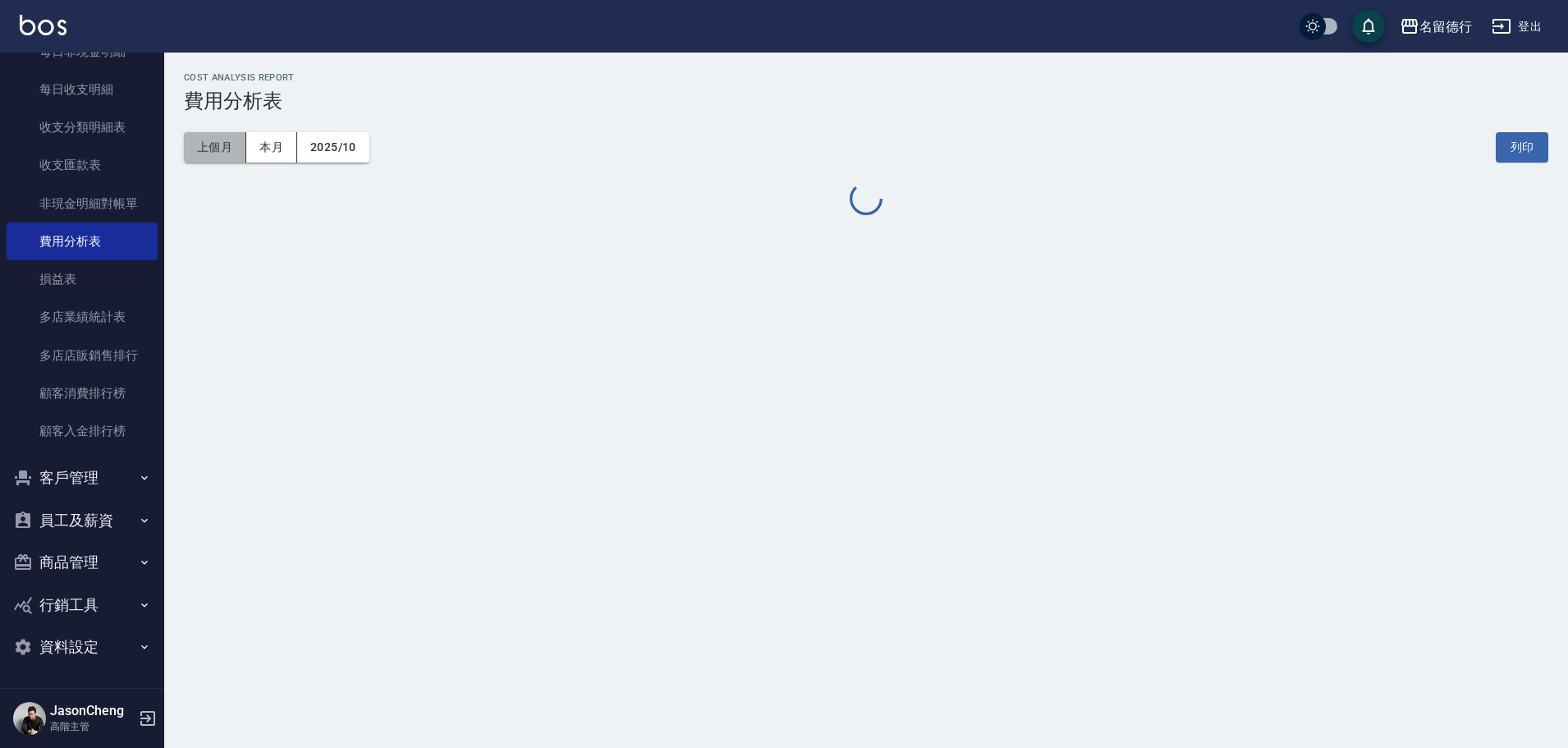
click at [226, 146] on button "上個月" at bounding box center [215, 147] width 62 height 30
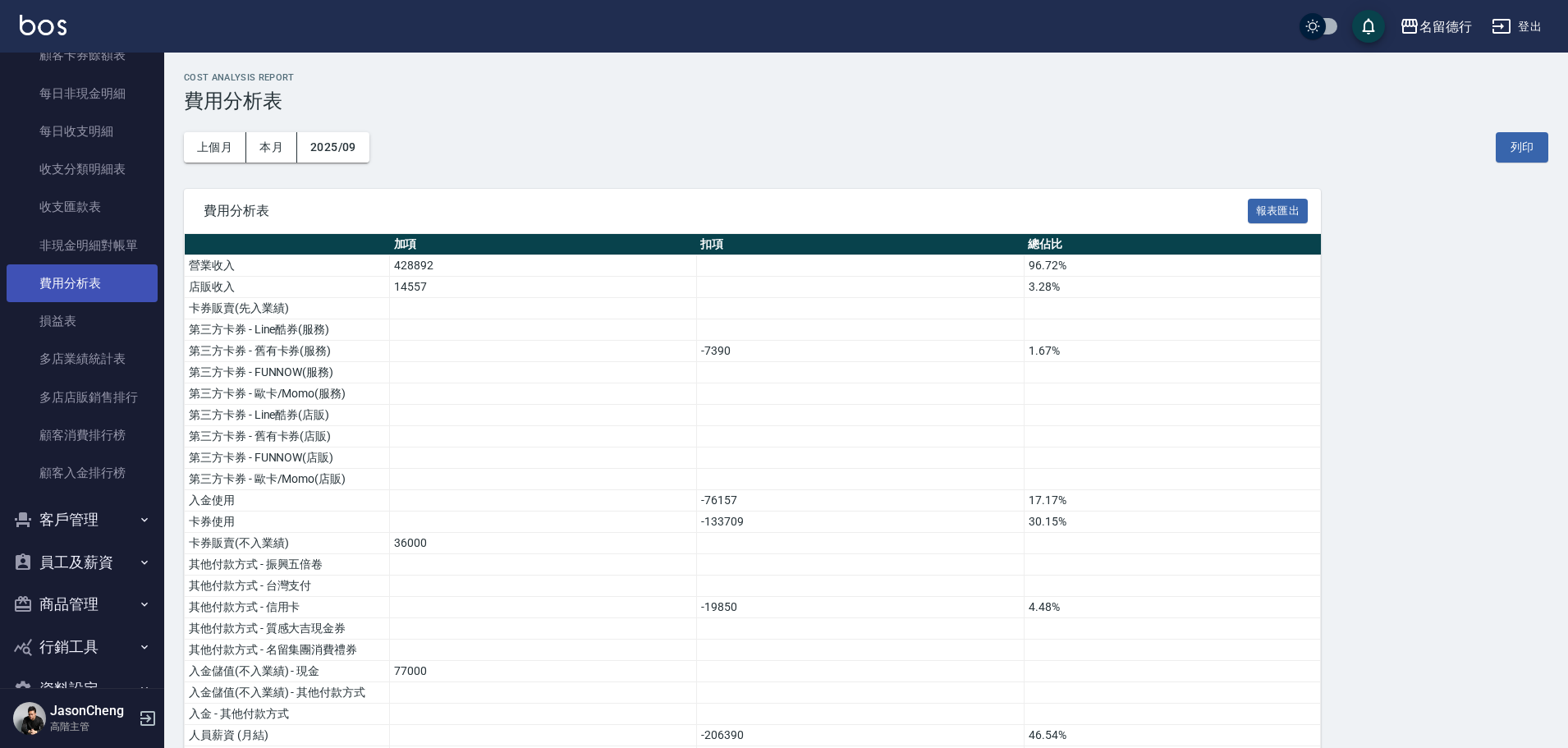
scroll to position [1292, 0]
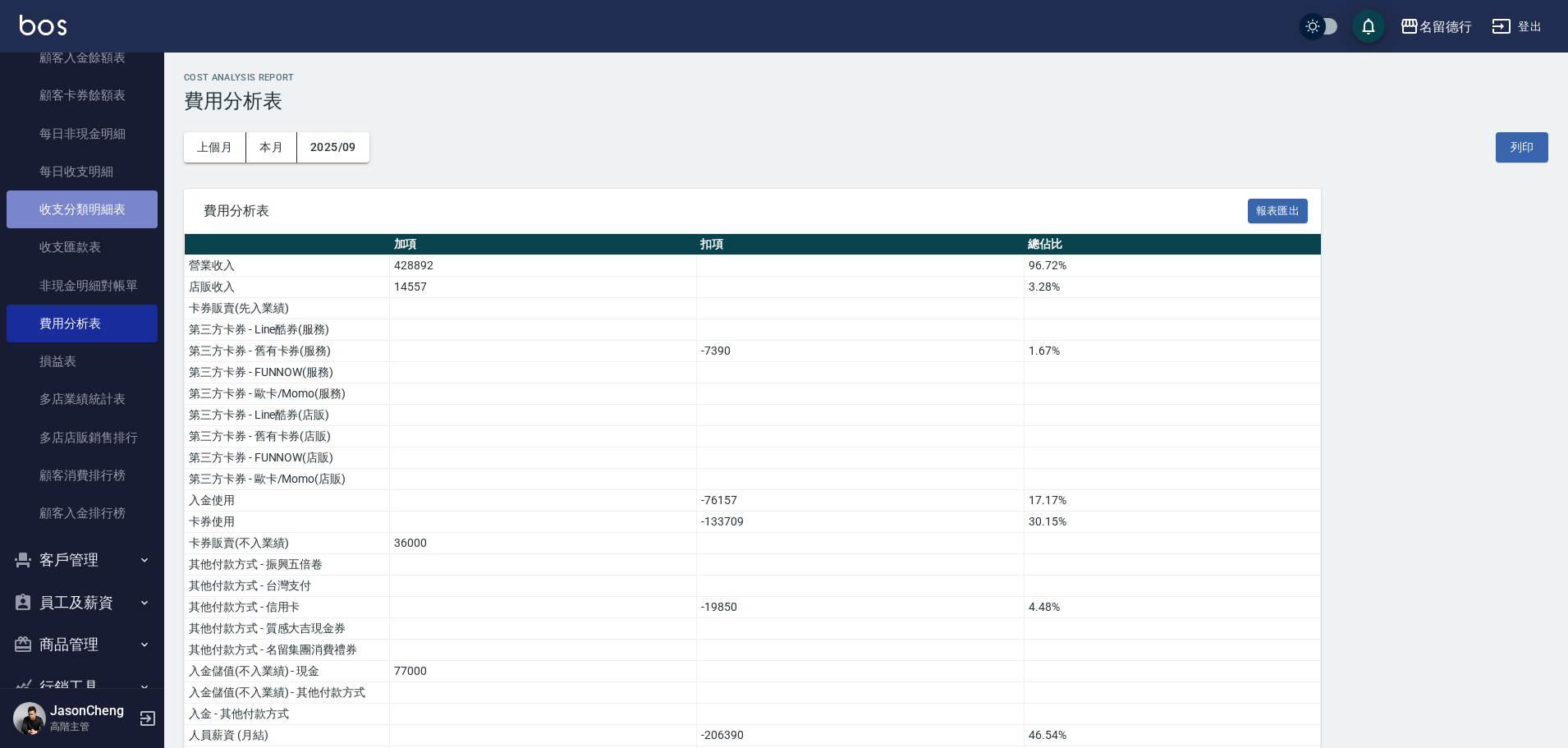
drag, startPoint x: 89, startPoint y: 199, endPoint x: 163, endPoint y: 174, distance: 78.1
click at [89, 200] on link "收支分類明細表" at bounding box center [82, 209] width 151 height 37
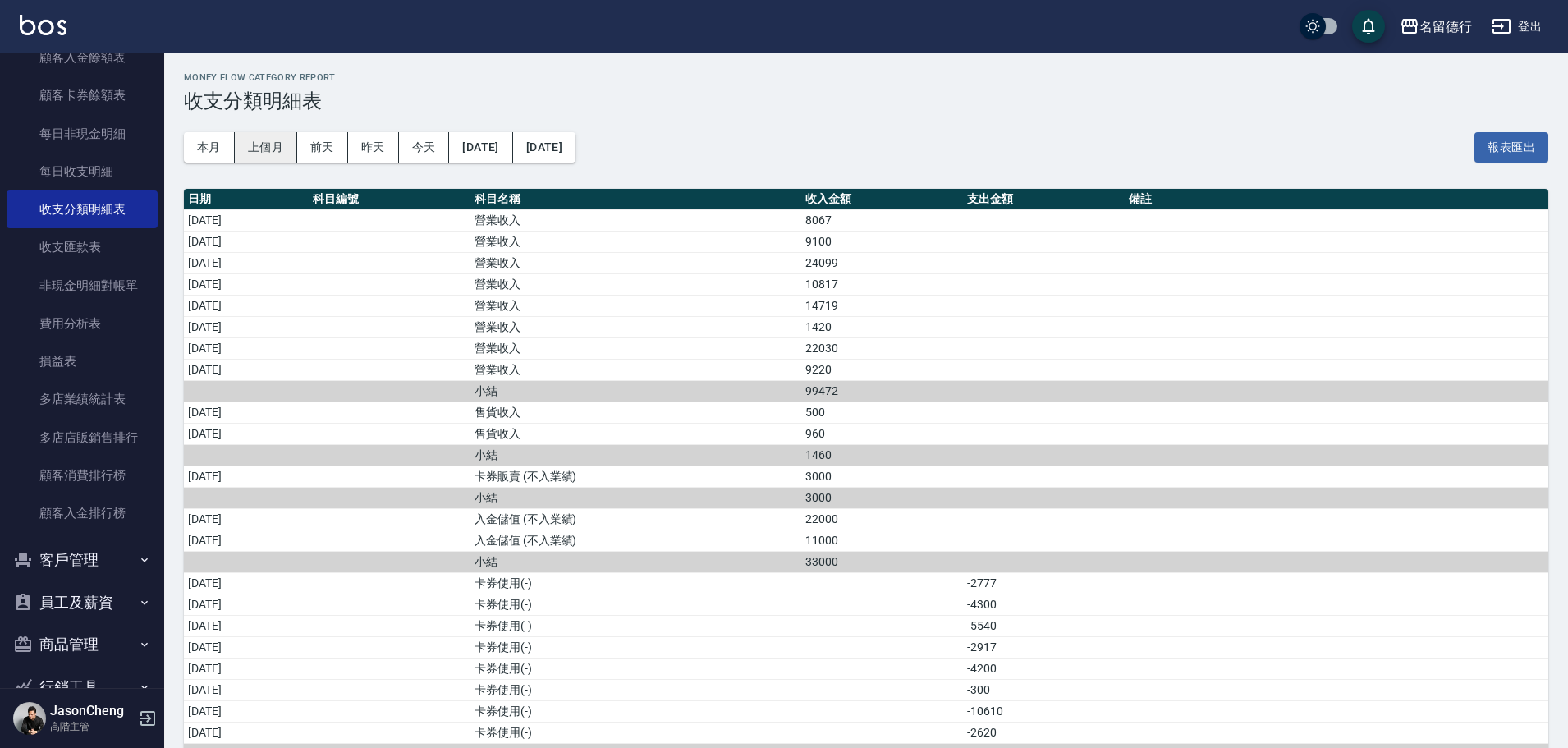
click at [273, 153] on button "上個月" at bounding box center [265, 147] width 62 height 30
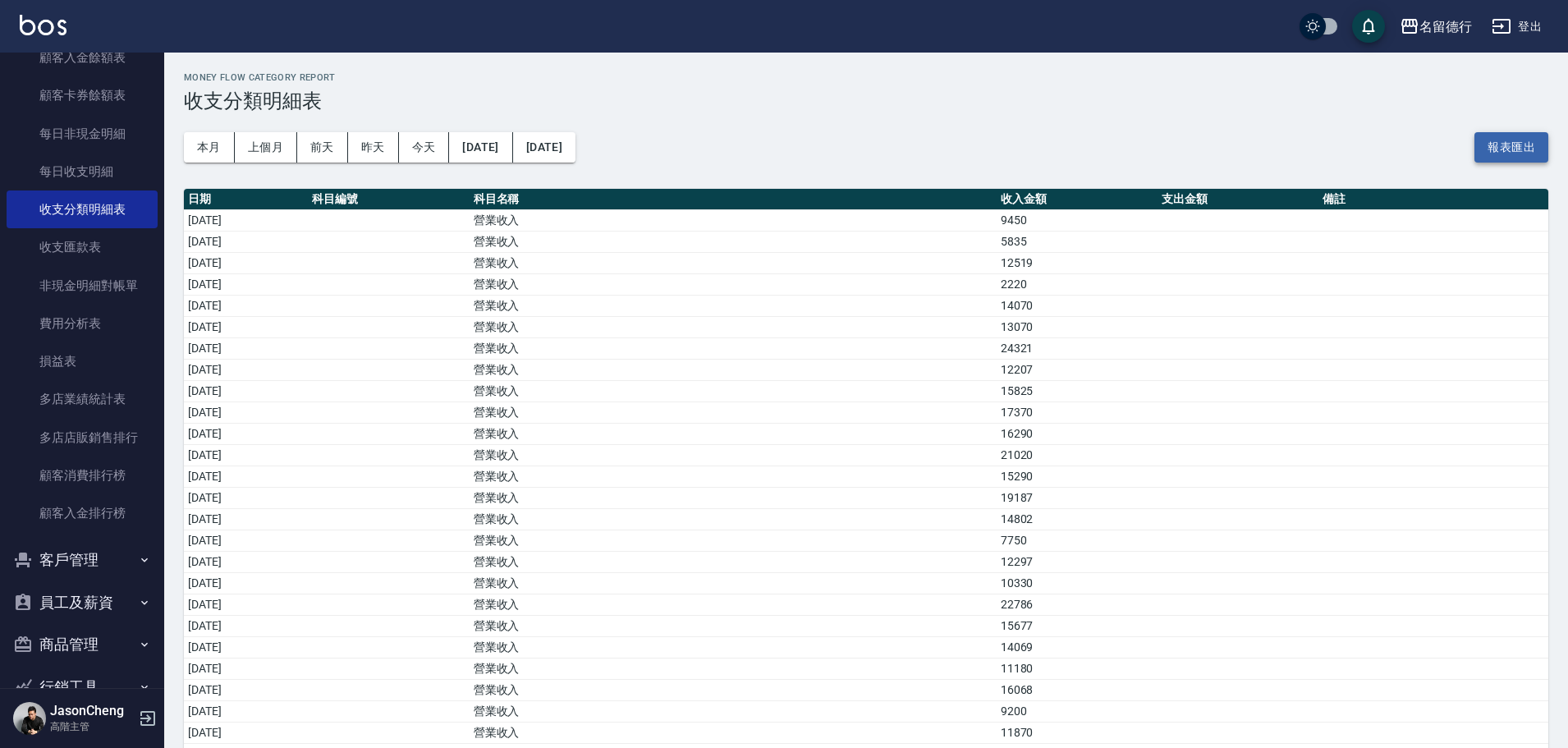
click at [1517, 150] on button "報表匯出" at bounding box center [1511, 147] width 74 height 30
click at [1446, 26] on div "名留德行" at bounding box center [1445, 27] width 52 height 21
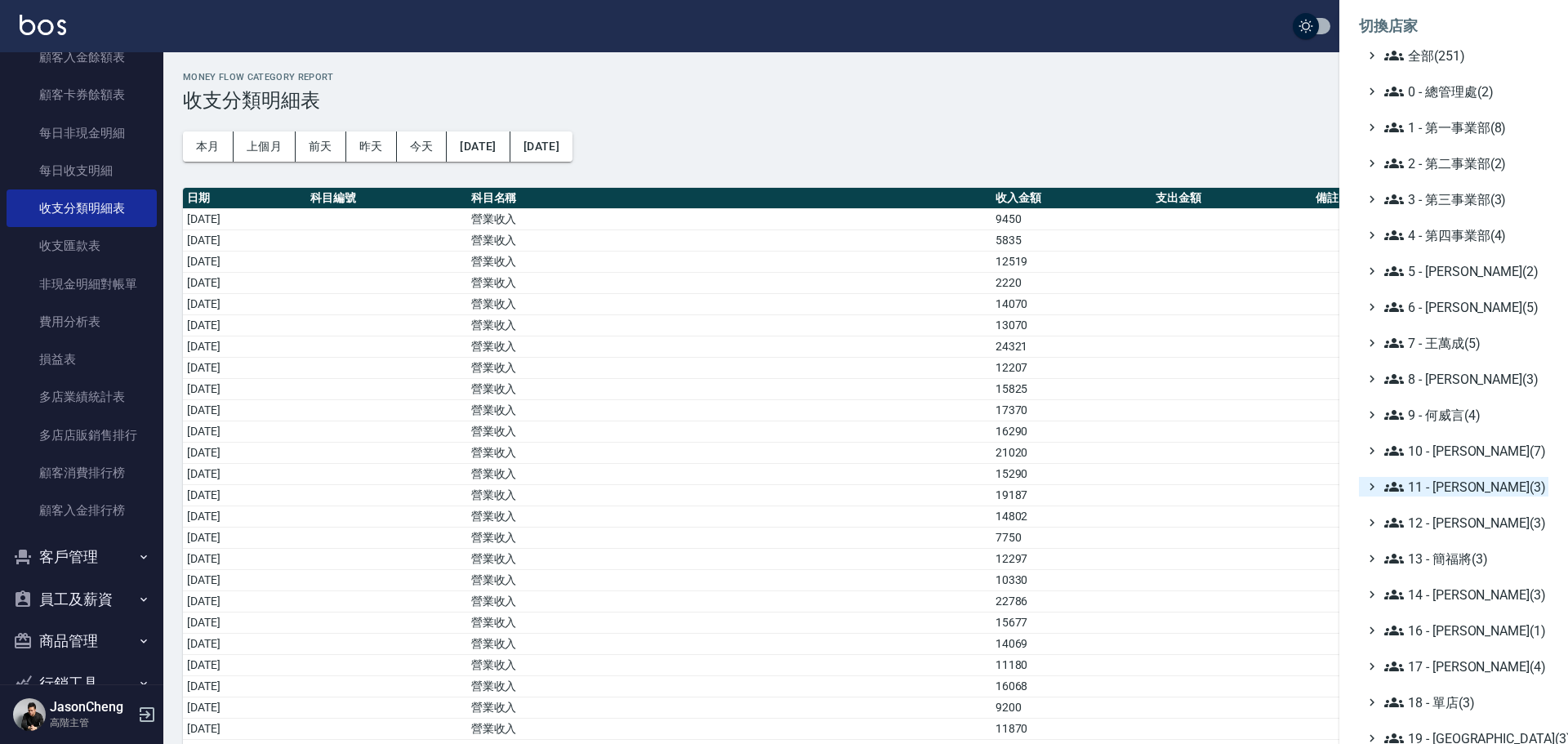
click at [1459, 486] on span "11 - 陳清江(3)" at bounding box center [1463, 487] width 157 height 20
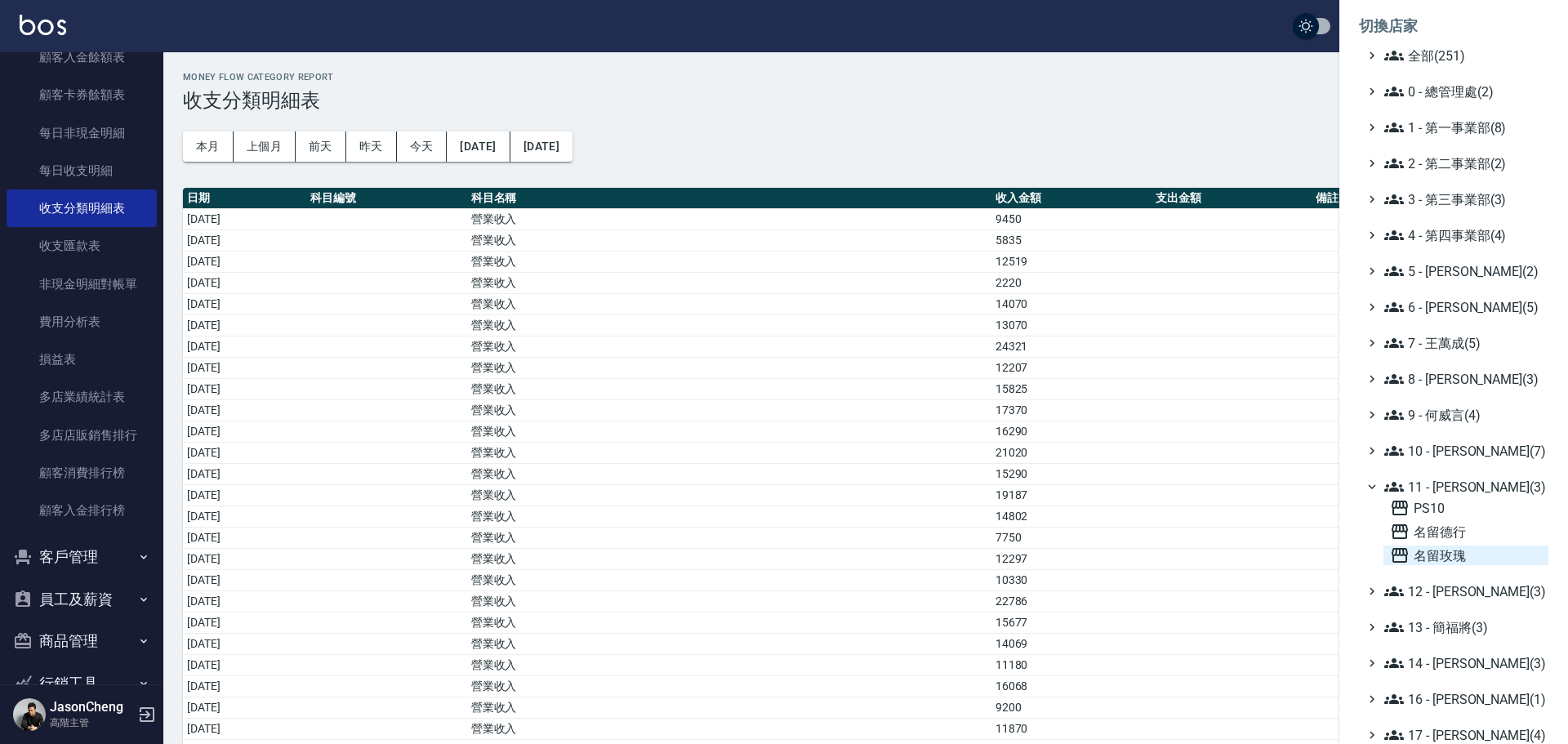
click at [1436, 556] on span "名留玫瑰" at bounding box center [1465, 555] width 152 height 20
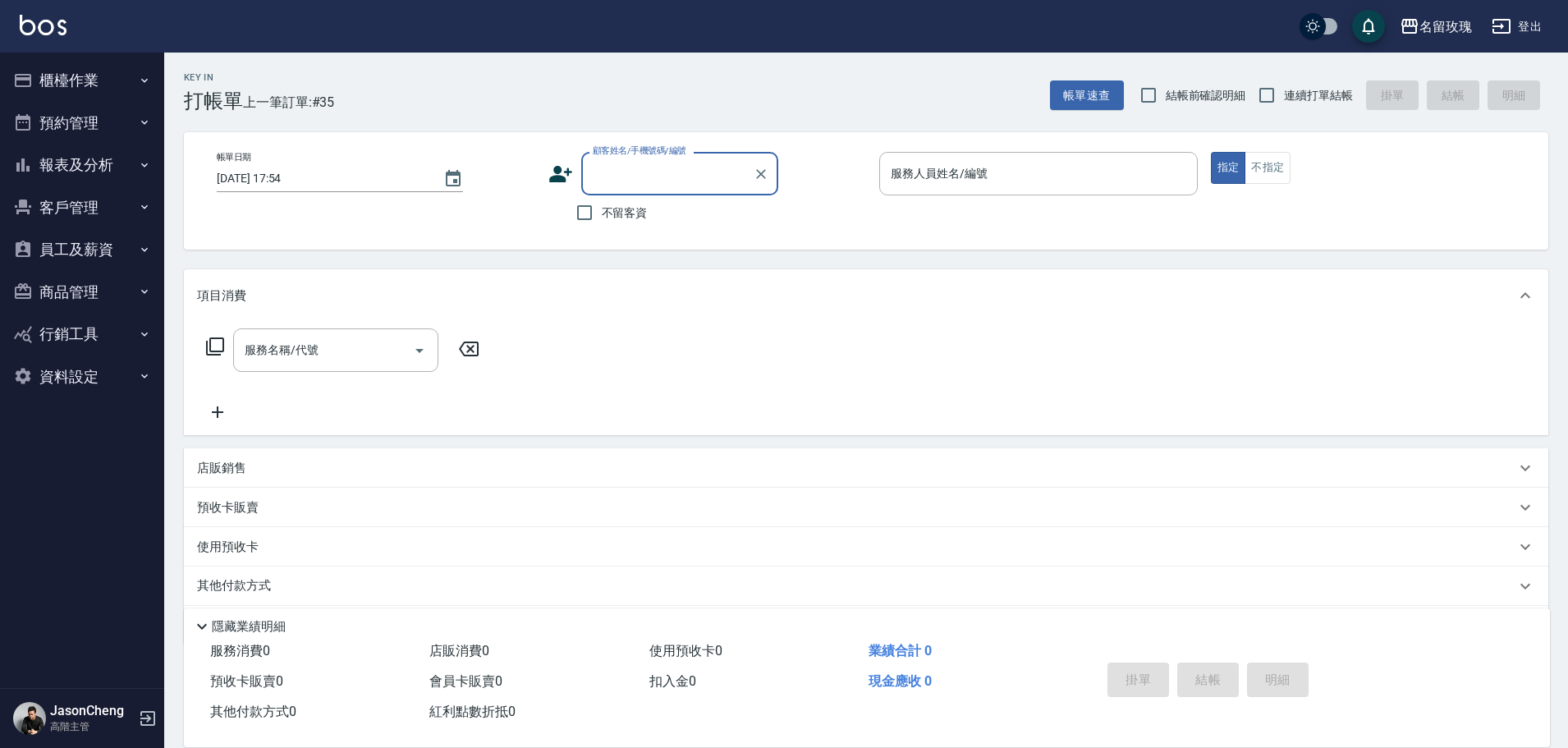
click at [66, 77] on button "櫃檯作業" at bounding box center [82, 80] width 151 height 42
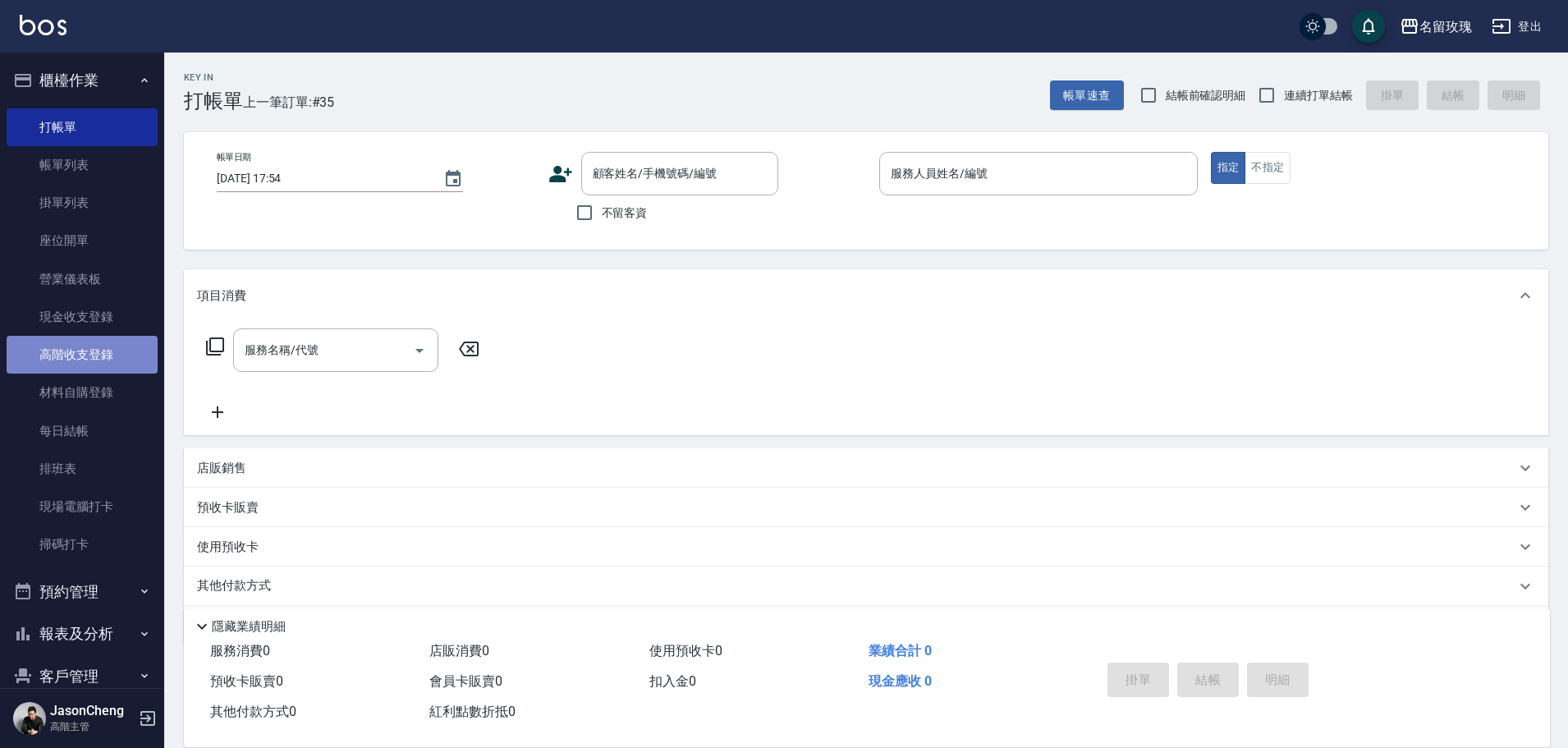
click at [101, 354] on link "高階收支登錄" at bounding box center [82, 354] width 151 height 37
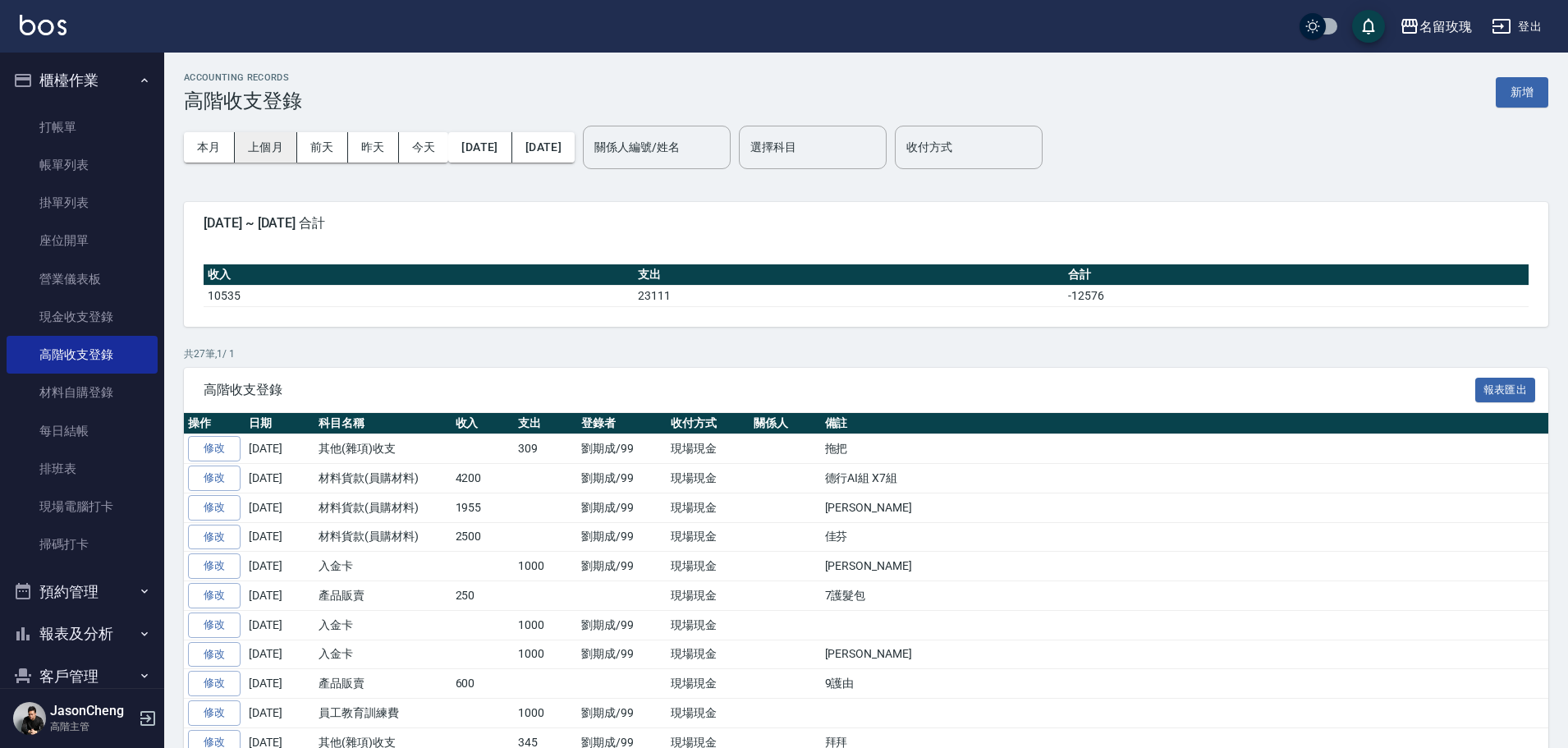
click at [266, 136] on button "上個月" at bounding box center [265, 147] width 62 height 30
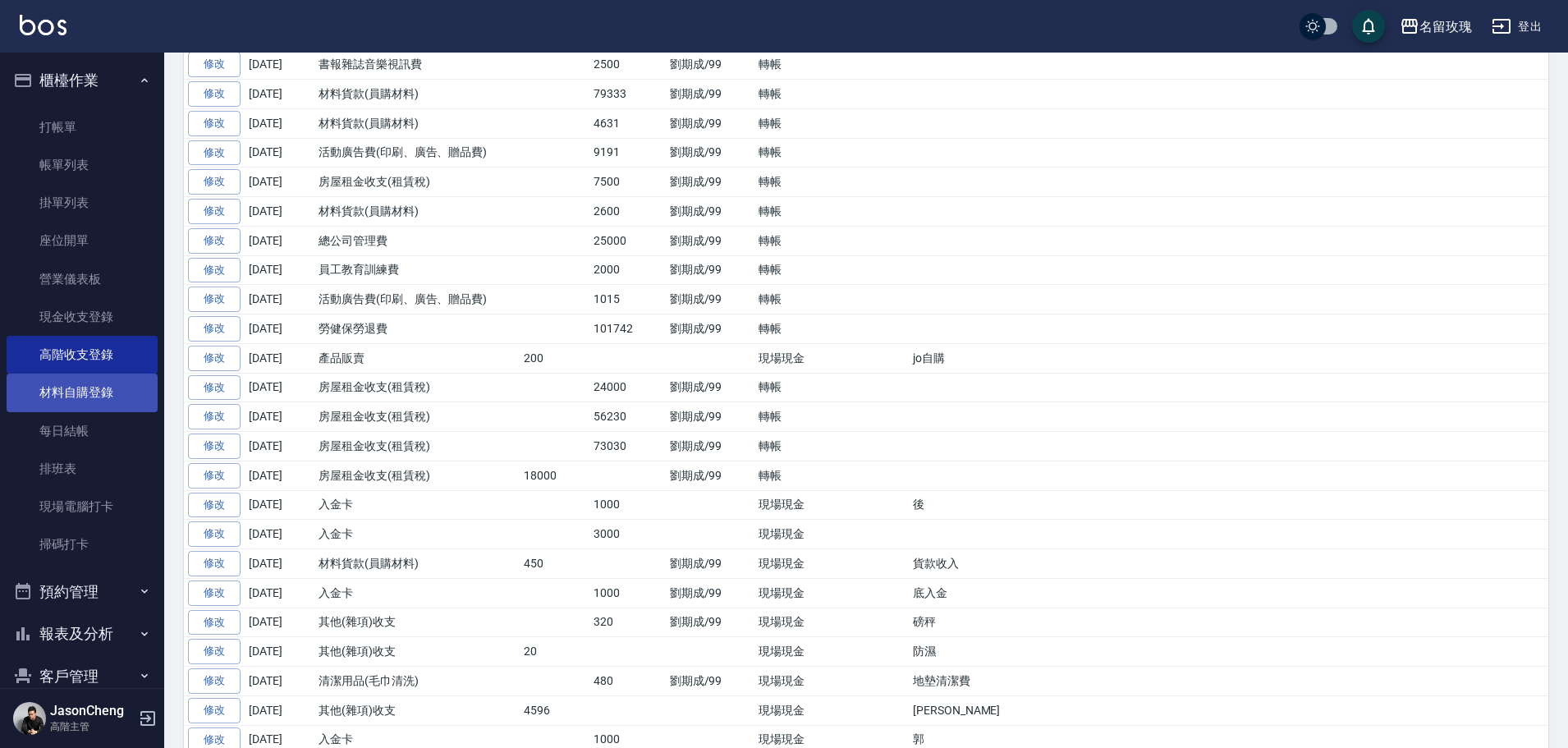
scroll to position [493, 0]
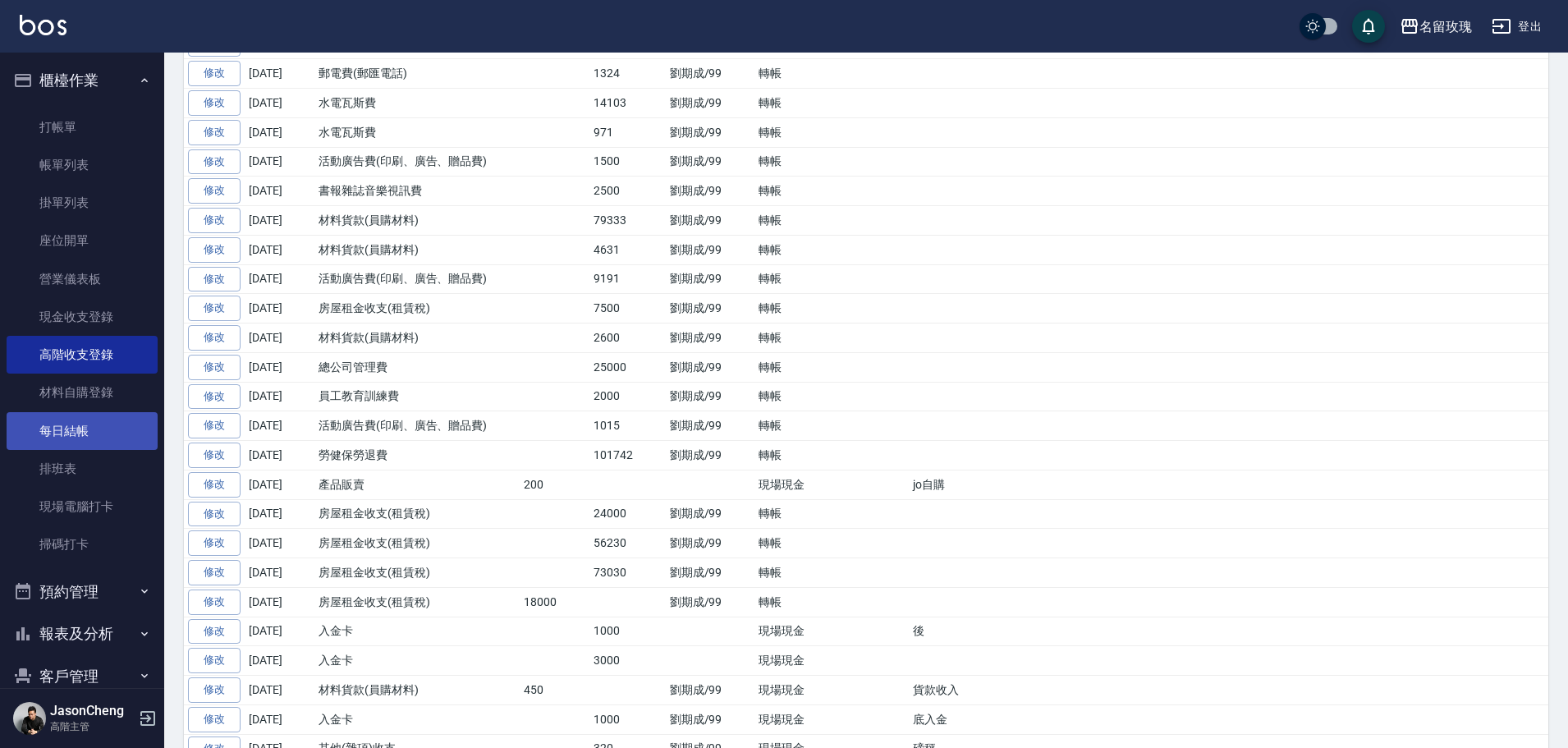
click at [63, 430] on link "每日結帳" at bounding box center [82, 430] width 151 height 37
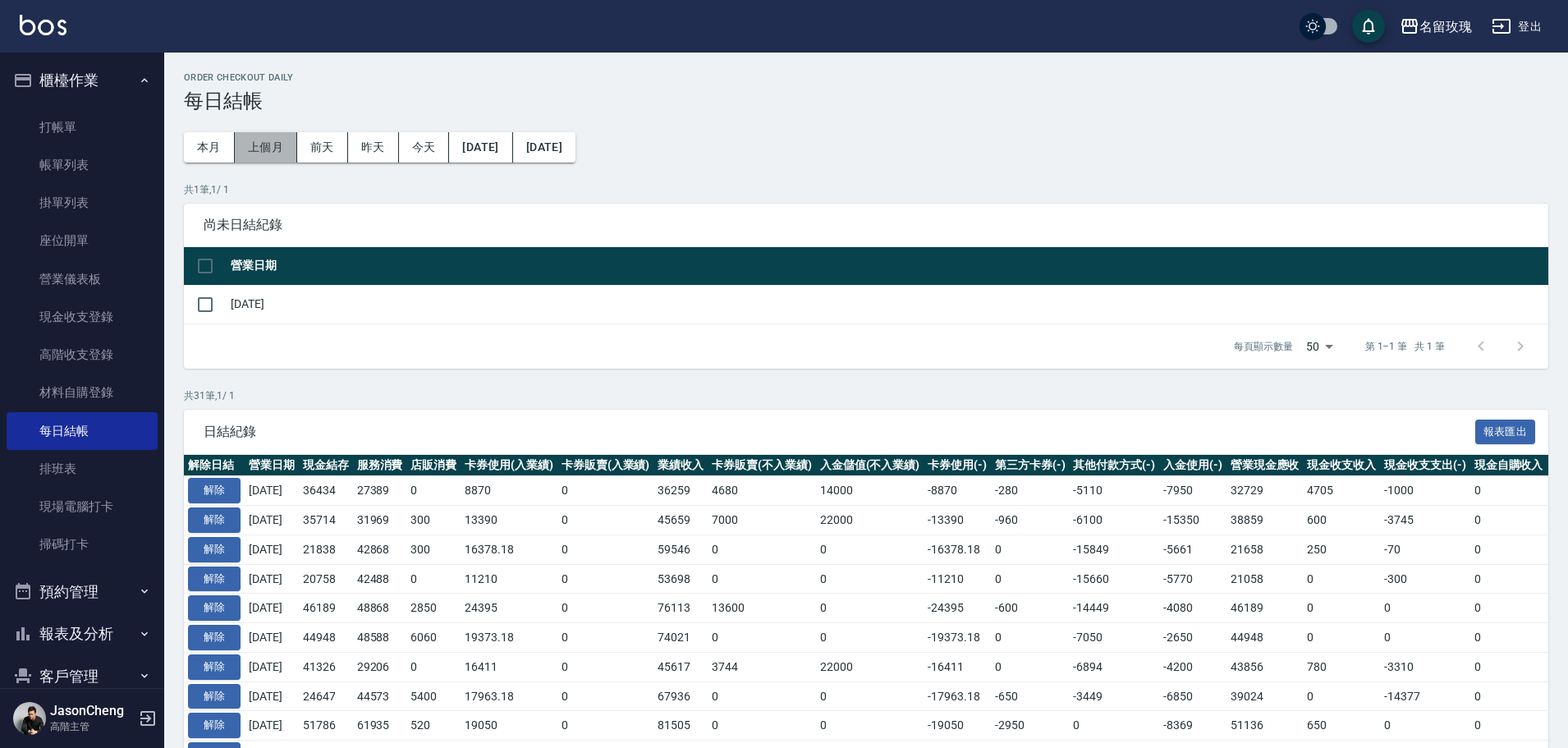
click at [280, 142] on button "上個月" at bounding box center [265, 147] width 62 height 30
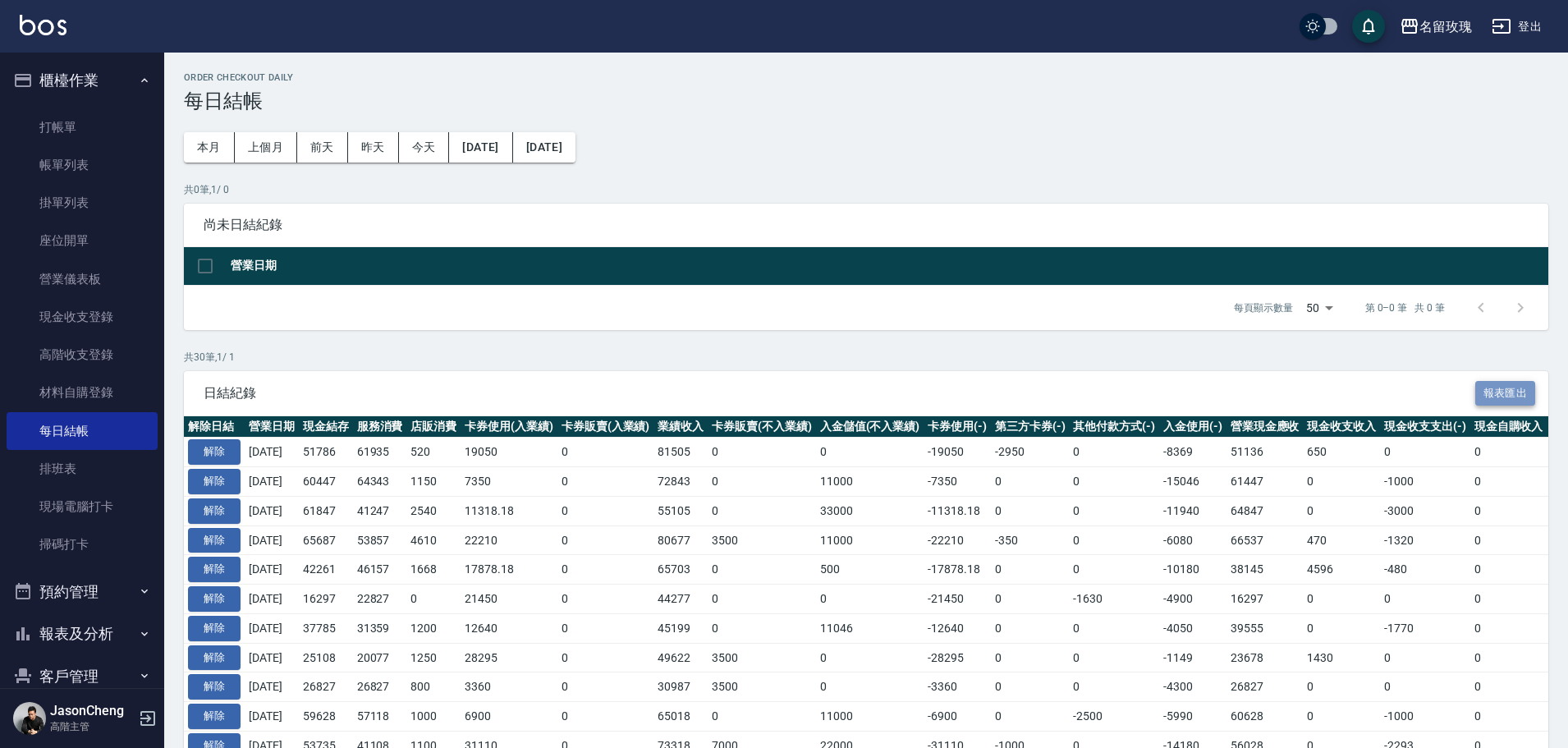
click at [1507, 393] on button "報表匯出" at bounding box center [1505, 394] width 61 height 26
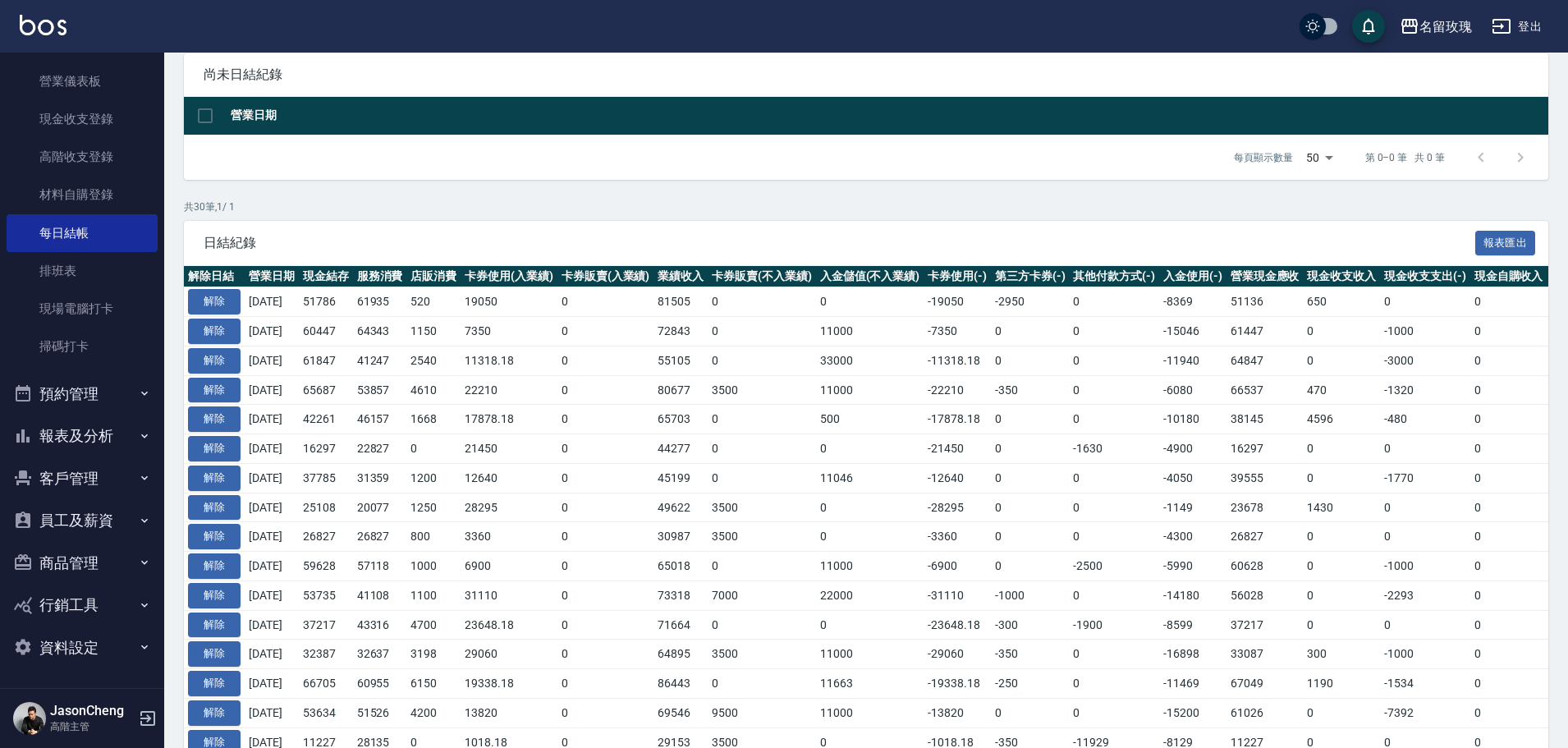
scroll to position [329, 0]
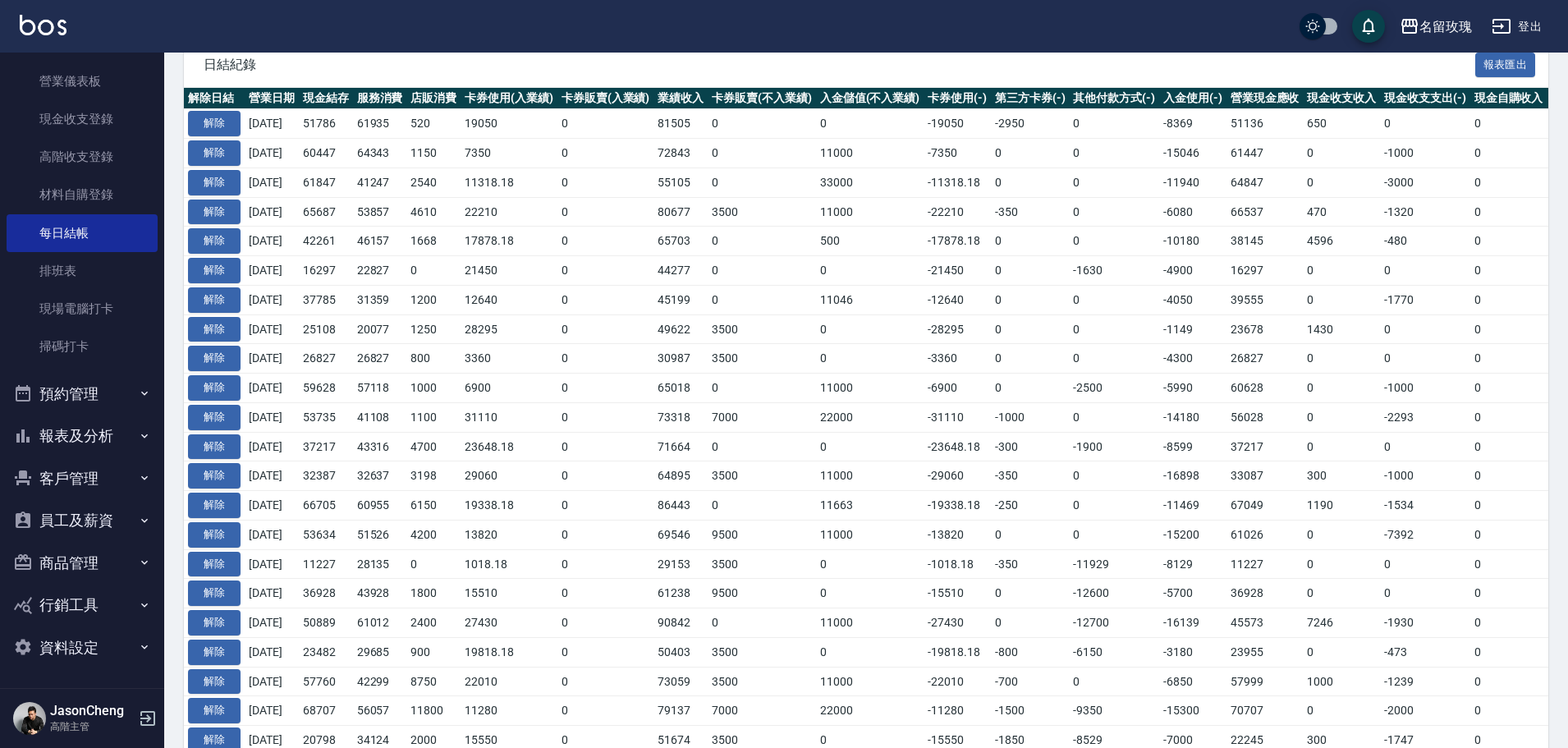
click at [72, 430] on button "報表及分析" at bounding box center [82, 435] width 151 height 42
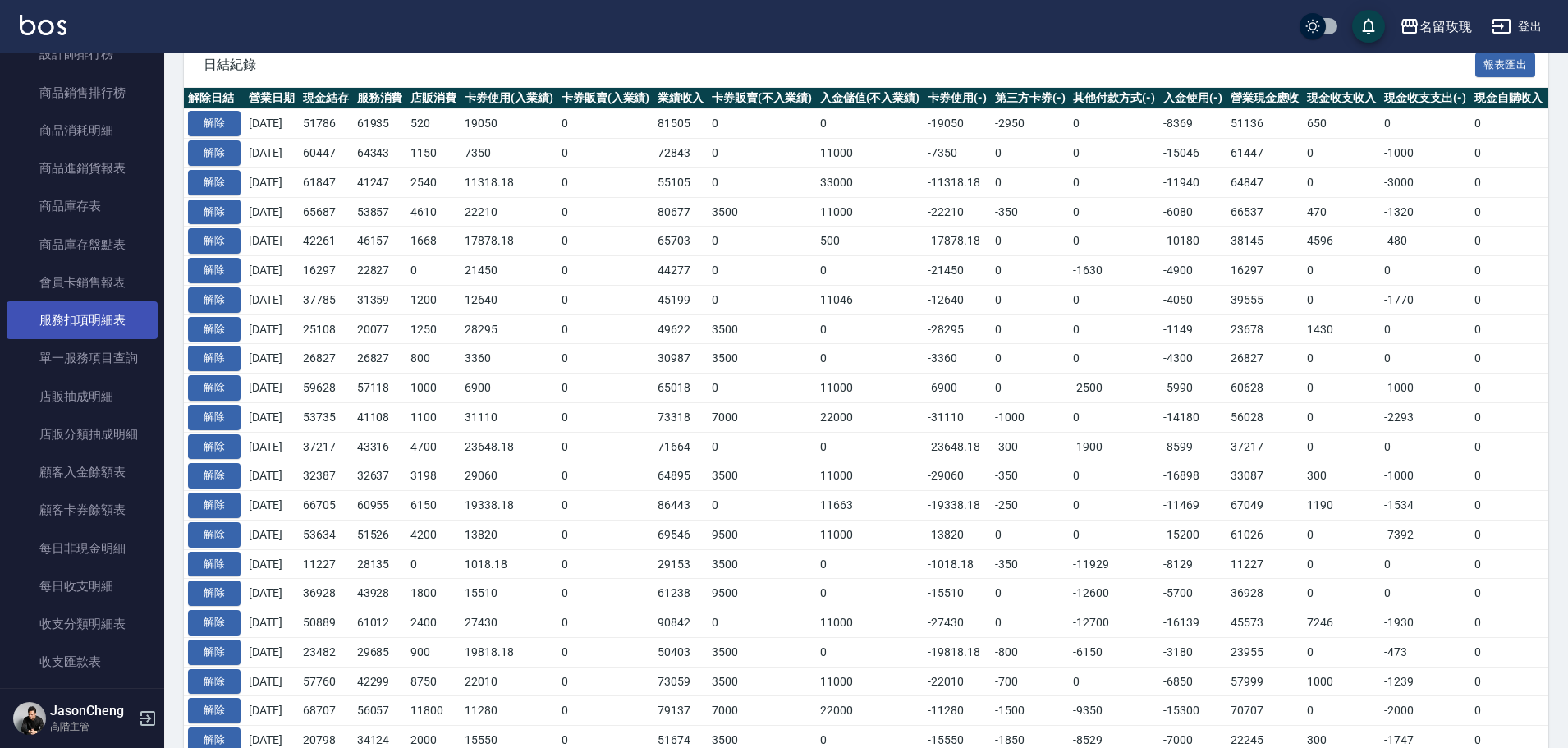
scroll to position [1839, 0]
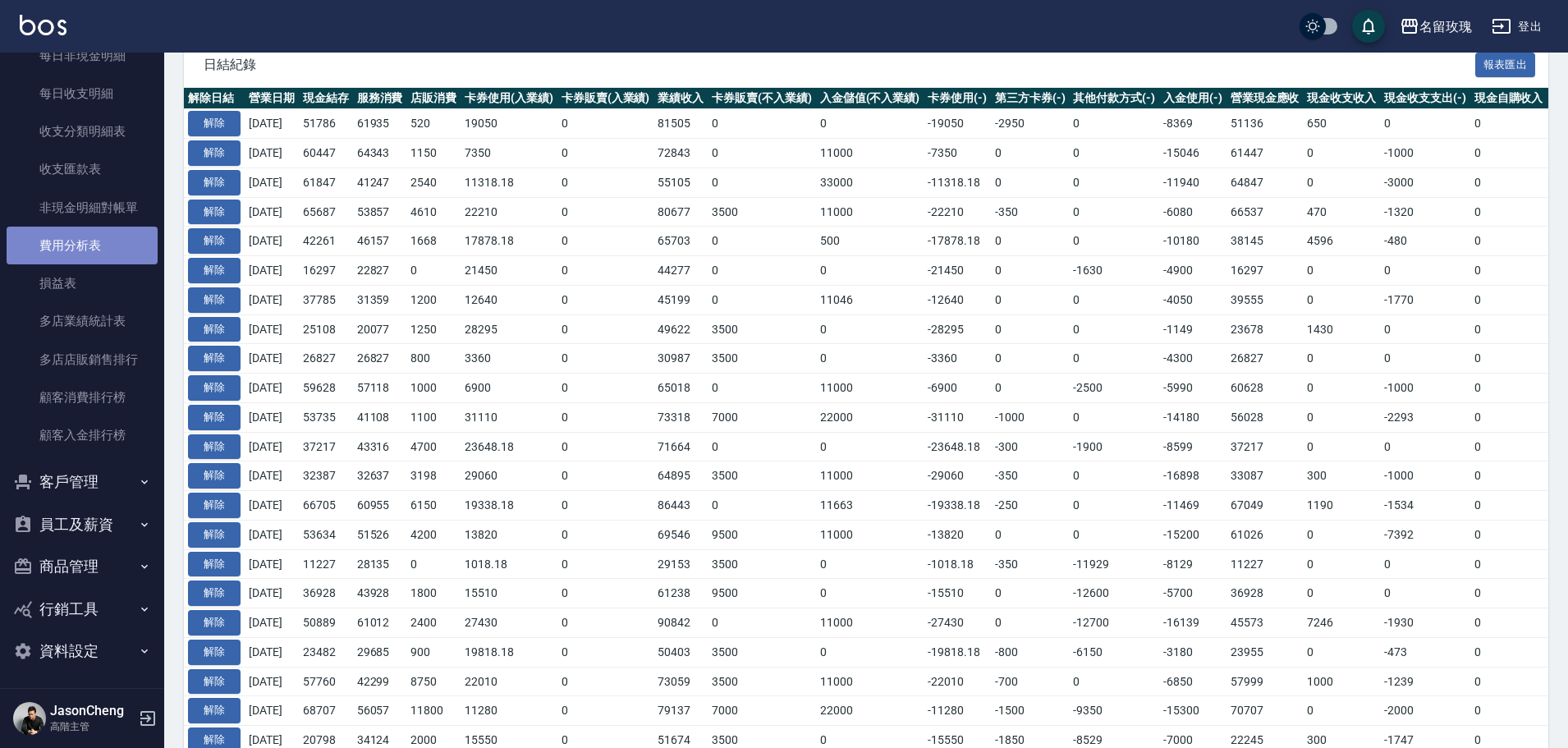
click at [99, 248] on link "費用分析表" at bounding box center [82, 245] width 151 height 37
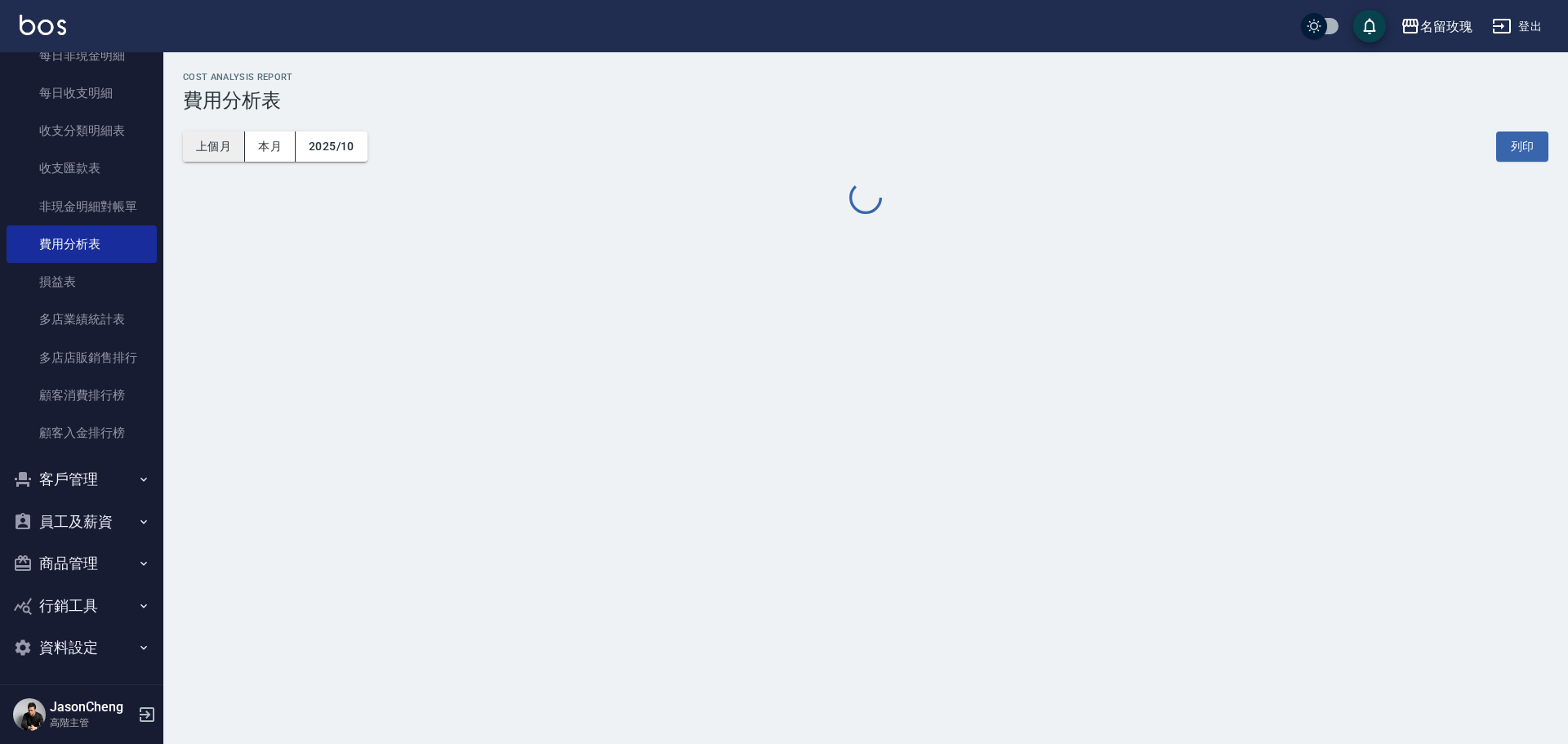
click at [219, 152] on button "上個月" at bounding box center [214, 146] width 62 height 30
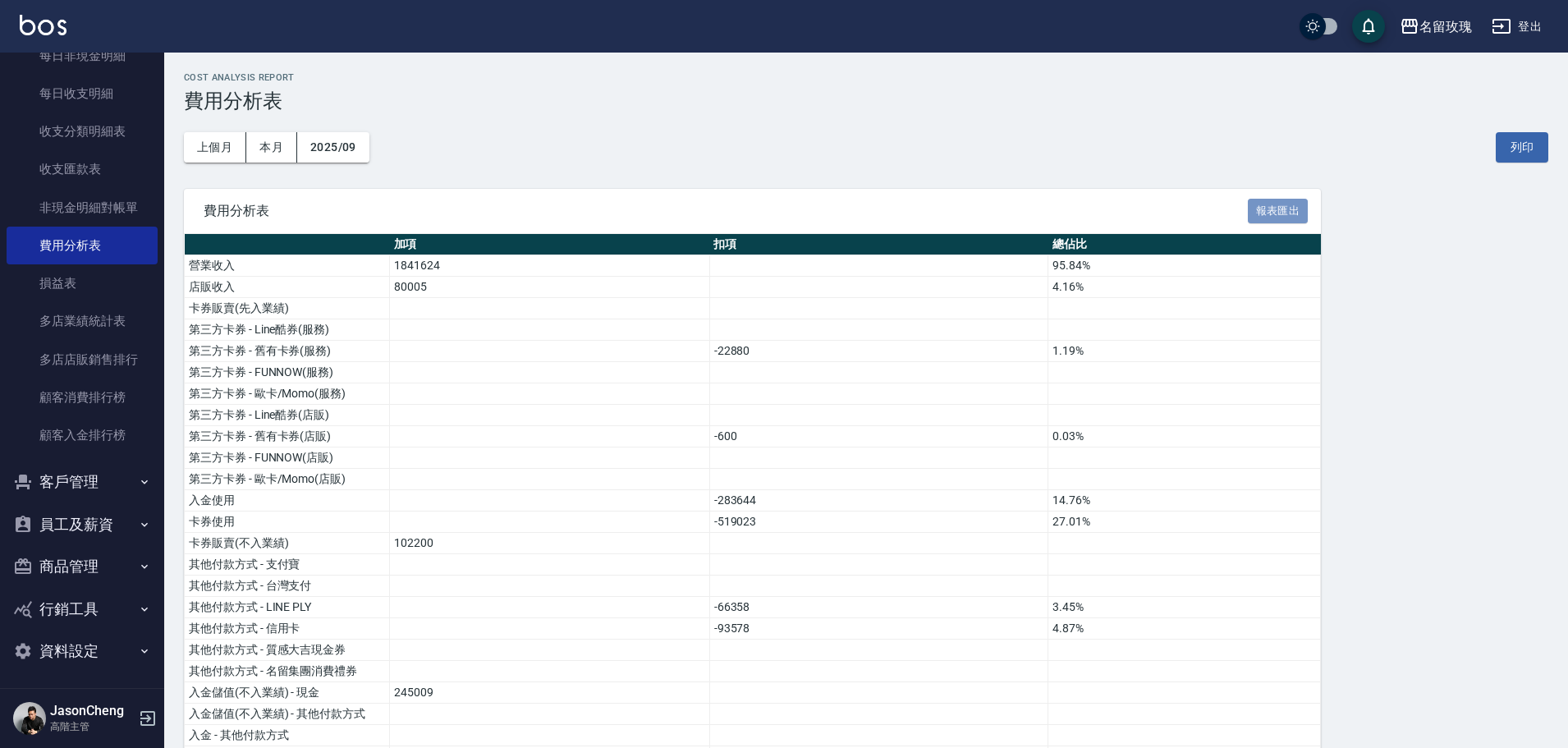
drag, startPoint x: 1290, startPoint y: 206, endPoint x: 1172, endPoint y: 238, distance: 122.3
click at [1292, 204] on button "報表匯出" at bounding box center [1278, 211] width 61 height 26
click at [84, 527] on button "員工及薪資" at bounding box center [82, 524] width 151 height 42
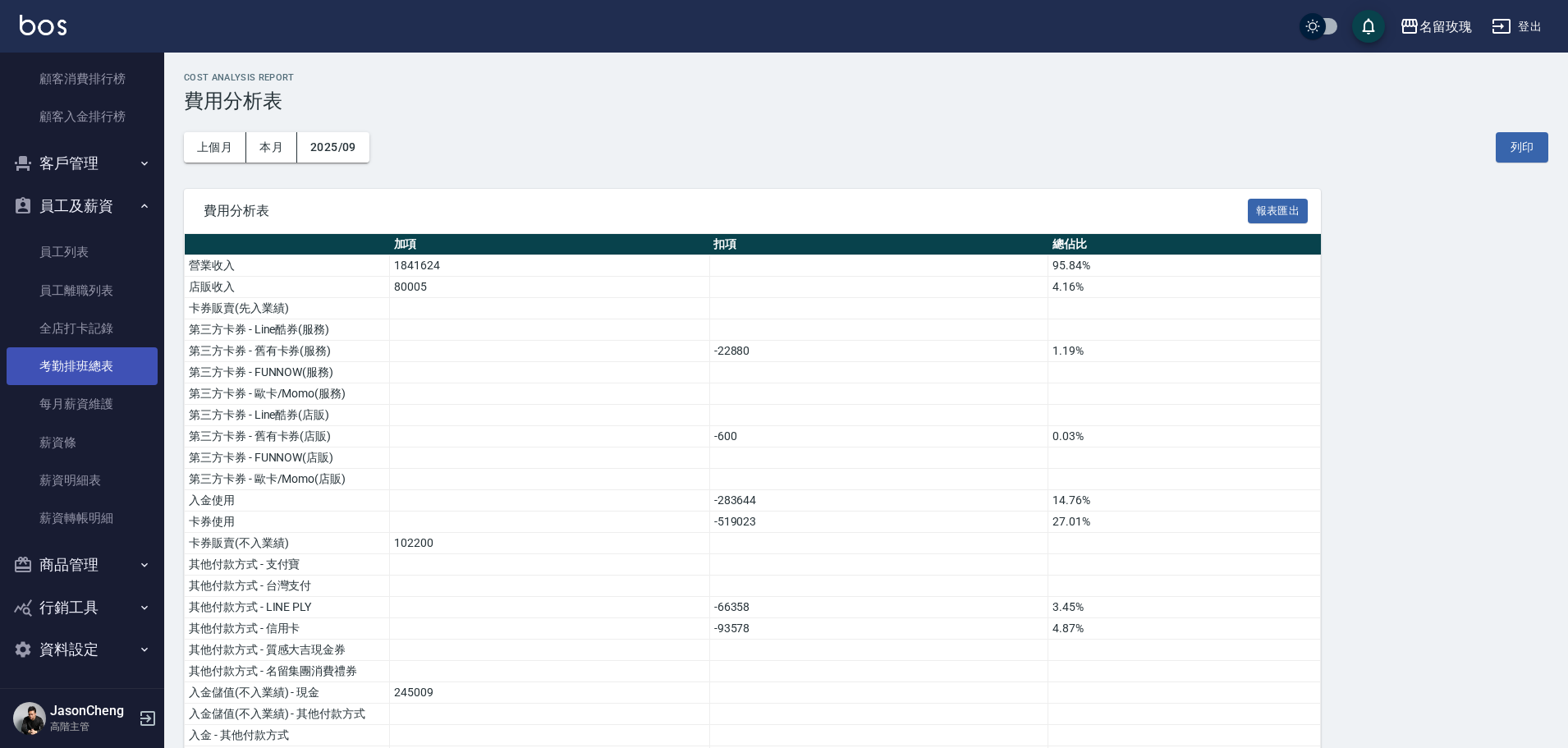
scroll to position [2160, 0]
click at [82, 480] on link "薪資明細表" at bounding box center [82, 477] width 151 height 37
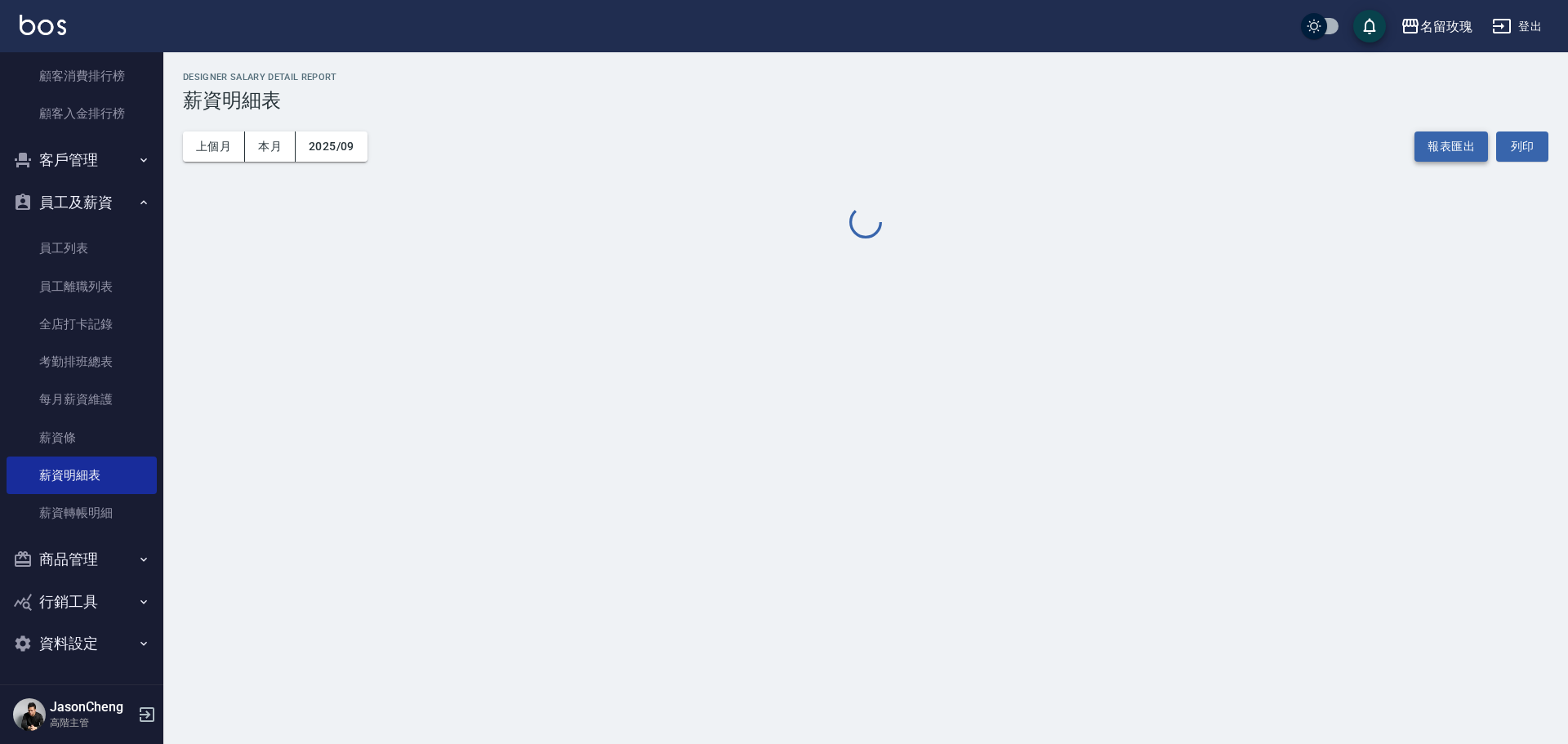
click at [1465, 145] on button "報表匯出" at bounding box center [1450, 146] width 74 height 30
